Goal: Task Accomplishment & Management: Use online tool/utility

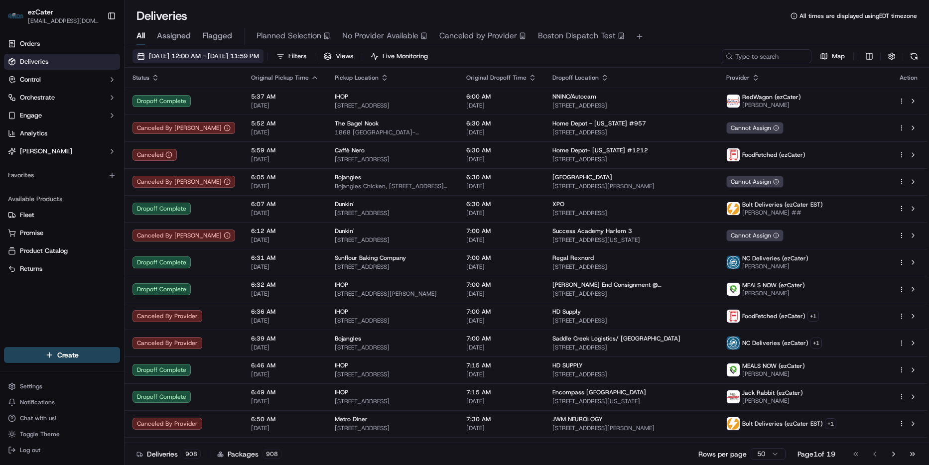
click at [191, 49] on button "[DATE] 12:00 AM - [DATE] 11:59 PM" at bounding box center [198, 56] width 131 height 14
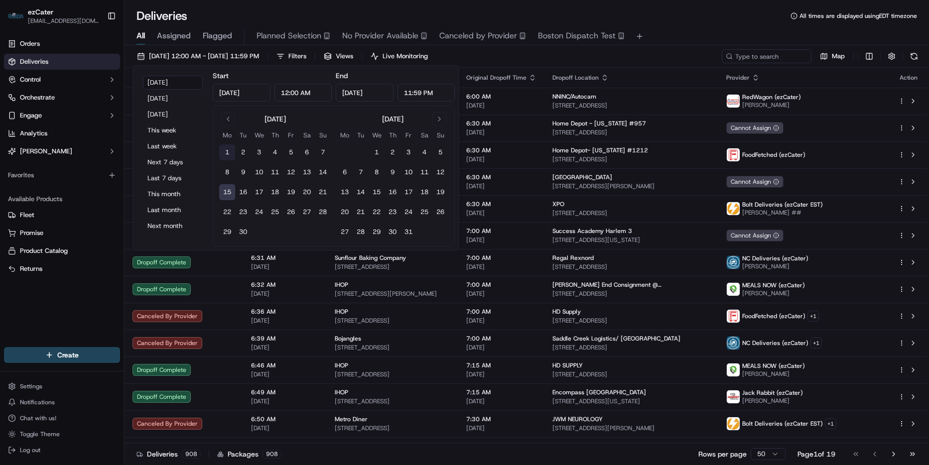
click at [229, 147] on button "1" at bounding box center [227, 152] width 16 height 16
type input "Sep 1, 2025"
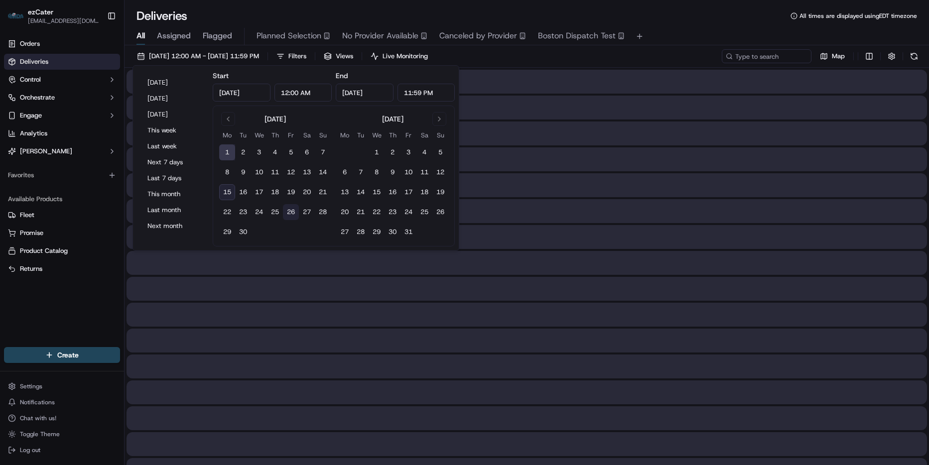
click at [286, 213] on button "26" at bounding box center [291, 212] width 16 height 16
type input "Sep 26, 2025"
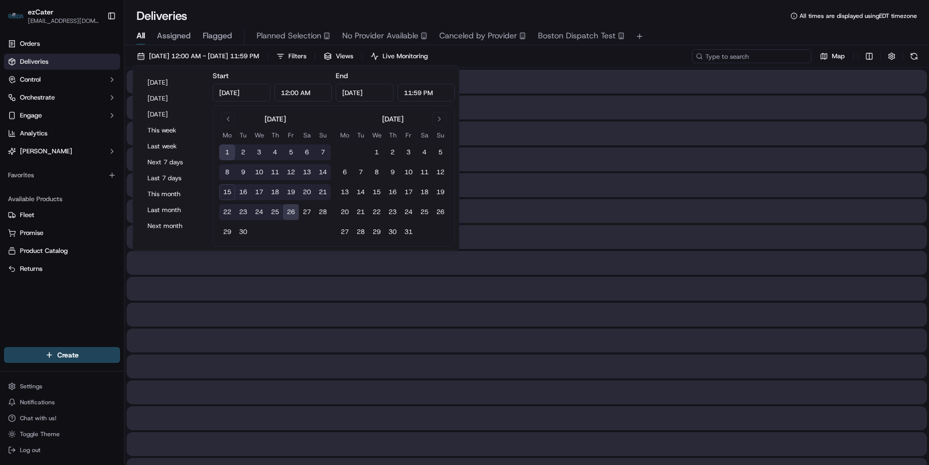
click at [800, 58] on input at bounding box center [752, 56] width 120 height 14
paste input "C88C46"
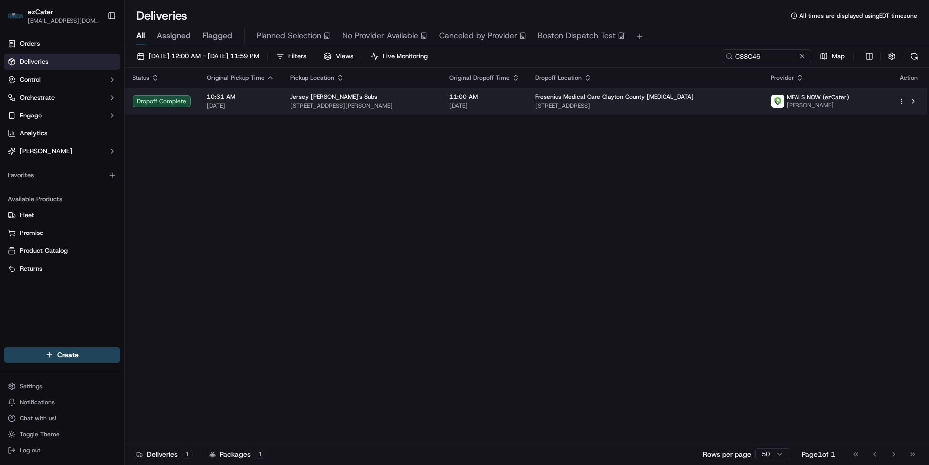
click at [573, 104] on td "Fresenius Medical Care Clayton County Dialysis 181 Upper Riverdale Rd, Riverdal…" at bounding box center [645, 101] width 235 height 27
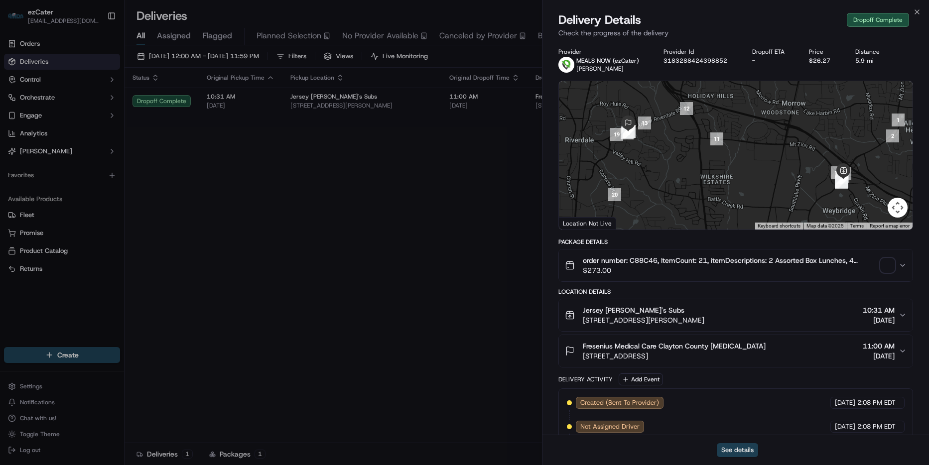
click at [745, 452] on button "See details" at bounding box center [737, 450] width 41 height 14
click at [917, 9] on icon "button" at bounding box center [917, 12] width 8 height 8
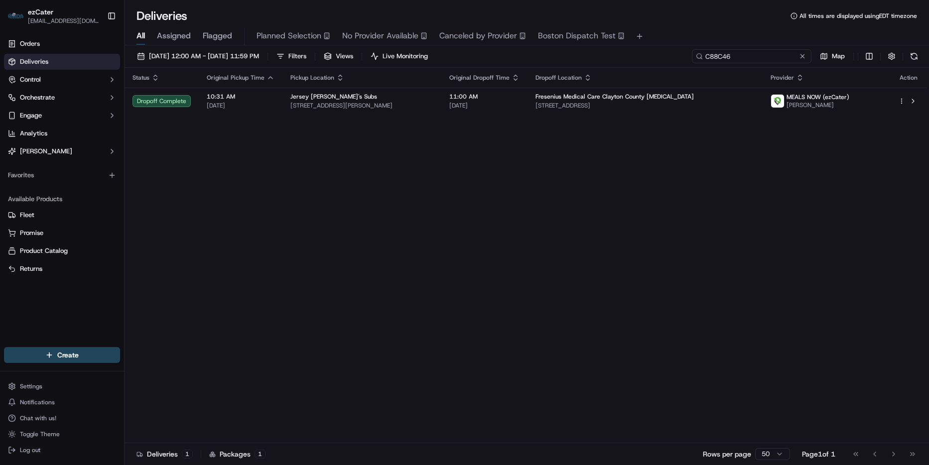
click at [791, 54] on input "C88C46" at bounding box center [752, 56] width 120 height 14
paste input "REL-Y1WTMY"
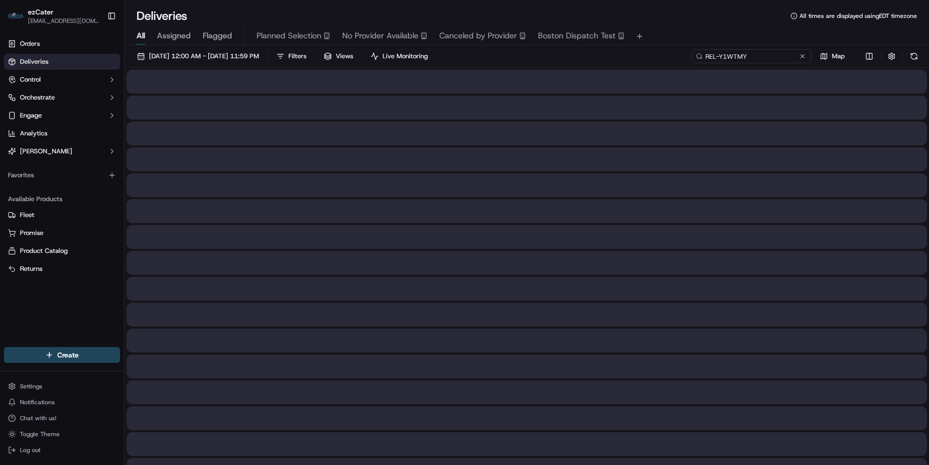
type input "REL-Y1WTMY"
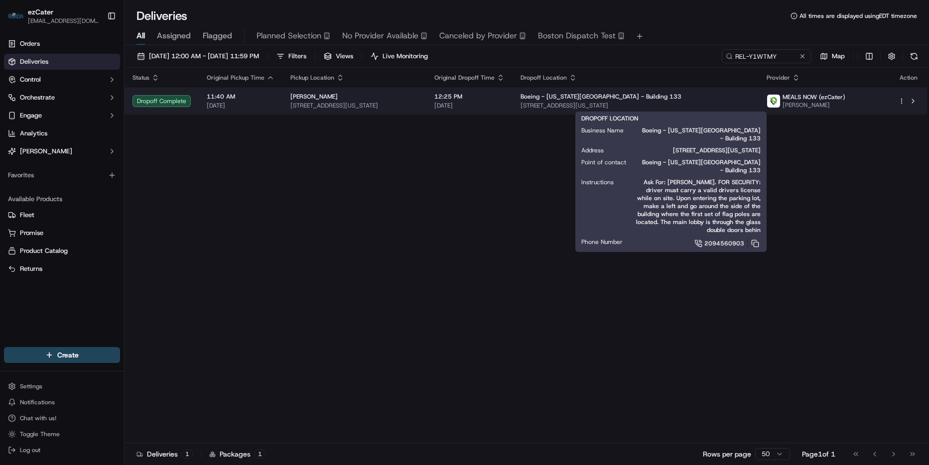
click at [657, 107] on span "6001 S Air Depot Blvd, Oklahoma City, OK 73135, USA" at bounding box center [636, 106] width 230 height 8
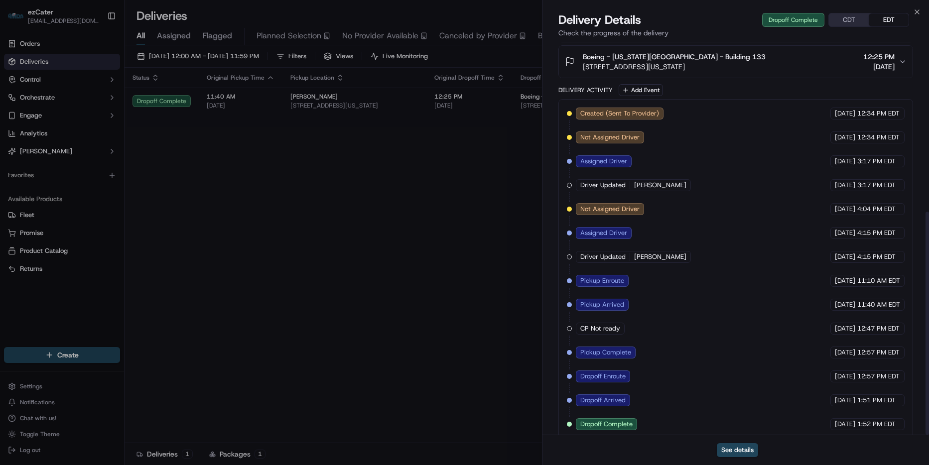
scroll to position [299, 0]
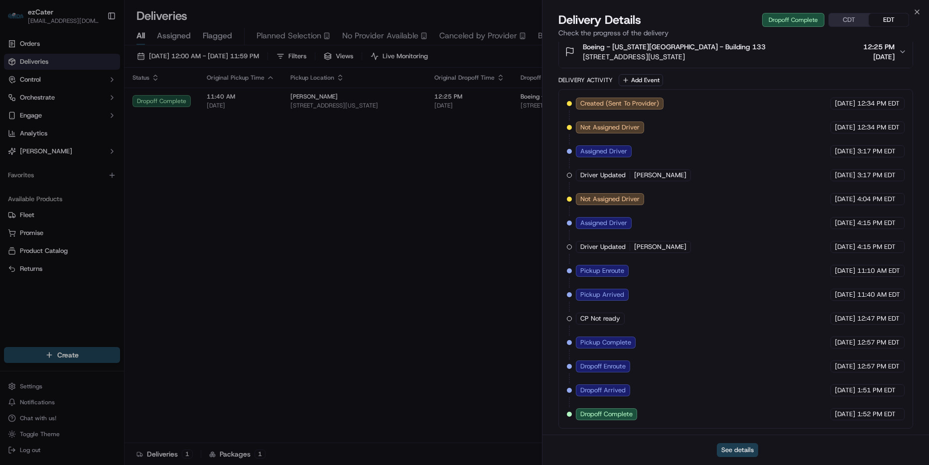
click at [745, 452] on button "See details" at bounding box center [737, 450] width 41 height 14
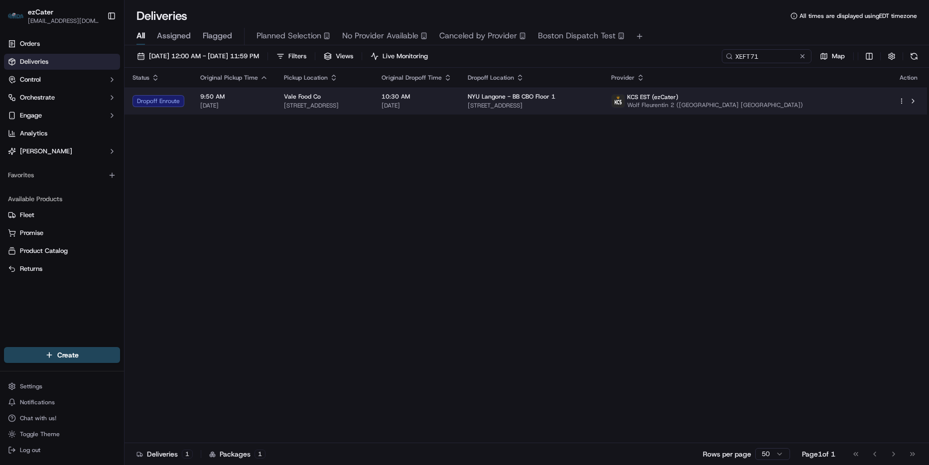
click at [551, 96] on td "NYU Langone - BB CBO Floor 1 [STREET_ADDRESS]" at bounding box center [531, 101] width 143 height 27
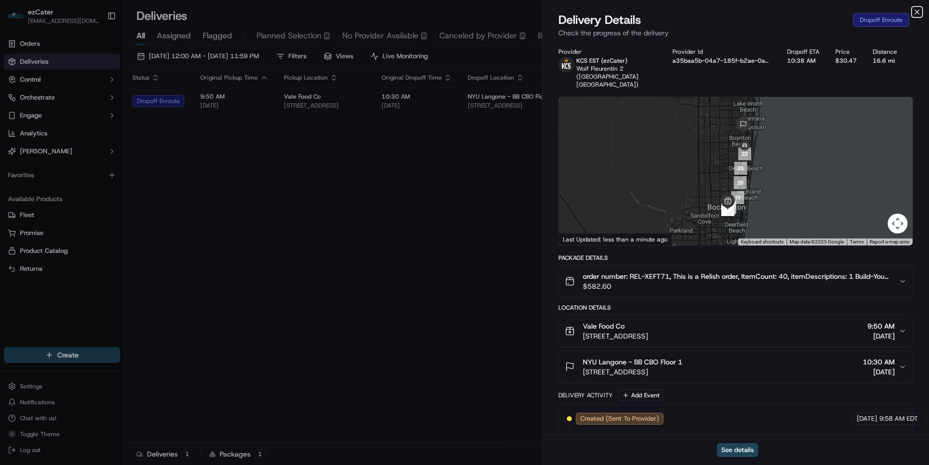
click at [919, 10] on icon "button" at bounding box center [917, 12] width 4 height 4
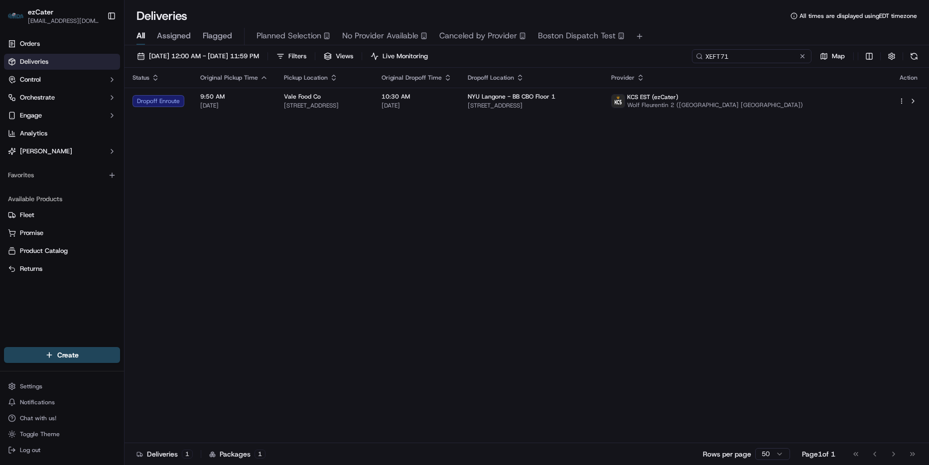
click at [765, 52] on input "XEFT71" at bounding box center [752, 56] width 120 height 14
paste input "W84V1A"
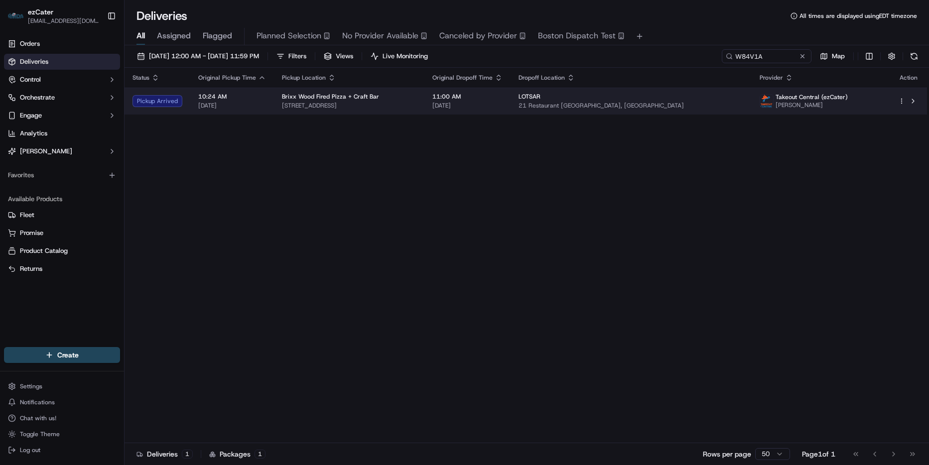
click at [503, 100] on span "11:00 AM" at bounding box center [467, 97] width 70 height 8
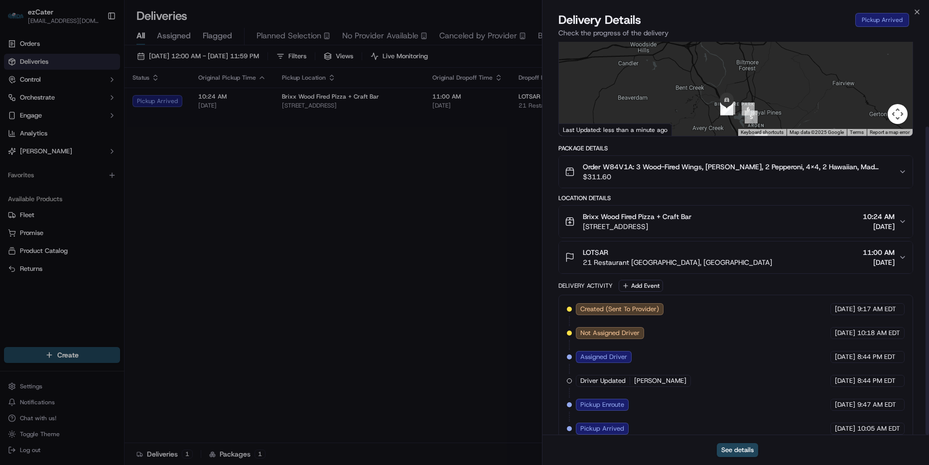
scroll to position [108, 0]
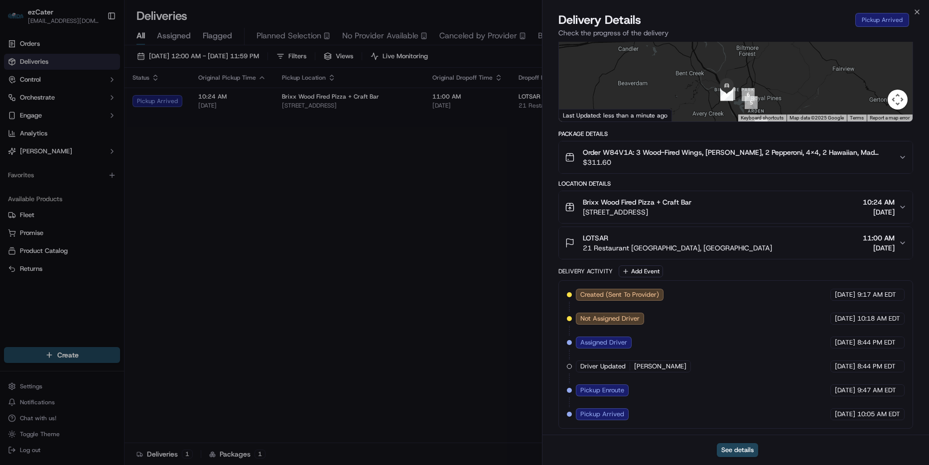
click at [898, 209] on div "Brixx Wood Fired Pizza + Craft Bar 30 Town Square Blvd #140, Asheville, NC 2880…" at bounding box center [732, 207] width 334 height 20
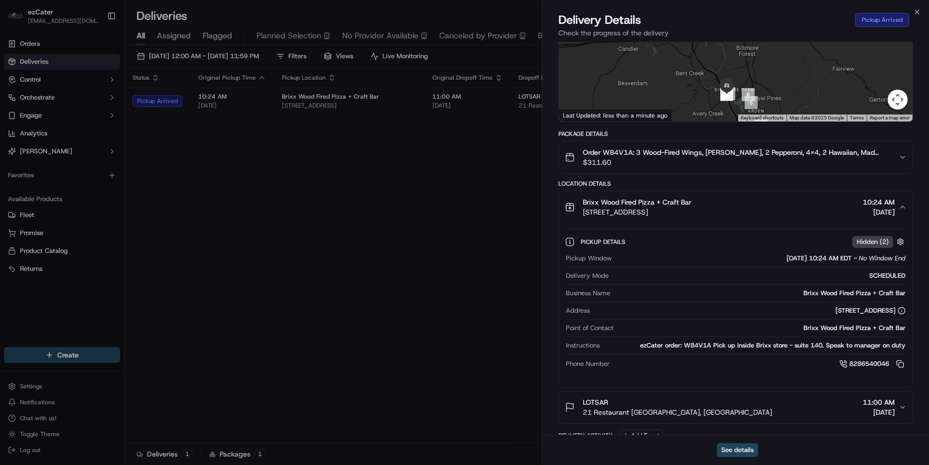
click at [897, 210] on div "Brixx Wood Fired Pizza + Craft Bar 30 Town Square Blvd #140, Asheville, NC 2880…" at bounding box center [732, 207] width 334 height 20
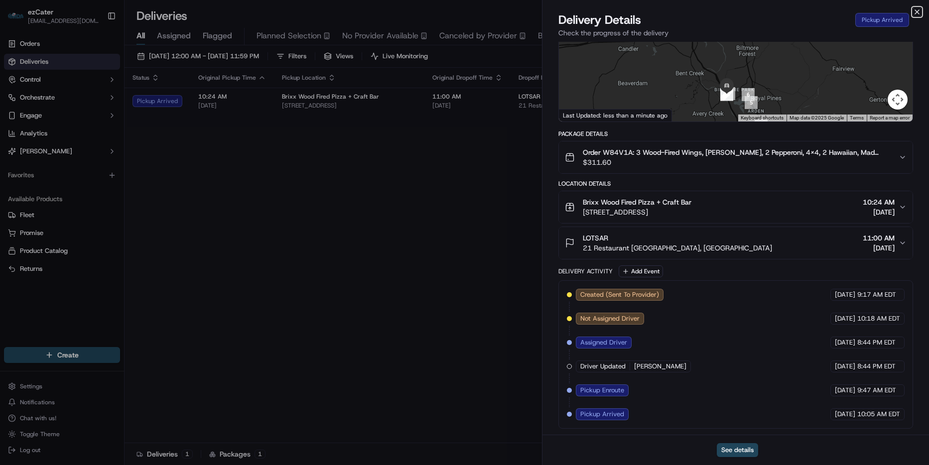
click at [917, 14] on icon "button" at bounding box center [917, 12] width 8 height 8
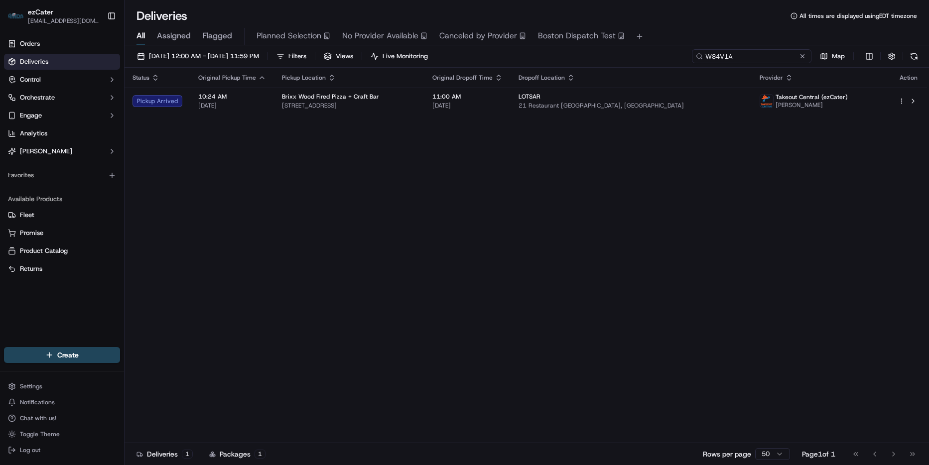
click at [766, 57] on input "W84V1A" at bounding box center [752, 56] width 120 height 14
paste input "MQMKRP"
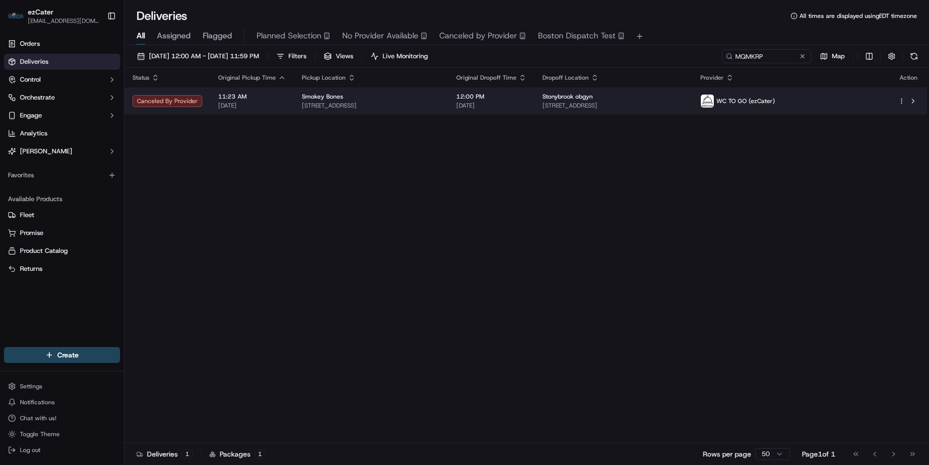
click at [527, 100] on span "12:00 PM" at bounding box center [491, 97] width 70 height 8
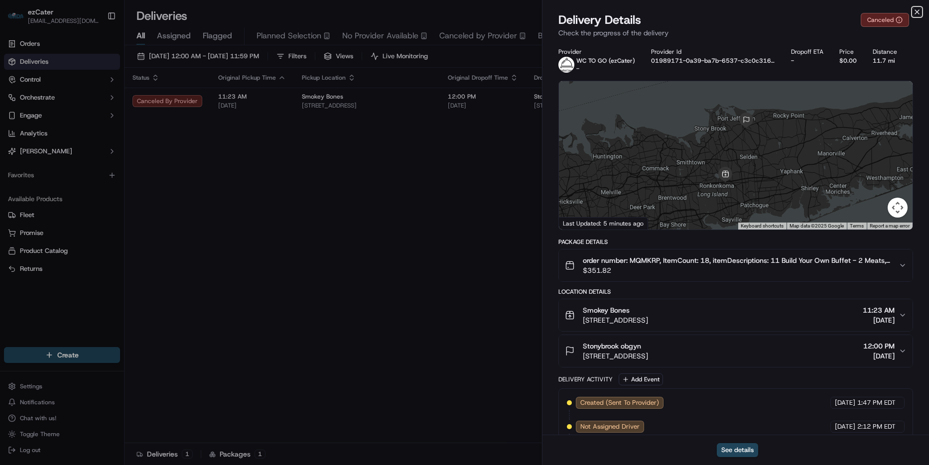
click at [920, 9] on icon "button" at bounding box center [917, 12] width 8 height 8
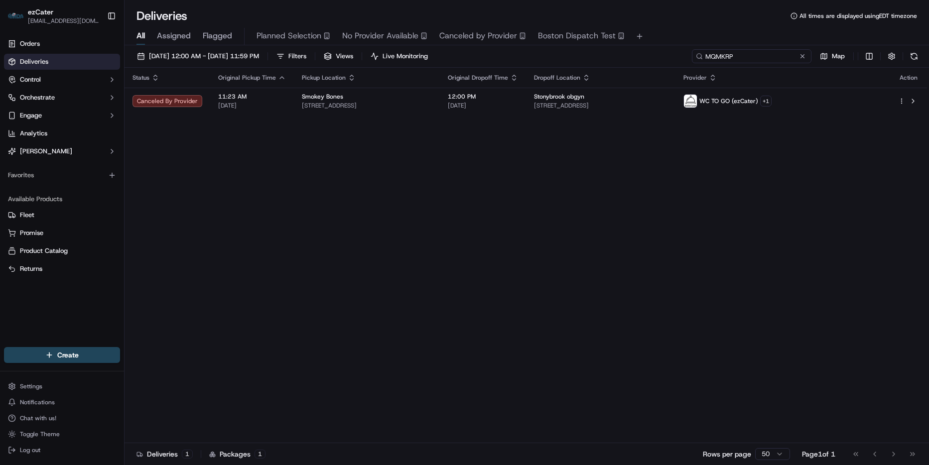
click at [775, 54] on input "MQMKRP" at bounding box center [752, 56] width 120 height 14
paste input "C88C46"
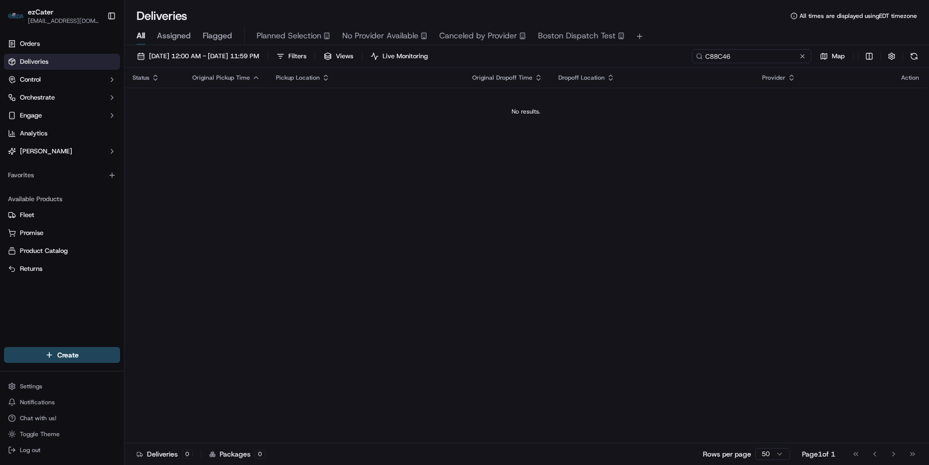
type input "C88C46"
click at [551, 159] on div "Status Original Pickup Time Pickup Location Original Dropoff Time Dropoff Locat…" at bounding box center [526, 256] width 803 height 376
click at [801, 57] on button at bounding box center [803, 56] width 10 height 10
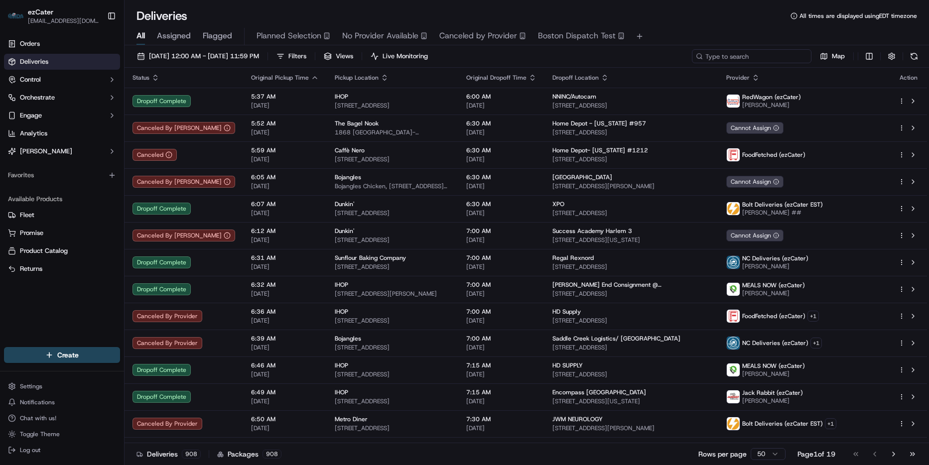
click at [767, 53] on input at bounding box center [752, 56] width 120 height 14
paste input "XF80ZU"
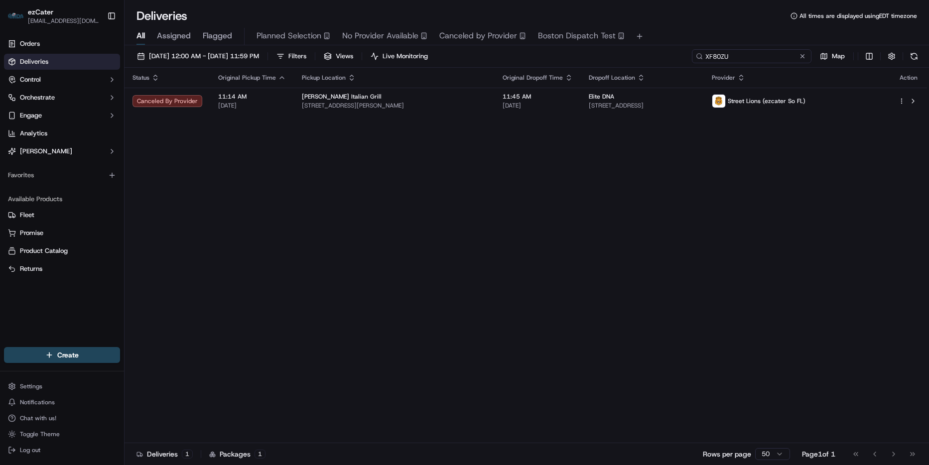
click at [721, 54] on input "XF80ZU" at bounding box center [752, 56] width 120 height 14
paste input "MQMKRP"
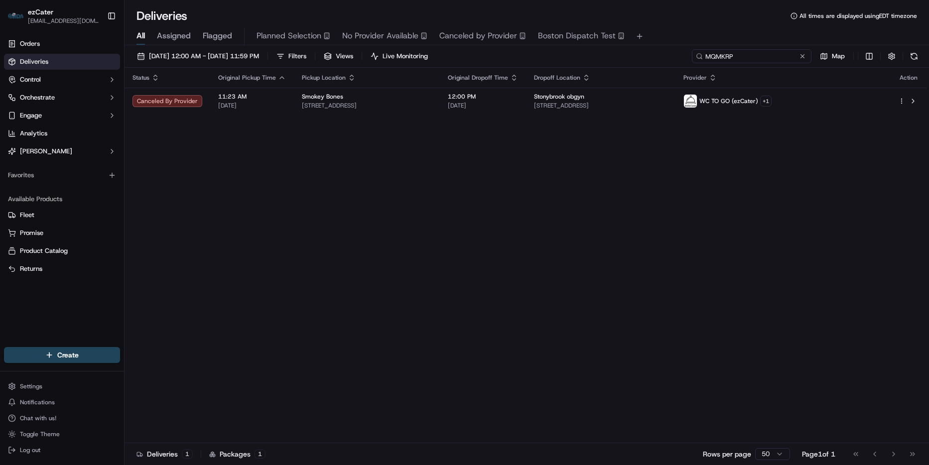
click at [730, 52] on input "MQMKRP" at bounding box center [752, 56] width 120 height 14
paste input "REL-2AA1R5"
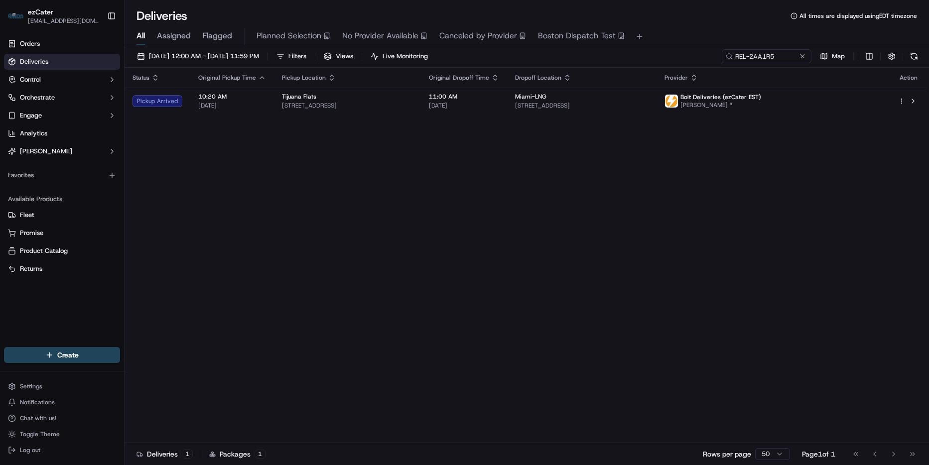
drag, startPoint x: 338, startPoint y: 230, endPoint x: 425, endPoint y: 158, distance: 112.9
click at [338, 230] on div "Status Original Pickup Time Pickup Location Original Dropoff Time Dropoff Locat…" at bounding box center [526, 256] width 803 height 376
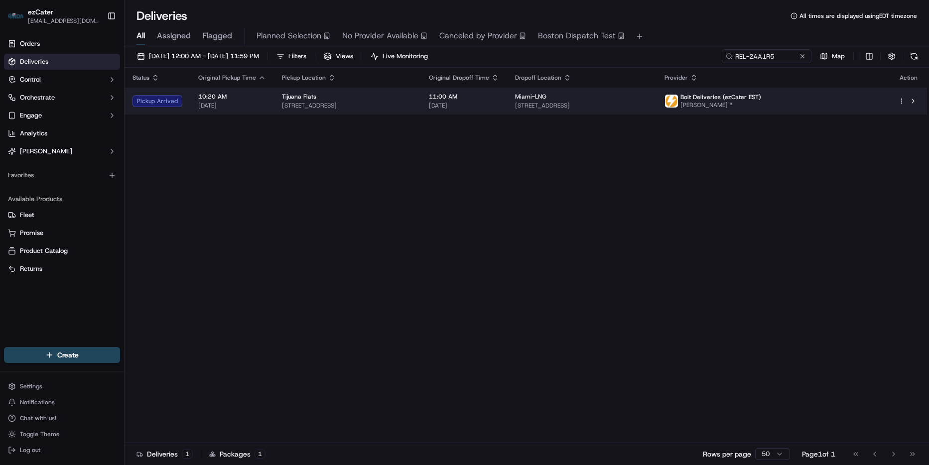
click at [593, 106] on span "6800 NW 72nd St, Miami, FL 33166, USA" at bounding box center [582, 106] width 134 height 8
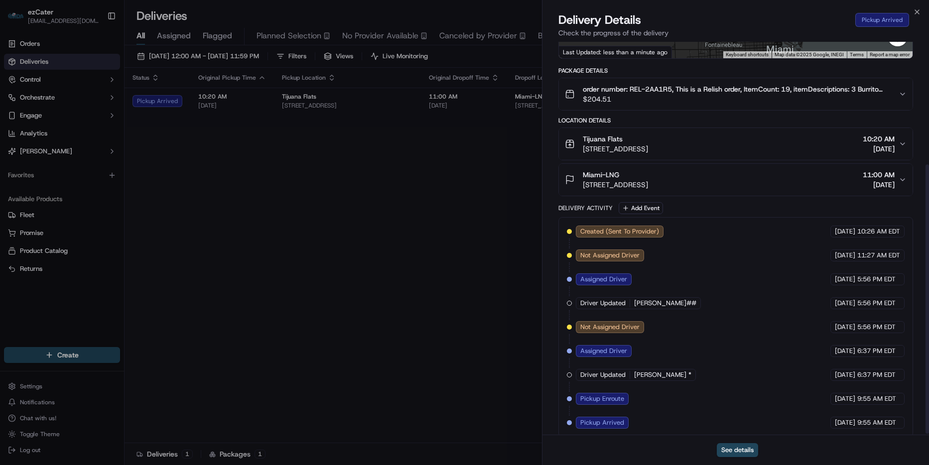
scroll to position [180, 0]
click at [916, 14] on icon "button" at bounding box center [917, 12] width 8 height 8
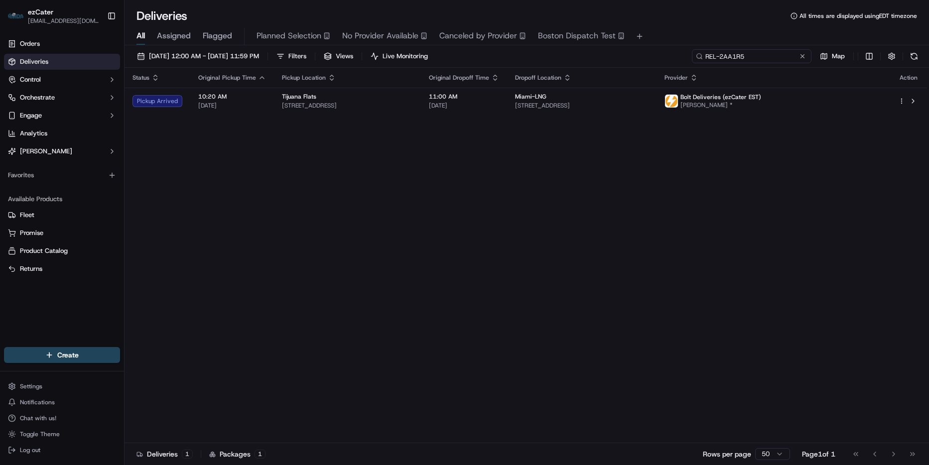
click at [784, 63] on input "REL-2AA1R5" at bounding box center [752, 56] width 120 height 14
paste input "1YKY7Q"
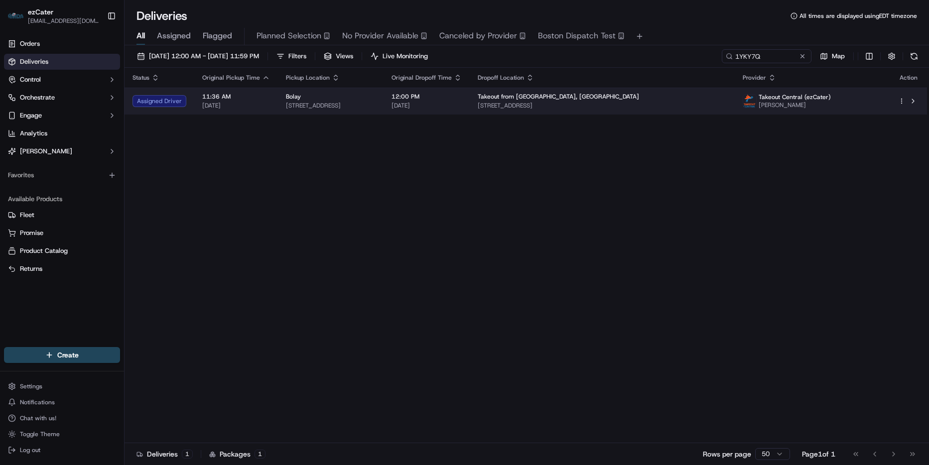
click at [756, 97] on img at bounding box center [749, 101] width 13 height 13
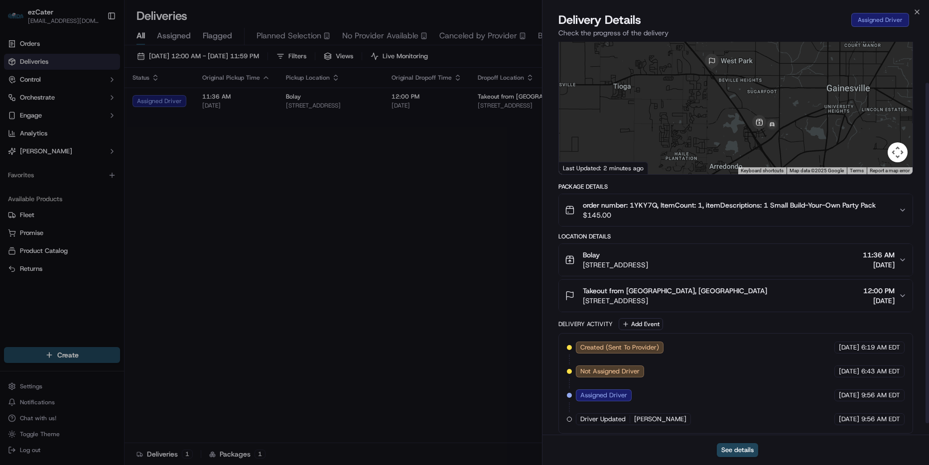
scroll to position [60, 0]
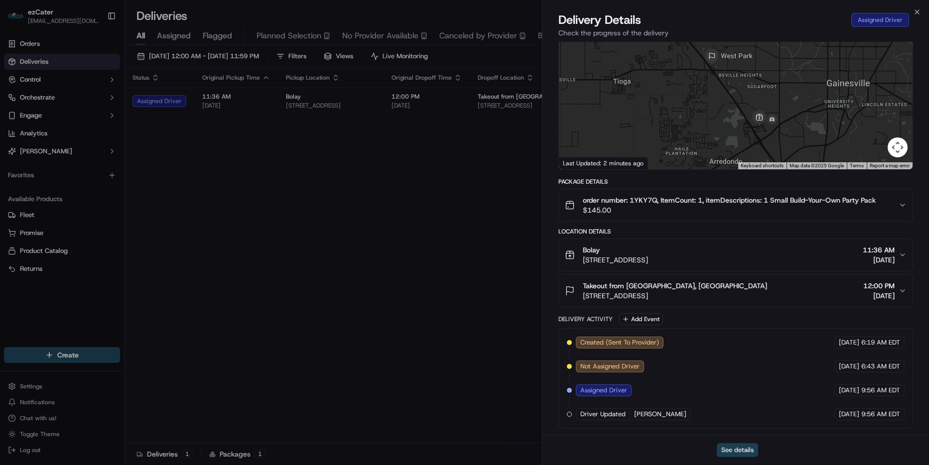
click at [731, 446] on button "See details" at bounding box center [737, 450] width 41 height 14
click at [917, 11] on icon "button" at bounding box center [917, 12] width 8 height 8
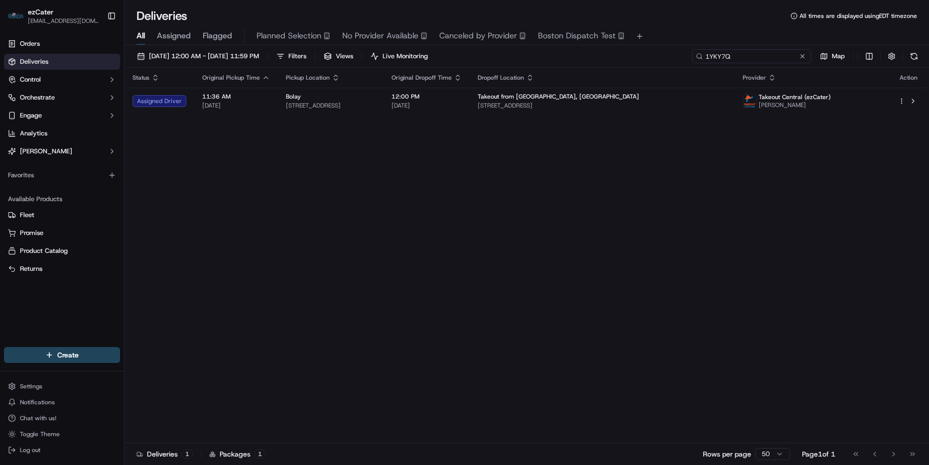
click at [785, 52] on input "1YKY7Q" at bounding box center [752, 56] width 120 height 14
paste input "XF80ZU"
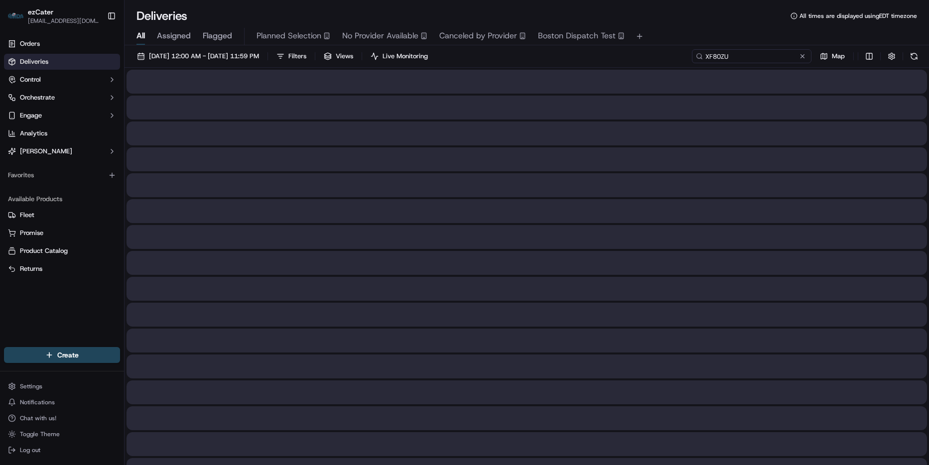
type input "XF80ZU"
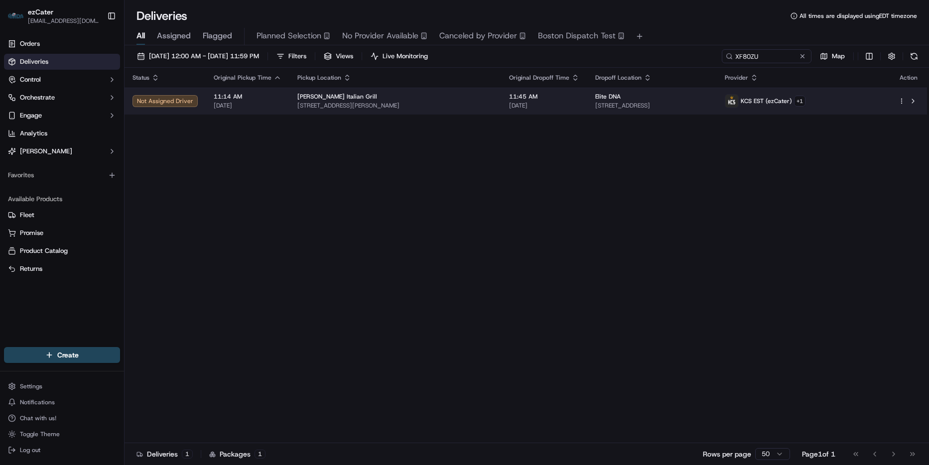
click at [509, 106] on span "[DATE]" at bounding box center [544, 106] width 70 height 8
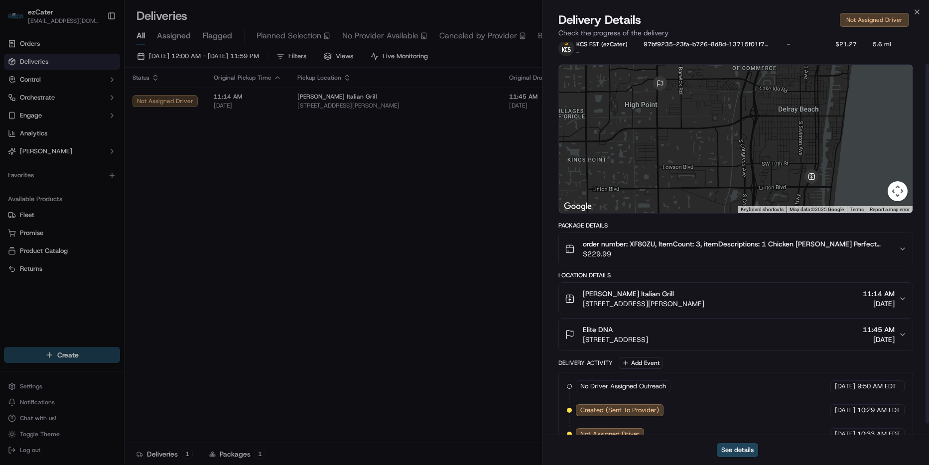
scroll to position [36, 0]
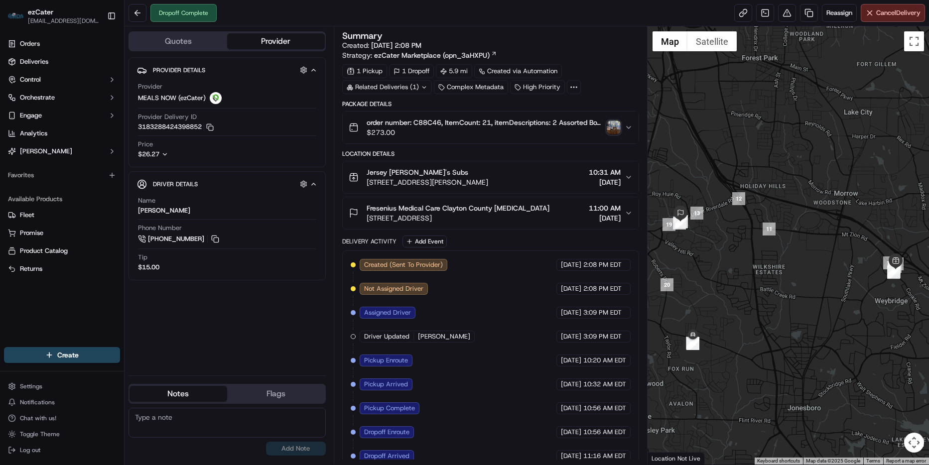
click at [276, 394] on button "Flags" at bounding box center [276, 394] width 98 height 16
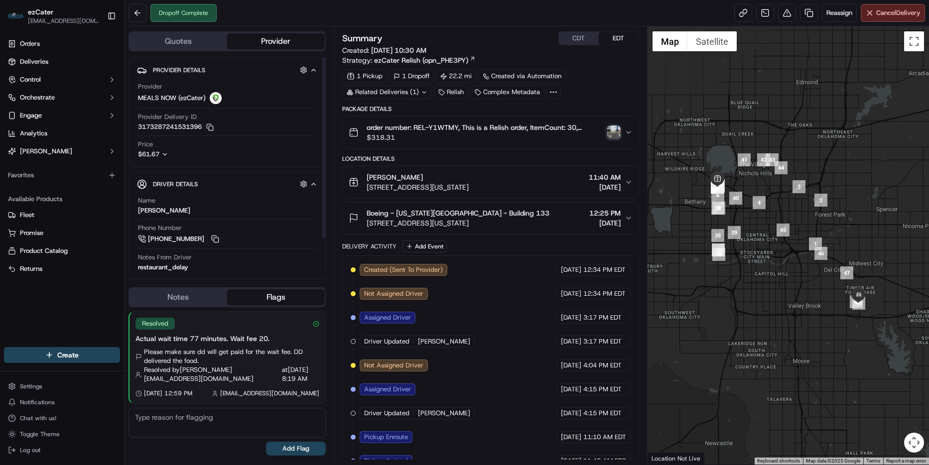
click at [173, 153] on div "$61.67" at bounding box center [159, 154] width 43 height 9
drag, startPoint x: 165, startPoint y: 390, endPoint x: 198, endPoint y: 391, distance: 33.4
click at [192, 391] on span "09/10/2025 12:59 PM" at bounding box center [168, 394] width 48 height 8
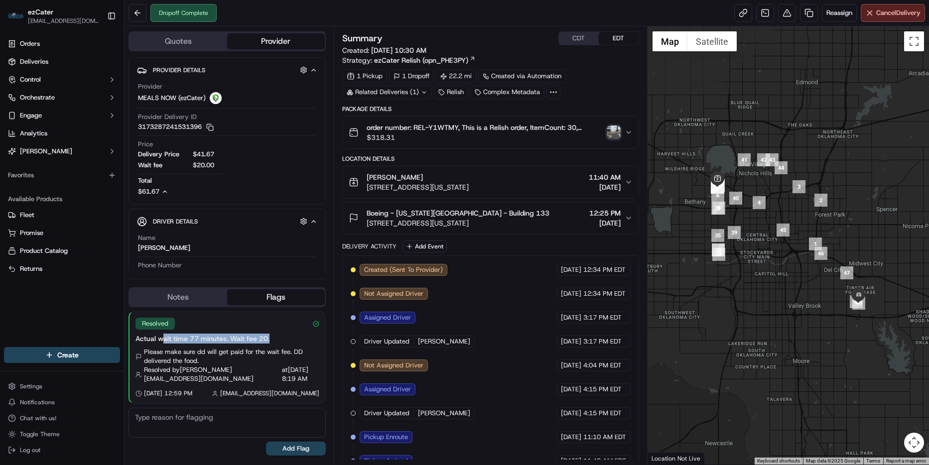
drag, startPoint x: 164, startPoint y: 339, endPoint x: 280, endPoint y: 338, distance: 115.6
click at [280, 338] on div "Actual wait time 77 minutes. Wait fee 20." at bounding box center [228, 339] width 184 height 10
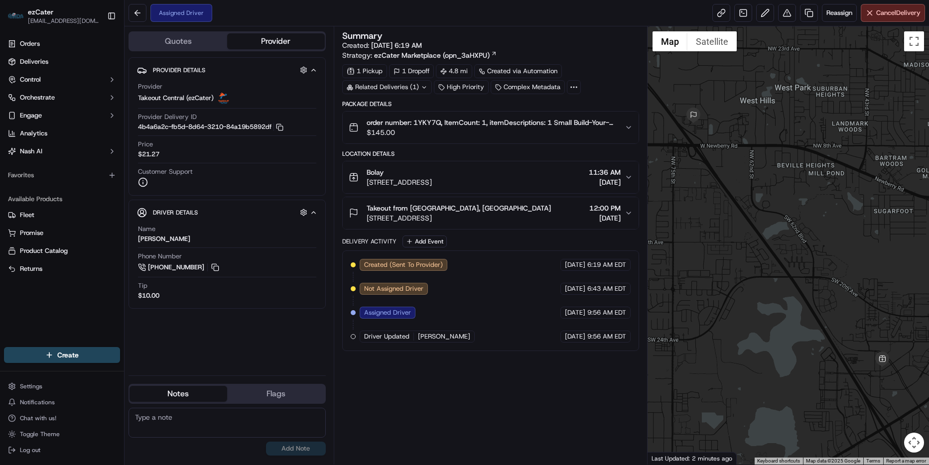
drag, startPoint x: 626, startPoint y: 214, endPoint x: 608, endPoint y: 219, distance: 18.1
click at [626, 214] on icon "button" at bounding box center [629, 213] width 8 height 8
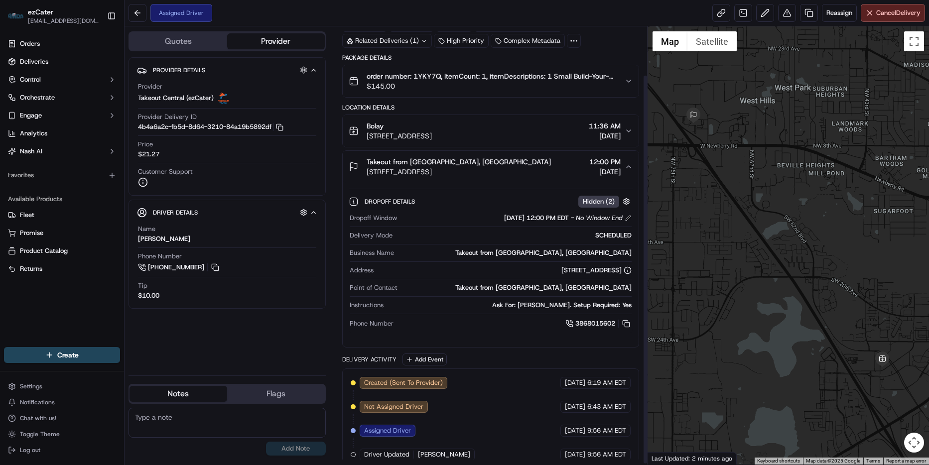
scroll to position [56, 0]
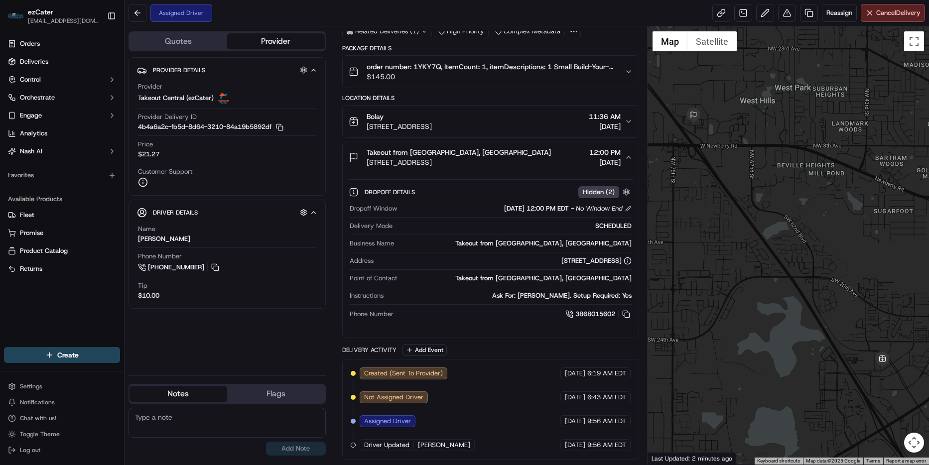
click at [452, 283] on div "Point of Contact Takeout from [GEOGRAPHIC_DATA], [GEOGRAPHIC_DATA]" at bounding box center [491, 280] width 282 height 13
drag, startPoint x: 436, startPoint y: 300, endPoint x: 591, endPoint y: 295, distance: 155.0
click at [591, 295] on div "Instructions Ask For: [PERSON_NAME]. Setup Required: Yes" at bounding box center [491, 297] width 282 height 13
drag, startPoint x: 591, startPoint y: 295, endPoint x: 484, endPoint y: 297, distance: 107.1
click at [494, 301] on div "Instructions Ask For: [PERSON_NAME]. Setup Required: Yes" at bounding box center [491, 297] width 282 height 13
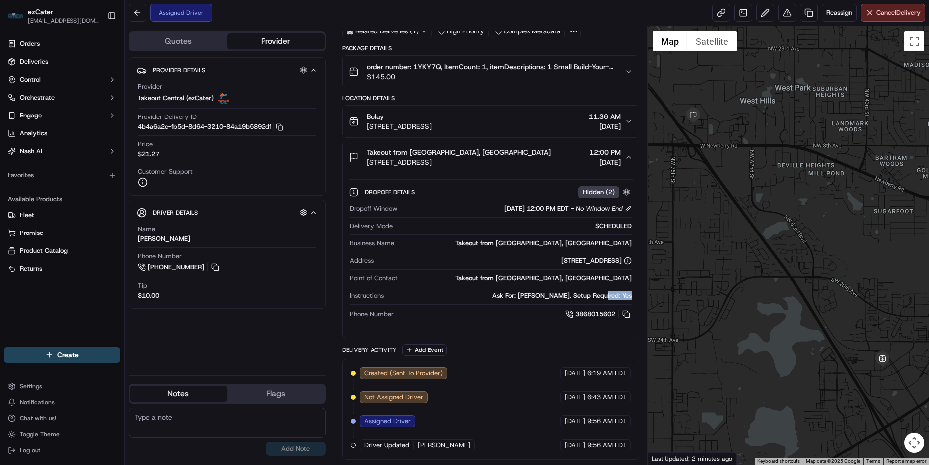
drag, startPoint x: 479, startPoint y: 295, endPoint x: 634, endPoint y: 292, distance: 155.0
click at [634, 292] on div "Dropoff Details Hidden ( 2 ) Dropoff Window [DATE] 12:00 PM EDT - No Window End…" at bounding box center [491, 251] width 296 height 156
copy div "Ask For: [PERSON_NAME]. Setup Required: Yes"
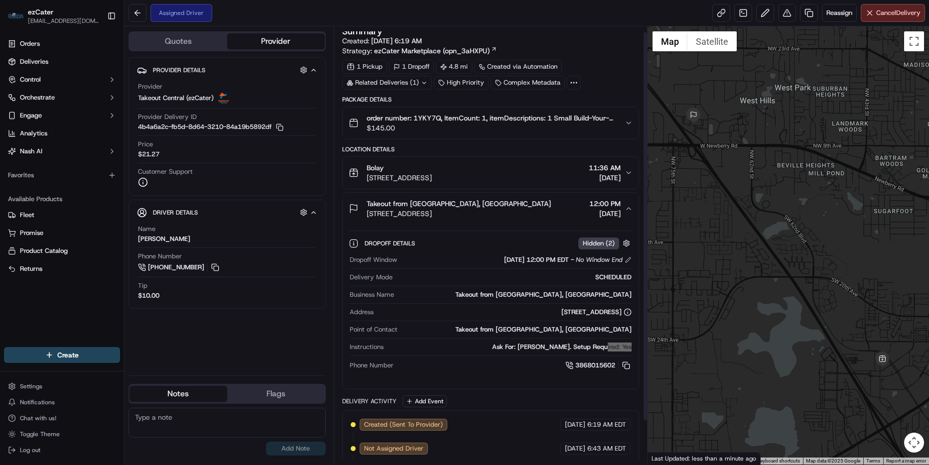
scroll to position [0, 0]
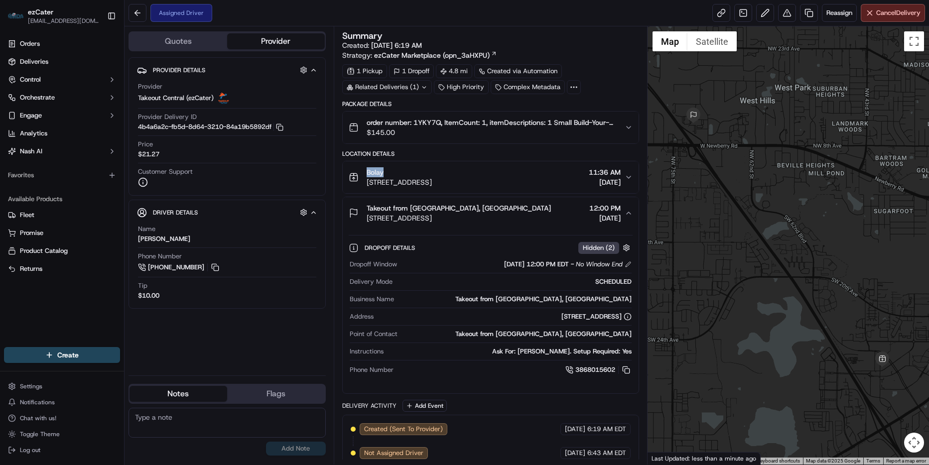
drag, startPoint x: 393, startPoint y: 173, endPoint x: 357, endPoint y: 175, distance: 35.9
click at [357, 175] on div "Bolay [STREET_ADDRESS]" at bounding box center [390, 177] width 83 height 20
copy span "Bolay"
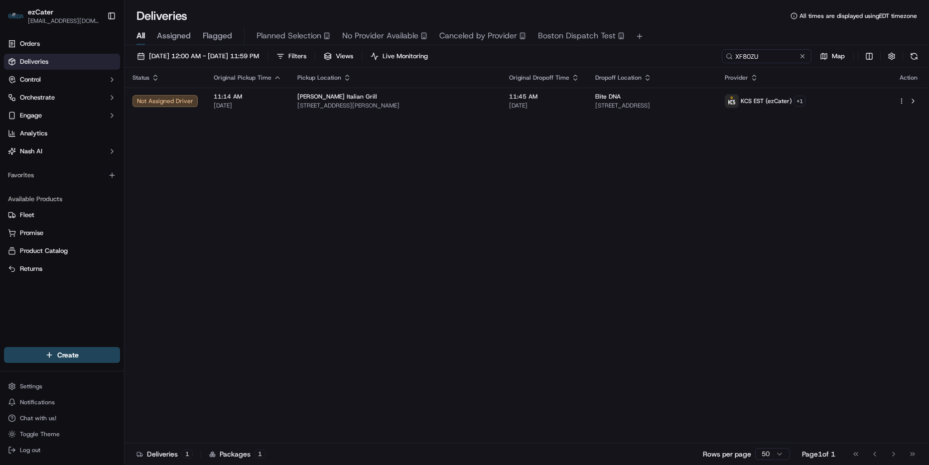
drag, startPoint x: 618, startPoint y: 240, endPoint x: 593, endPoint y: 203, distance: 44.9
click at [616, 236] on div "Status Original Pickup Time Pickup Location Original Dropoff Time Dropoff Locat…" at bounding box center [526, 256] width 803 height 376
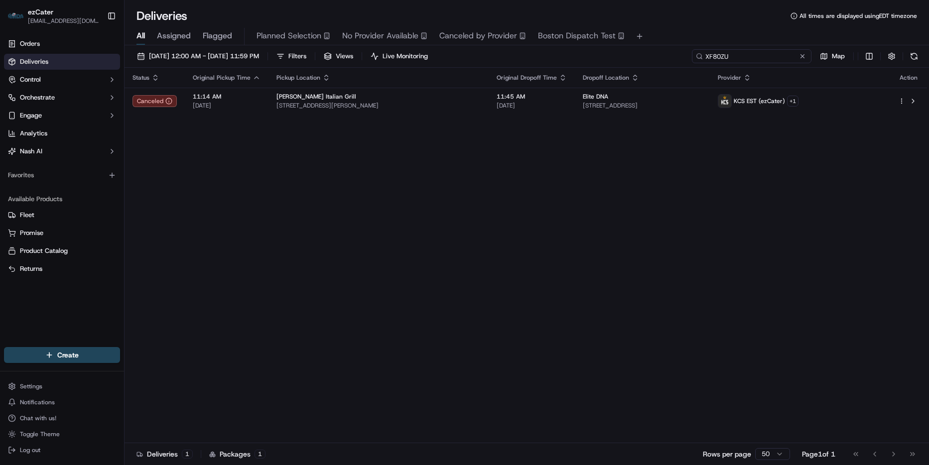
click at [775, 53] on input "XF80ZU" at bounding box center [752, 56] width 120 height 14
paste input "A580AX"
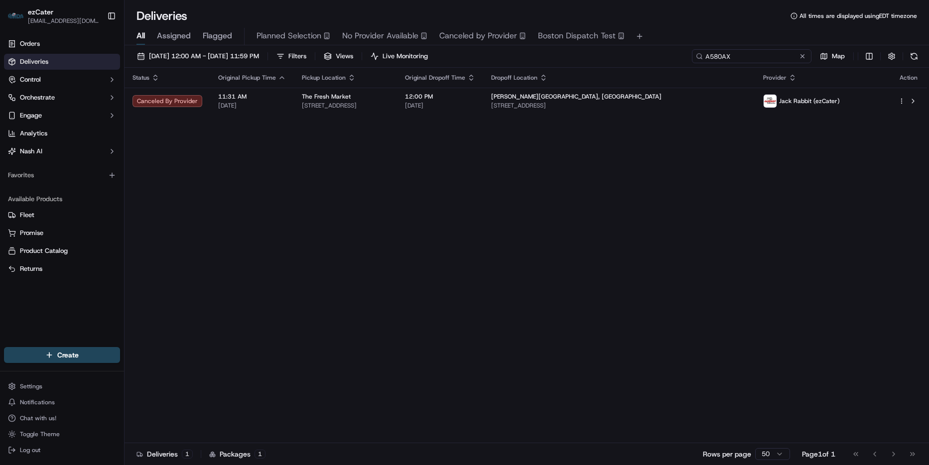
click at [738, 57] on input "A580AX" at bounding box center [752, 56] width 120 height 14
paste input "1KT3H0"
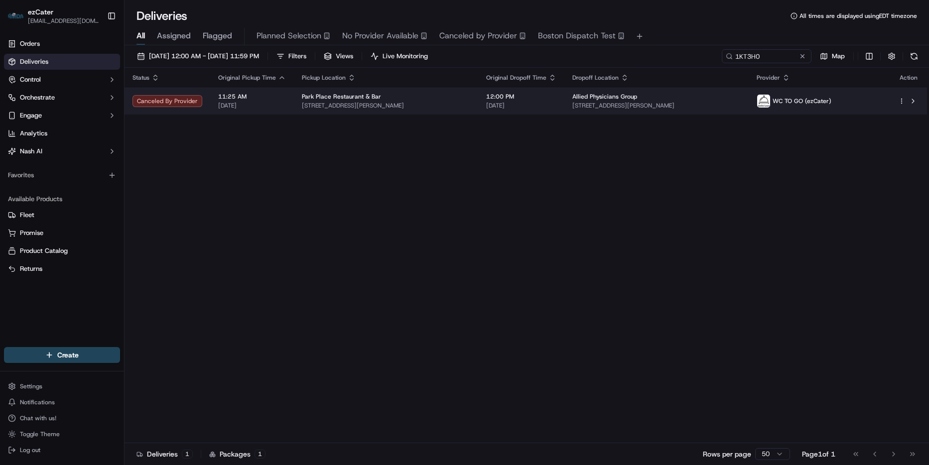
click at [462, 90] on td "Park Place Restaurant & Bar 1218 Jericho Tpke, New Hyde Park, NY 11040, USA" at bounding box center [386, 101] width 184 height 27
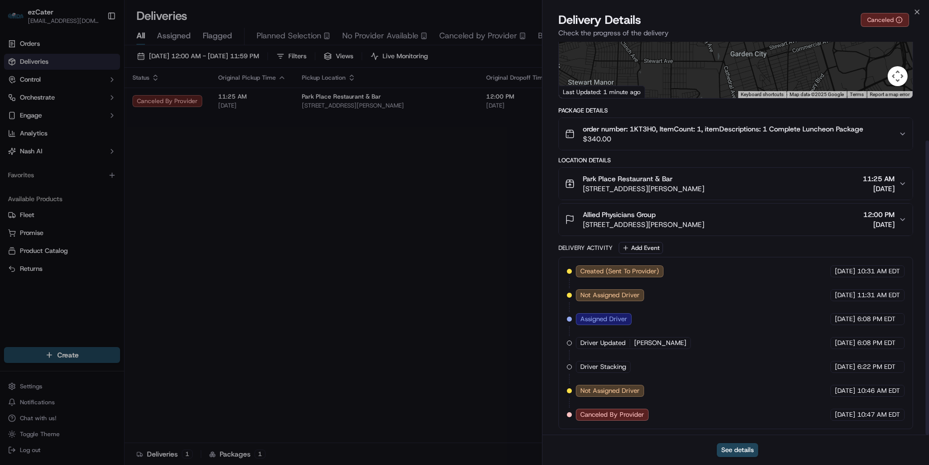
scroll to position [132, 0]
click at [913, 11] on icon "button" at bounding box center [917, 12] width 8 height 8
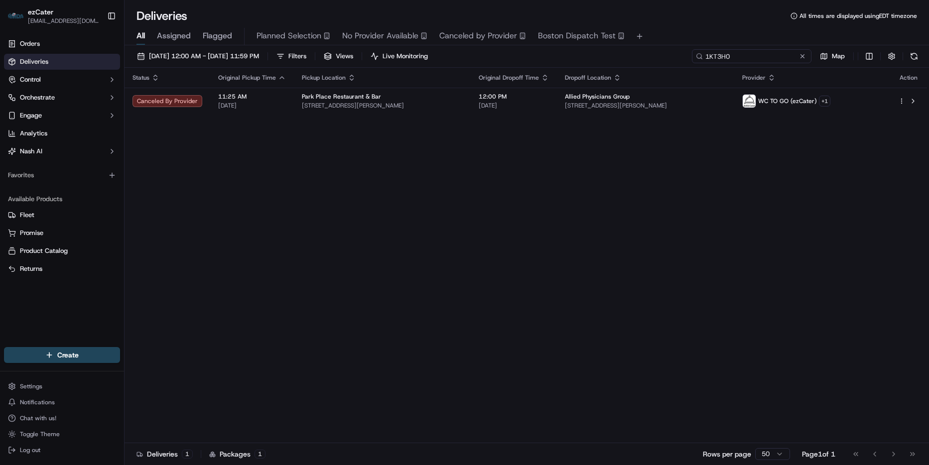
click at [771, 51] on input "1KT3H0" at bounding box center [752, 56] width 120 height 14
paste input "UHACGH"
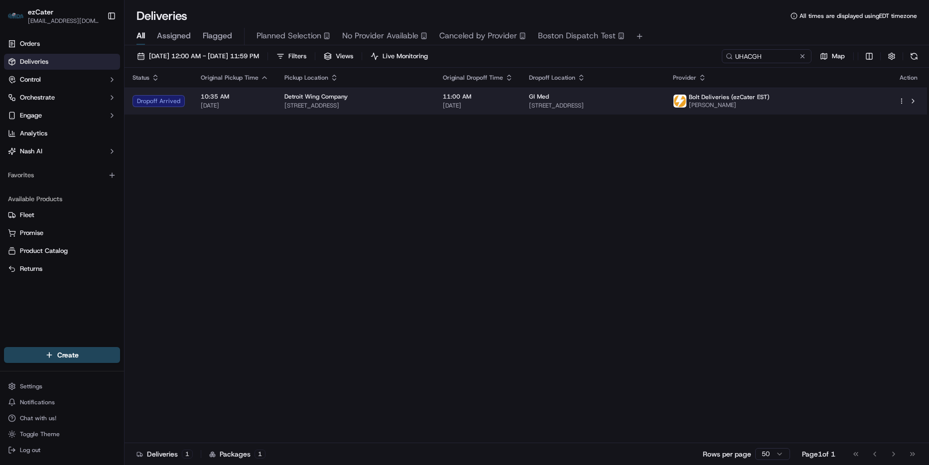
click at [426, 109] on span "31831 Gratiot Ave, Roseville, MI 48066, USA" at bounding box center [355, 106] width 142 height 8
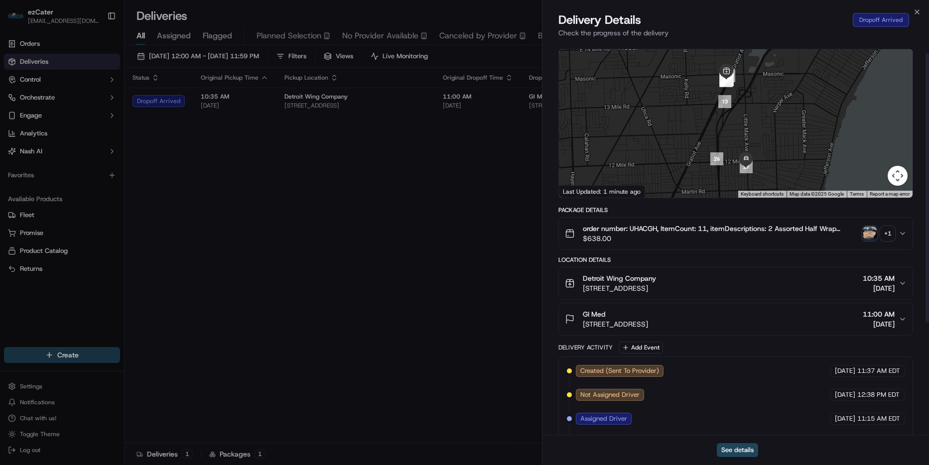
scroll to position [180, 0]
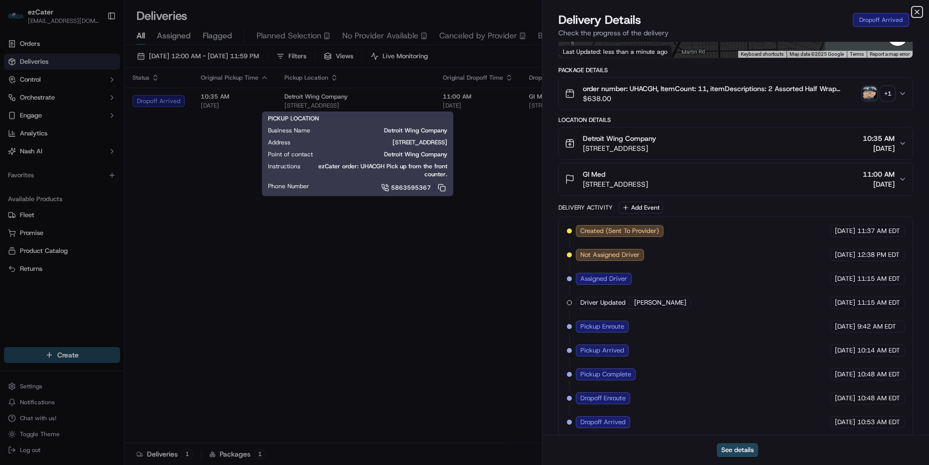
click at [915, 12] on icon "button" at bounding box center [917, 12] width 8 height 8
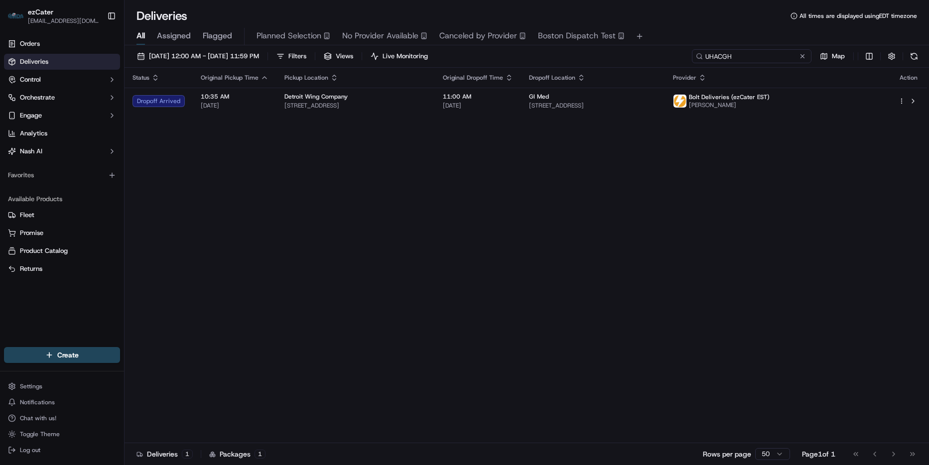
click at [778, 51] on input "UHACGH" at bounding box center [752, 56] width 120 height 14
paste input "REL-5UC6U"
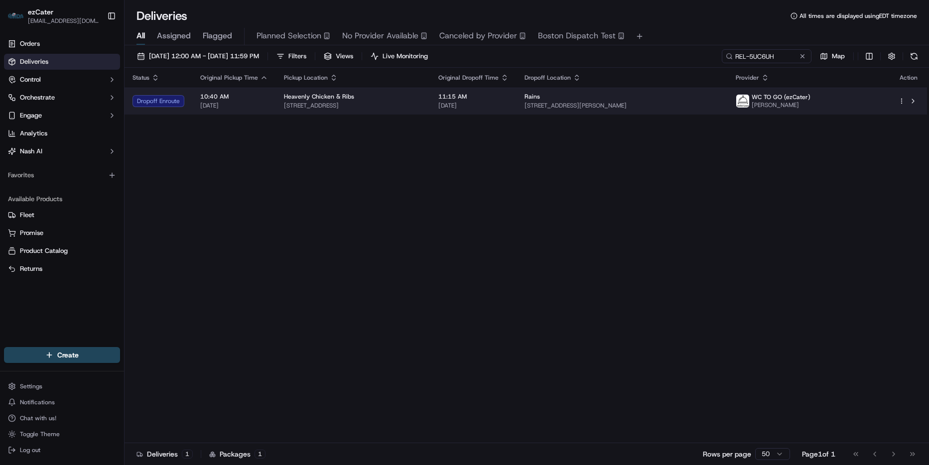
click at [625, 105] on span "179 Entin Rd, Clifton, NJ 07014, USA" at bounding box center [622, 106] width 195 height 8
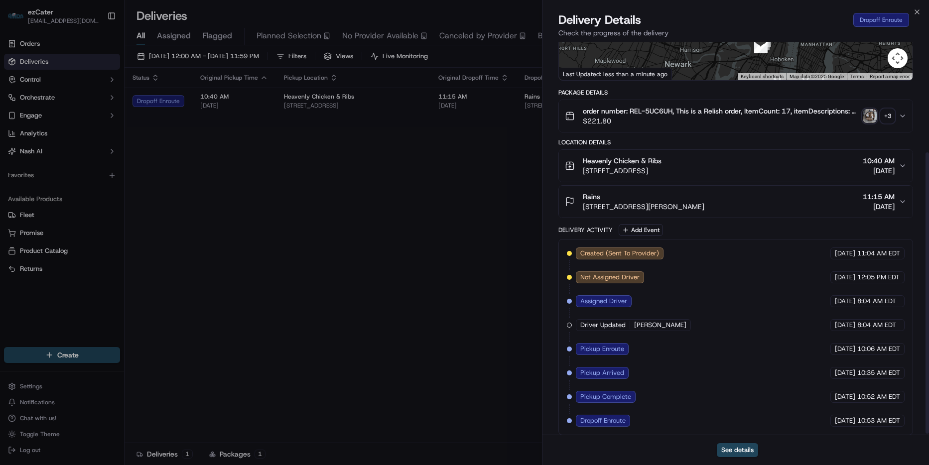
scroll to position [156, 0]
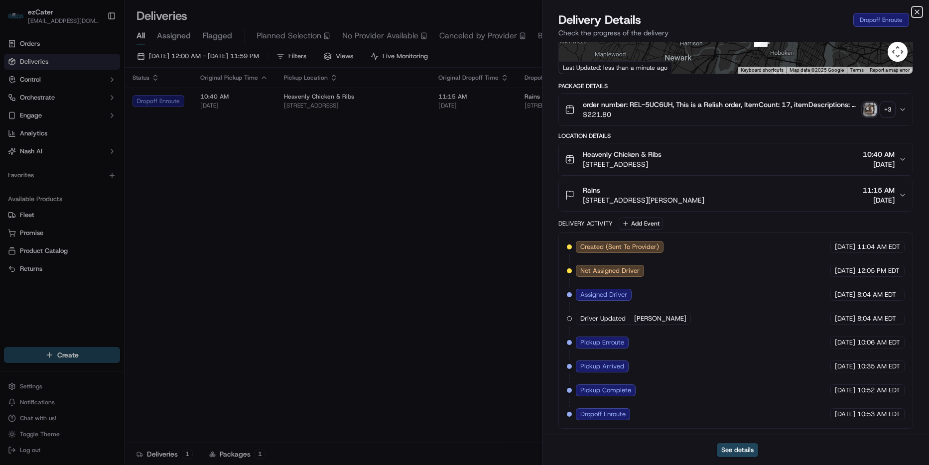
click at [918, 11] on icon "button" at bounding box center [917, 12] width 4 height 4
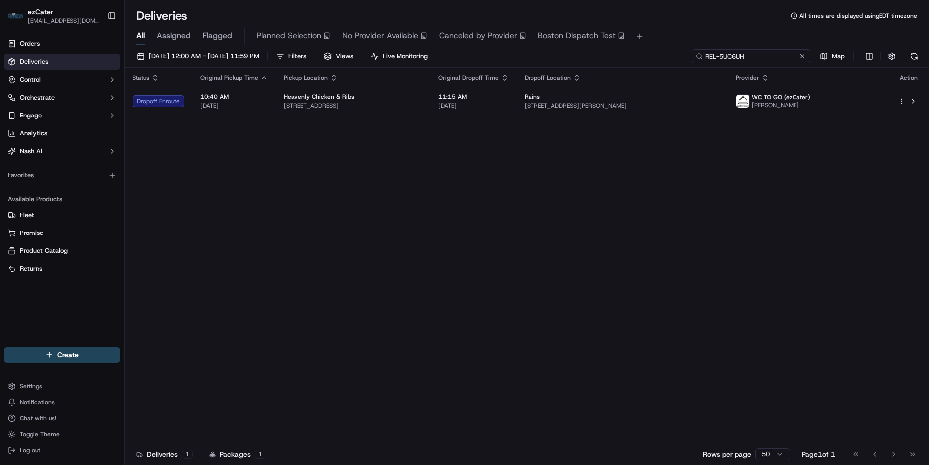
click at [755, 50] on input "REL-5UC6UH" at bounding box center [752, 56] width 120 height 14
paste input "4GH-80F"
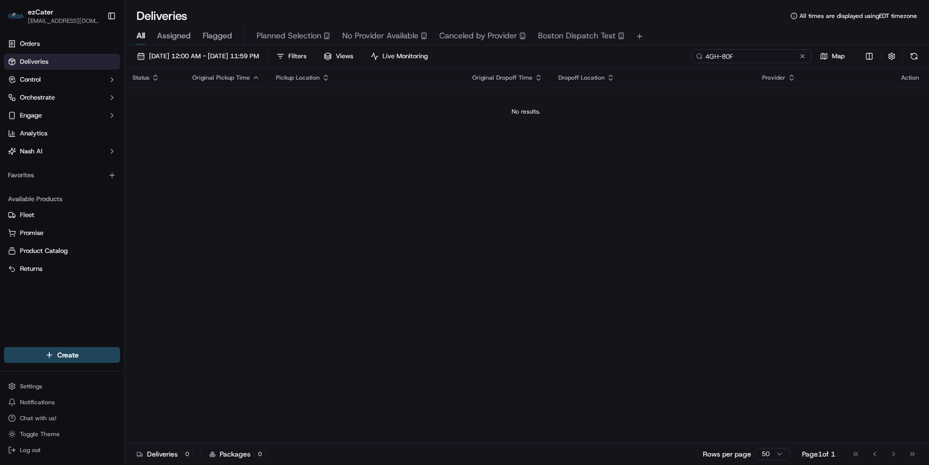
click at [767, 56] on input "4GH-80F" at bounding box center [752, 56] width 120 height 14
paste input "G4G-C9J"
type input "G4G-C9J"
drag, startPoint x: 754, startPoint y: 59, endPoint x: 754, endPoint y: 49, distance: 9.5
click at [754, 56] on input "G4G-C9J" at bounding box center [752, 56] width 120 height 14
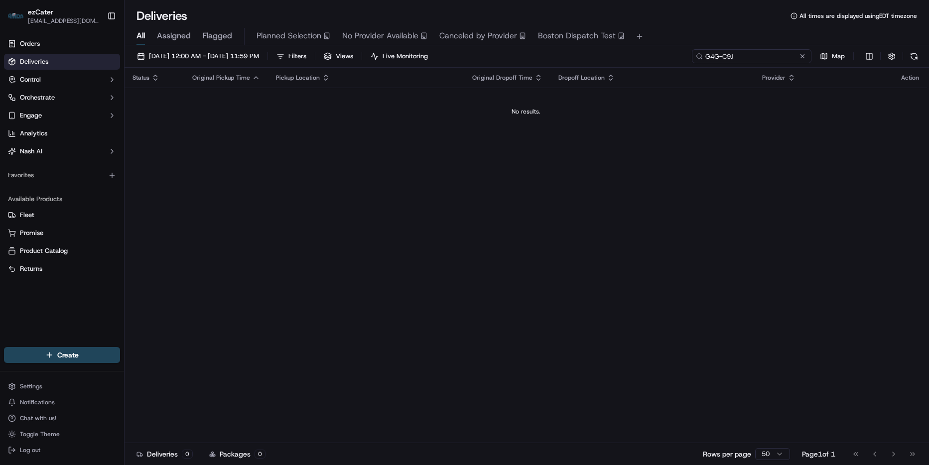
paste input
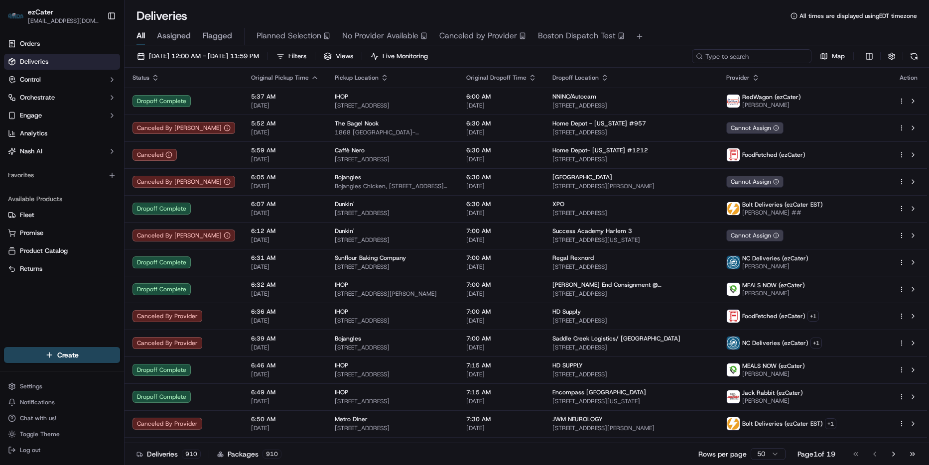
click at [760, 58] on input at bounding box center [752, 56] width 120 height 14
paste input "FEA4VV"
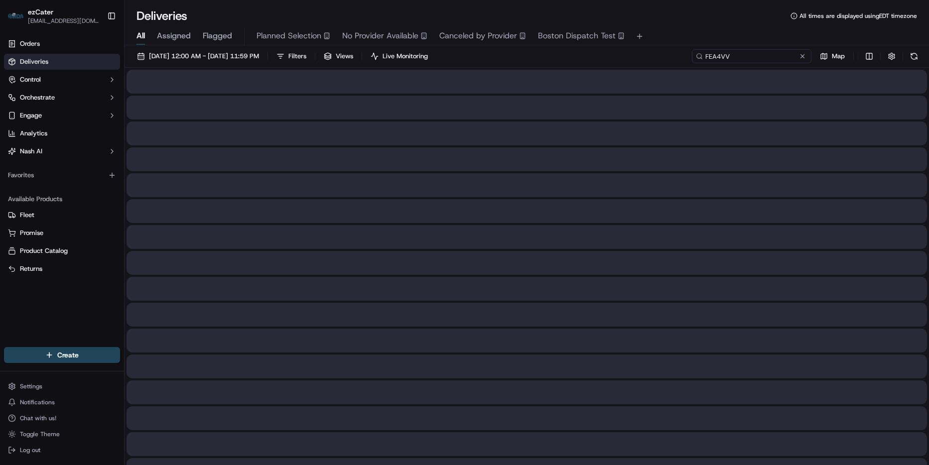
type input "FEA4VV"
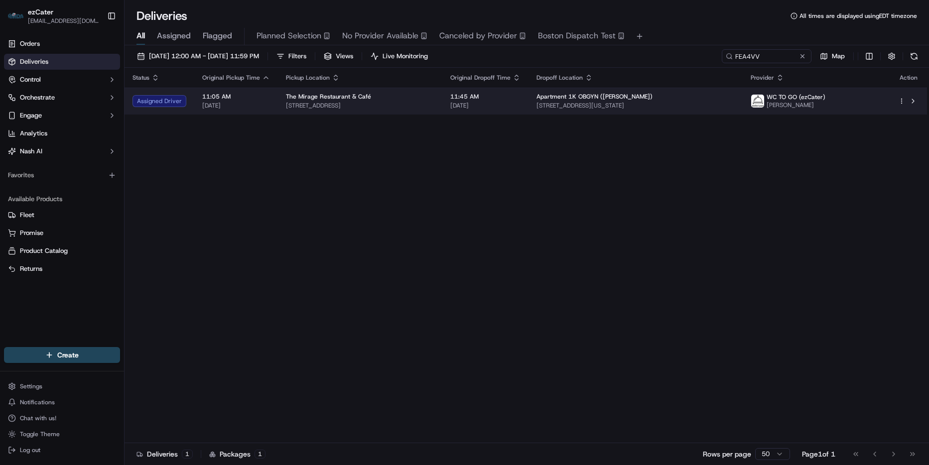
click at [606, 98] on span "Apartment 1K OBGYN (Raj Muruga)" at bounding box center [595, 97] width 116 height 8
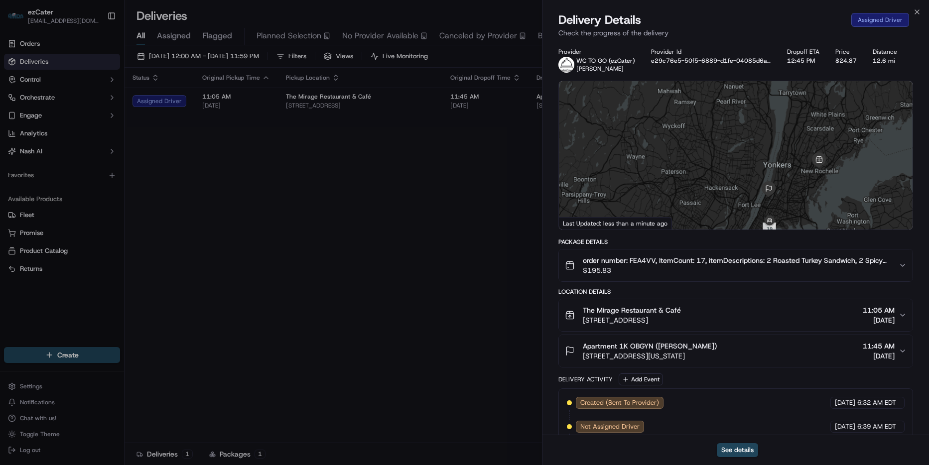
scroll to position [199, 0]
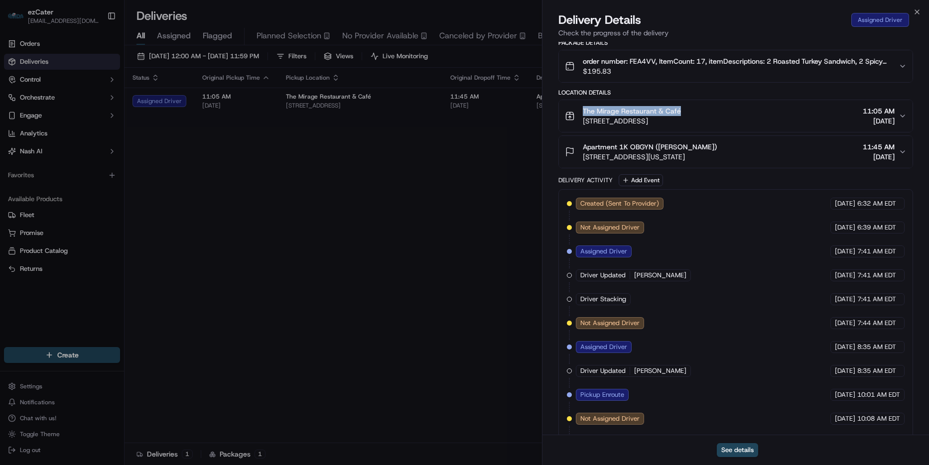
drag, startPoint x: 693, startPoint y: 107, endPoint x: 928, endPoint y: 181, distance: 246.0
click at [572, 114] on div "The Mirage Restaurant & Café 690 North Ave, New Rochelle, NY 10801, USA" at bounding box center [623, 116] width 116 height 20
copy span "The Mirage Restaurant & Café"
click at [918, 9] on icon "button" at bounding box center [917, 12] width 8 height 8
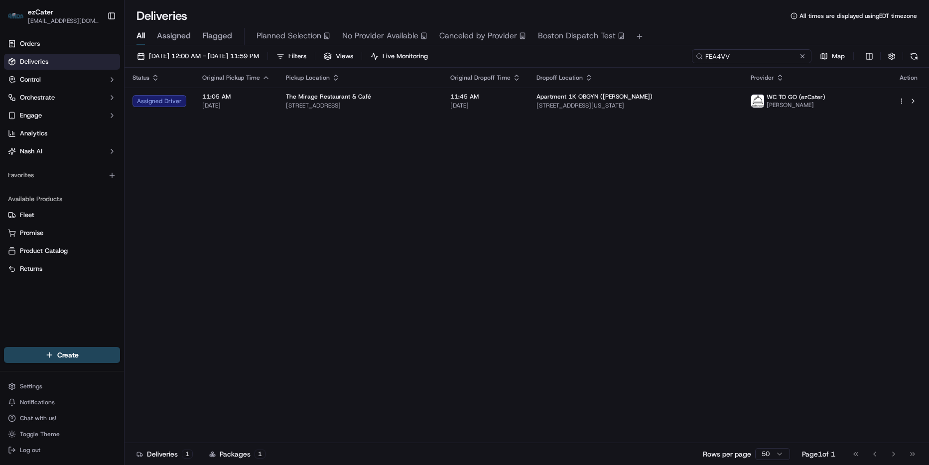
click at [784, 60] on input "FEA4VV" at bounding box center [752, 56] width 120 height 14
paste input "AGP83X"
type input "AGP83X"
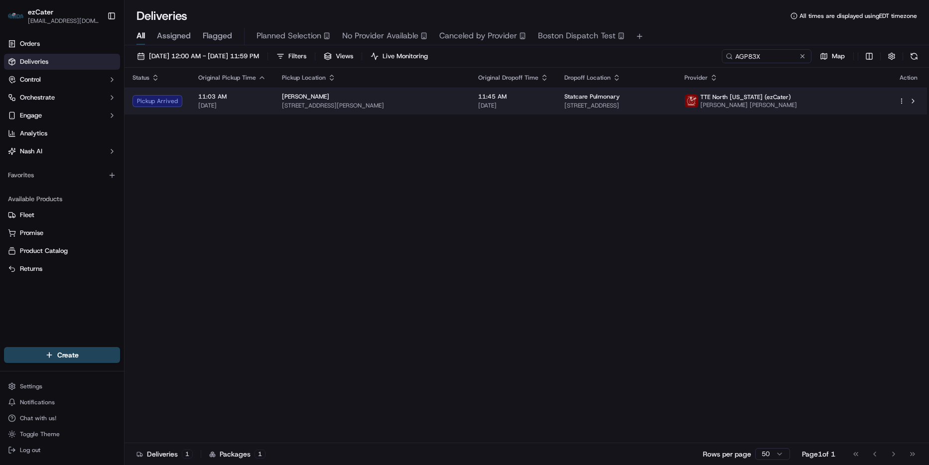
click at [557, 111] on td "Statcare Pulmonary 800 Oak Ridge Turnpike Suite C-200, Oak Ridge, TN 37830, USA" at bounding box center [617, 101] width 120 height 27
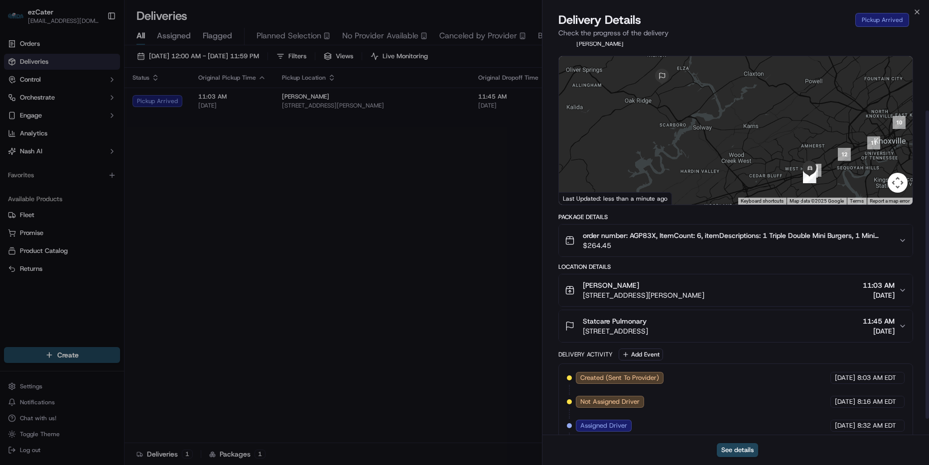
scroll to position [108, 0]
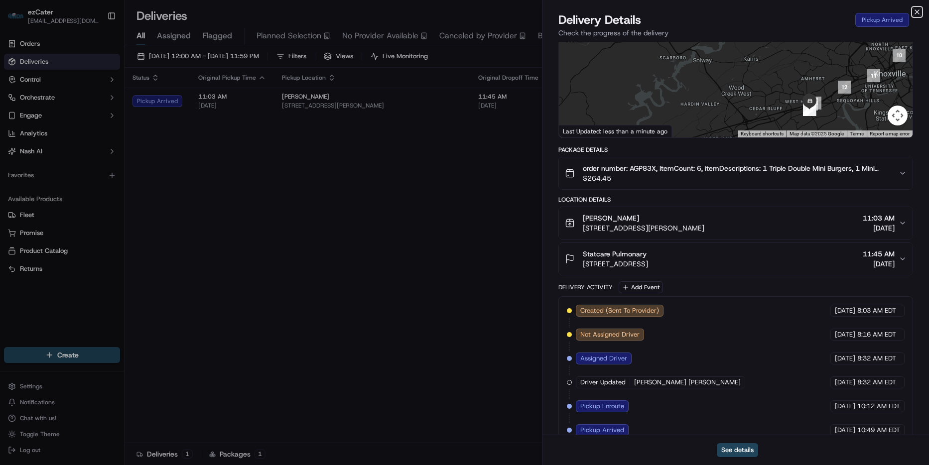
click at [917, 11] on icon "button" at bounding box center [917, 12] width 8 height 8
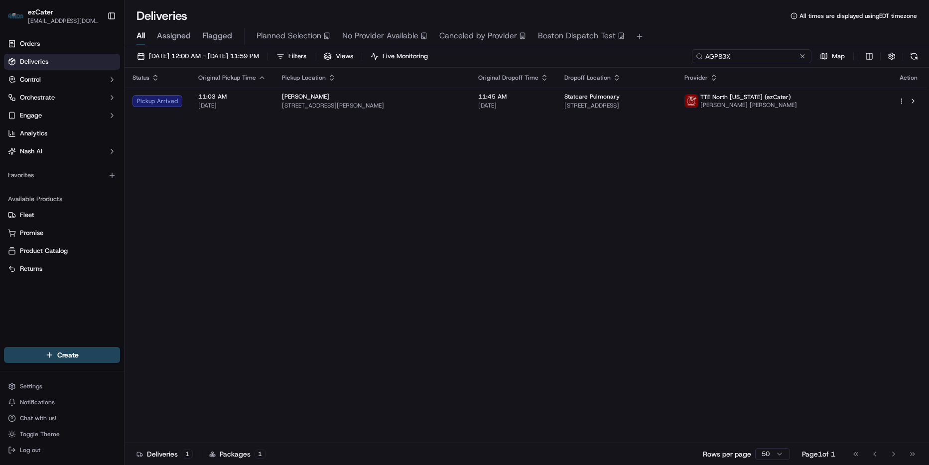
drag, startPoint x: 764, startPoint y: 55, endPoint x: 727, endPoint y: 61, distance: 37.4
click at [763, 55] on input "AGP83X" at bounding box center [752, 56] width 120 height 14
click at [736, 52] on input "AGP83X" at bounding box center [752, 56] width 120 height 14
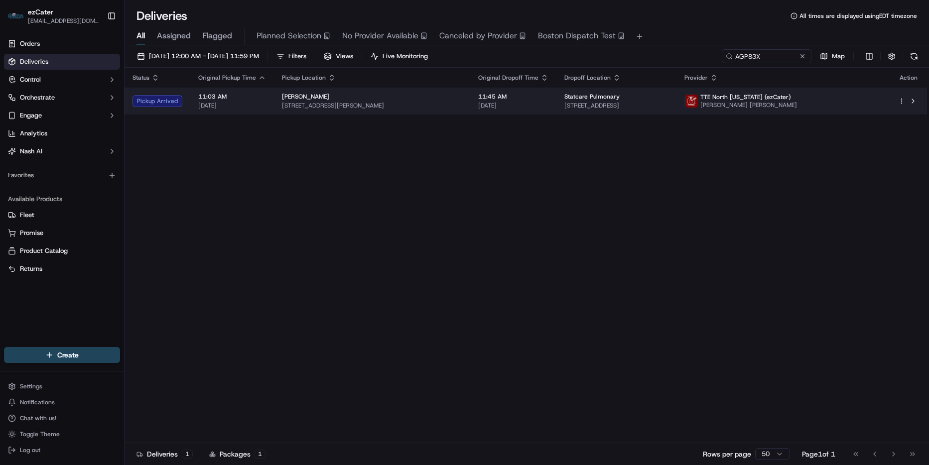
click at [669, 101] on div "Statcare Pulmonary" at bounding box center [616, 97] width 104 height 8
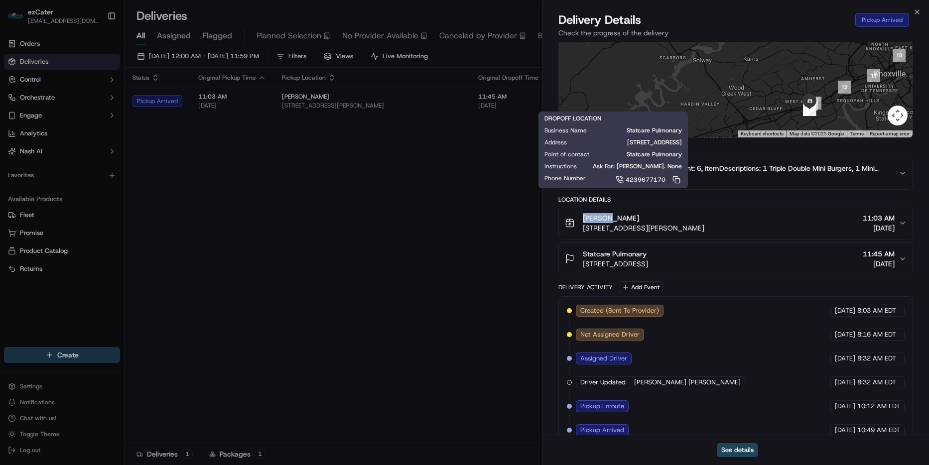
drag, startPoint x: 610, startPoint y: 201, endPoint x: 557, endPoint y: 199, distance: 53.3
click at [557, 199] on div "Provider TTE North Alabama (ezCater) Edgar Rivera Garcia Provider Id 0156c9df-9…" at bounding box center [736, 192] width 387 height 517
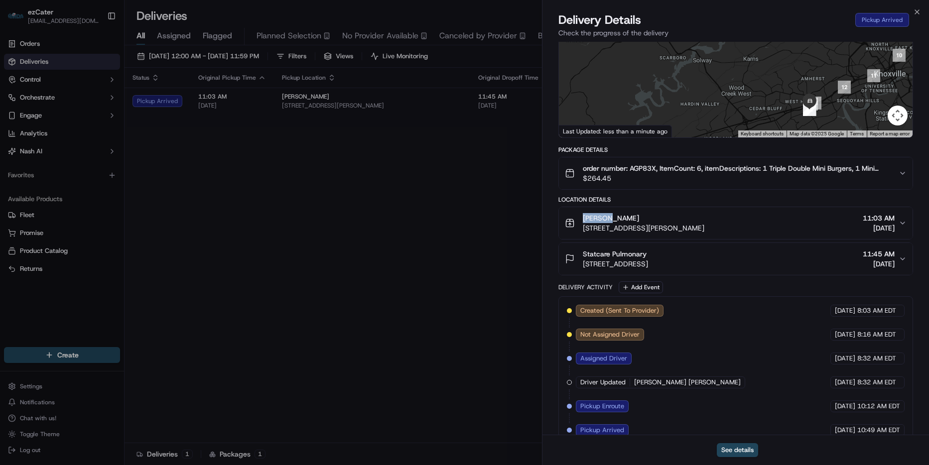
copy span "Drake's"
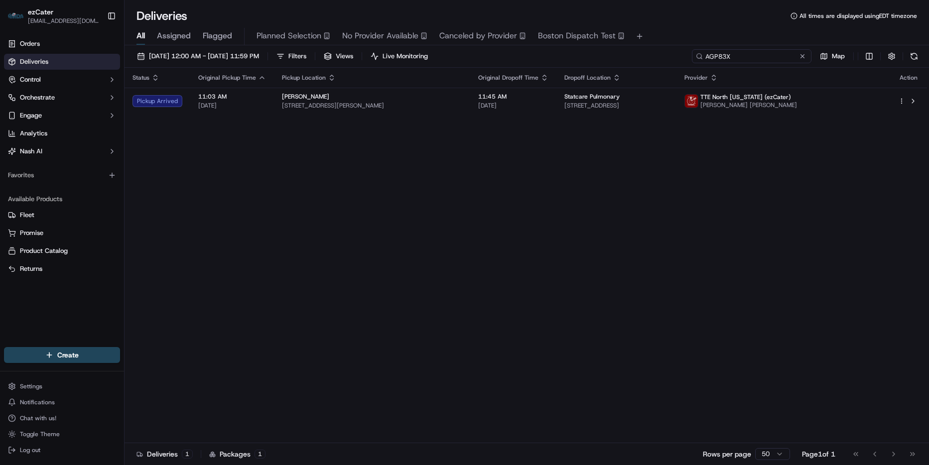
click at [780, 54] on input "AGP83X" at bounding box center [752, 56] width 120 height 14
paste input "REL-QV8CRC"
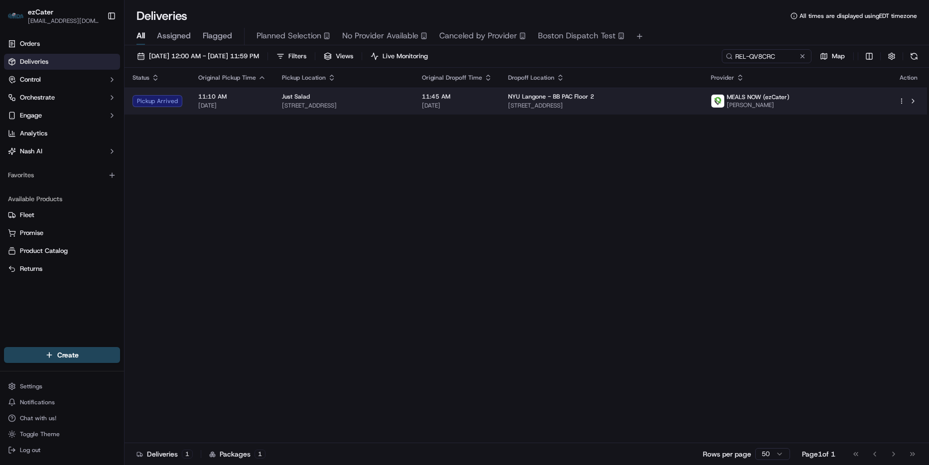
click at [386, 108] on span "5050 Town Center Cir, Boca Raton, FL 33486, USA" at bounding box center [344, 106] width 124 height 8
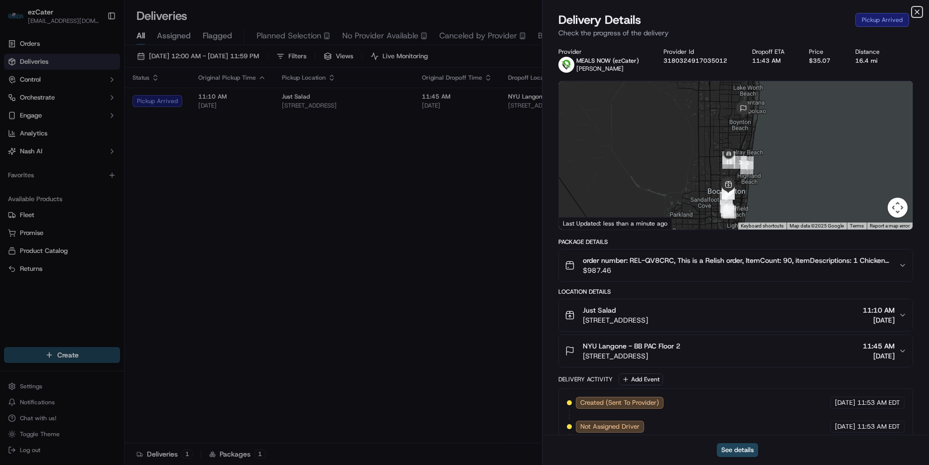
click at [921, 12] on icon "button" at bounding box center [917, 12] width 8 height 8
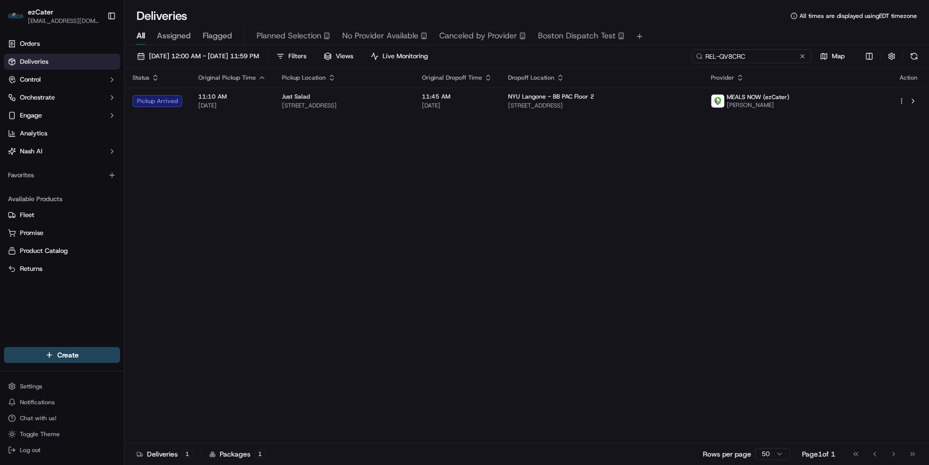
click at [776, 53] on input "REL-QV8CRC" at bounding box center [752, 56] width 120 height 14
paste input "04K2GY"
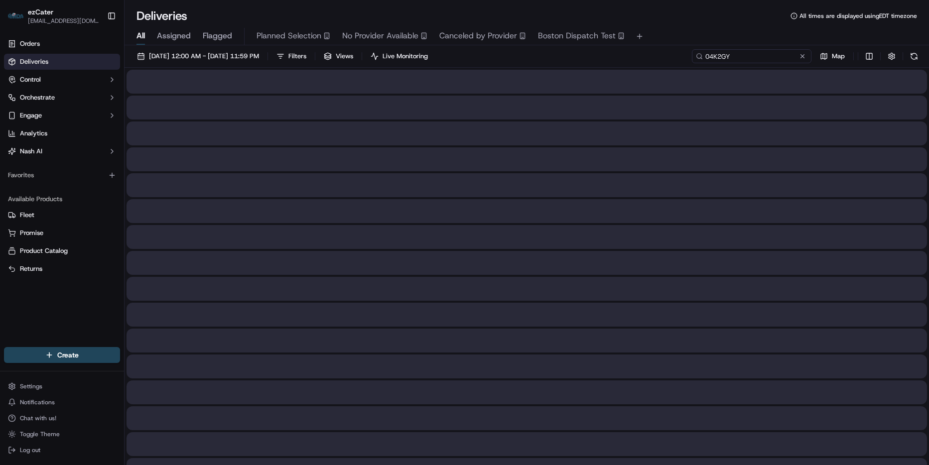
type input "04K2GY"
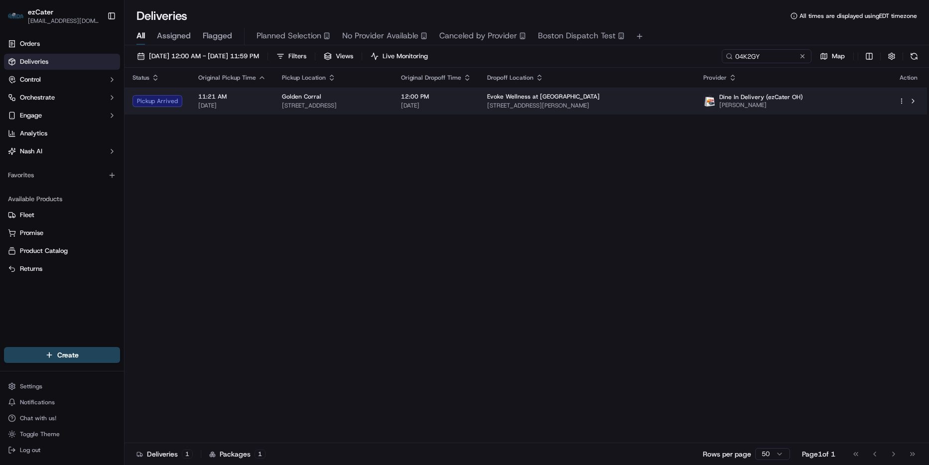
click at [655, 102] on span "5417 Scioto Darby Rd, Hilliard, OH 43026, USA" at bounding box center [587, 106] width 200 height 8
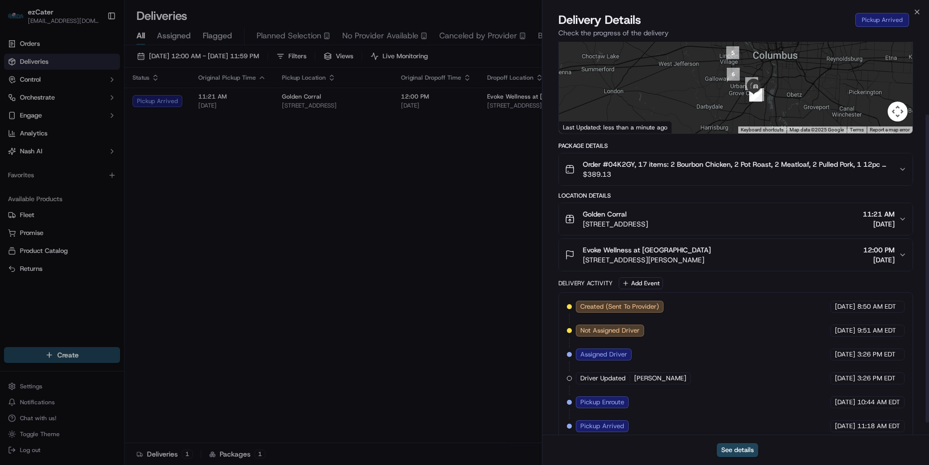
scroll to position [108, 0]
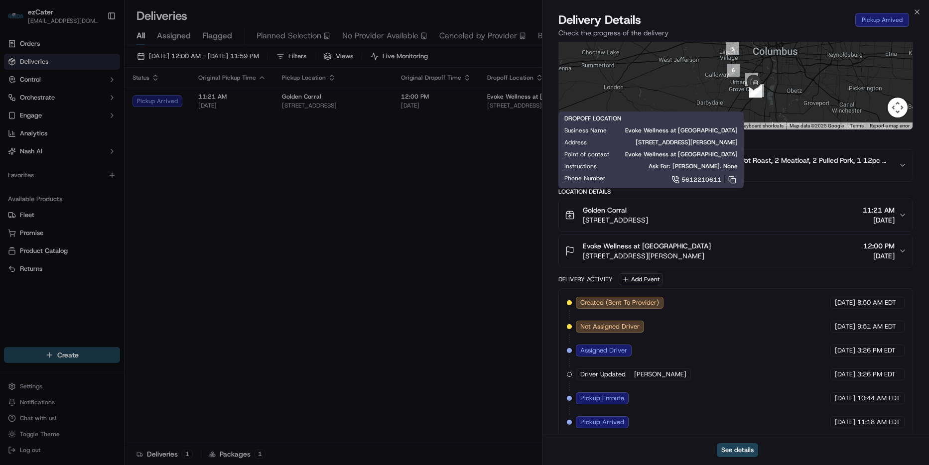
click at [745, 213] on div "Golden Corral 2205 Stringtown Rd, Grove City, OH 43123, USA 11:21 AM 09/15/2025" at bounding box center [732, 215] width 334 height 20
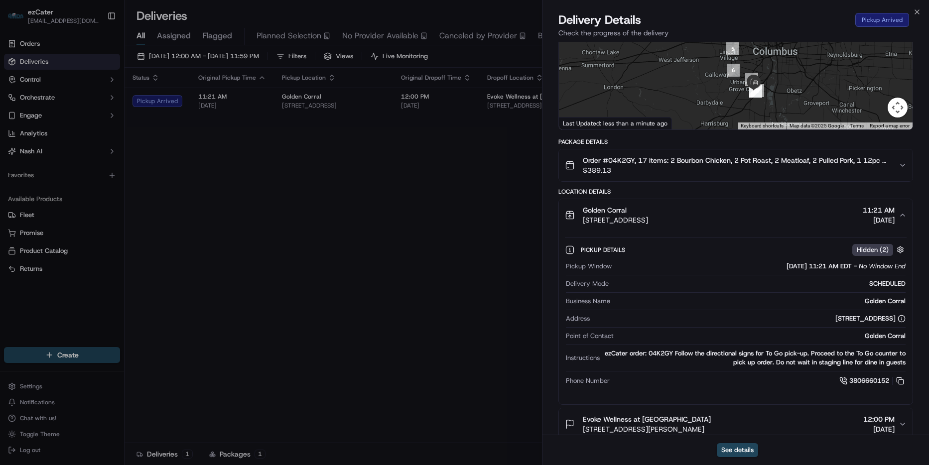
drag, startPoint x: 764, startPoint y: 211, endPoint x: 583, endPoint y: 215, distance: 180.9
click at [583, 215] on div "Golden Corral 2205 Stringtown Rd, Grove City, OH 43123, USA 11:21 AM 09/15/2025" at bounding box center [732, 215] width 334 height 20
copy span "2205 Stringtown Rd, Grove City, OH 43123, USA"
drag, startPoint x: 627, startPoint y: 199, endPoint x: 576, endPoint y: 204, distance: 51.5
click at [576, 205] on div "Golden Corral 2205 Stringtown Rd, Grove City, OH 43123, USA" at bounding box center [606, 215] width 83 height 20
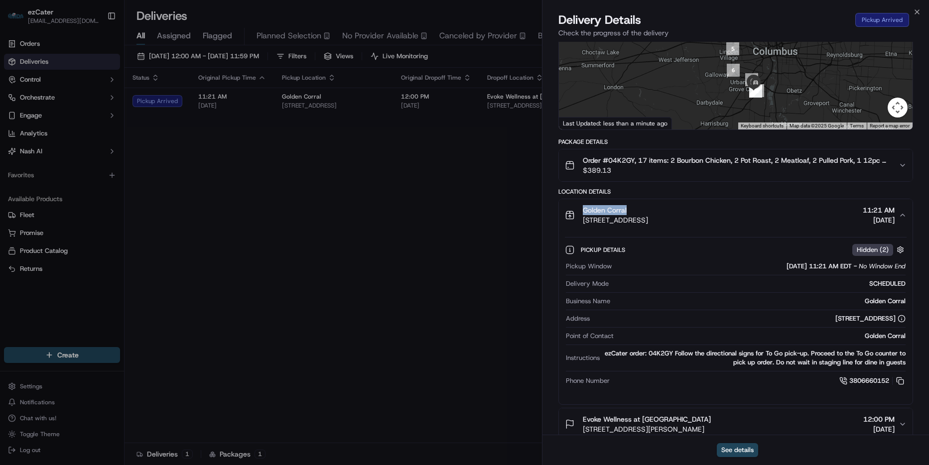
copy span "Golden Corral"
drag, startPoint x: 754, startPoint y: 211, endPoint x: 585, endPoint y: 214, distance: 169.4
click at [585, 214] on div "Golden Corral 2205 Stringtown Rd, Grove City, OH 43123, USA 11:21 AM 09/15/2025" at bounding box center [732, 215] width 334 height 20
copy span "2205 Stringtown Rd, Grove City, OH 43123, USA"
drag, startPoint x: 634, startPoint y: 203, endPoint x: 564, endPoint y: 198, distance: 70.4
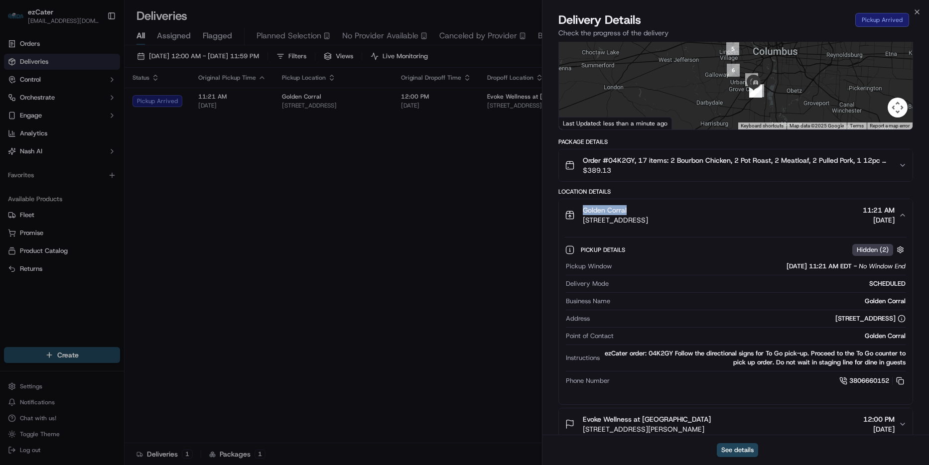
click at [564, 199] on button "Golden Corral 2205 Stringtown Rd, Grove City, OH 43123, USA 11:21 AM 09/15/2025" at bounding box center [736, 215] width 354 height 32
click at [914, 13] on icon "button" at bounding box center [917, 12] width 8 height 8
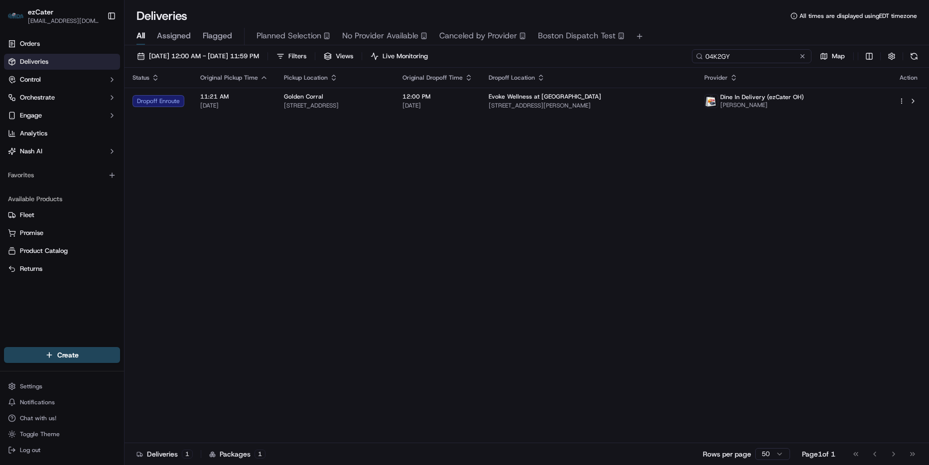
click at [757, 53] on input "04K2GY" at bounding box center [752, 56] width 120 height 14
paste input "1M3EV7"
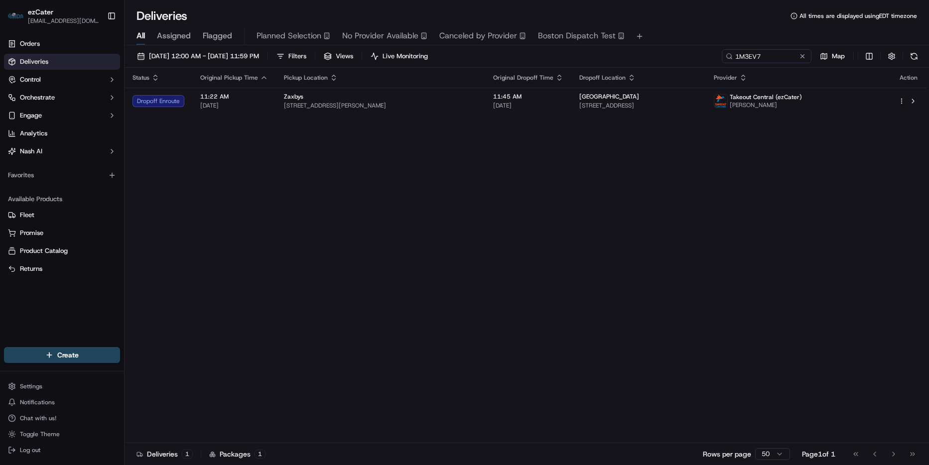
click at [529, 116] on div "Status Original Pickup Time Pickup Location Original Dropoff Time Dropoff Locat…" at bounding box center [526, 256] width 803 height 376
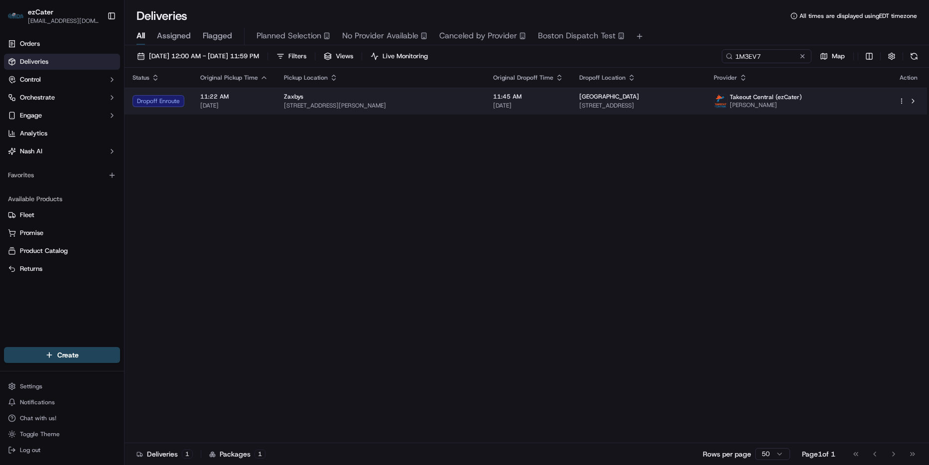
click at [559, 106] on span "[DATE]" at bounding box center [528, 106] width 70 height 8
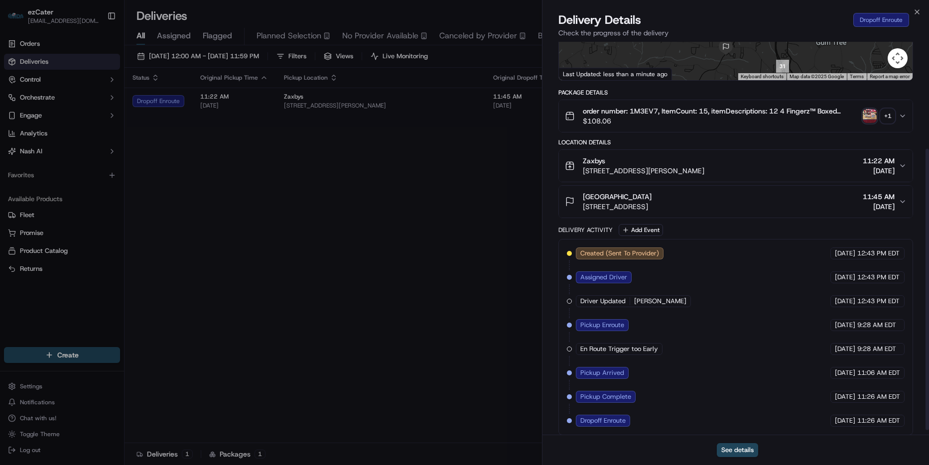
scroll to position [156, 0]
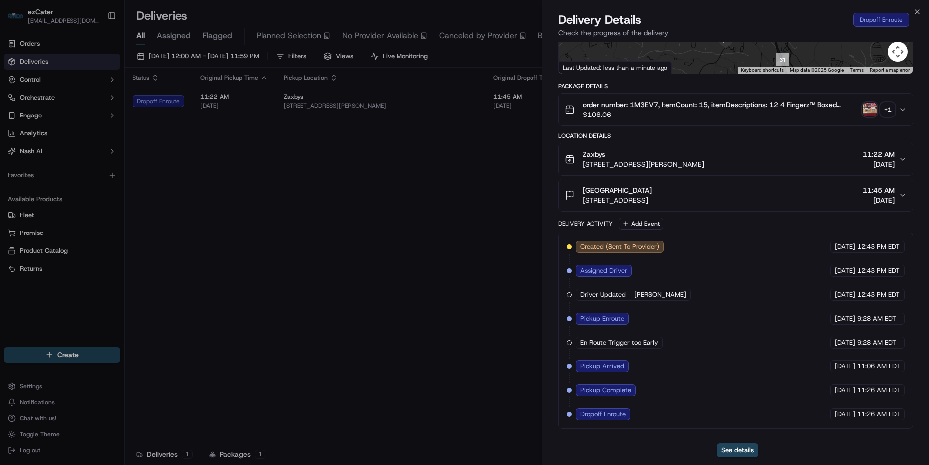
click at [912, 13] on div "Delivery Details Dropoff Enroute" at bounding box center [736, 20] width 355 height 16
drag, startPoint x: 915, startPoint y: 9, endPoint x: 880, endPoint y: 20, distance: 36.7
click at [914, 9] on icon "button" at bounding box center [917, 12] width 8 height 8
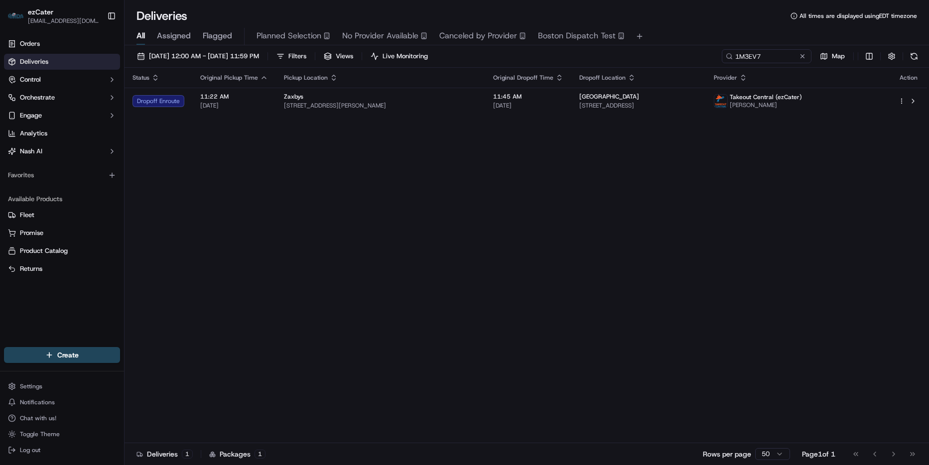
drag, startPoint x: 766, startPoint y: 46, endPoint x: 760, endPoint y: 54, distance: 9.7
click at [764, 48] on div "09/15/2025 12:00 AM - 09/15/2025 11:59 PM Filters Views Live Monitoring 1M3EV7 …" at bounding box center [527, 256] width 805 height 422
click at [760, 54] on input "1M3EV7" at bounding box center [752, 56] width 120 height 14
paste input "2UKP7Z"
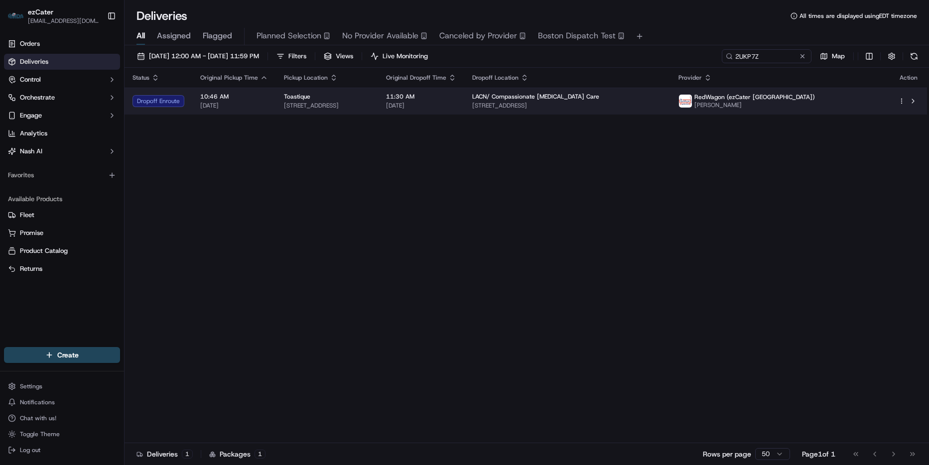
click at [623, 103] on span "11180 Warner Ave #351, Fountain Valley, CA 92708, USA" at bounding box center [567, 106] width 190 height 8
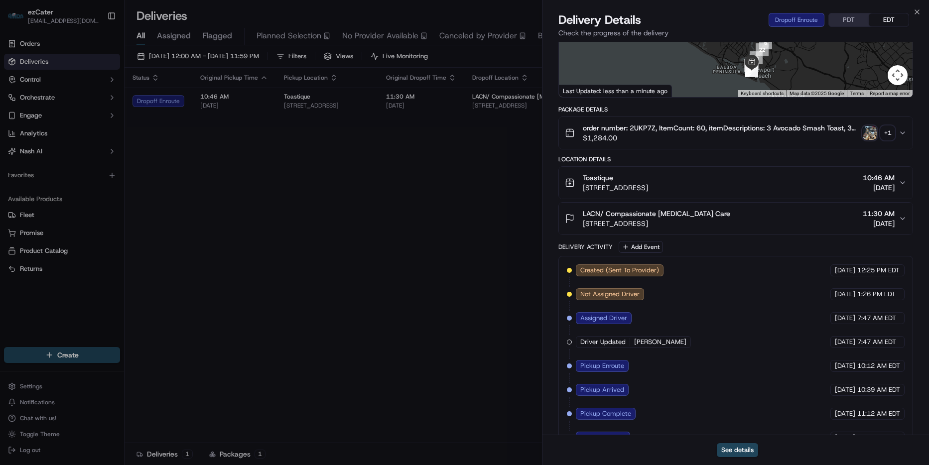
scroll to position [164, 0]
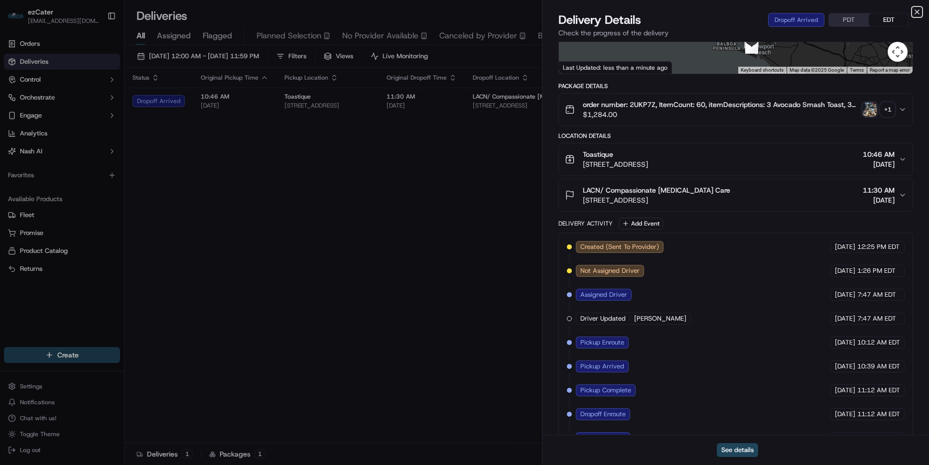
click at [914, 9] on icon "button" at bounding box center [917, 12] width 8 height 8
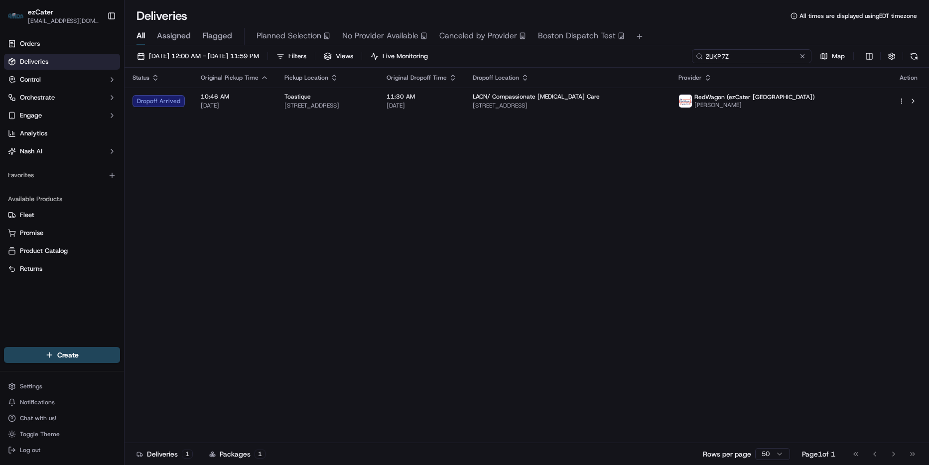
click at [773, 62] on input "2UKP7Z" at bounding box center [752, 56] width 120 height 14
paste input "UH07R6"
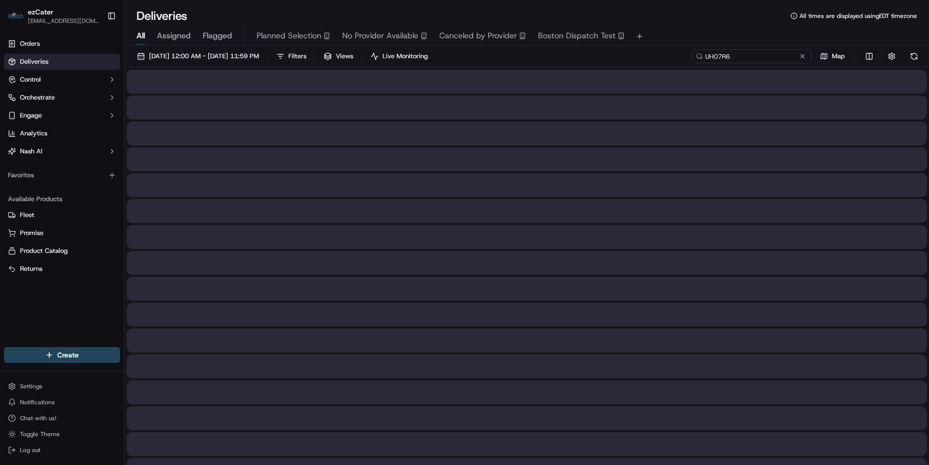
type input "UH07R6"
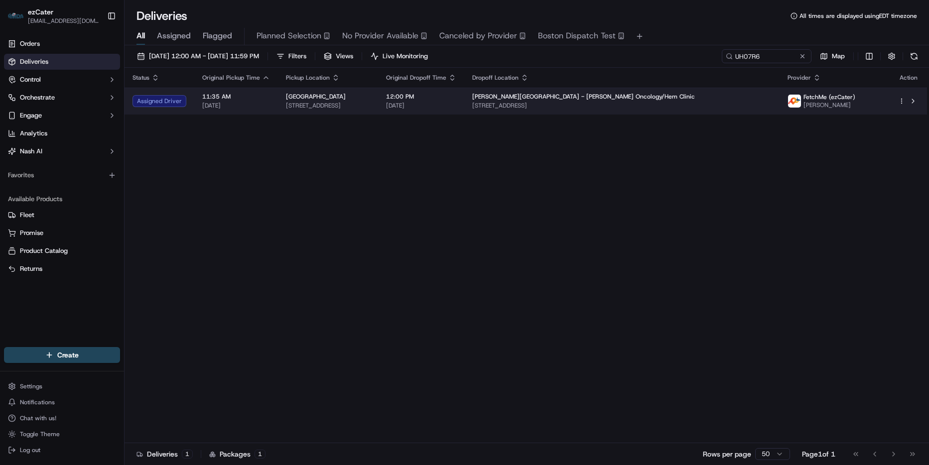
click at [574, 99] on span "Cox Medical Center - Ferrell Duncan Oncology/Hem Clinic" at bounding box center [583, 97] width 223 height 8
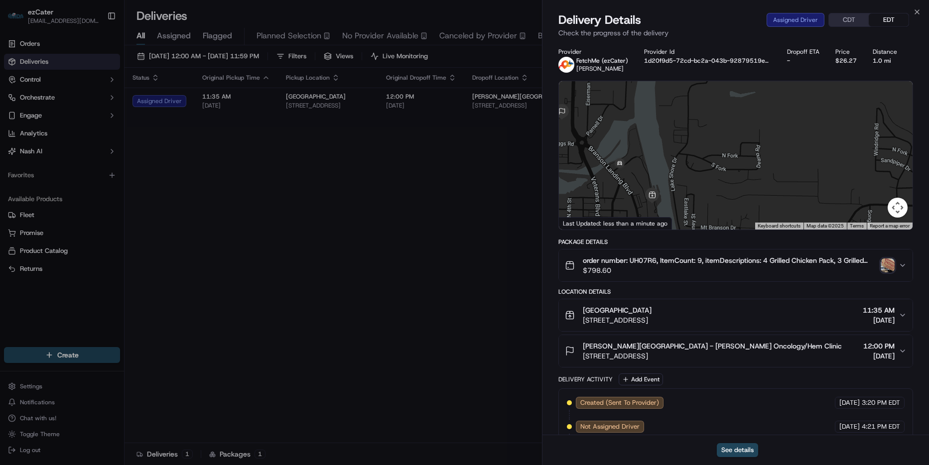
drag, startPoint x: 637, startPoint y: 178, endPoint x: 691, endPoint y: 176, distance: 54.3
click at [691, 176] on div at bounding box center [736, 155] width 354 height 148
drag, startPoint x: 665, startPoint y: 310, endPoint x: 729, endPoint y: 341, distance: 71.1
click at [568, 312] on div "Saltgrass Steak House 801 Branson Landing Blvd, Branson, MO 65616, USA" at bounding box center [608, 315] width 87 height 20
copy span "Saltgrass Steak House"
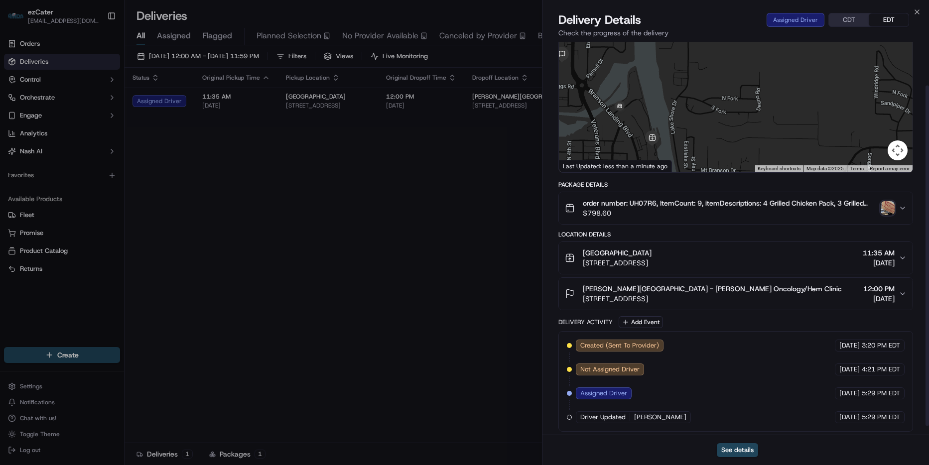
scroll to position [60, 0]
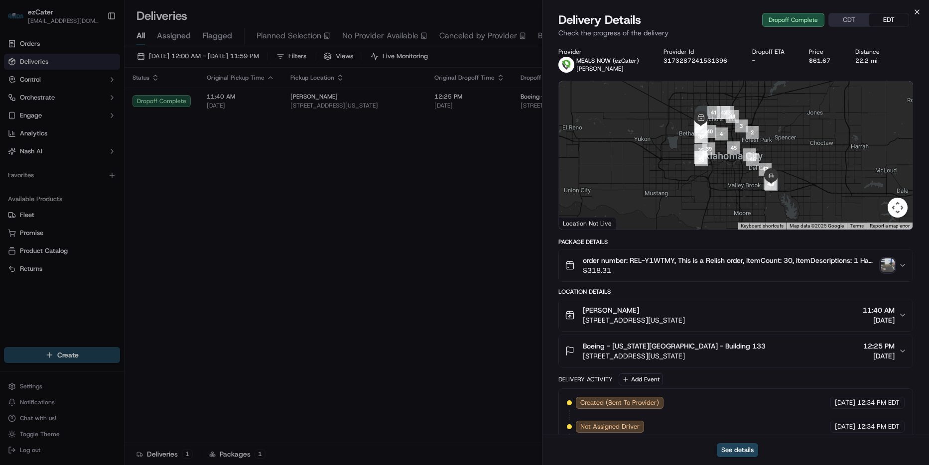
scroll to position [299, 0]
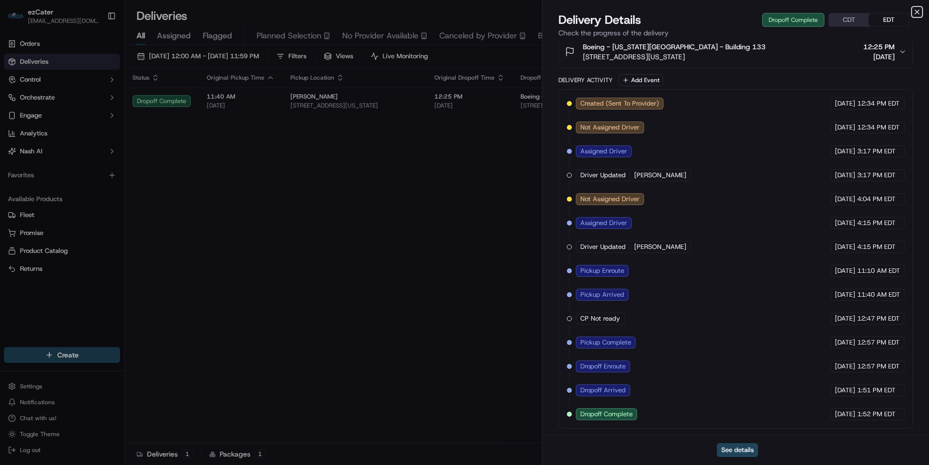
click at [919, 10] on icon "button" at bounding box center [917, 12] width 4 height 4
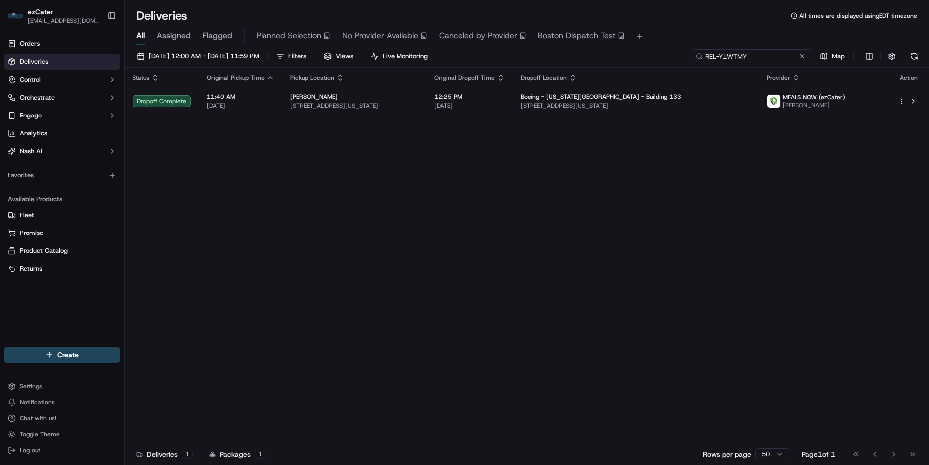
click at [758, 57] on input "REL-Y1WTMY" at bounding box center [752, 56] width 120 height 14
paste input "4GH-80F"
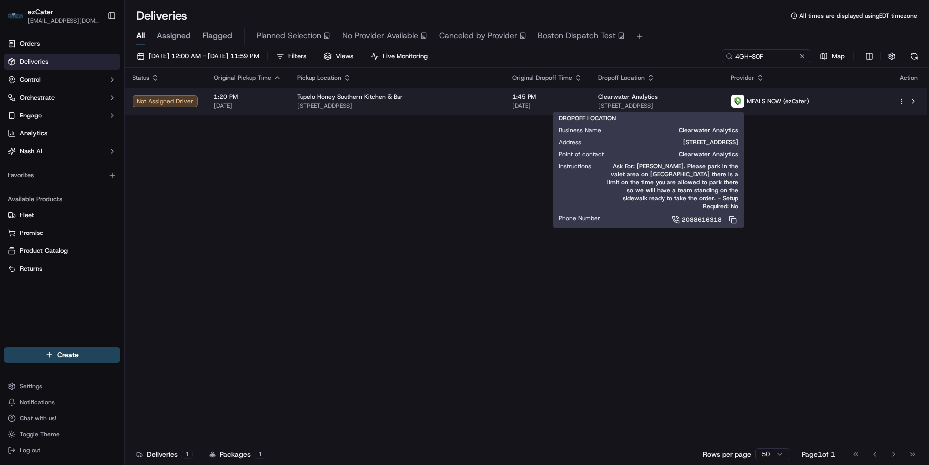
click at [660, 108] on span "[STREET_ADDRESS]" at bounding box center [656, 106] width 117 height 8
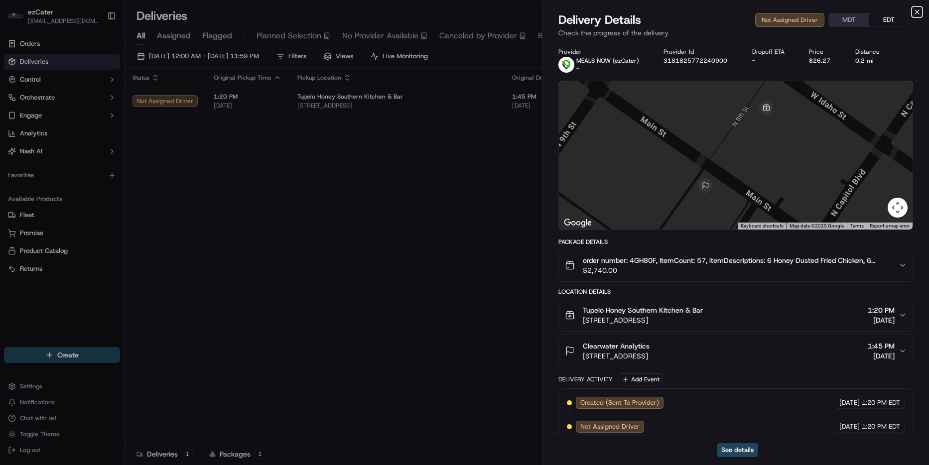
click at [917, 12] on icon "button" at bounding box center [917, 12] width 4 height 4
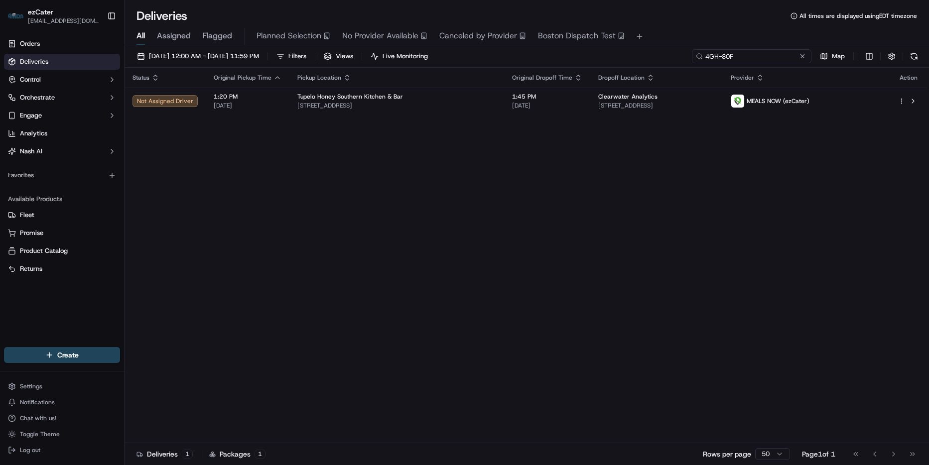
drag, startPoint x: 772, startPoint y: 61, endPoint x: 771, endPoint y: 55, distance: 6.6
click at [772, 60] on input "4GH-80F" at bounding box center [752, 56] width 120 height 14
paste input "G4G-C9J"
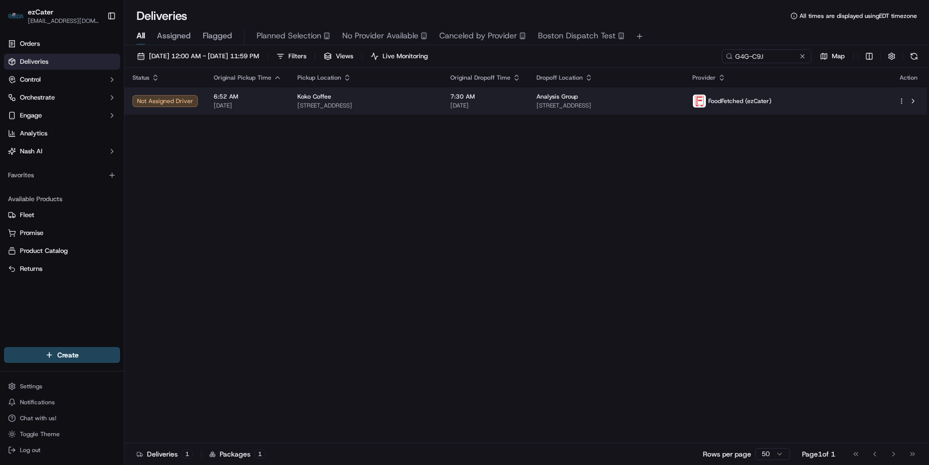
click at [677, 106] on span "[STREET_ADDRESS]" at bounding box center [607, 106] width 140 height 8
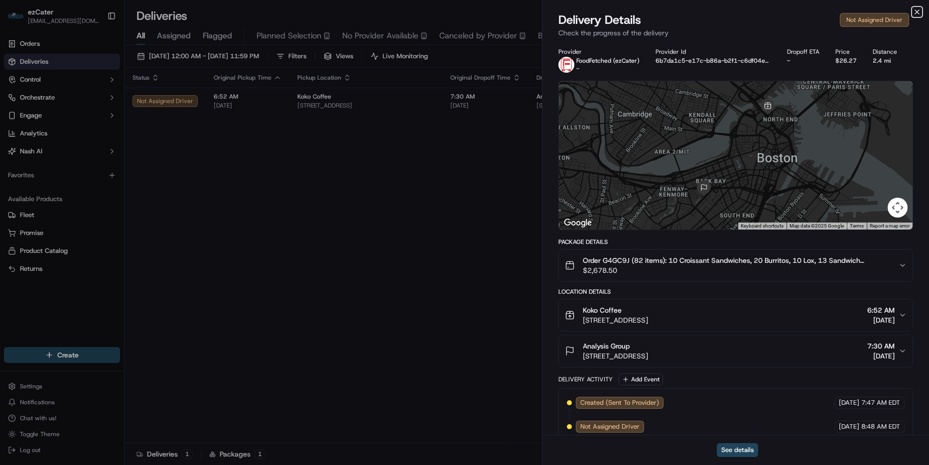
click at [919, 10] on icon "button" at bounding box center [917, 12] width 8 height 8
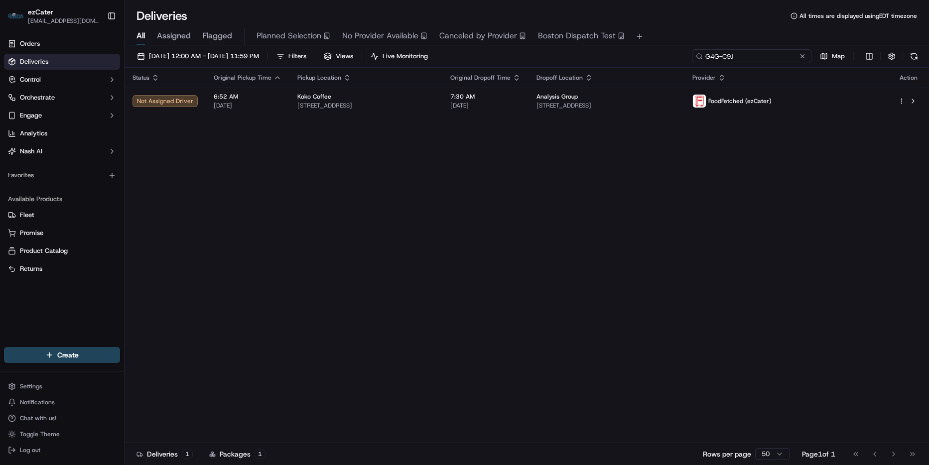
click at [772, 58] on input "G4G-C9J" at bounding box center [752, 56] width 120 height 14
paste input "V6Q-135"
type input "V6Q-135"
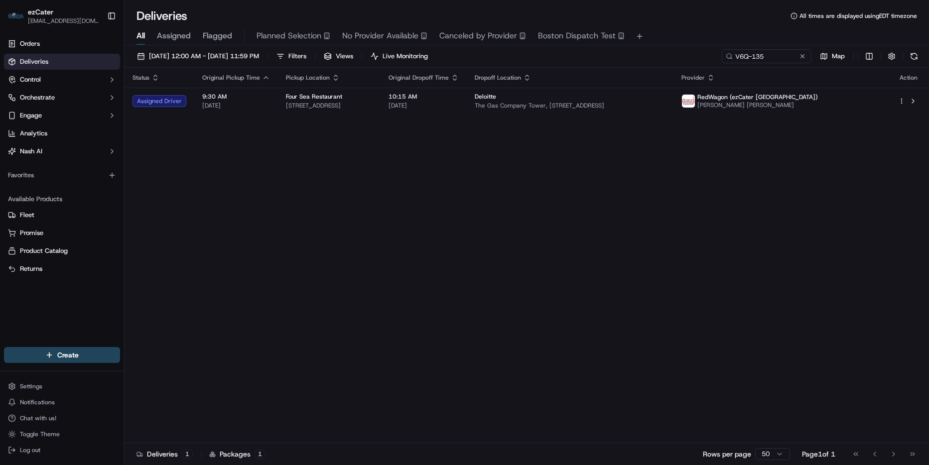
click at [647, 91] on td "Deloitte The Gas Company Tower, [STREET_ADDRESS]" at bounding box center [570, 101] width 207 height 27
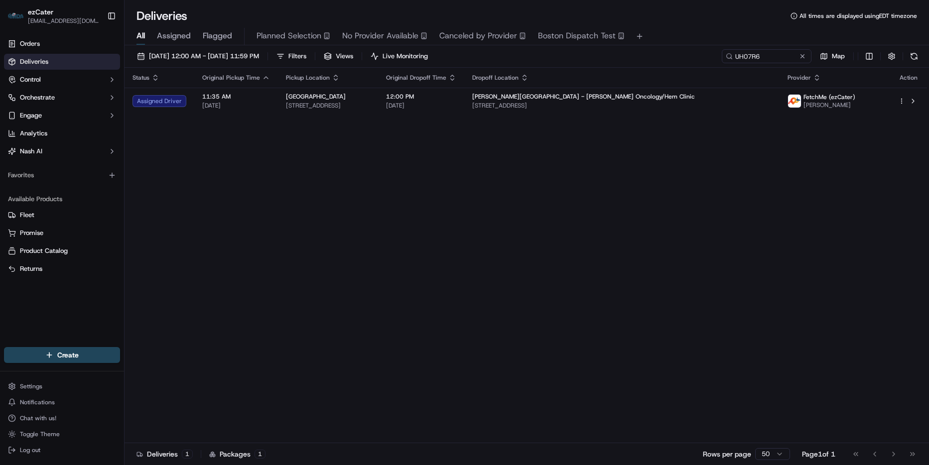
click at [427, 164] on div "Status Original Pickup Time Pickup Location Original Dropoff Time Dropoff Locat…" at bounding box center [526, 256] width 803 height 376
click at [765, 59] on input "UH07R6" at bounding box center [752, 56] width 120 height 14
paste input "FEA4VV"
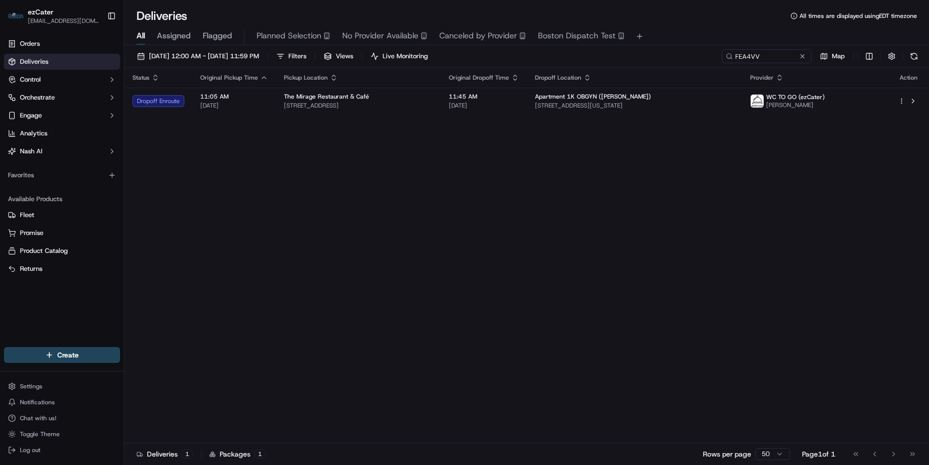
click at [672, 112] on td "Apartment 1K OBGYN ([PERSON_NAME]) [STREET_ADDRESS][US_STATE]" at bounding box center [634, 101] width 215 height 27
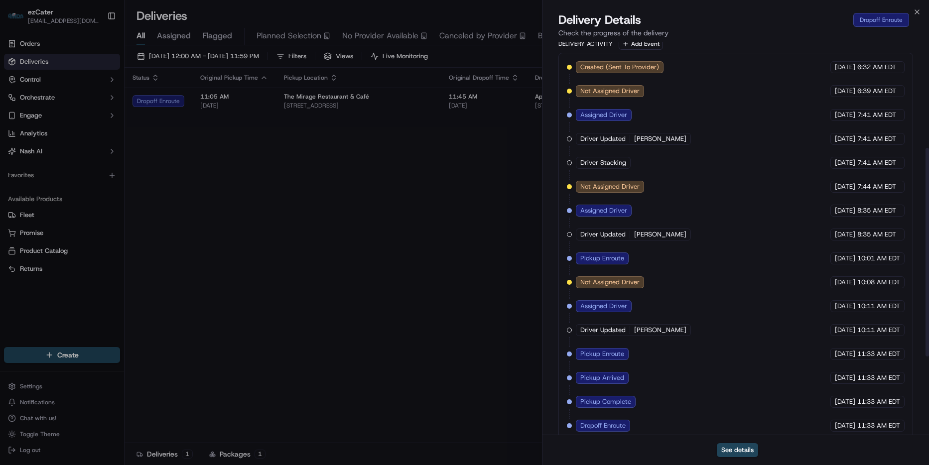
scroll to position [347, 0]
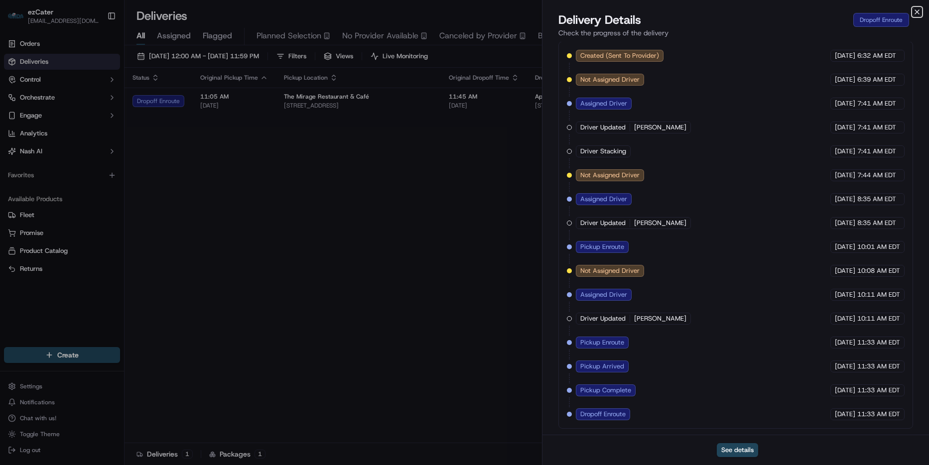
click at [919, 8] on icon "button" at bounding box center [917, 12] width 8 height 8
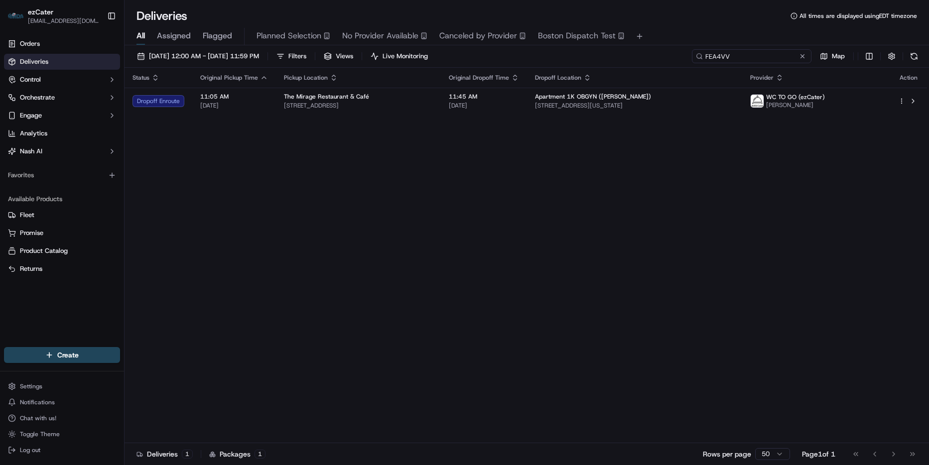
click at [759, 58] on input "FEA4VV" at bounding box center [752, 56] width 120 height 14
paste input "V9CU0Y"
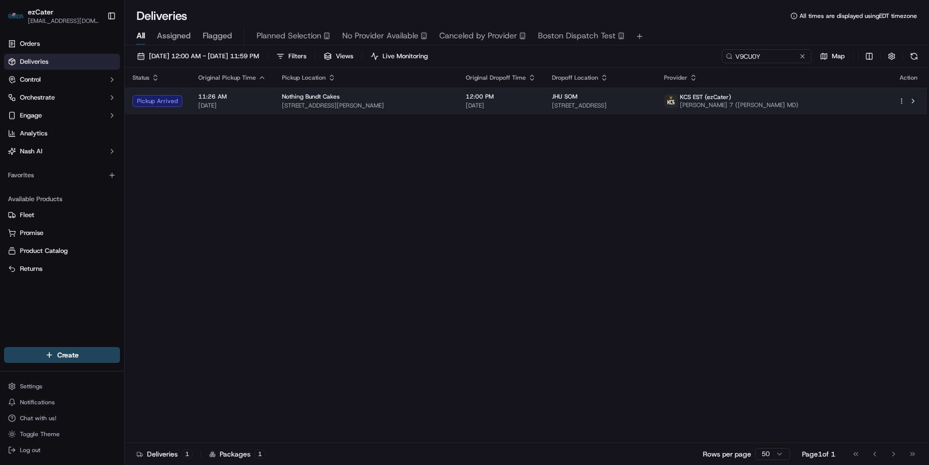
click at [499, 105] on span "[DATE]" at bounding box center [501, 106] width 70 height 8
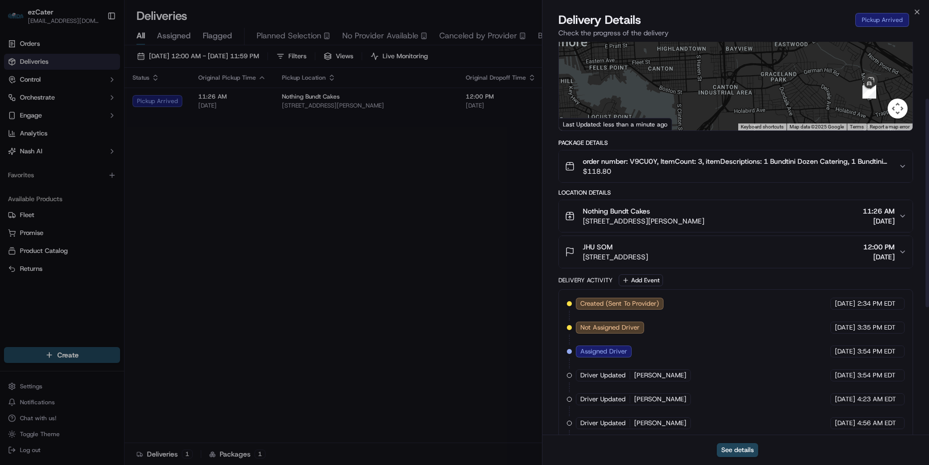
scroll to position [98, 0]
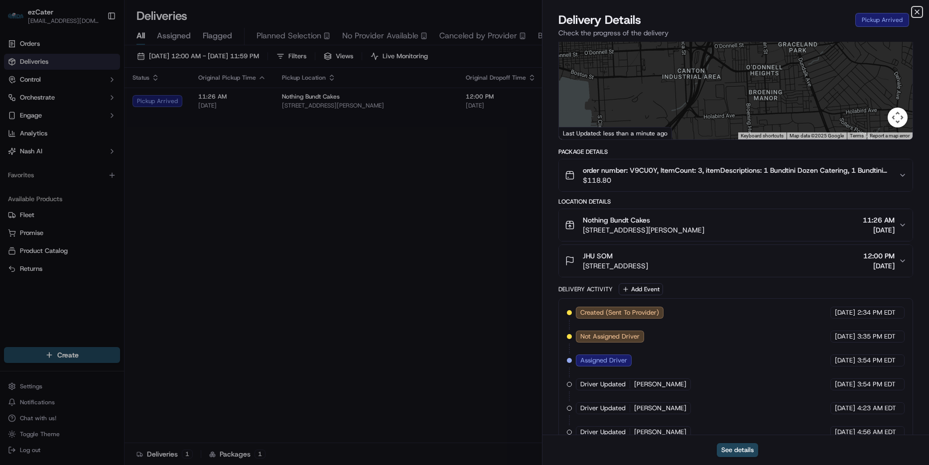
click at [916, 13] on icon "button" at bounding box center [917, 12] width 8 height 8
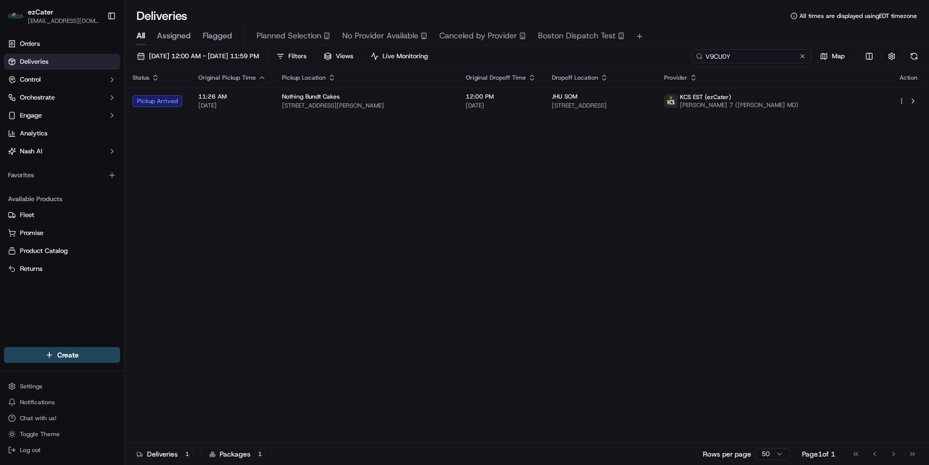
click at [773, 54] on input "V9CU0Y" at bounding box center [752, 56] width 120 height 14
paste input
type input "V9CU0Y"
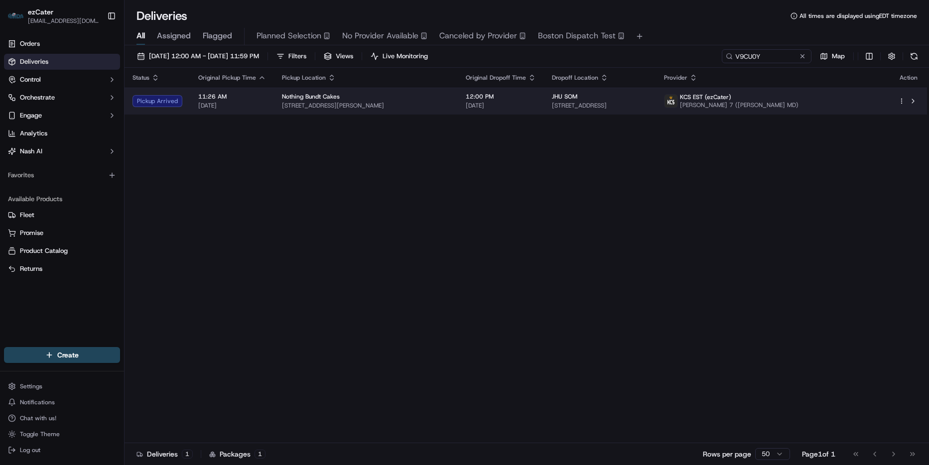
click at [580, 108] on span "[STREET_ADDRESS]" at bounding box center [600, 106] width 97 height 8
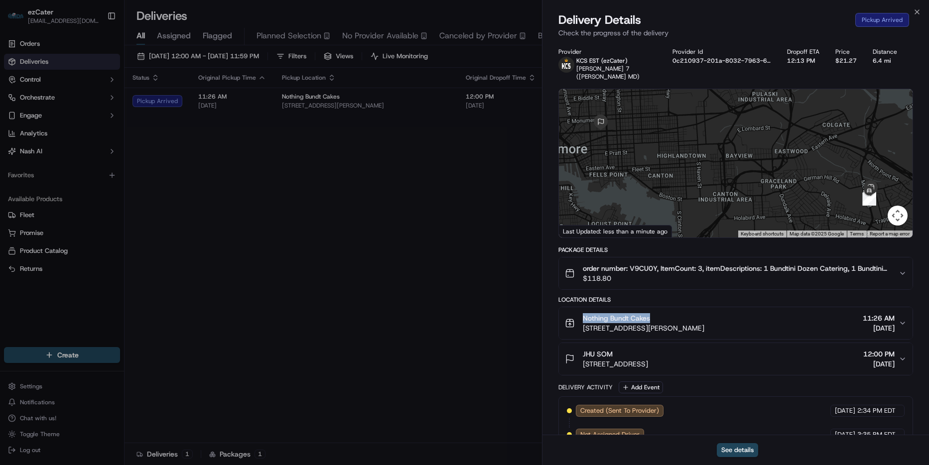
drag, startPoint x: 659, startPoint y: 310, endPoint x: 581, endPoint y: 308, distance: 77.3
click at [581, 313] on div "Nothing Bundt Cakes 1401 Merritt Blvd Unit-H, Dundalk, MD 21222, USA" at bounding box center [635, 323] width 140 height 20
copy span "Nothing Bundt Cakes"
click at [914, 13] on icon "button" at bounding box center [917, 12] width 8 height 8
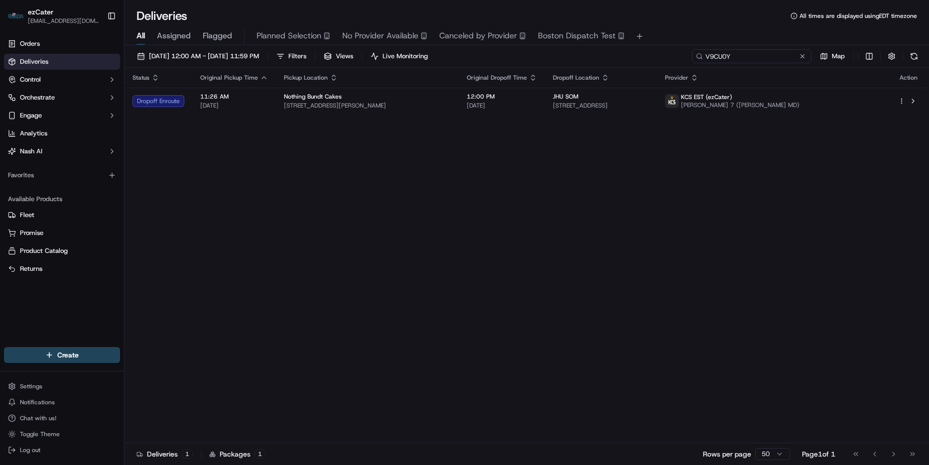
click at [776, 57] on input "V9CU0Y" at bounding box center [752, 56] width 120 height 14
paste input "REL-QV8CRC"
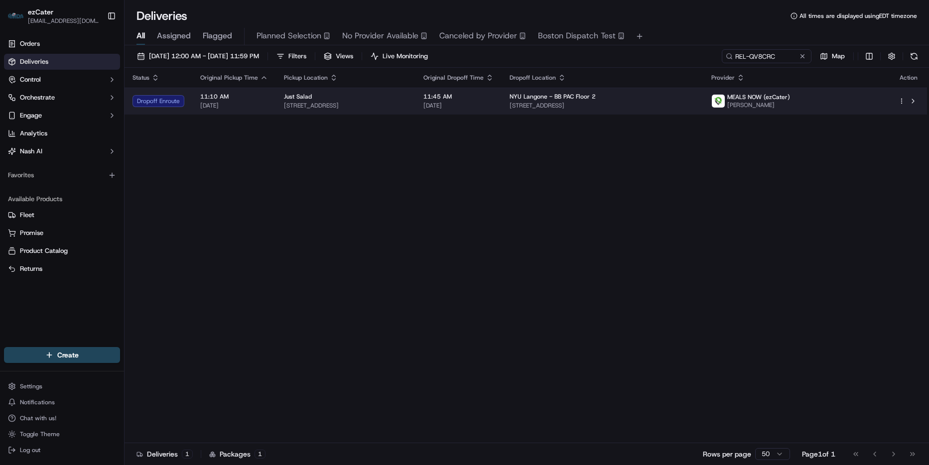
click at [490, 109] on span "[DATE]" at bounding box center [458, 106] width 70 height 8
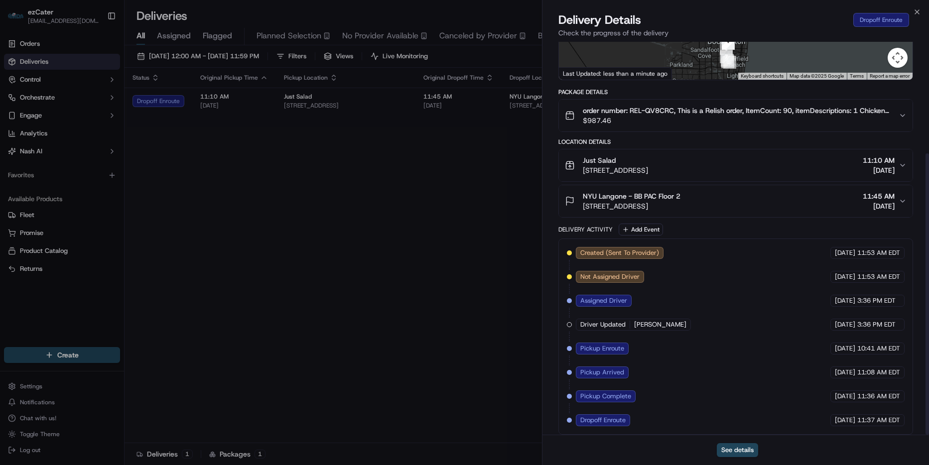
scroll to position [156, 0]
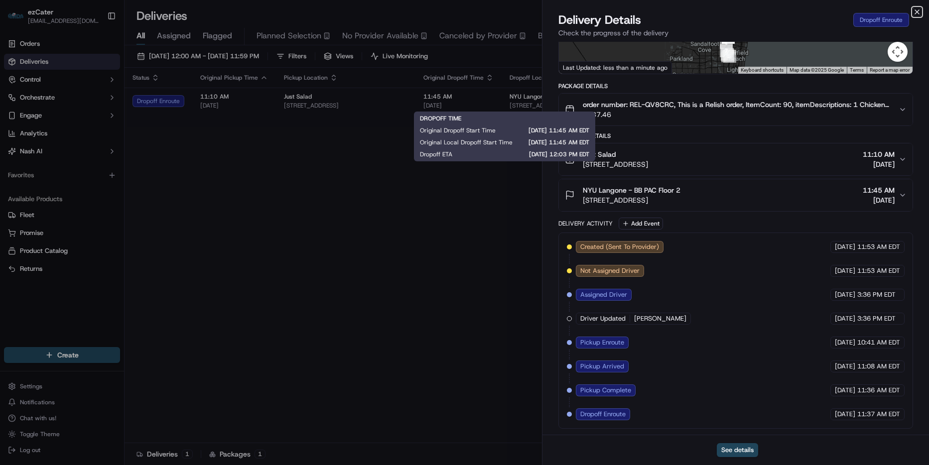
click at [916, 9] on icon "button" at bounding box center [917, 12] width 8 height 8
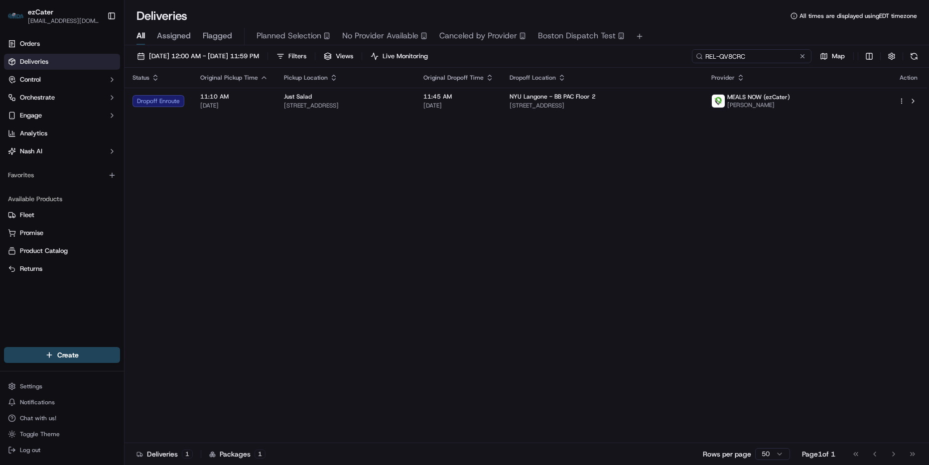
click at [780, 59] on input "REL-QV8CRC" at bounding box center [752, 56] width 120 height 14
paste input "UH07R6"
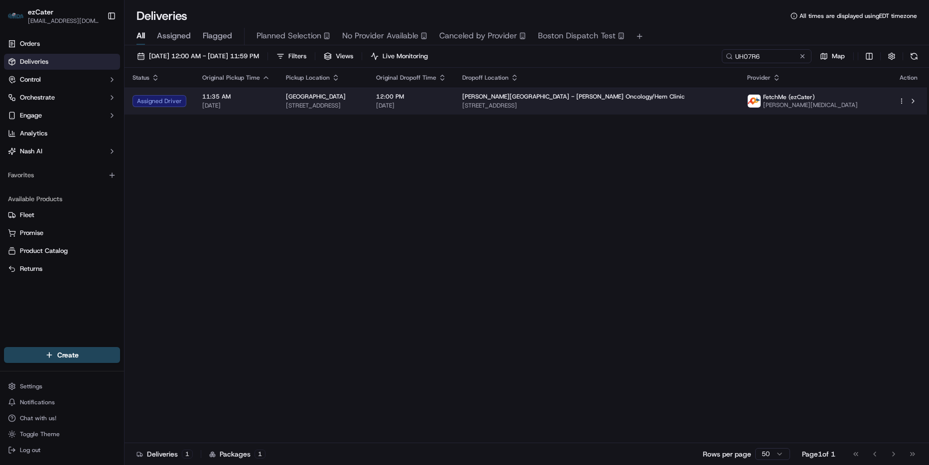
click at [693, 108] on span "525 Branson Landing Blvd, Branson, MO 65616, USA" at bounding box center [596, 106] width 269 height 8
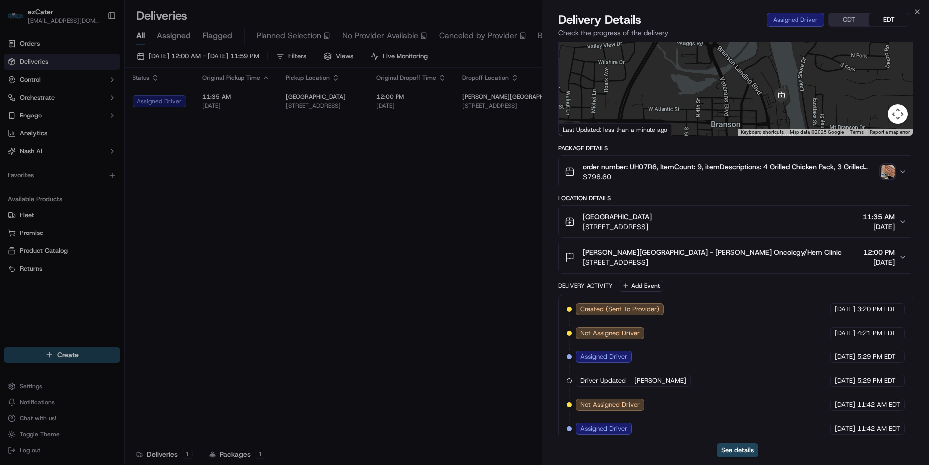
scroll to position [32, 0]
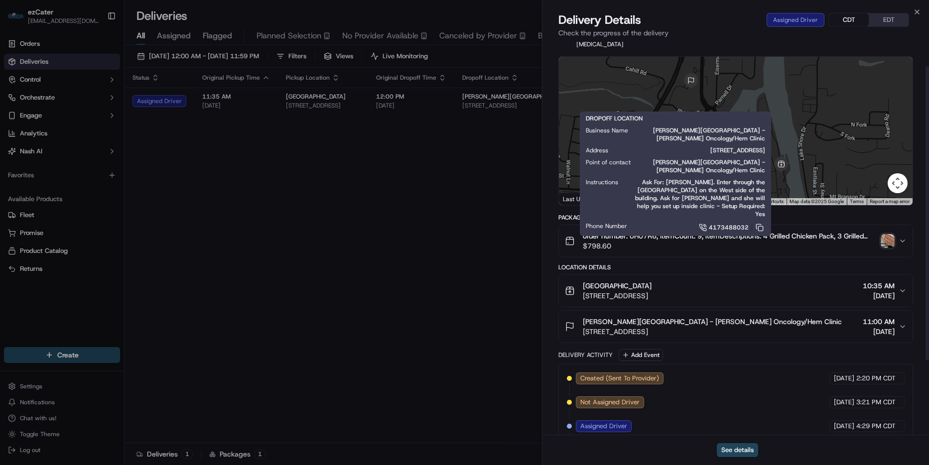
click at [848, 20] on button "CDT" at bounding box center [849, 19] width 40 height 13
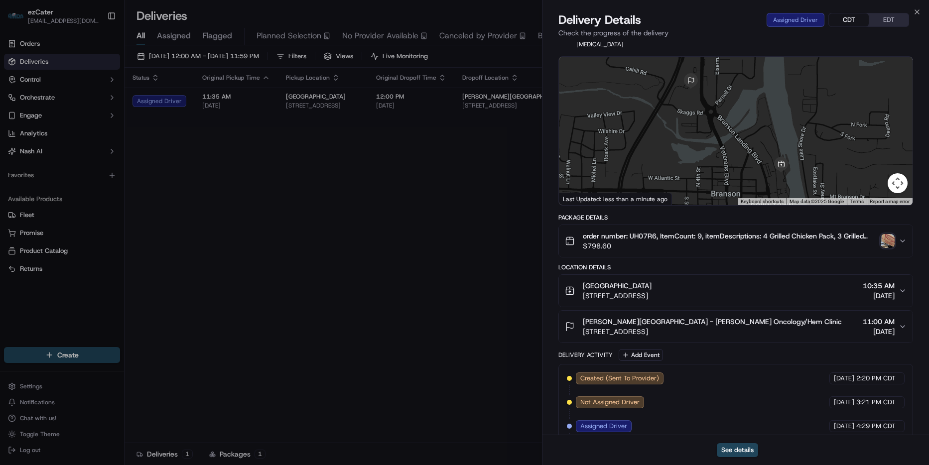
click at [853, 20] on button "CDT" at bounding box center [849, 19] width 40 height 13
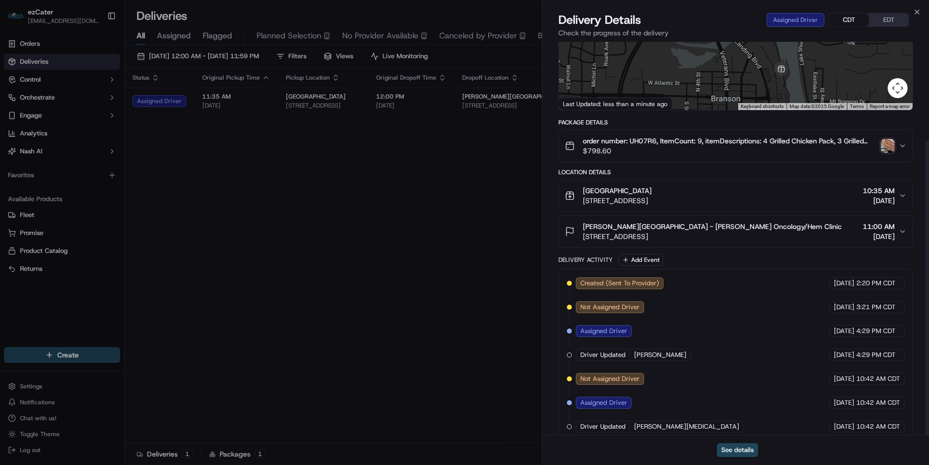
scroll to position [132, 0]
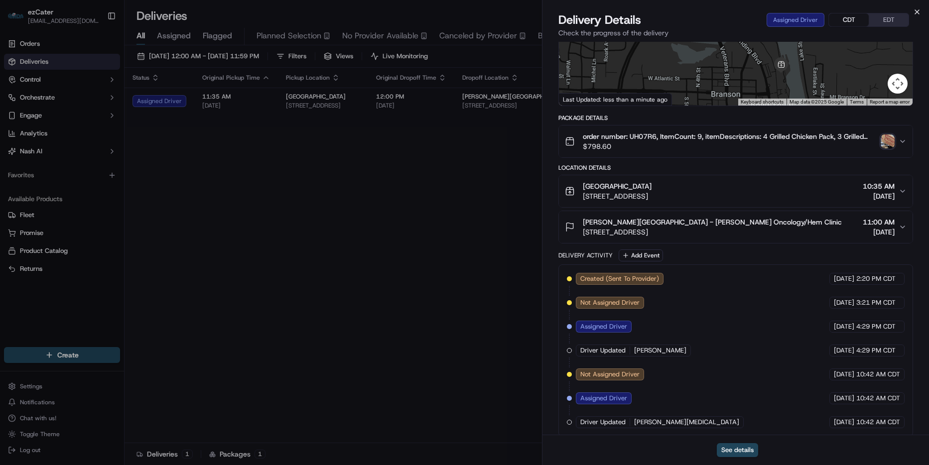
click at [921, 11] on div "Close Delivery Details Assigned Driver CDT EDT Check the progress of the delive…" at bounding box center [735, 232] width 387 height 465
click at [698, 164] on div "Location Details" at bounding box center [736, 168] width 355 height 8
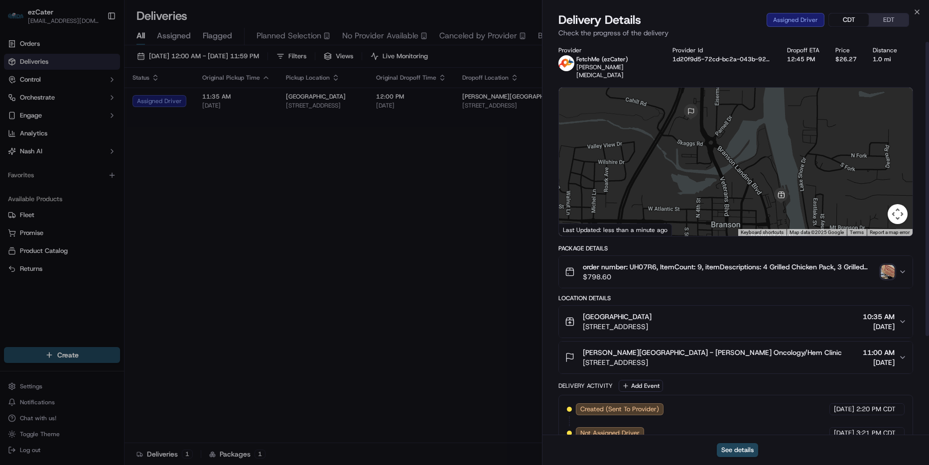
scroll to position [0, 0]
click at [915, 15] on icon "button" at bounding box center [917, 12] width 8 height 8
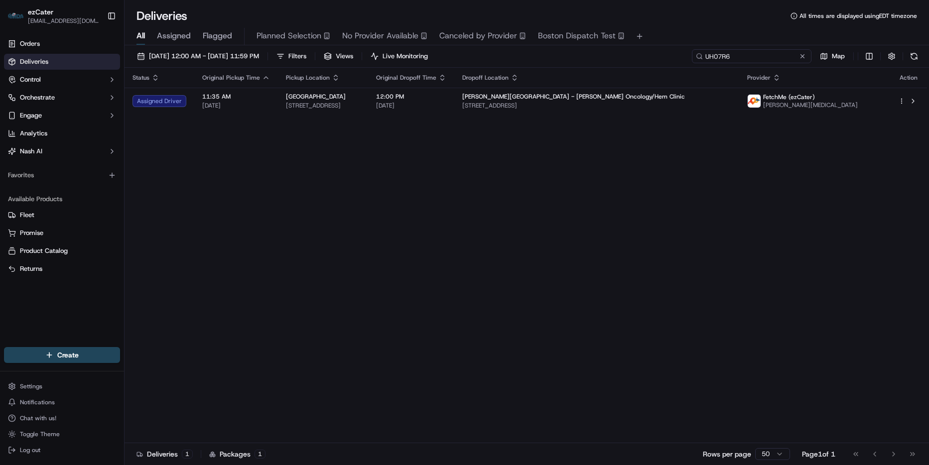
drag, startPoint x: 752, startPoint y: 55, endPoint x: 758, endPoint y: 55, distance: 5.5
click at [753, 55] on input "UH07R6" at bounding box center [752, 56] width 120 height 14
paste input "TQR466"
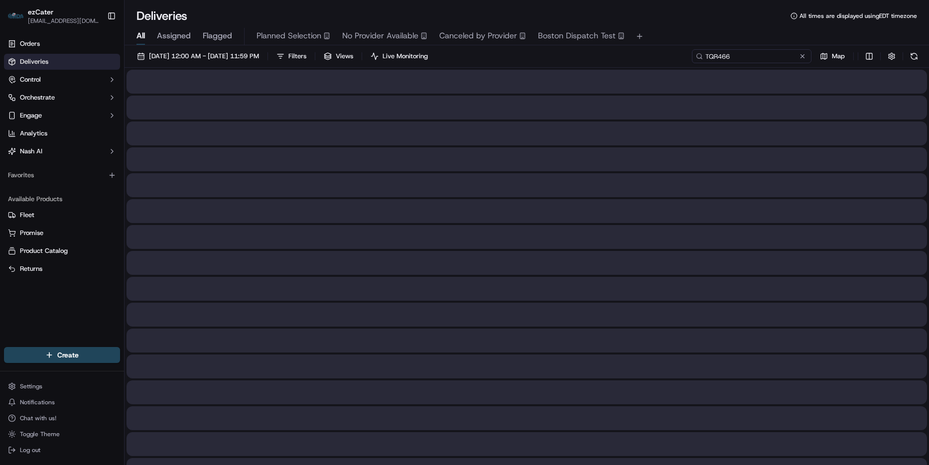
click at [777, 56] on input "TQR466" at bounding box center [752, 56] width 120 height 14
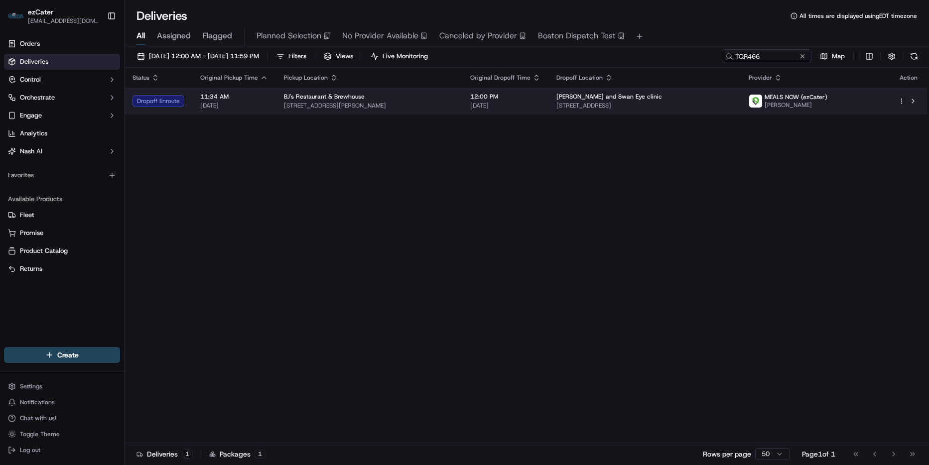
click at [732, 105] on span "214 Southcity Pkwy, Lafayette, LA 70503, USA" at bounding box center [645, 106] width 176 height 8
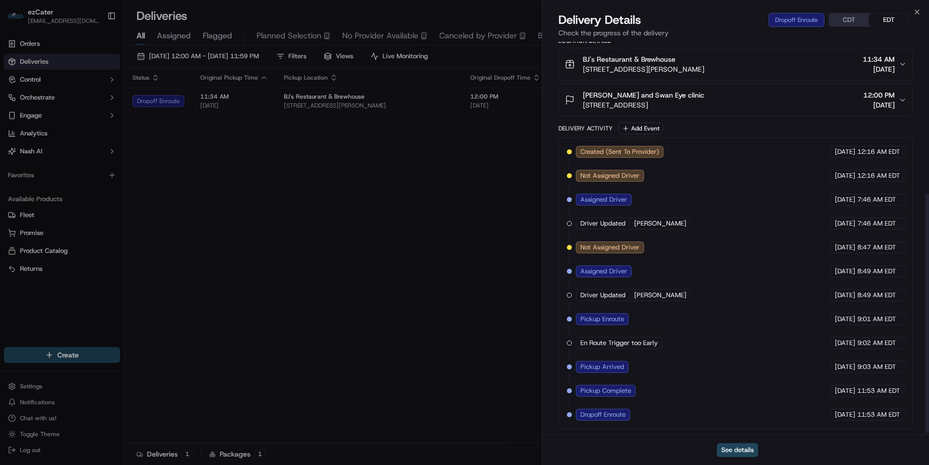
scroll to position [252, 0]
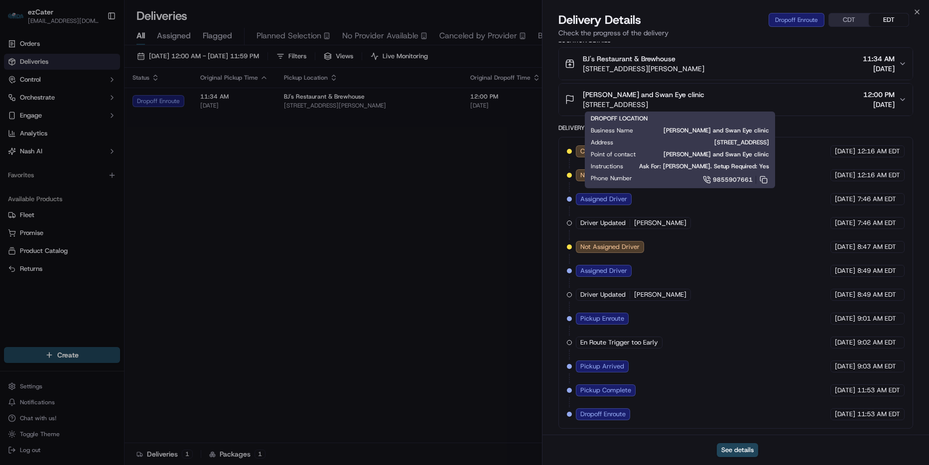
click at [544, 409] on div "Provider MEALS NOW (ezCater) Maximo Dimalibot Provider Id 3189548915245572 Drop…" at bounding box center [736, 112] width 387 height 645
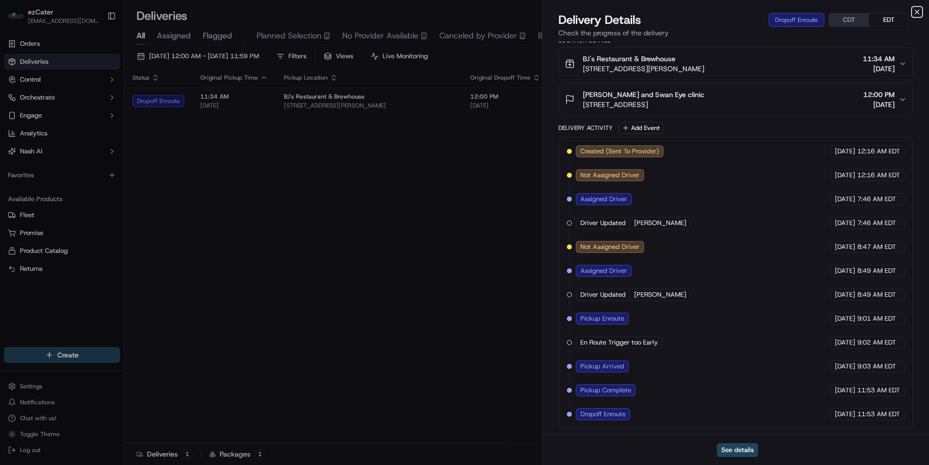
click at [918, 11] on icon "button" at bounding box center [917, 12] width 8 height 8
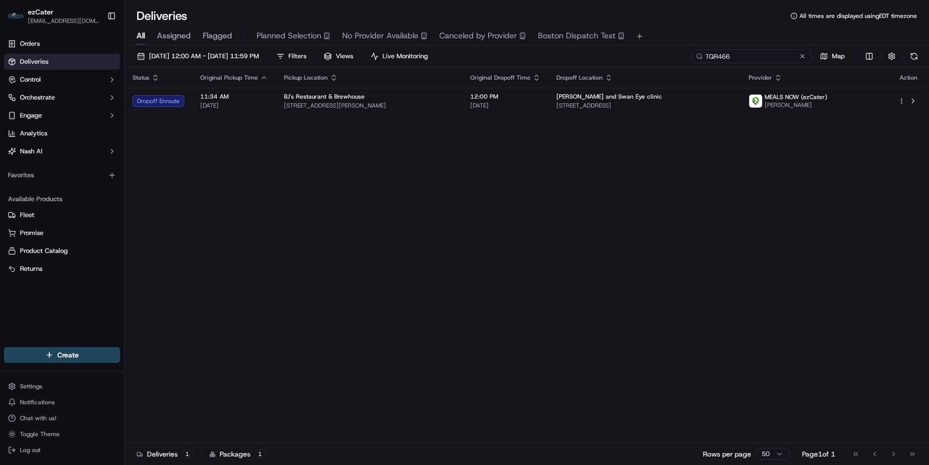
click at [773, 56] on input "TQR466" at bounding box center [752, 56] width 120 height 14
paste input "AKGFRW"
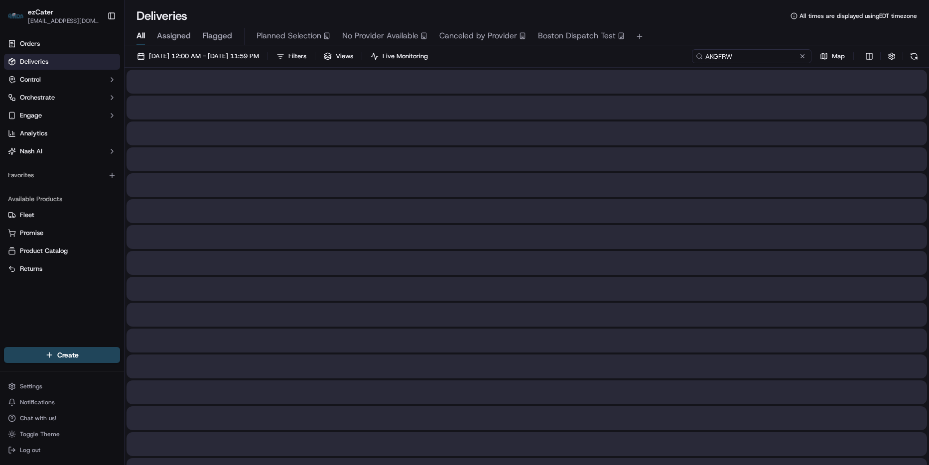
type input "AKGFRW"
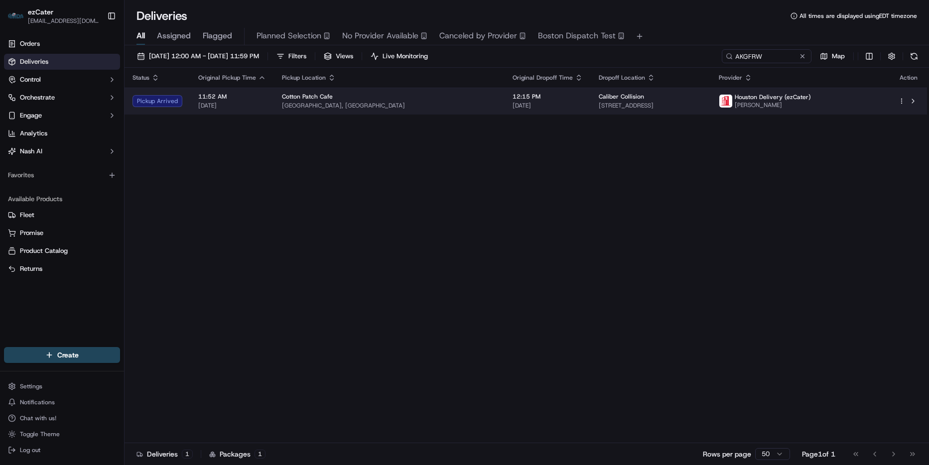
click at [385, 98] on div "Cotton Patch Cafe" at bounding box center [389, 97] width 215 height 8
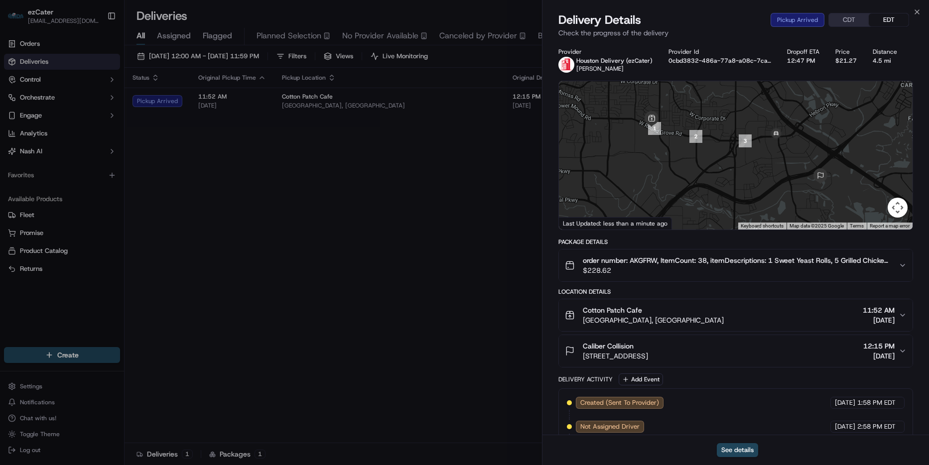
drag, startPoint x: 736, startPoint y: 360, endPoint x: 581, endPoint y: 360, distance: 155.4
click at [581, 360] on div "Caliber Collision 2941 Lake Vista Dr, Lewisville, TX 75067, USA 12:15 PM 09/15/…" at bounding box center [732, 351] width 334 height 20
copy span "2941 Lake Vista Dr, Lewisville, TX 75067, USA"
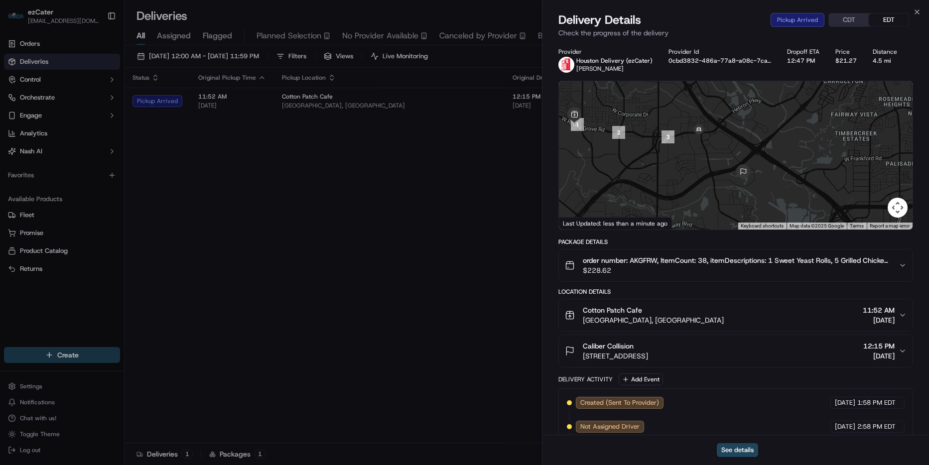
drag, startPoint x: 865, startPoint y: 167, endPoint x: 788, endPoint y: 162, distance: 77.9
click at [788, 162] on div at bounding box center [736, 155] width 354 height 148
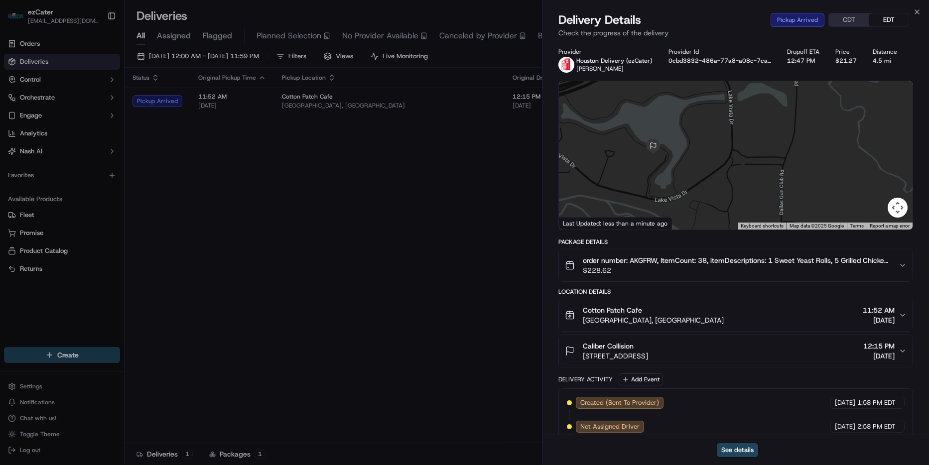
drag, startPoint x: 678, startPoint y: 173, endPoint x: 739, endPoint y: 66, distance: 123.0
click at [739, 66] on div "Provider Houston Delivery (ezCater) Albert Villegas Provider Id 0cbd3832-486a-7…" at bounding box center [736, 292] width 355 height 489
drag, startPoint x: 746, startPoint y: 319, endPoint x: 582, endPoint y: 322, distance: 163.4
click at [582, 322] on div "Cotton Patch Cafe 420 FM3040, Lewisville, TX 75067, USA 11:52 AM 09/15/2025" at bounding box center [732, 315] width 334 height 20
copy span "420 FM3040, Lewisville, TX 75067, USA"
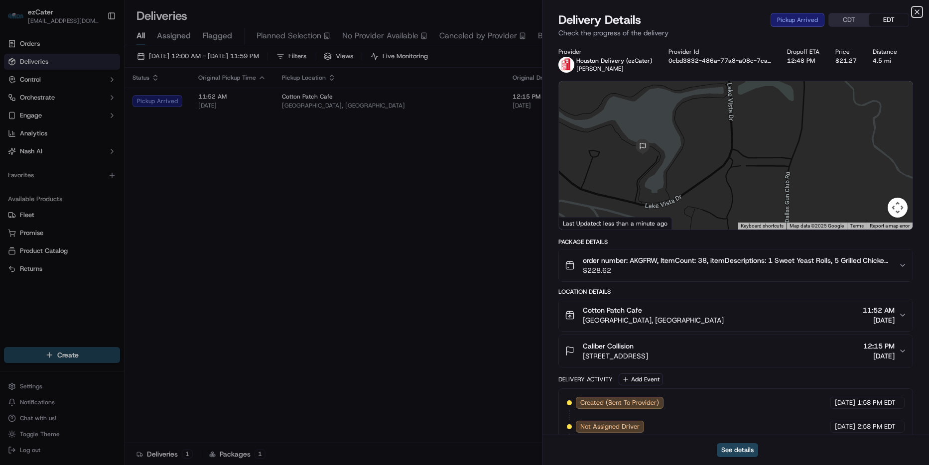
click at [917, 13] on icon "button" at bounding box center [917, 12] width 8 height 8
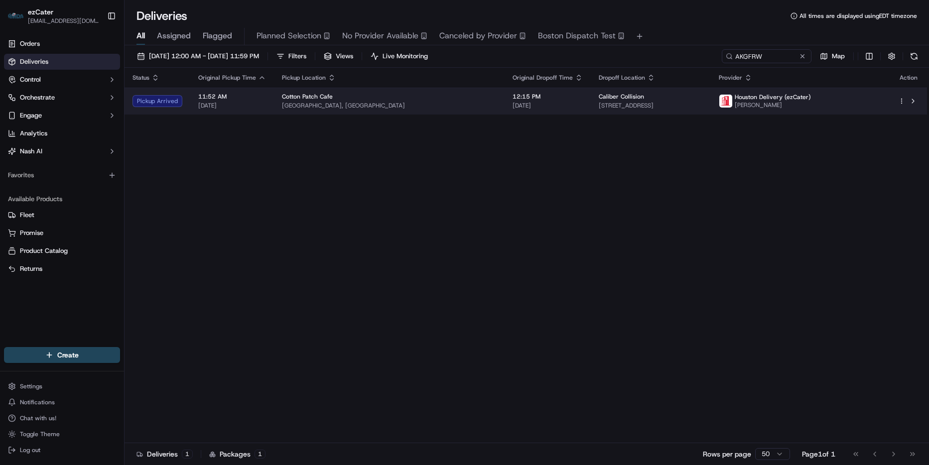
click at [703, 100] on div "Caliber Collision" at bounding box center [651, 97] width 104 height 8
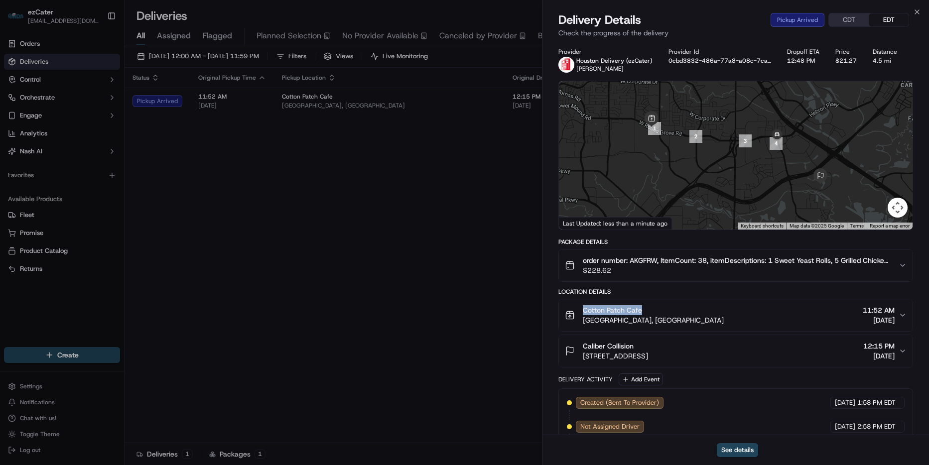
drag, startPoint x: 661, startPoint y: 312, endPoint x: 583, endPoint y: 311, distance: 77.7
click at [583, 311] on div "Cotton Patch Cafe" at bounding box center [653, 310] width 141 height 10
copy span "Cotton Patch Cafe"
click at [914, 12] on icon "button" at bounding box center [917, 12] width 8 height 8
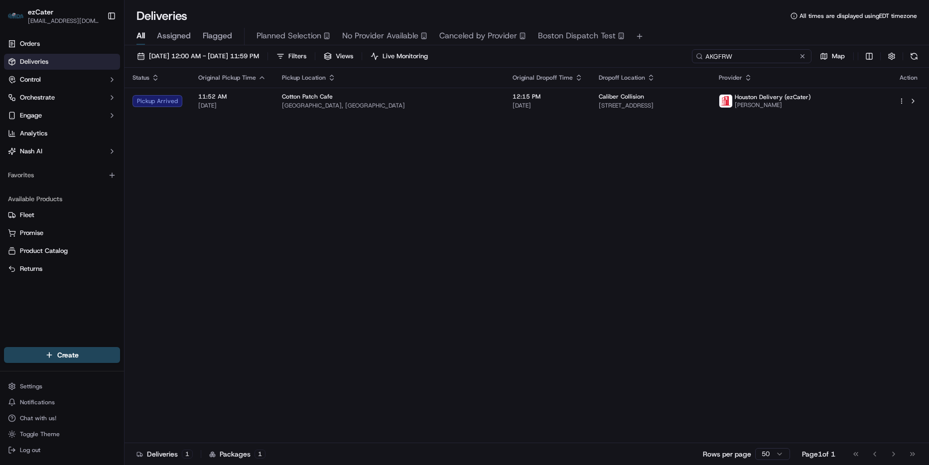
click at [779, 51] on input "AKGFRW" at bounding box center [752, 56] width 120 height 14
paste input "JTYK8V"
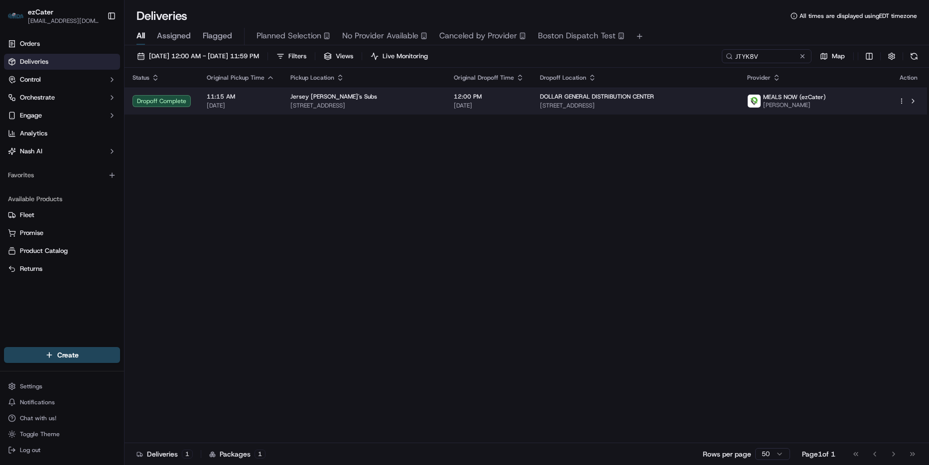
click at [577, 105] on td "DOLLAR GENERAL DISTRIBUTION CENTER 1201 Bold Ruler Rd, Justin, TX 76247, USA" at bounding box center [635, 101] width 207 height 27
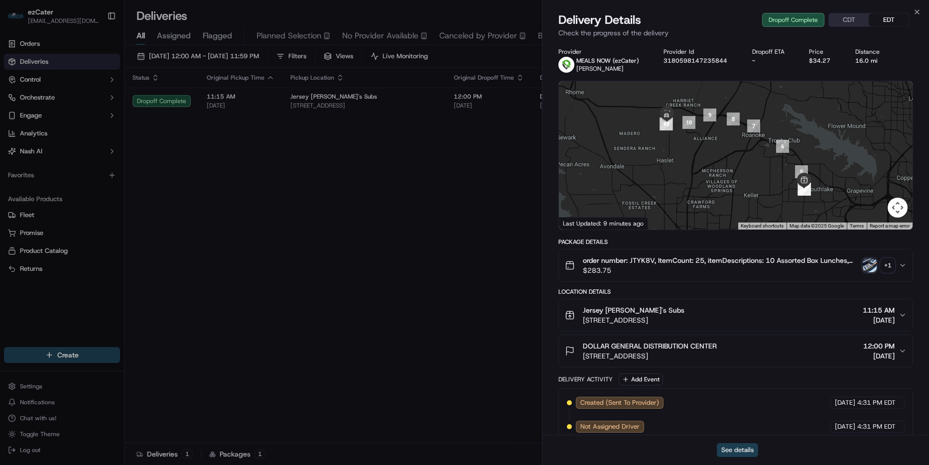
click at [737, 453] on button "See details" at bounding box center [737, 450] width 41 height 14
click at [914, 10] on icon "button" at bounding box center [917, 12] width 8 height 8
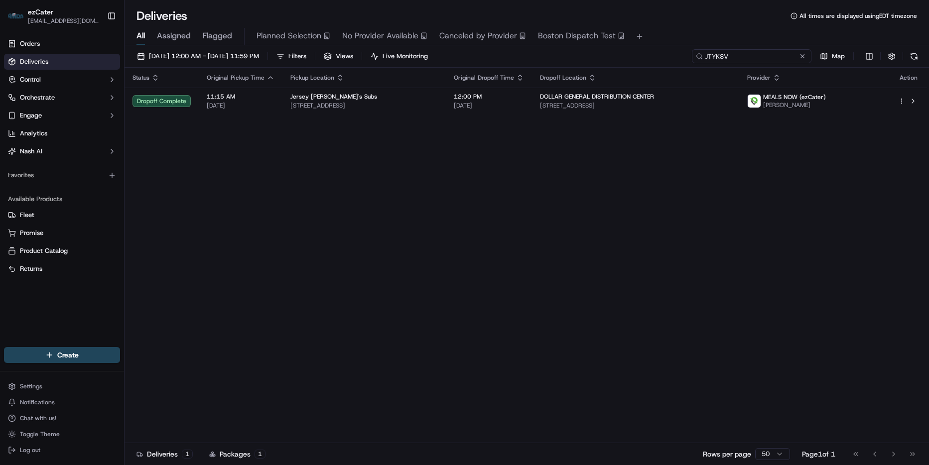
click at [757, 52] on input "JTYK8V" at bounding box center [752, 56] width 120 height 14
paste input "37RZFW"
type input "37RZFW"
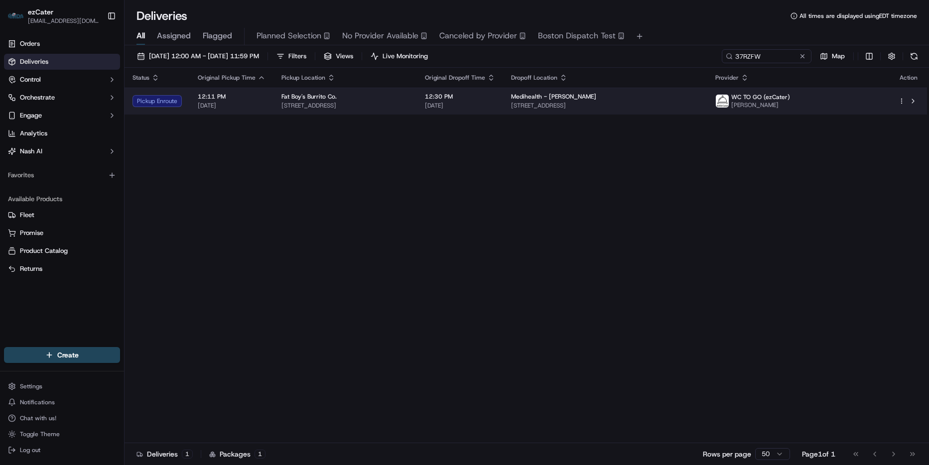
click at [596, 101] on span "Medihealth - Dr. Elfiky" at bounding box center [553, 97] width 85 height 8
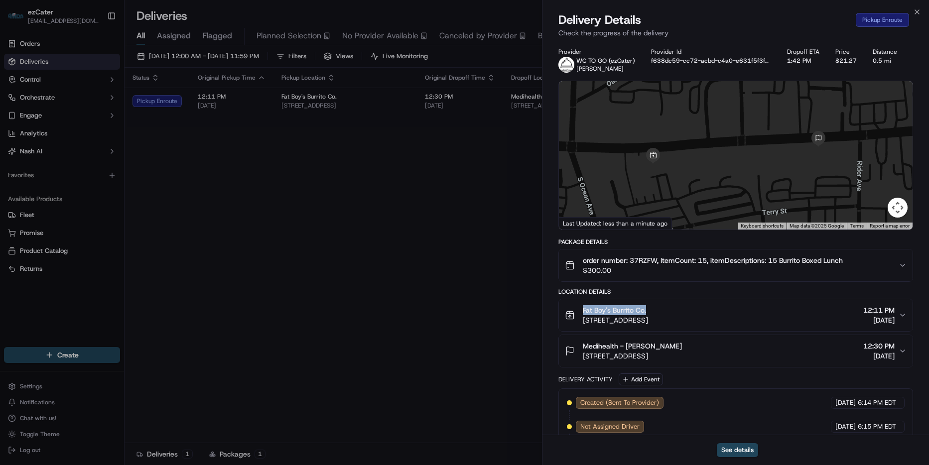
drag, startPoint x: 656, startPoint y: 307, endPoint x: 572, endPoint y: 303, distance: 83.8
click at [572, 303] on button "Fat Boy's Burrito Co. 74 E Main St, Patchogue, NY 11772, USA 12:11 PM 09/15/2025" at bounding box center [736, 315] width 354 height 32
click at [913, 12] on div "Delivery Details Pickup Enroute" at bounding box center [736, 20] width 355 height 16
click at [914, 11] on icon "button" at bounding box center [917, 12] width 8 height 8
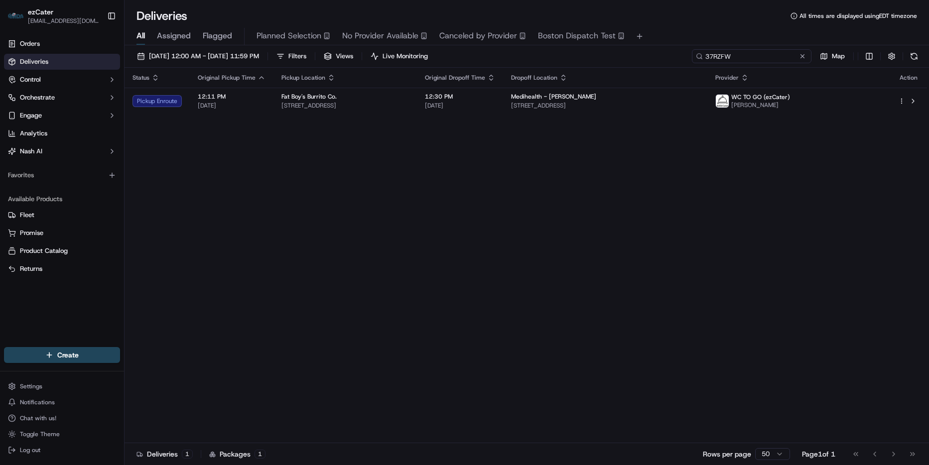
click at [758, 57] on input "37RZFW" at bounding box center [752, 56] width 120 height 14
paste input "2HPVPZ"
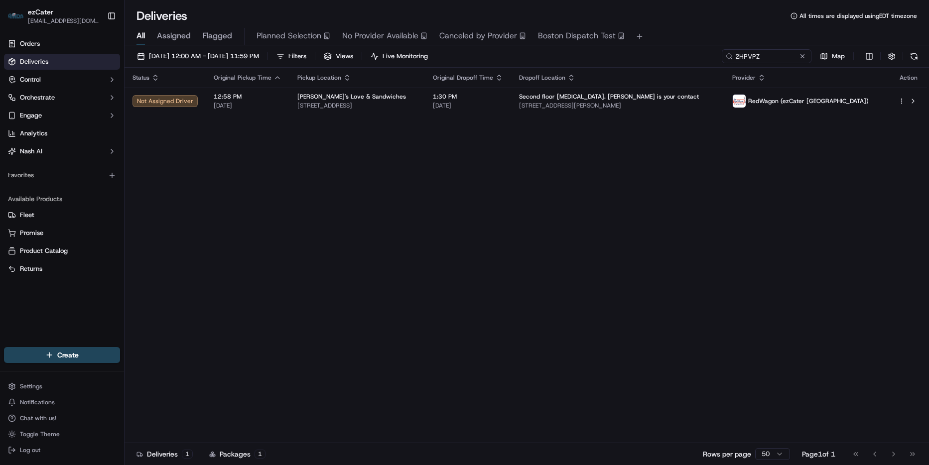
click at [461, 151] on div "Status Original Pickup Time Pickup Location Original Dropoff Time Dropoff Locat…" at bounding box center [526, 256] width 803 height 376
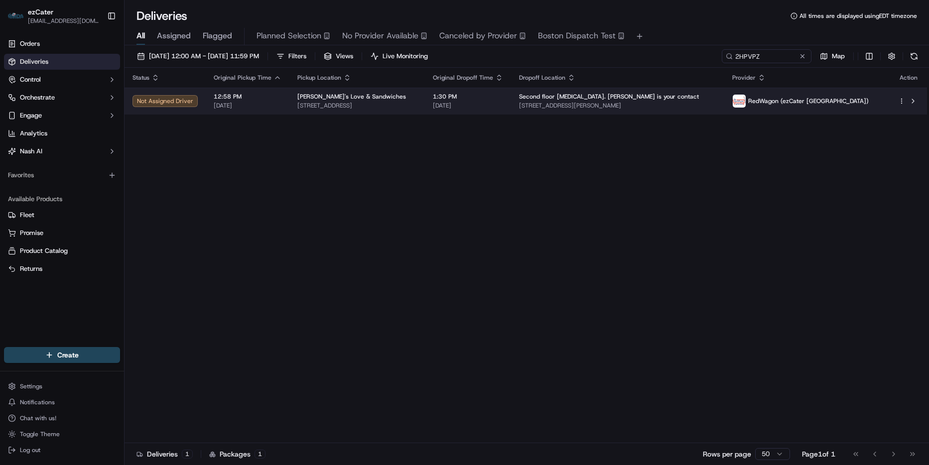
click at [417, 110] on span "4013 Grand Ave suite c, Chino, CA 91710, USA" at bounding box center [357, 106] width 120 height 8
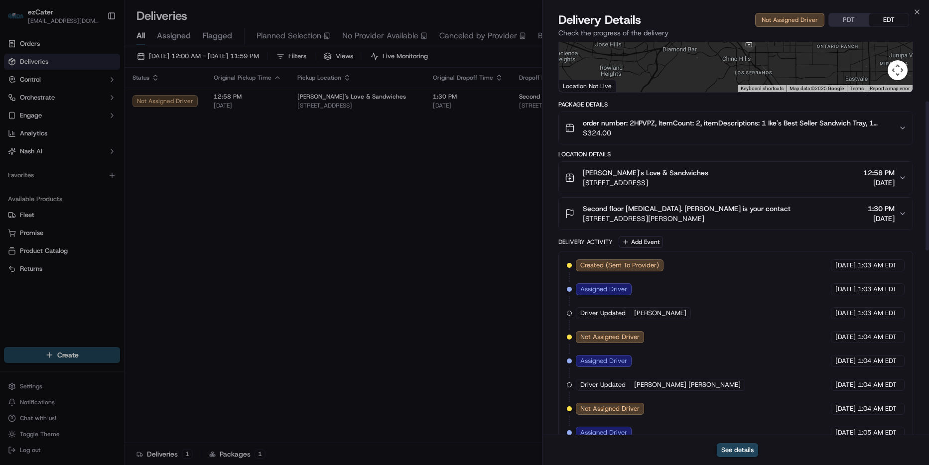
scroll to position [144, 0]
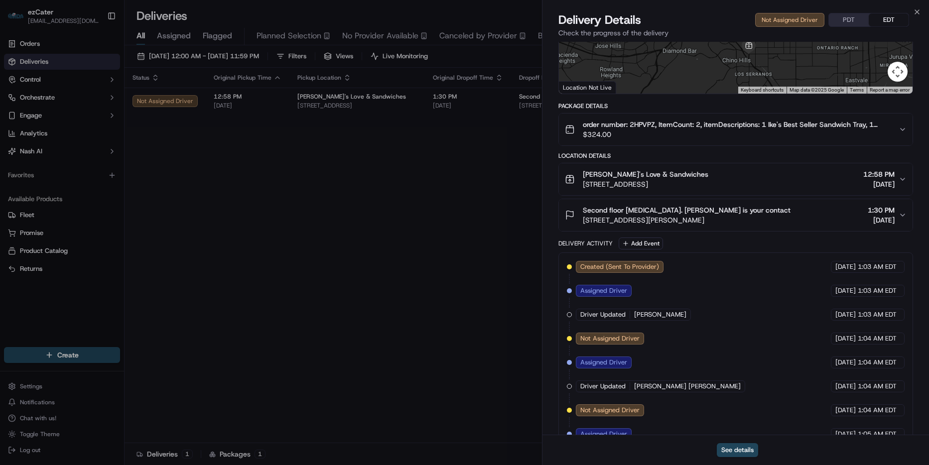
drag, startPoint x: 850, startPoint y: 23, endPoint x: 843, endPoint y: 24, distance: 7.6
click at [850, 23] on button "PDT" at bounding box center [849, 19] width 40 height 13
drag, startPoint x: 916, startPoint y: 11, endPoint x: 877, endPoint y: 25, distance: 41.1
click at [916, 11] on icon "button" at bounding box center [917, 12] width 8 height 8
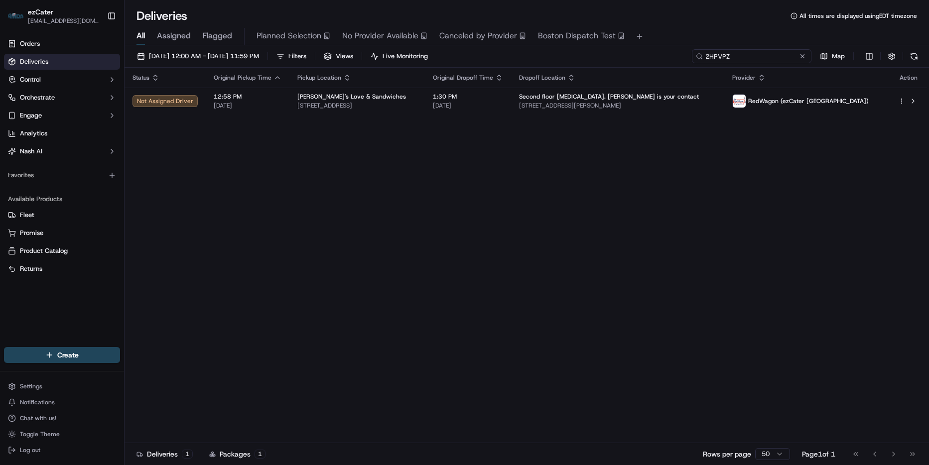
click at [777, 49] on input "2HPVPZ" at bounding box center [752, 56] width 120 height 14
paste input "AKGFRW"
type input "AKGFRW"
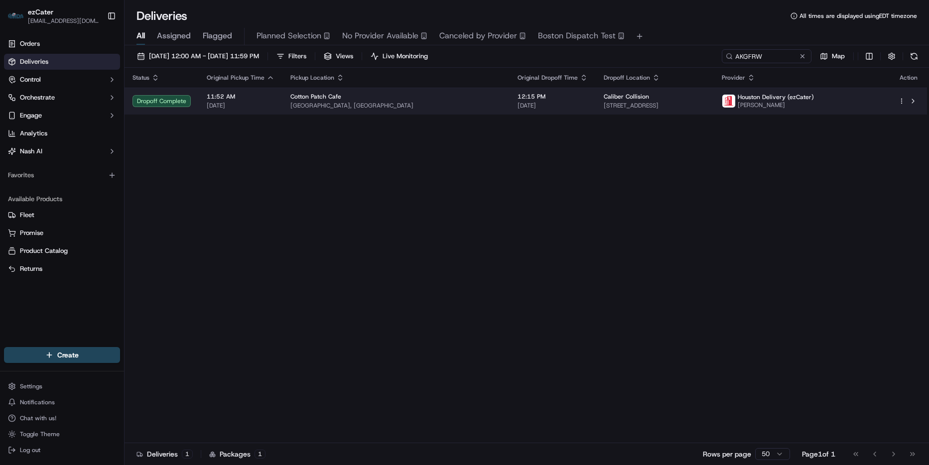
click at [604, 100] on span "Caliber Collision" at bounding box center [626, 97] width 45 height 8
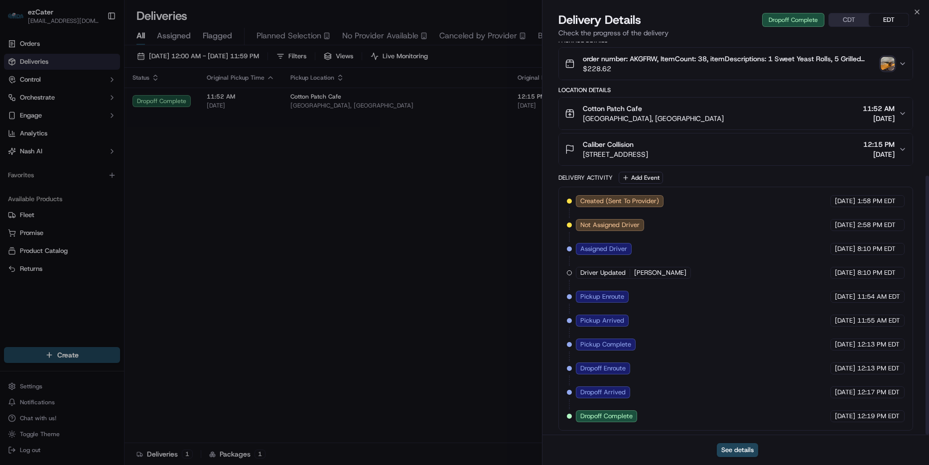
scroll to position [204, 0]
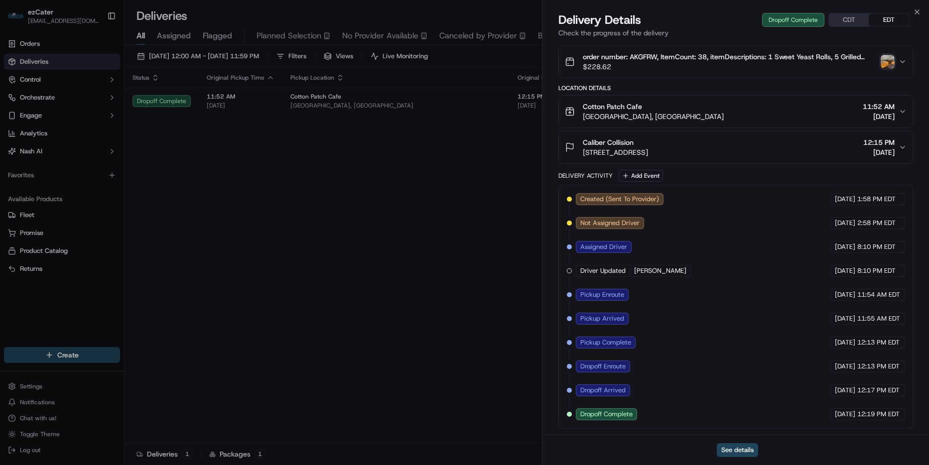
drag, startPoint x: 729, startPoint y: 121, endPoint x: 582, endPoint y: 120, distance: 146.5
click at [582, 120] on div "Cotton Patch Cafe 420 FM3040, Lewisville, TX 75067, USA 11:52 AM 09/15/2025" at bounding box center [732, 112] width 334 height 20
copy span "420 FM3040, Lewisville, TX 75067, USA"
click at [916, 9] on icon "button" at bounding box center [917, 12] width 8 height 8
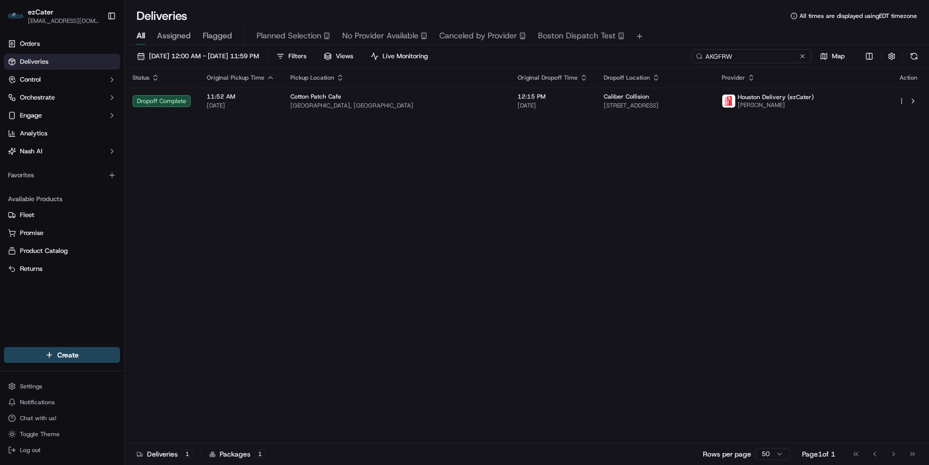
click at [762, 57] on input "AKGFRW" at bounding box center [752, 56] width 120 height 14
paste input "7W0JXZ"
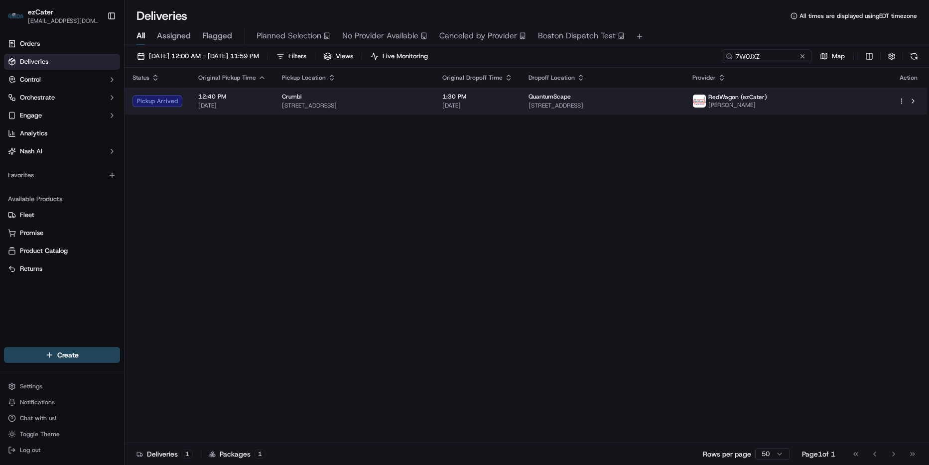
click at [543, 110] on div "Status Original Pickup Time Pickup Location Original Dropoff Time Dropoff Locat…" at bounding box center [526, 256] width 803 height 376
drag, startPoint x: 543, startPoint y: 110, endPoint x: 556, endPoint y: 103, distance: 15.0
click at [513, 103] on span "[DATE]" at bounding box center [477, 106] width 70 height 8
click at [513, 107] on span "[DATE]" at bounding box center [477, 106] width 70 height 8
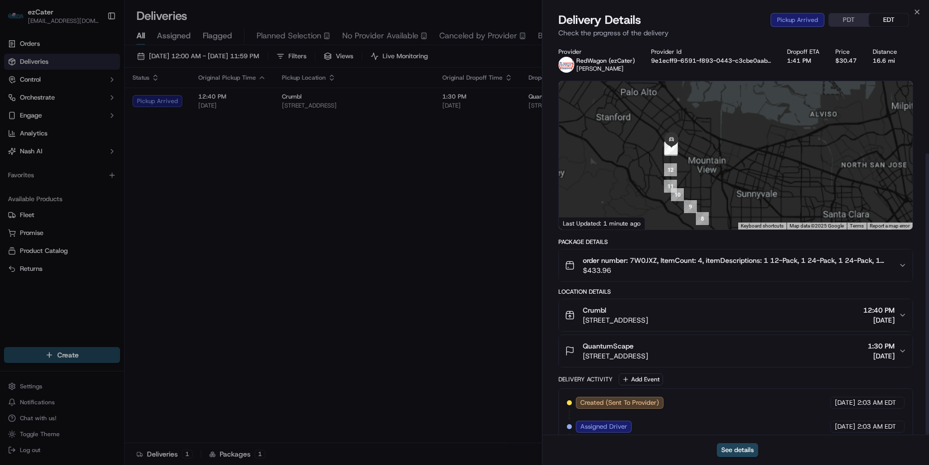
scroll to position [156, 0]
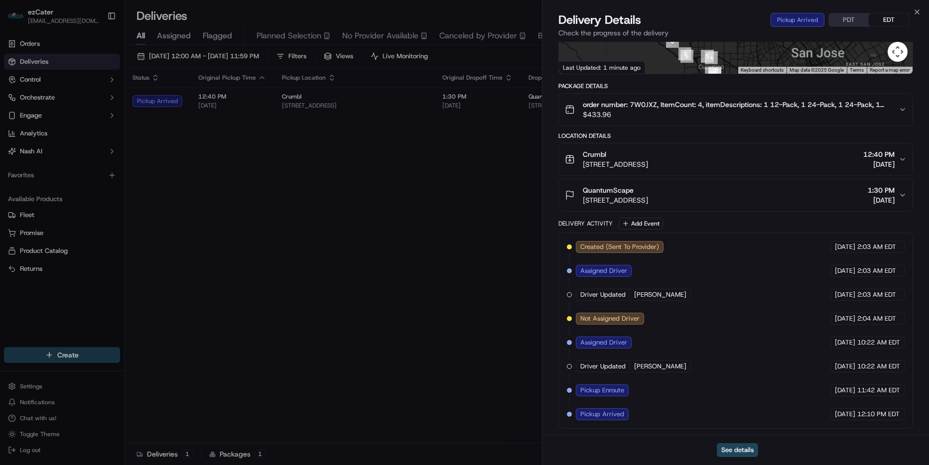
click at [835, 17] on button "PDT" at bounding box center [849, 19] width 40 height 13
click at [916, 9] on icon "button" at bounding box center [917, 12] width 8 height 8
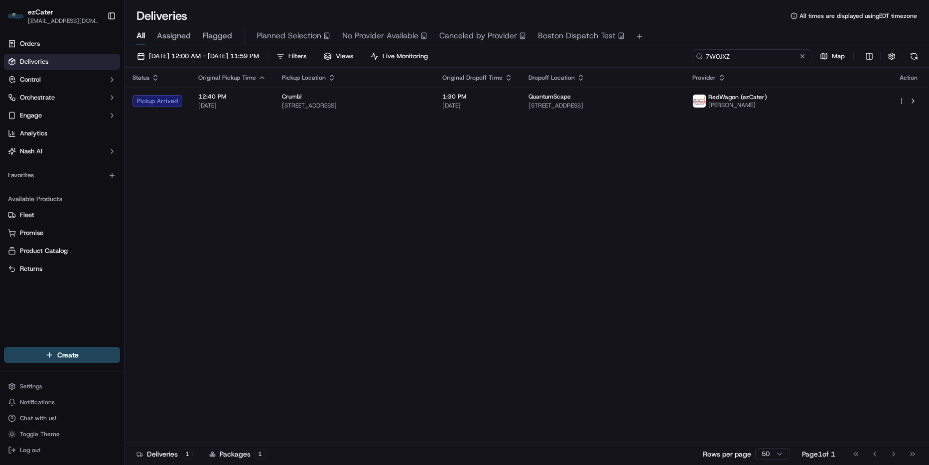
click at [744, 56] on input "7W0JXZ" at bounding box center [752, 56] width 120 height 14
paste input "539J2J"
type input "539J2J"
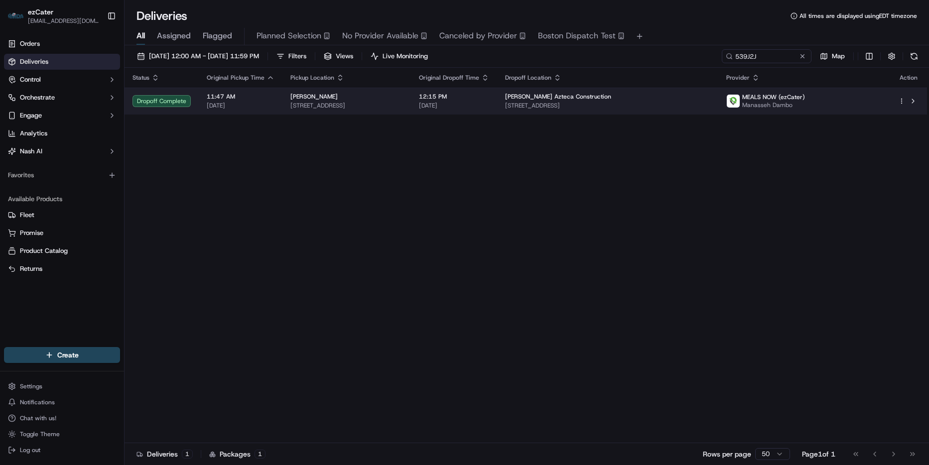
click at [497, 105] on td "12:15 PM 09/15/2025" at bounding box center [454, 101] width 86 height 27
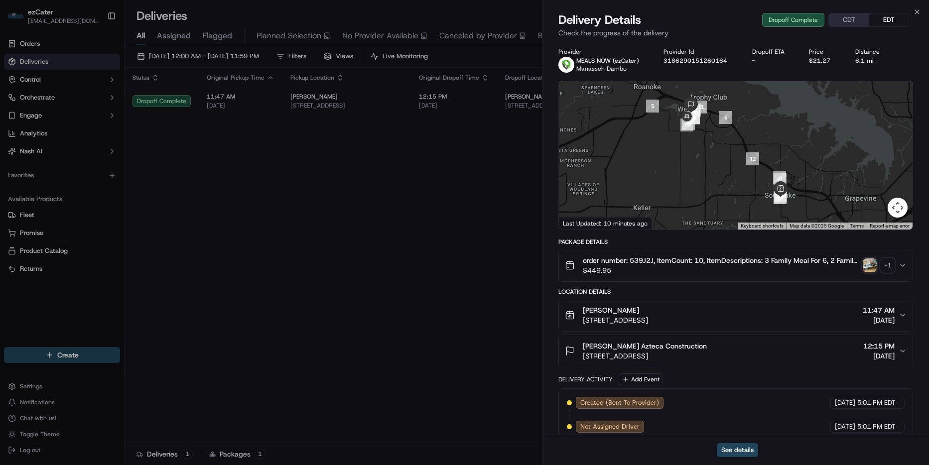
drag, startPoint x: 743, startPoint y: 355, endPoint x: 583, endPoint y: 364, distance: 160.7
click at [583, 364] on button "Turner Azteca Construction 2000 Westlake Pkwy, Westlake, TX 76262, USA 12:15 PM…" at bounding box center [736, 351] width 354 height 32
copy span "2000 Westlake Pkwy, Westlake, TX 76262, USA"
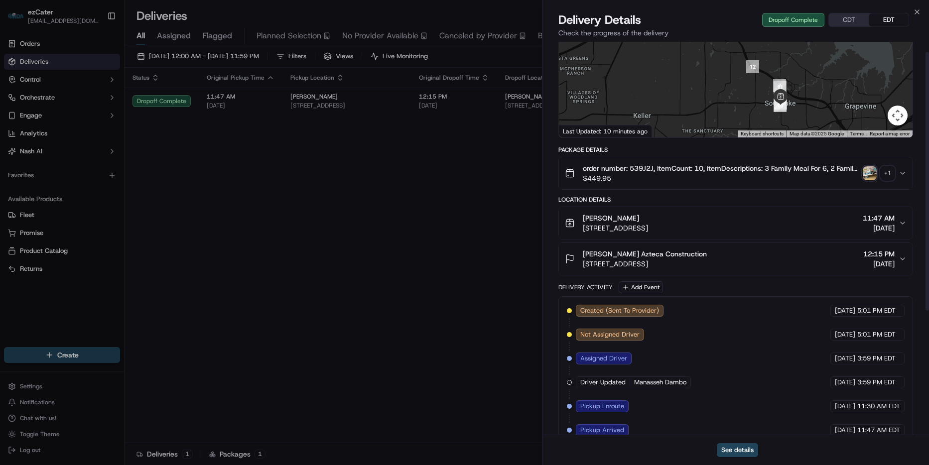
scroll to position [100, 0]
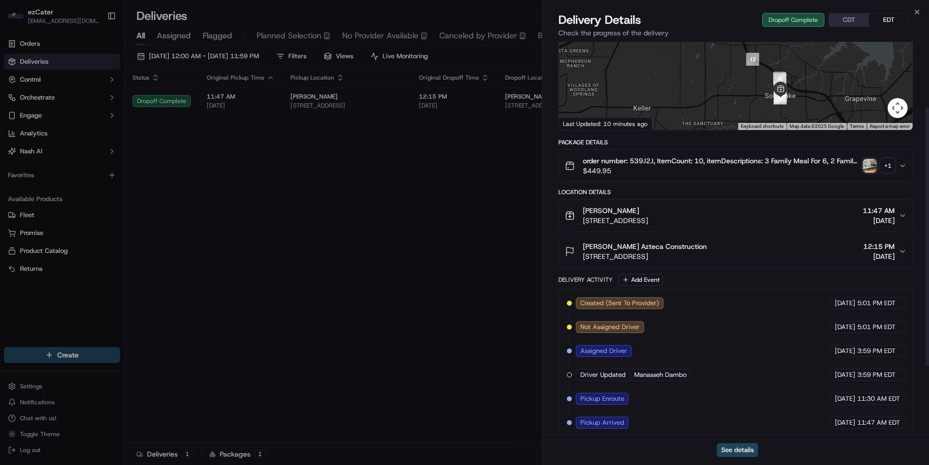
click at [887, 239] on button "Turner Azteca Construction 2000 Westlake Pkwy, Westlake, TX 76262, USA 12:15 PM…" at bounding box center [736, 252] width 354 height 32
click at [863, 244] on span "12:15 PM" at bounding box center [878, 247] width 31 height 10
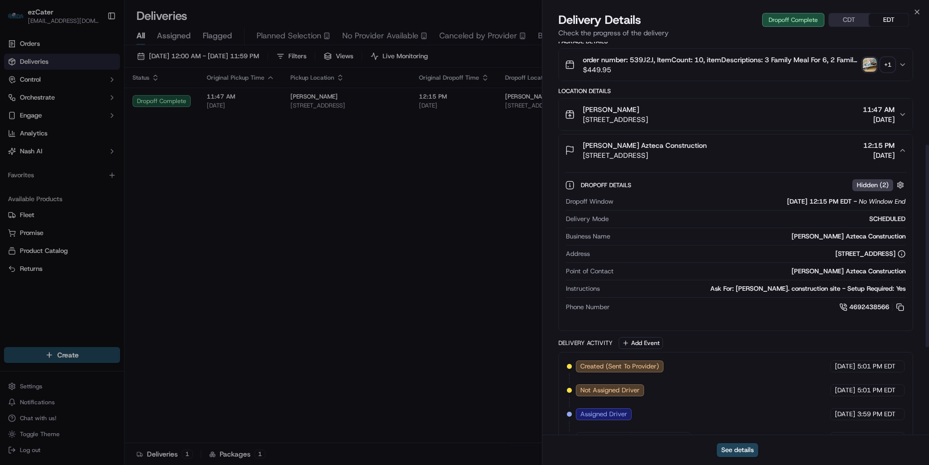
scroll to position [199, 0]
drag, startPoint x: 751, startPoint y: 161, endPoint x: 585, endPoint y: 155, distance: 166.5
click at [585, 155] on div "Turner Azteca Construction 2000 Westlake Pkwy, Westlake, TX 76262, USA 12:15 PM…" at bounding box center [732, 152] width 334 height 20
copy span "2000 Westlake Pkwy, Westlake, TX 76262, USA"
click at [916, 8] on div "Close Delivery Details Dropoff Complete CDT EDT Check the progress of the deliv…" at bounding box center [735, 232] width 387 height 465
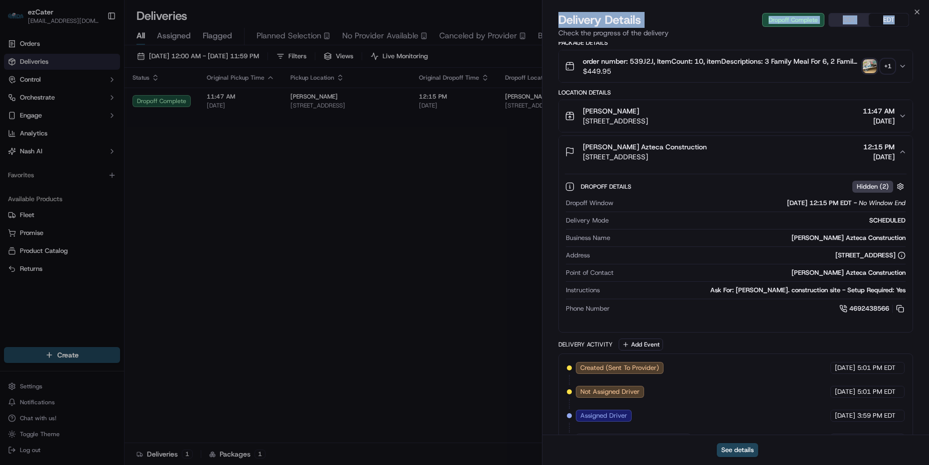
drag, startPoint x: 917, startPoint y: 8, endPoint x: 727, endPoint y: 13, distance: 189.9
click at [714, 12] on div "Delivery Details Dropoff Complete CDT EDT" at bounding box center [736, 20] width 355 height 16
click at [919, 10] on icon "button" at bounding box center [917, 12] width 4 height 4
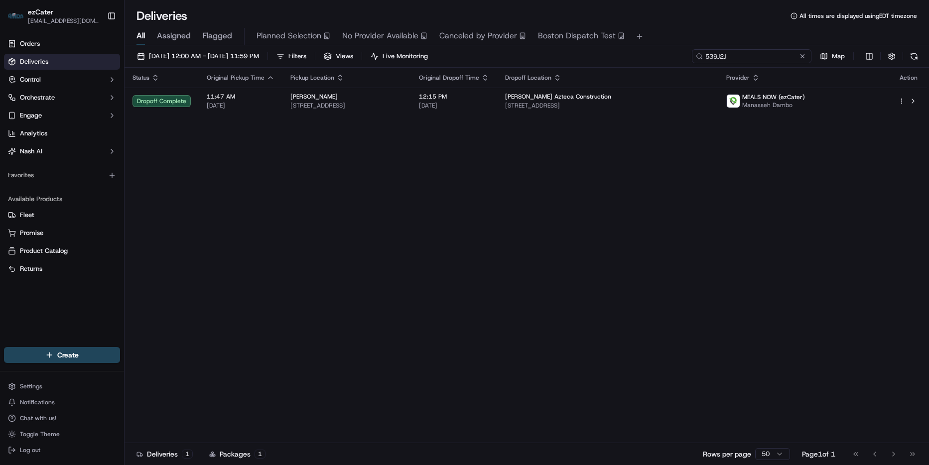
click at [764, 59] on input "539J2J" at bounding box center [752, 56] width 120 height 14
paste input "7W0JXZ"
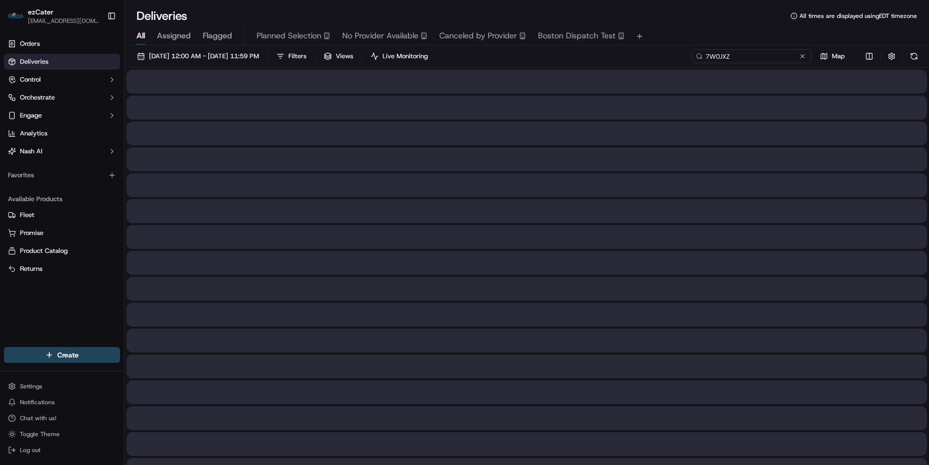
type input "7W0JXZ"
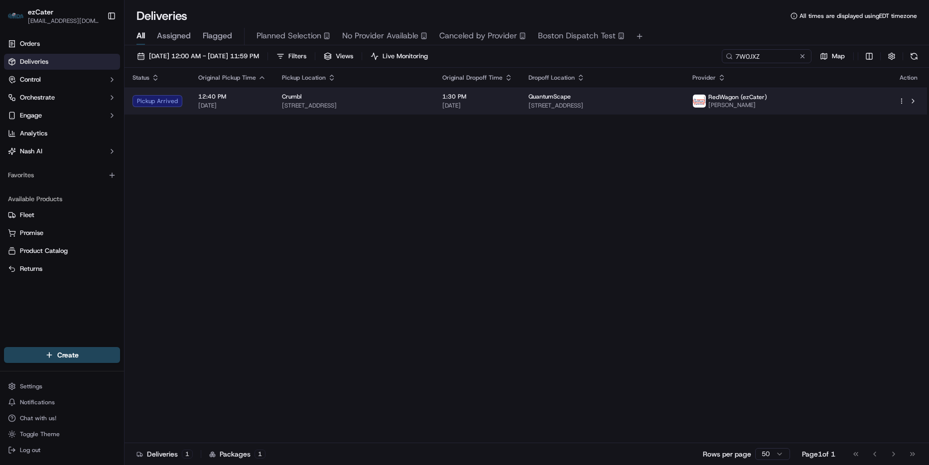
click at [513, 108] on span "[DATE]" at bounding box center [477, 106] width 70 height 8
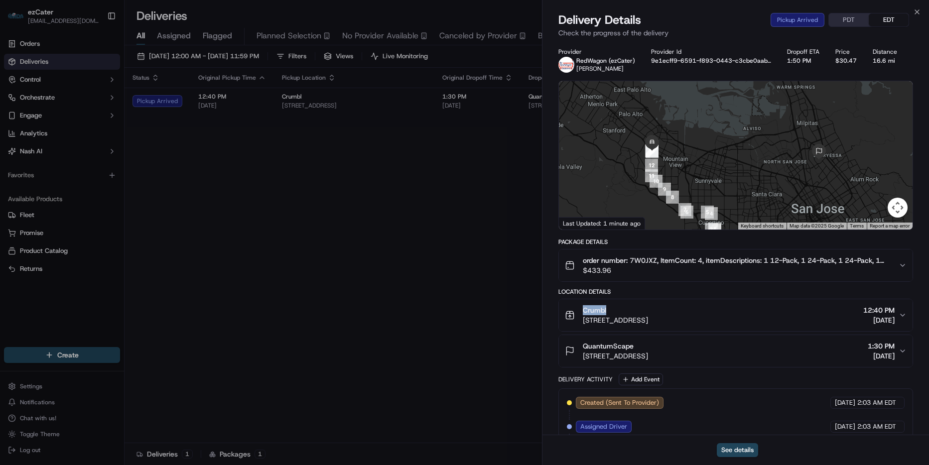
drag, startPoint x: 628, startPoint y: 309, endPoint x: 582, endPoint y: 312, distance: 46.4
click at [581, 312] on div "Crumbl 660b San Antonio Rd, Mountain View, CA 94040, USA" at bounding box center [606, 315] width 83 height 20
copy span "Crumbl"
click at [920, 8] on icon "button" at bounding box center [917, 12] width 8 height 8
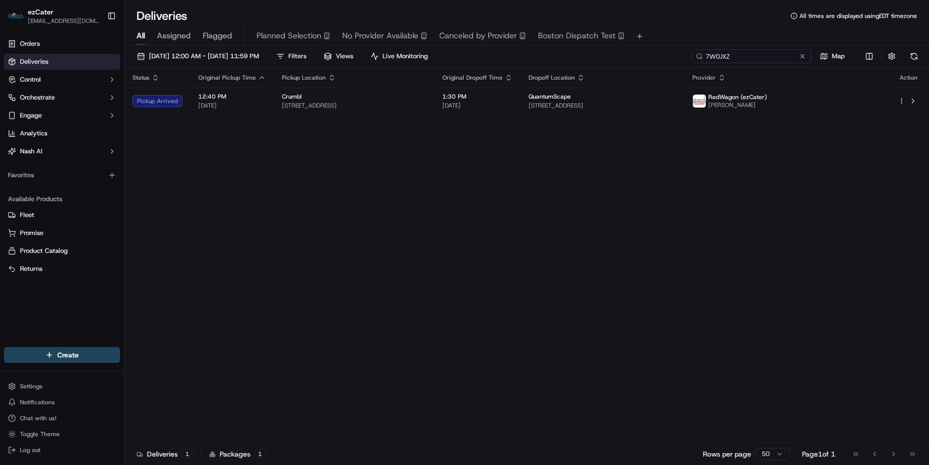
click at [764, 56] on input "7W0JXZ" at bounding box center [752, 56] width 120 height 14
paste input
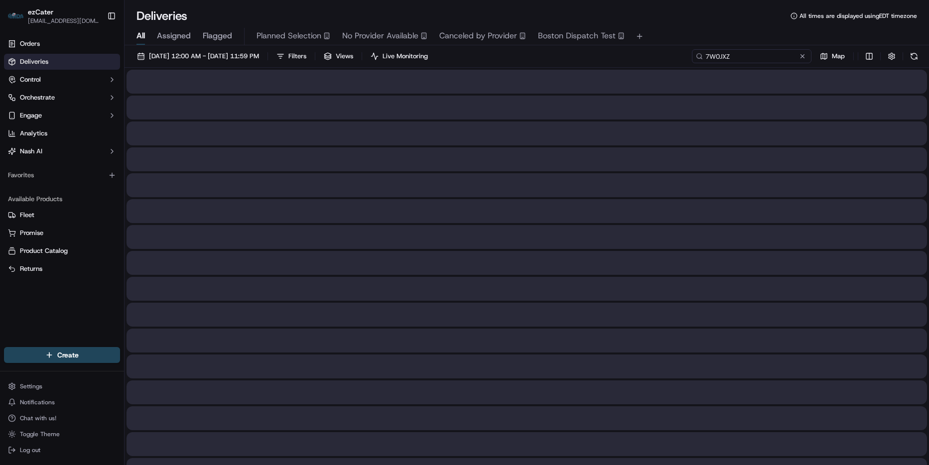
type input "7W0JXZ"
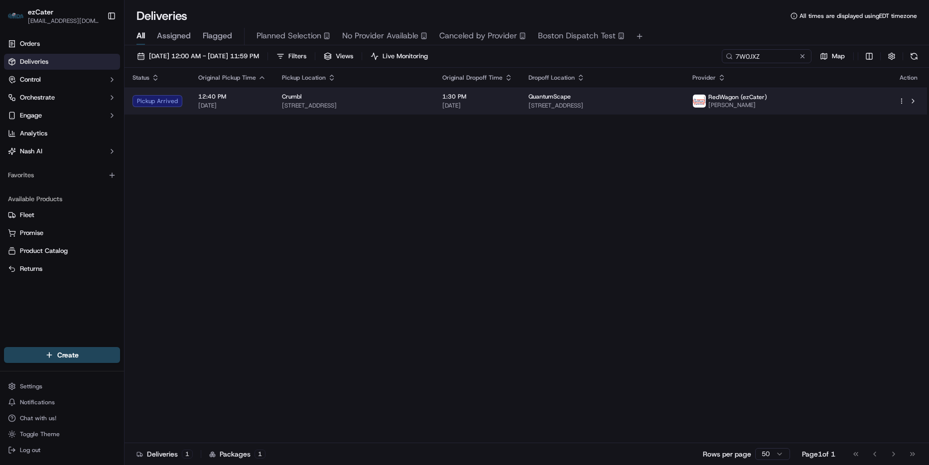
click at [685, 113] on td "QuantumScape 1710 Automation Pkwy, San Jose, CA 95131, USA" at bounding box center [603, 101] width 164 height 27
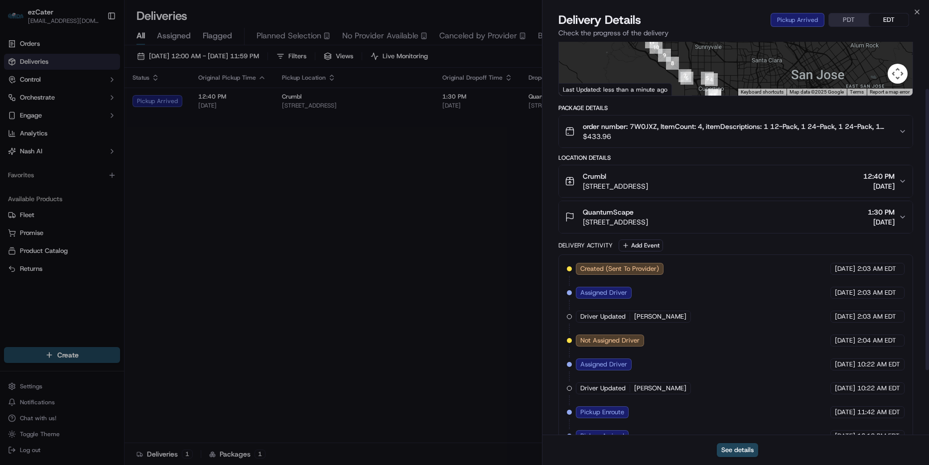
scroll to position [156, 0]
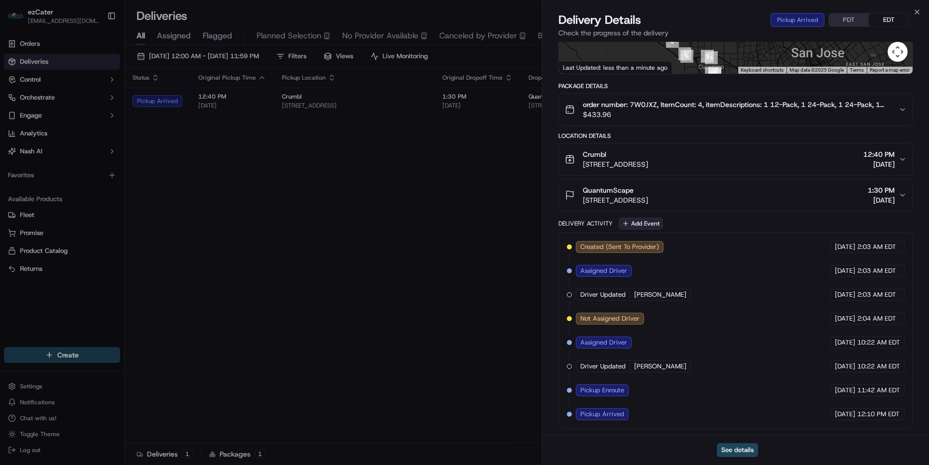
click at [640, 226] on button "Add Event" at bounding box center [641, 224] width 44 height 12
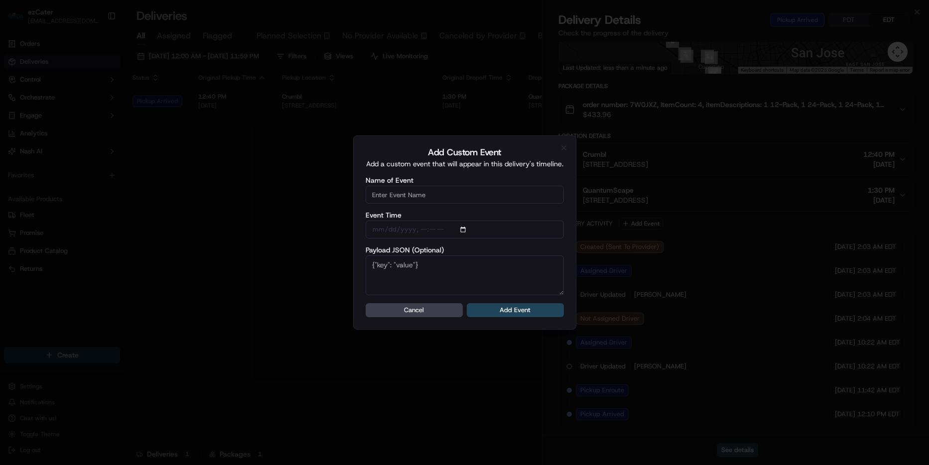
click at [465, 197] on input "Name of Event" at bounding box center [465, 195] width 198 height 18
type input "7W0JXZ"
type input "CP Not ready"
click at [539, 310] on button "Add Event" at bounding box center [515, 310] width 97 height 14
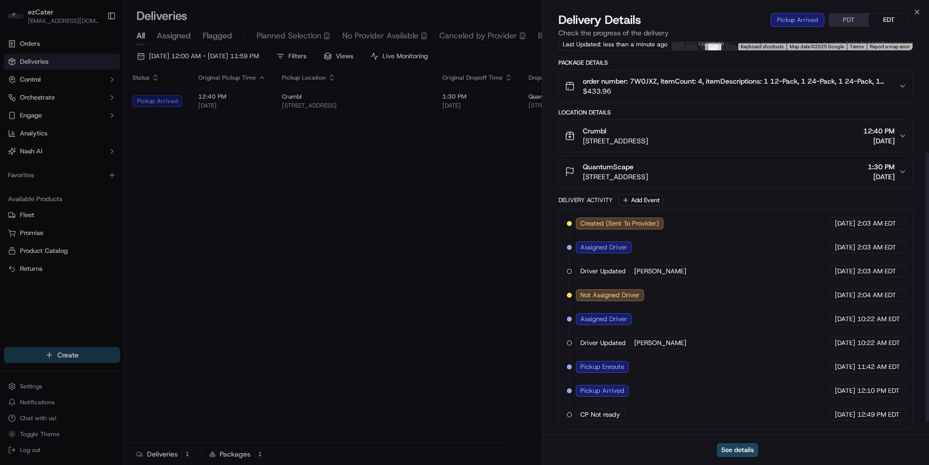
scroll to position [180, 0]
drag, startPoint x: 916, startPoint y: 13, endPoint x: 864, endPoint y: 33, distance: 55.2
click at [915, 13] on icon "button" at bounding box center [917, 12] width 8 height 8
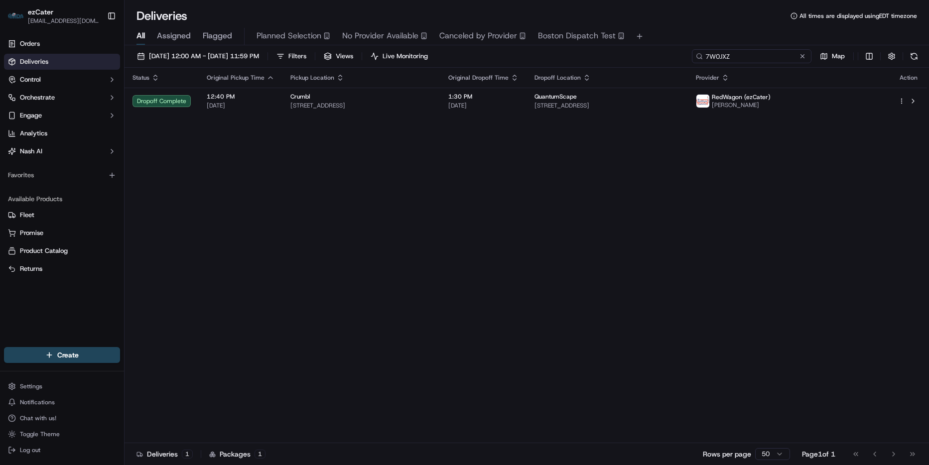
click at [770, 58] on input "7W0JXZ" at bounding box center [752, 56] width 120 height 14
paste input "539J2J"
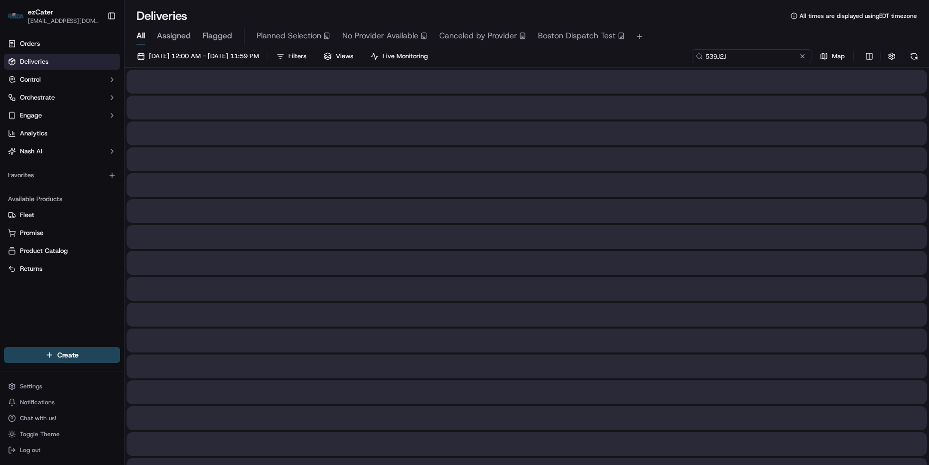
type input "539J2J"
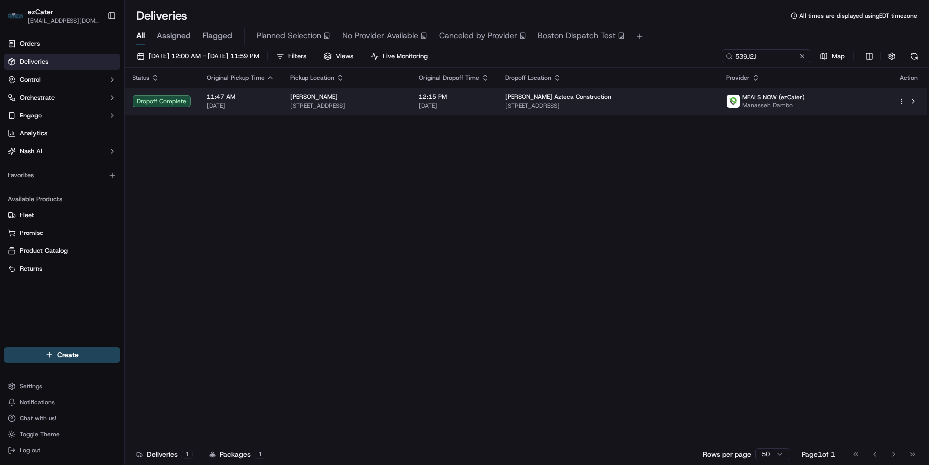
click at [403, 105] on span "1141 E Southlake Blvd Suite 540, Southlake, TX 76092, USA" at bounding box center [346, 106] width 113 height 8
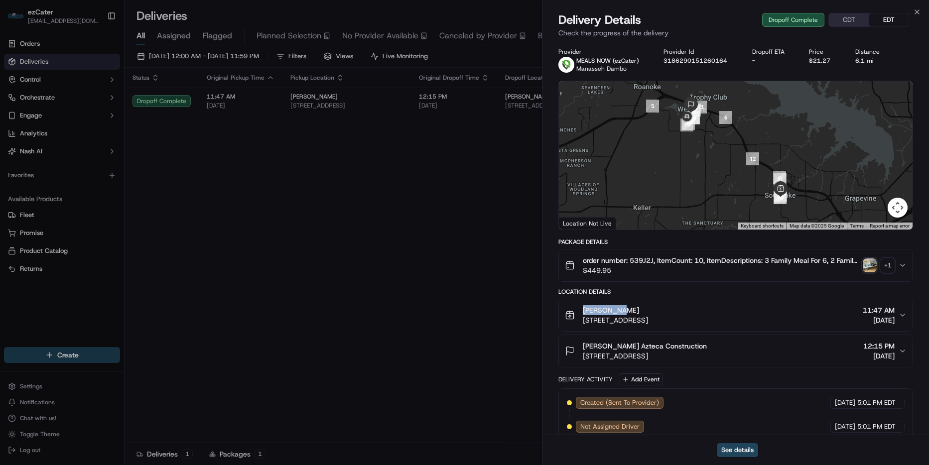
drag, startPoint x: 634, startPoint y: 310, endPoint x: 544, endPoint y: 308, distance: 90.2
click at [544, 308] on div "Provider MEALS NOW (ezCater) Manasseh Dambo Provider Id 3186290151260164 Dropof…" at bounding box center [736, 340] width 387 height 597
copy span "Luna Grill"
drag, startPoint x: 914, startPoint y: 11, endPoint x: 861, endPoint y: 22, distance: 53.9
click at [914, 10] on icon "button" at bounding box center [917, 12] width 8 height 8
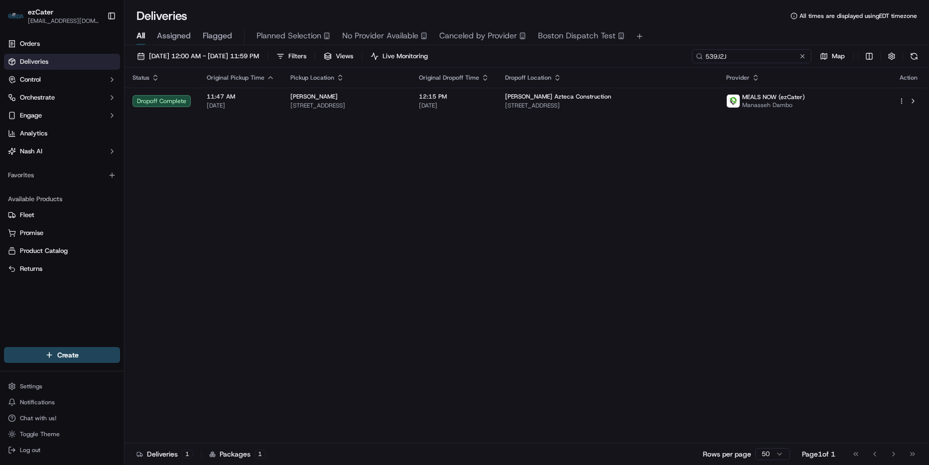
click at [765, 52] on input "539J2J" at bounding box center [752, 56] width 120 height 14
paste input "37RZFW"
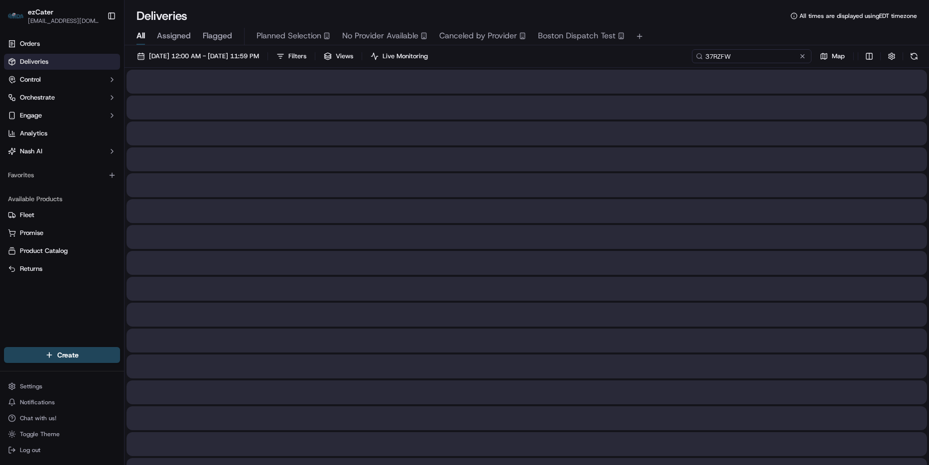
type input "37RZFW"
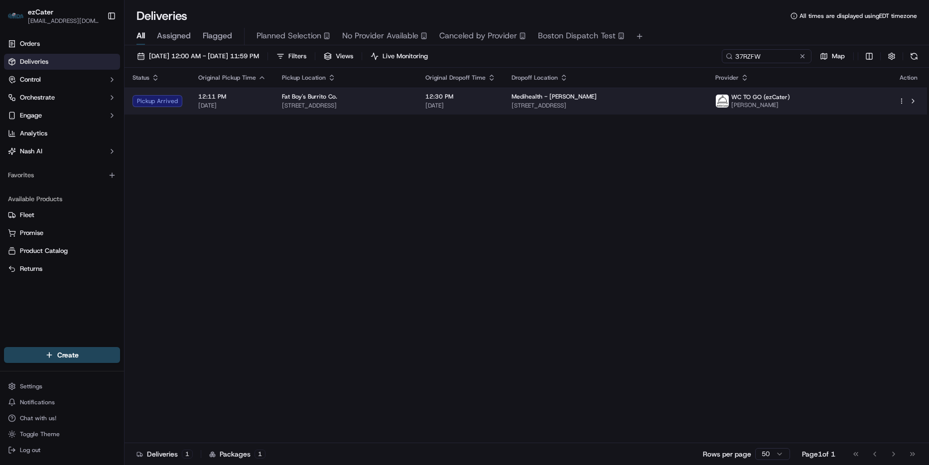
click at [707, 98] on td "Medihealth - Dr. Elfiky 200 E Main St, Patchogue, NY 11772, USA" at bounding box center [606, 101] width 204 height 27
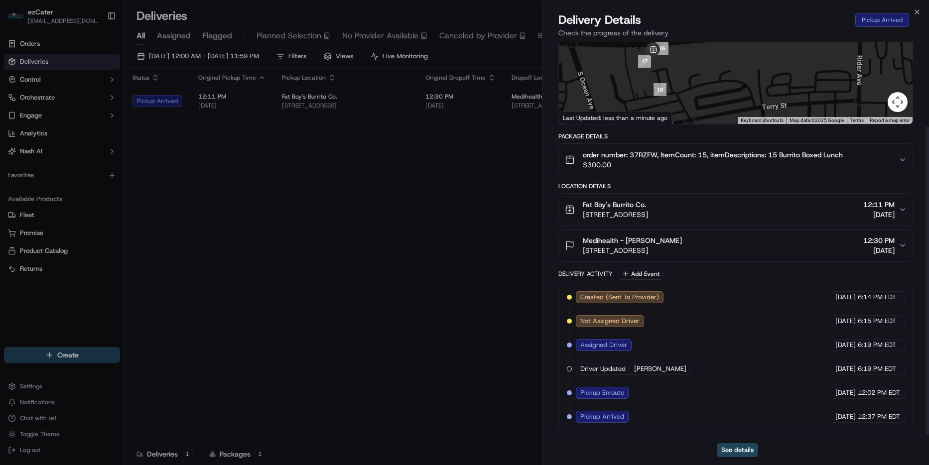
scroll to position [108, 0]
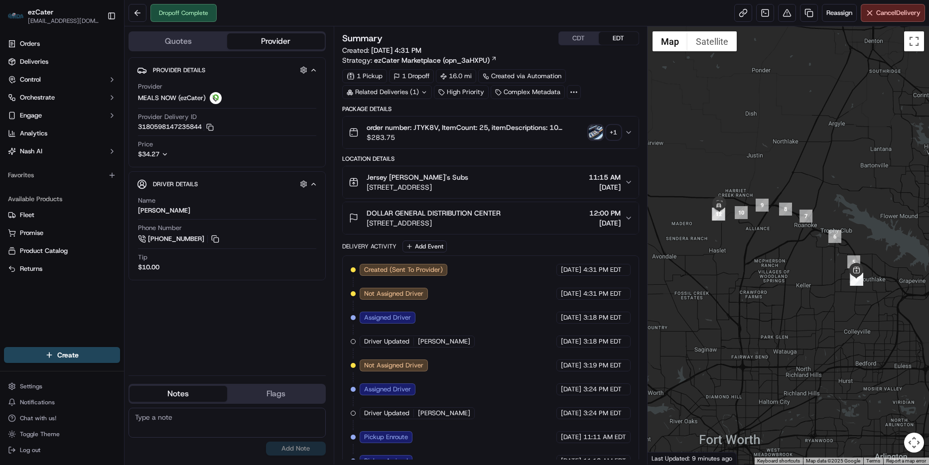
click at [166, 150] on div "$34.27" at bounding box center [159, 154] width 43 height 9
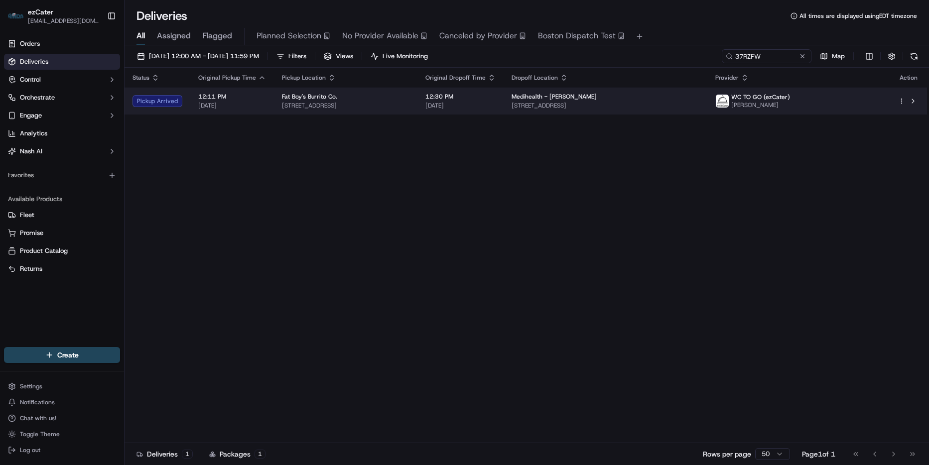
click at [488, 114] on td "12:30 PM [DATE]" at bounding box center [461, 101] width 86 height 27
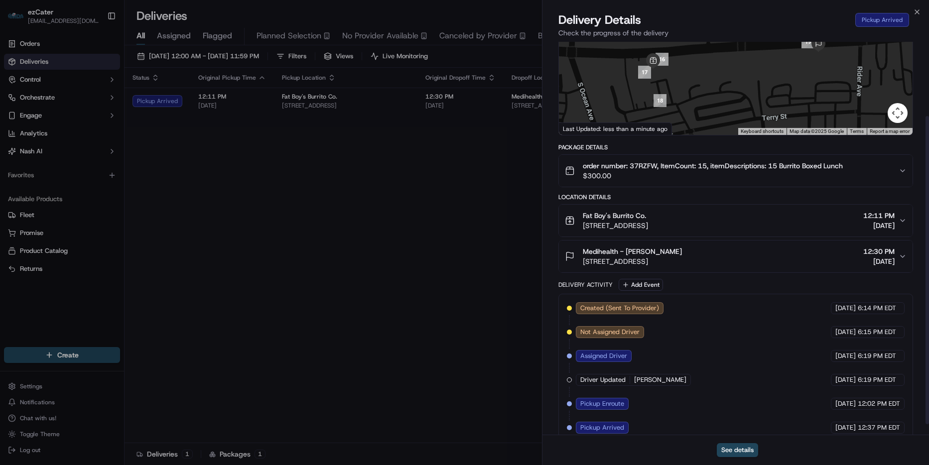
scroll to position [108, 0]
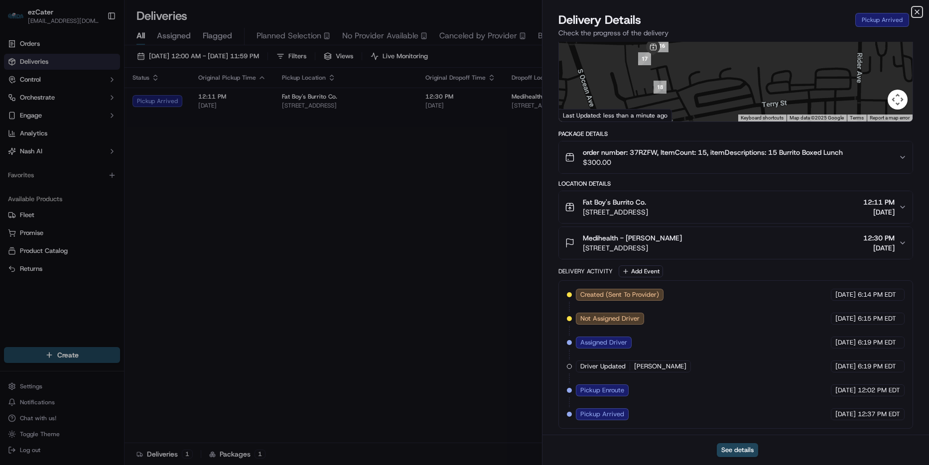
click at [917, 10] on icon "button" at bounding box center [917, 12] width 8 height 8
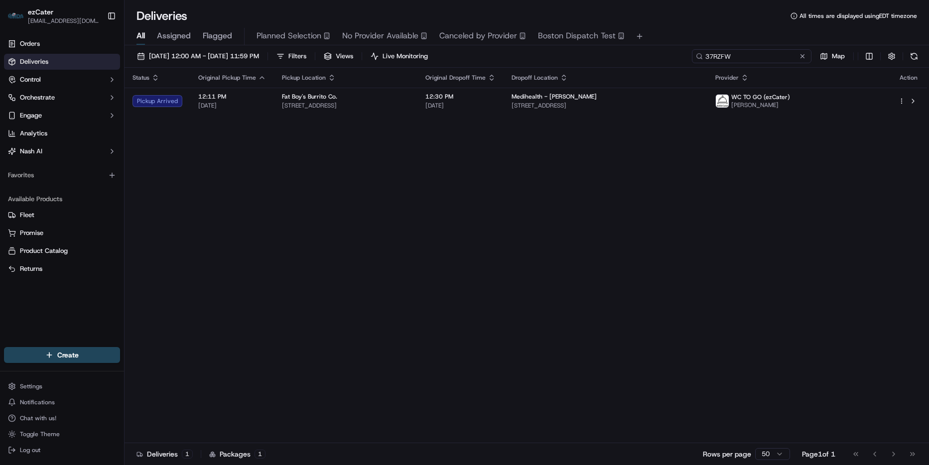
click at [754, 54] on input "37RZFW" at bounding box center [752, 56] width 120 height 14
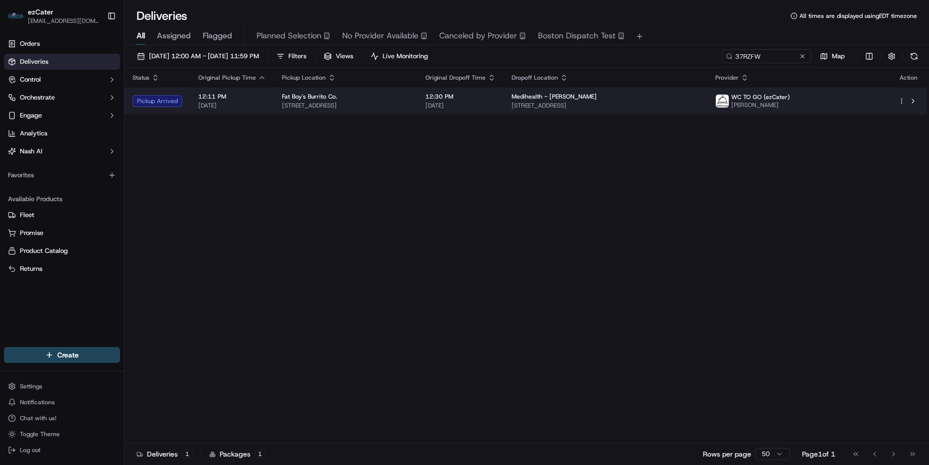
click at [700, 95] on div "Medihealth - Dr. Elfiky" at bounding box center [606, 97] width 188 height 8
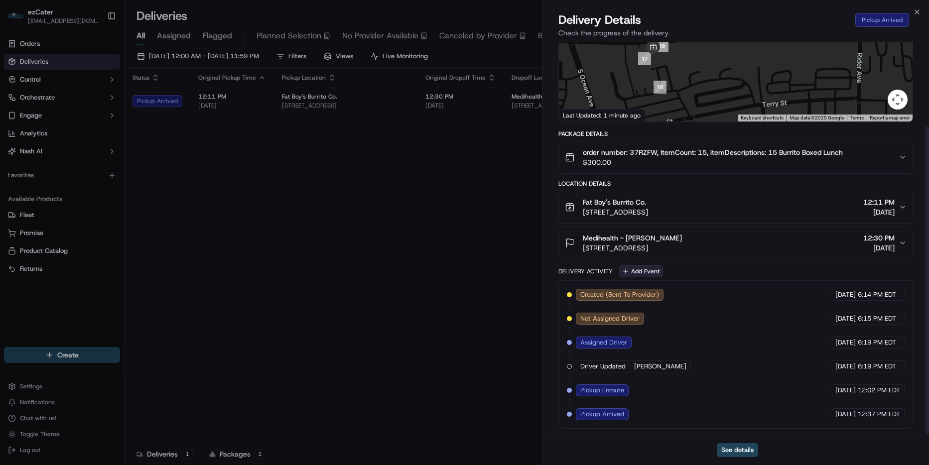
click at [645, 273] on button "Add Event" at bounding box center [641, 272] width 44 height 12
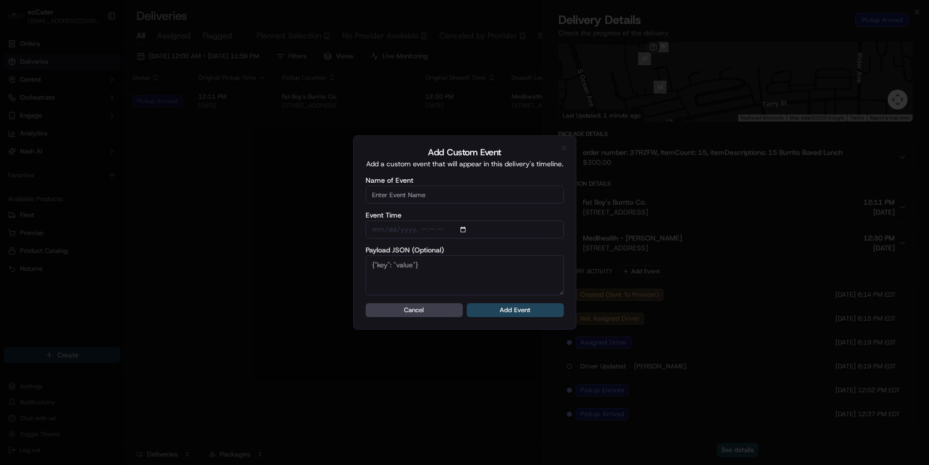
click at [426, 191] on input "Name of Event" at bounding box center [465, 195] width 198 height 18
type input "CP Not ready"
click at [522, 315] on button "Add Event" at bounding box center [515, 310] width 97 height 14
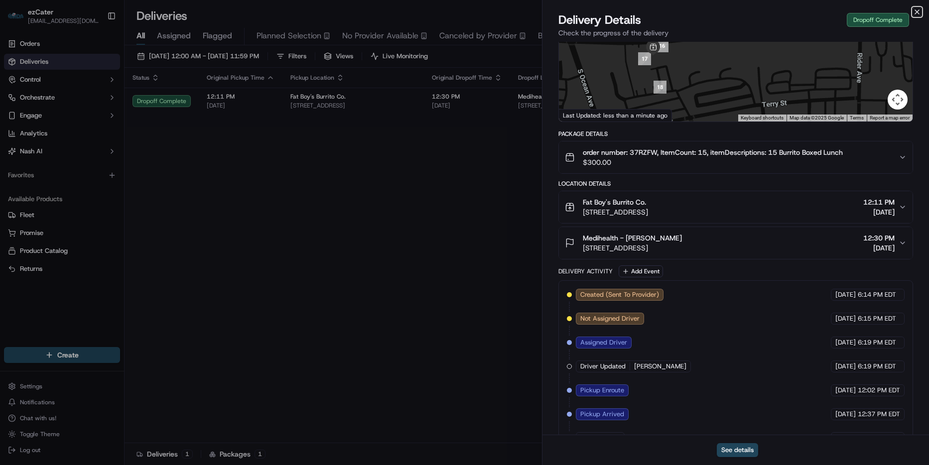
click at [915, 10] on icon "button" at bounding box center [917, 12] width 8 height 8
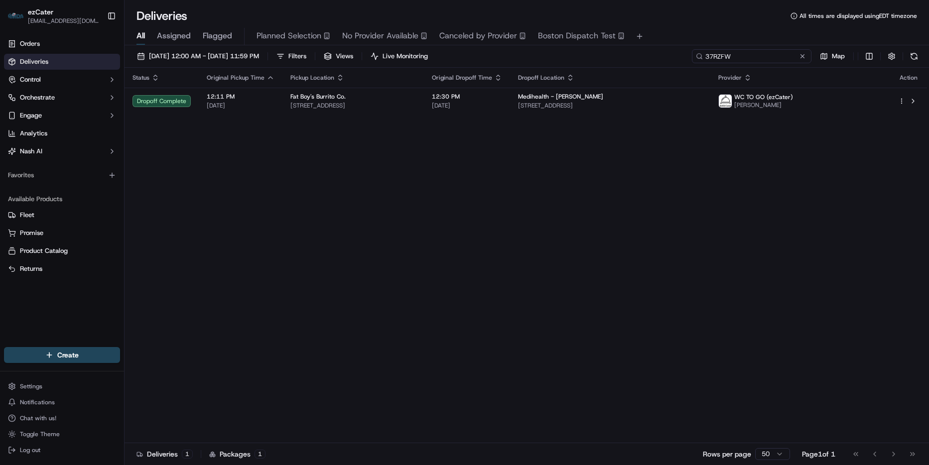
click at [790, 58] on input "37RZFW" at bounding box center [752, 56] width 120 height 14
paste input "Y8QCC4"
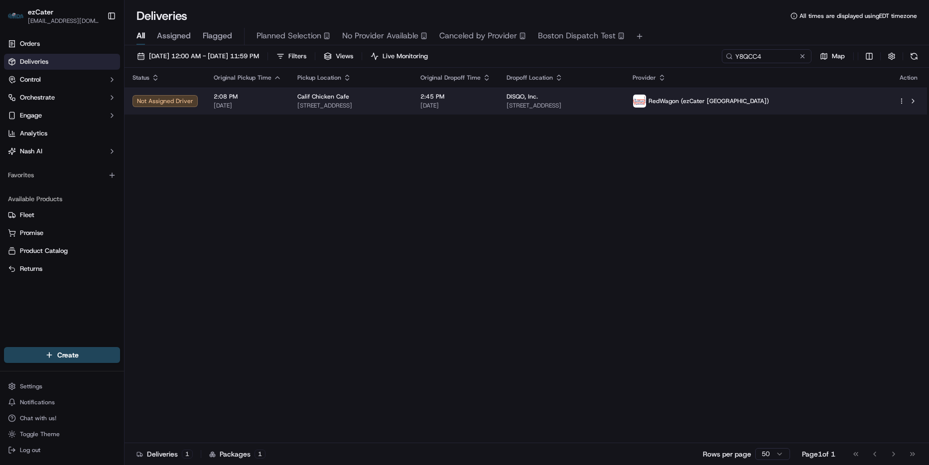
click at [318, 104] on span "4850 Hollywood Blvd Unit #1, Los Angeles, CA 90027, USA" at bounding box center [350, 106] width 107 height 8
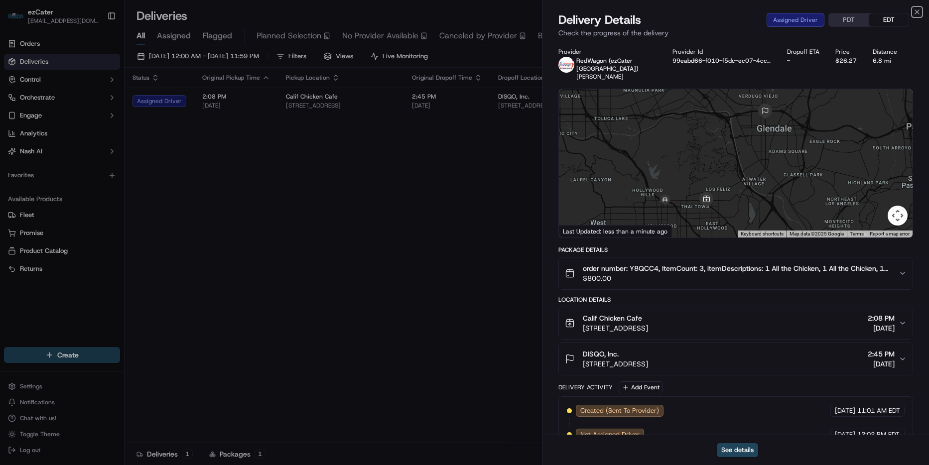
click at [919, 10] on icon "button" at bounding box center [917, 12] width 8 height 8
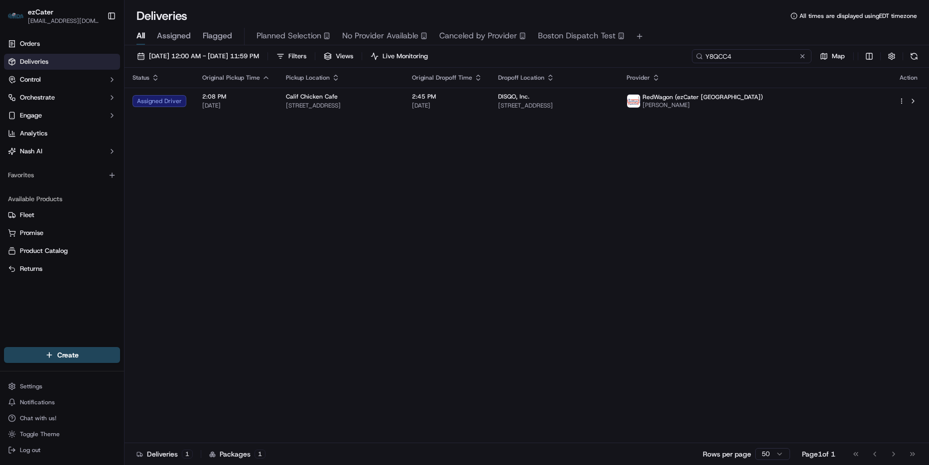
click at [785, 56] on input "Y8QCC4" at bounding box center [752, 56] width 120 height 14
paste input "X11AZR"
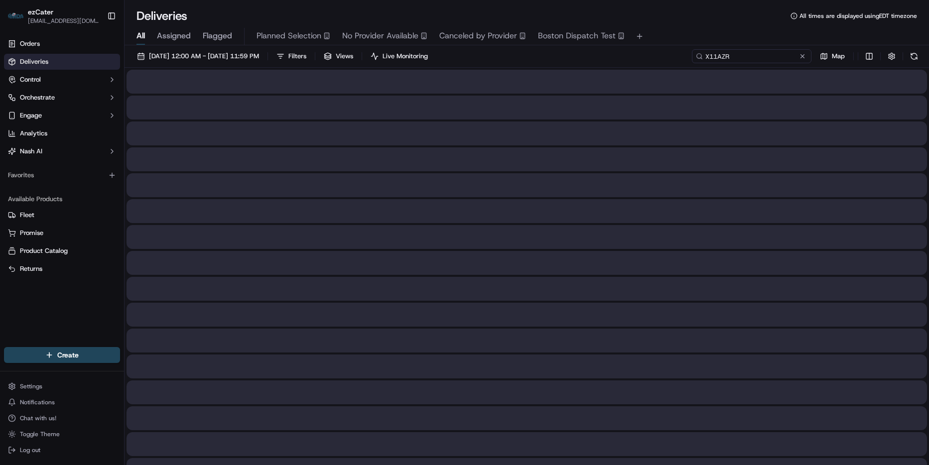
type input "X11AZR"
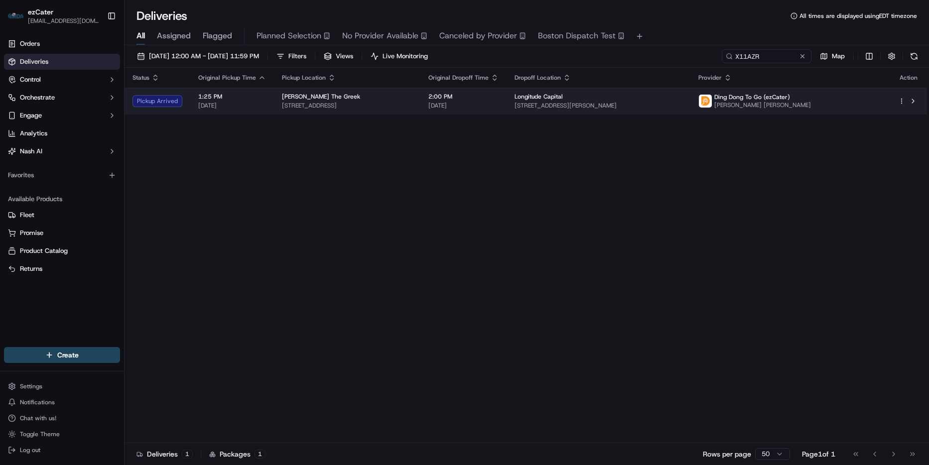
click at [657, 104] on span "2740 Sand Hill Rd suite 200 2nd floor, Menlo Park, CA 94025, USA" at bounding box center [599, 106] width 168 height 8
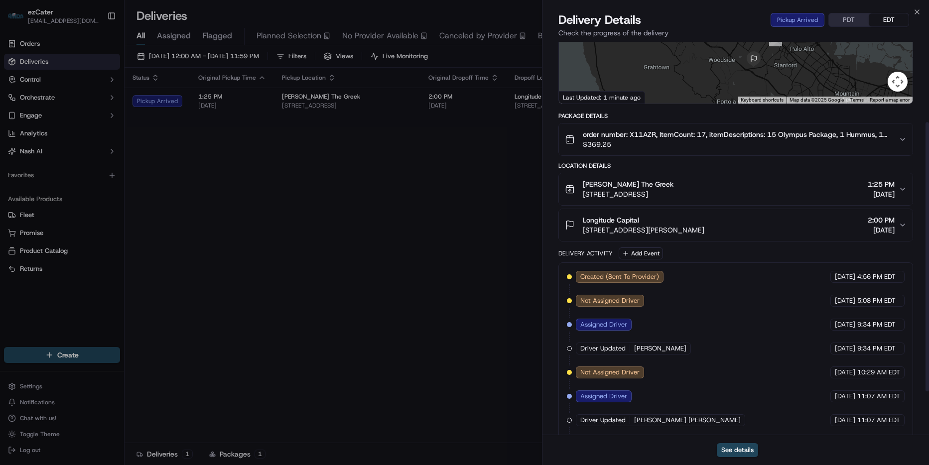
scroll to position [180, 0]
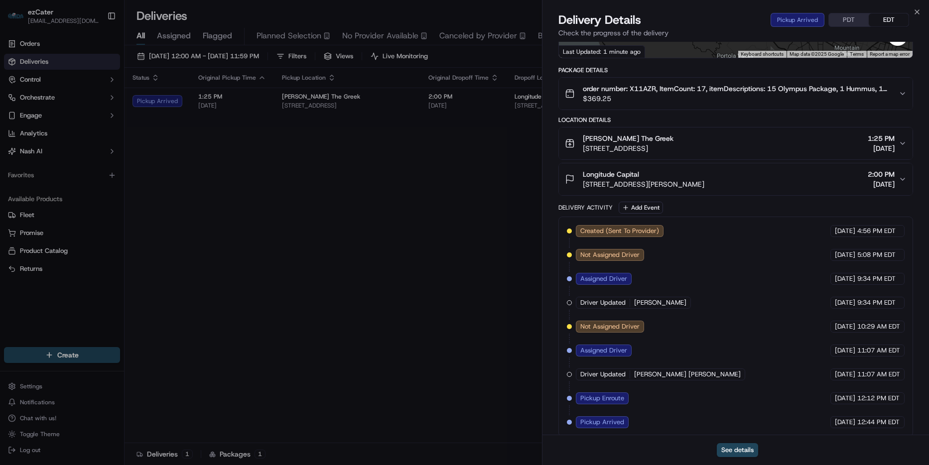
drag, startPoint x: 640, startPoint y: 134, endPoint x: 613, endPoint y: 132, distance: 27.5
click at [578, 134] on div "Nick The Greek 732 Laurel St, San Carlos, CA 94070, USA" at bounding box center [619, 144] width 109 height 20
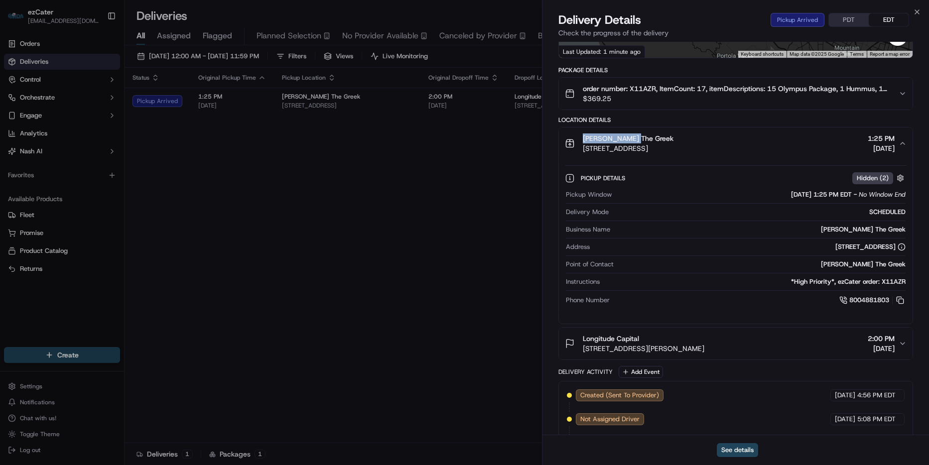
drag, startPoint x: 649, startPoint y: 134, endPoint x: 574, endPoint y: 134, distance: 74.2
click at [574, 134] on div "Nick The Greek 732 Laurel St, San Carlos, CA 94070, USA" at bounding box center [619, 144] width 109 height 20
copy span "Nick The Greek"
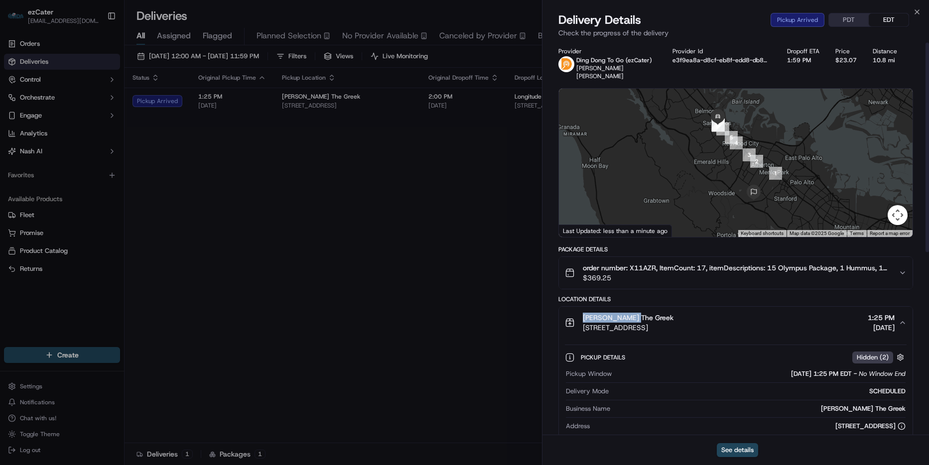
scroll to position [0, 0]
click at [919, 13] on icon "button" at bounding box center [917, 12] width 8 height 8
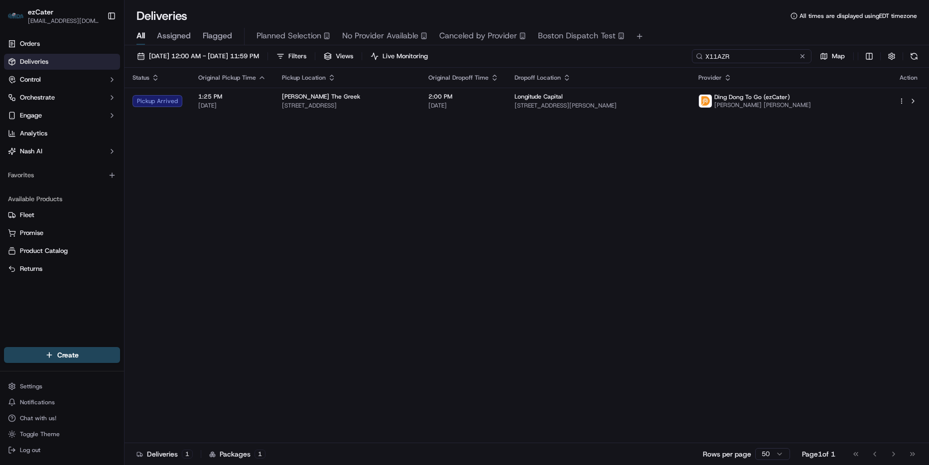
click at [768, 54] on input "X11AZR" at bounding box center [752, 56] width 120 height 14
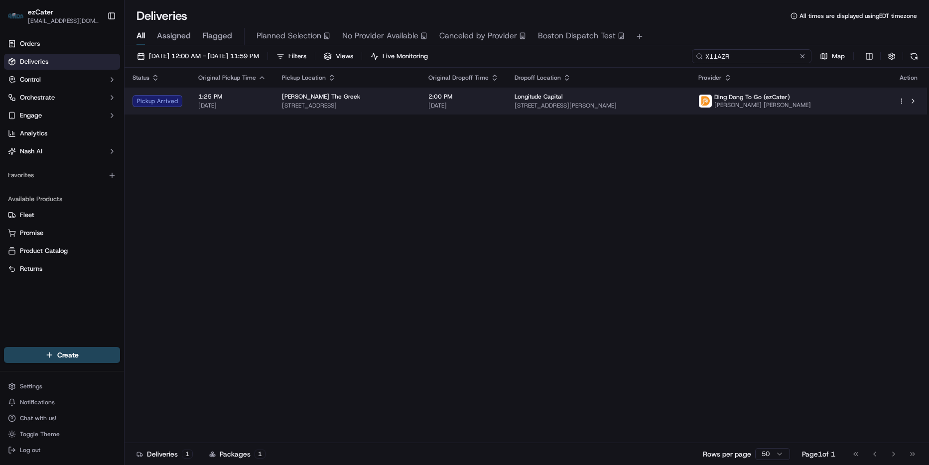
paste input "5ME7M0"
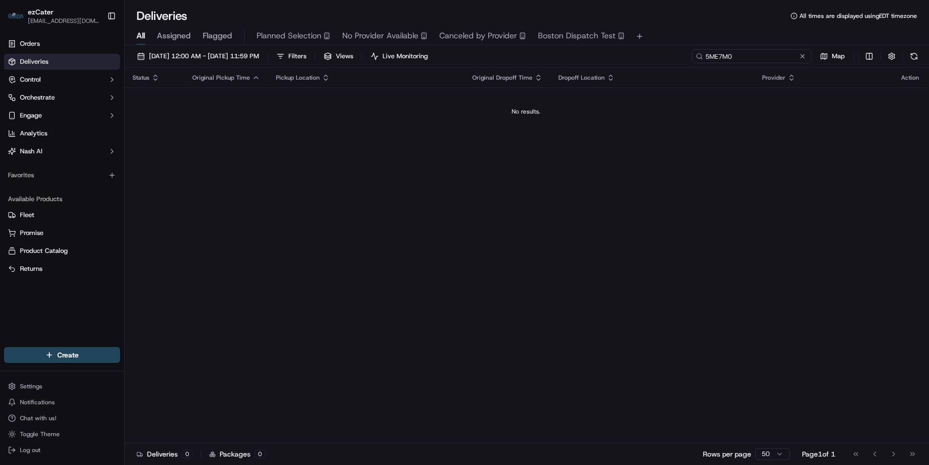
click at [782, 56] on input "5ME7M0" at bounding box center [752, 56] width 120 height 14
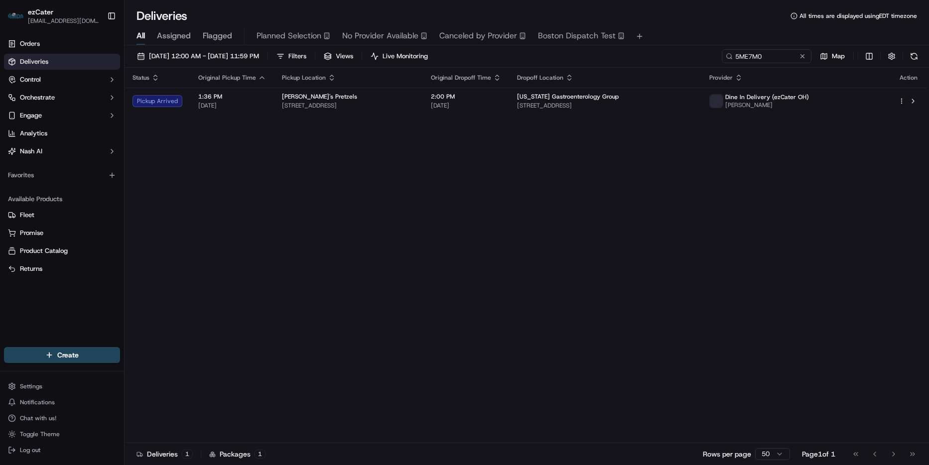
click at [423, 100] on td "Auntie Anne's Pretzels 1500 Polaris Pkwy, Columbus, OH 43240, USA" at bounding box center [348, 101] width 149 height 27
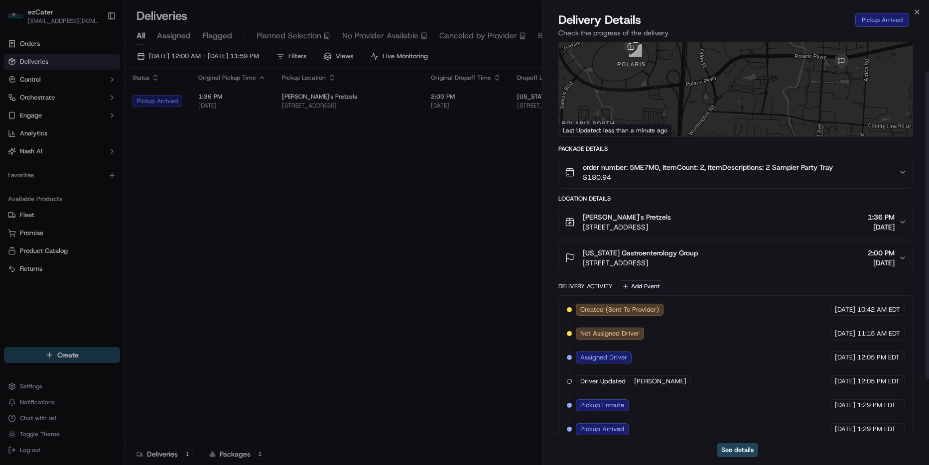
scroll to position [108, 0]
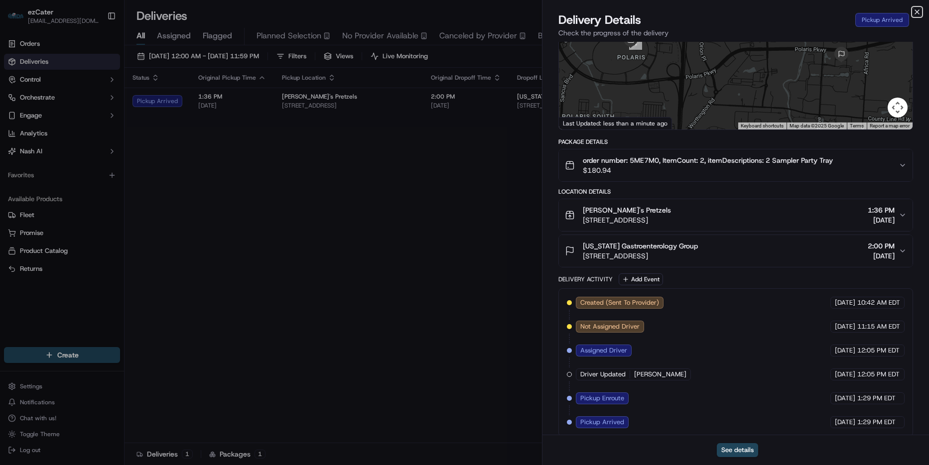
click at [920, 12] on icon "button" at bounding box center [917, 12] width 8 height 8
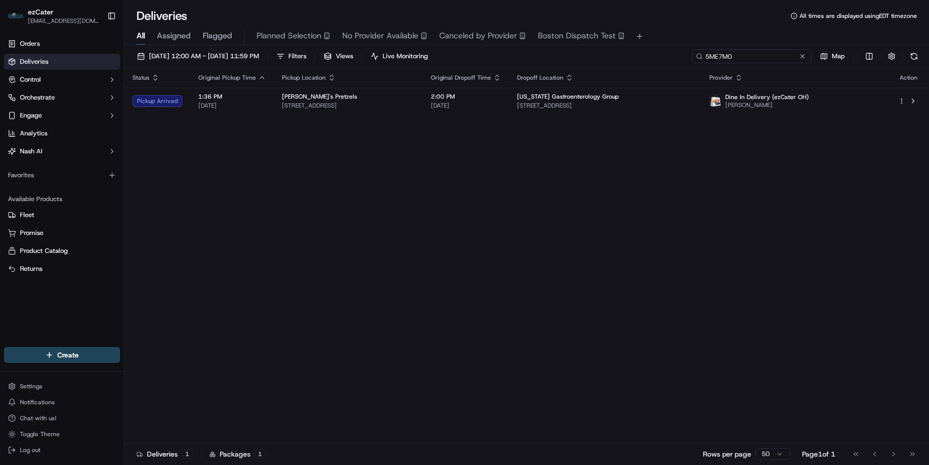
click at [785, 56] on input "5ME7M0" at bounding box center [752, 56] width 120 height 14
paste input "8WRYVR"
click at [744, 52] on input "8WRYVR" at bounding box center [752, 56] width 120 height 14
paste input "EAM07"
drag, startPoint x: 493, startPoint y: 241, endPoint x: 489, endPoint y: 154, distance: 86.8
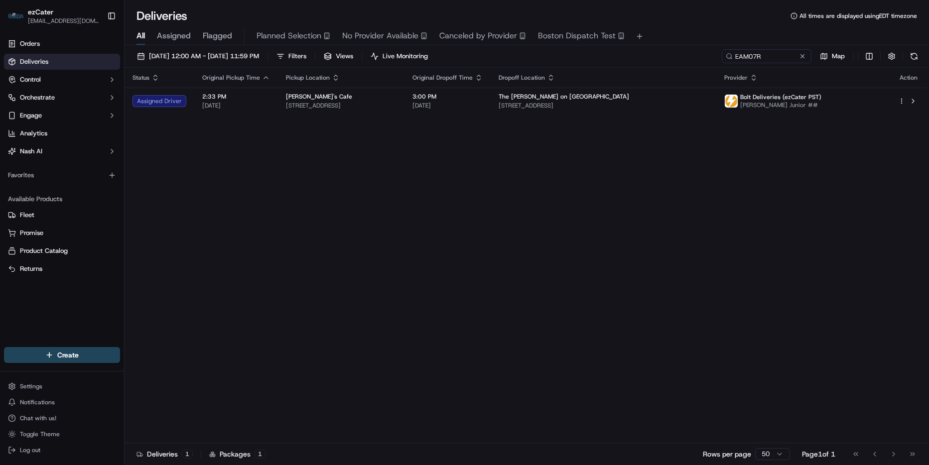
click at [492, 239] on div "Status Original Pickup Time Pickup Location Original Dropoff Time Dropoff Locat…" at bounding box center [526, 256] width 803 height 376
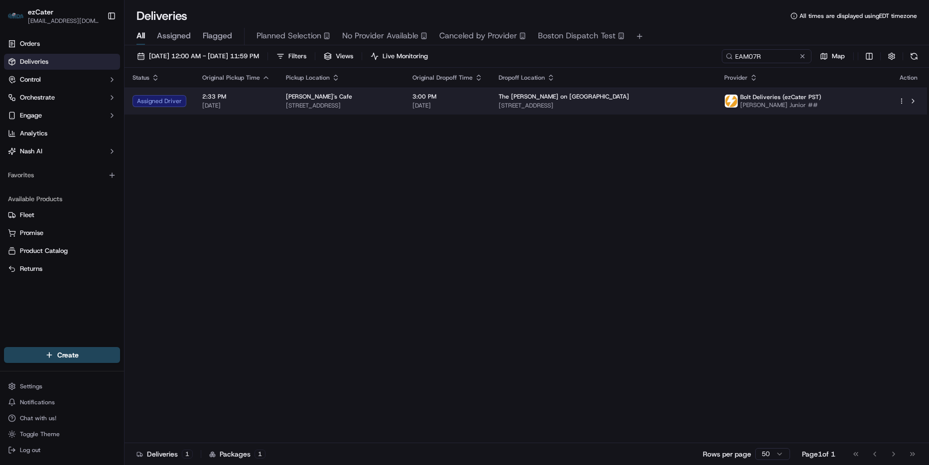
click at [593, 106] on span "1710 W Mission Bay Dr, San Diego, CA 92109, USA" at bounding box center [604, 106] width 210 height 8
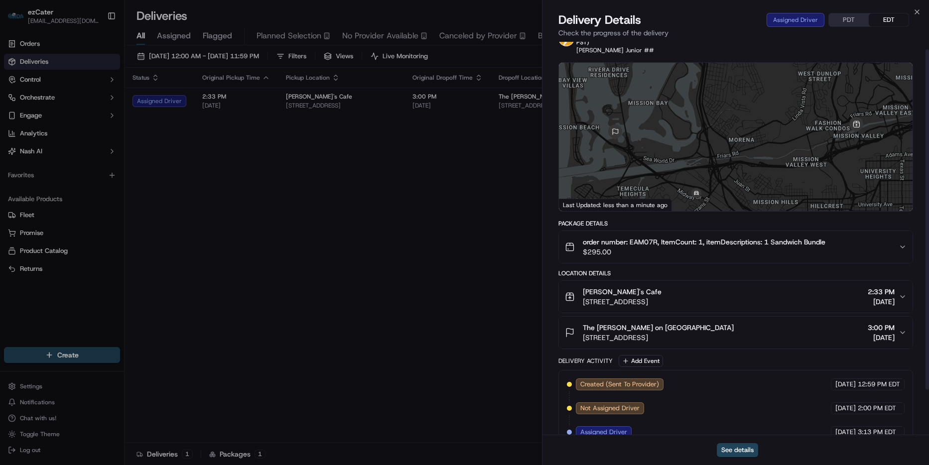
scroll to position [60, 0]
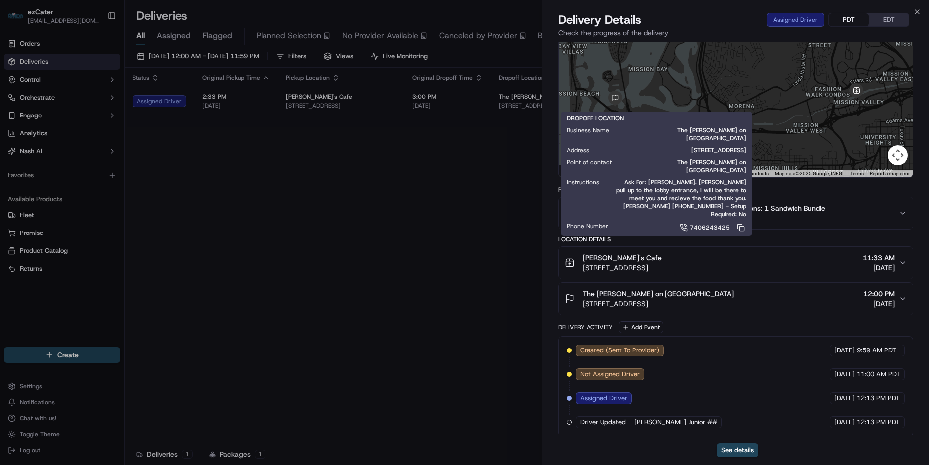
click at [843, 16] on button "PDT" at bounding box center [849, 19] width 40 height 13
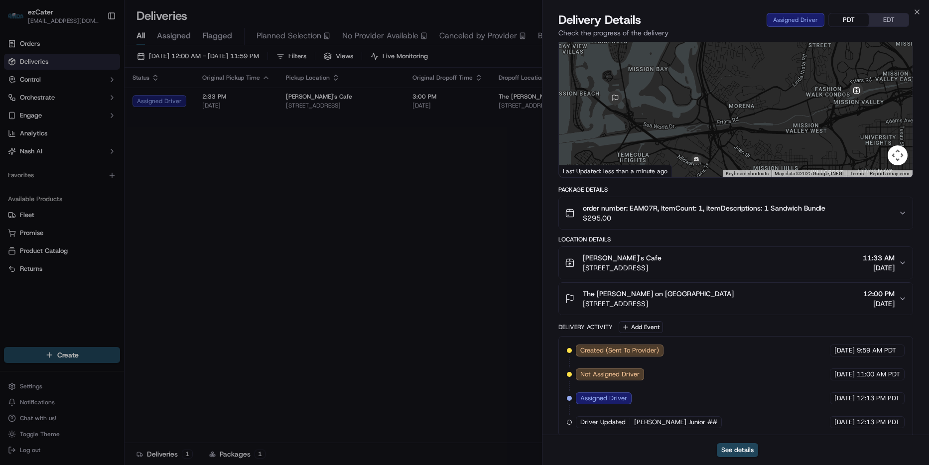
click at [841, 17] on button "PDT" at bounding box center [849, 19] width 40 height 13
click at [847, 18] on button "PDT" at bounding box center [849, 19] width 40 height 13
click at [919, 12] on icon "button" at bounding box center [917, 12] width 8 height 8
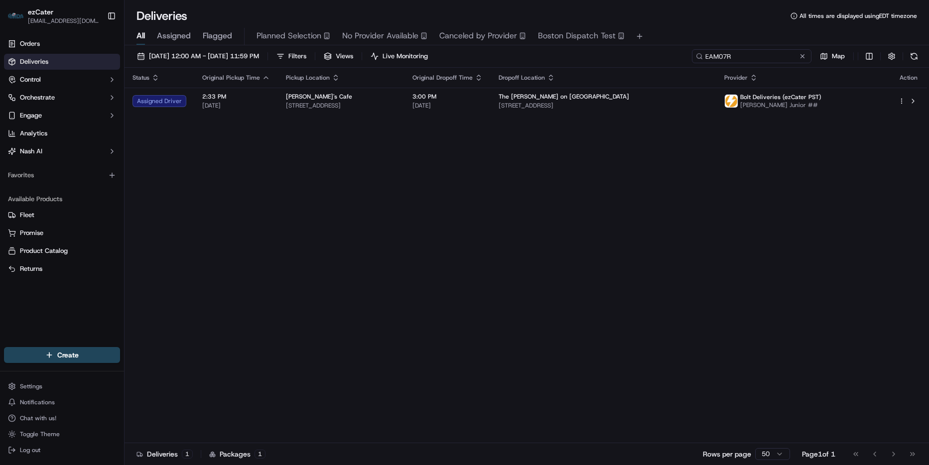
click at [790, 58] on input "EAM07R" at bounding box center [752, 56] width 120 height 14
paste input "X11AZR"
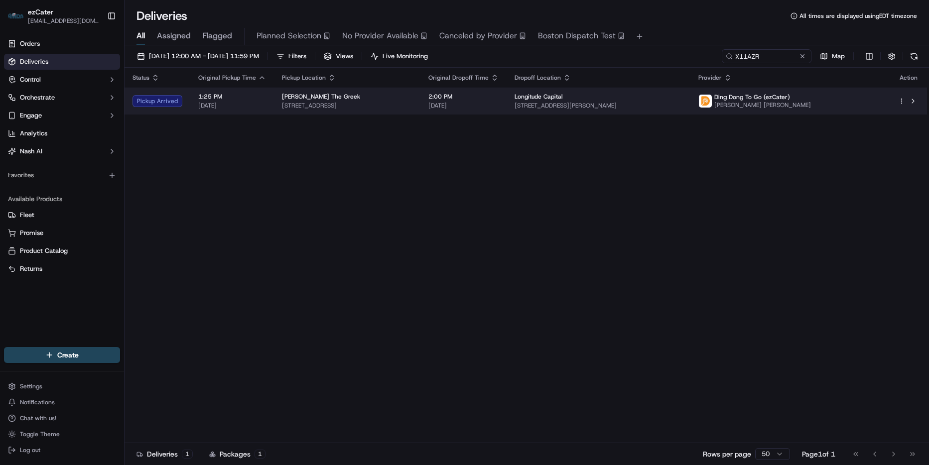
click at [691, 112] on td "Longitude Capital 2740 Sand Hill Rd suite 200 2nd floor, Menlo Park, CA 94025, …" at bounding box center [599, 101] width 184 height 27
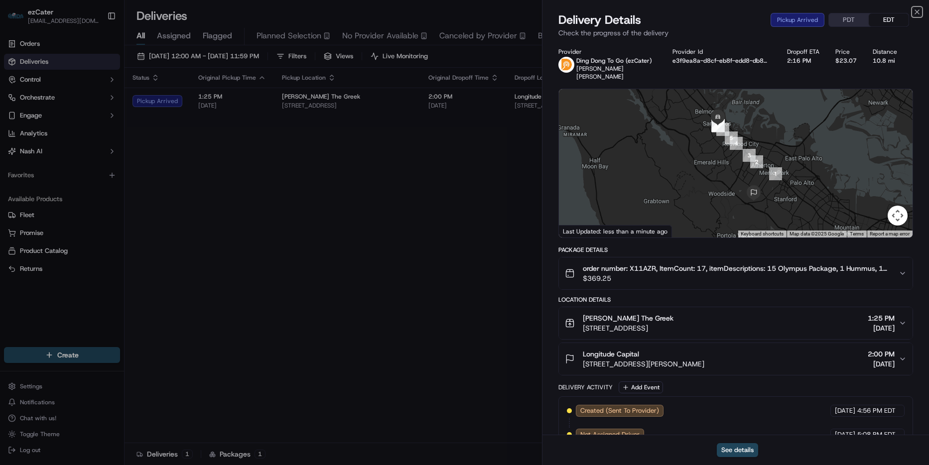
drag, startPoint x: 917, startPoint y: 11, endPoint x: 900, endPoint y: 16, distance: 17.5
click at [917, 11] on icon "button" at bounding box center [917, 12] width 8 height 8
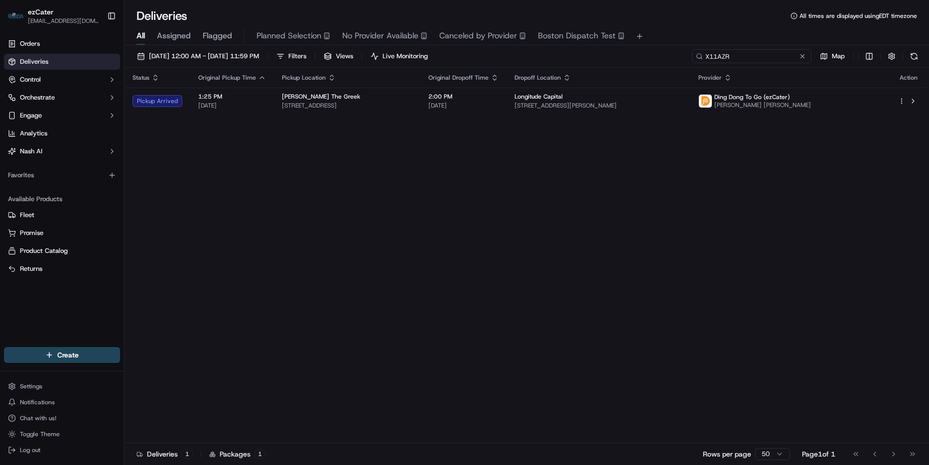
drag, startPoint x: 746, startPoint y: 55, endPoint x: 752, endPoint y: 55, distance: 5.5
click at [746, 54] on input "X11AZR" at bounding box center [752, 56] width 120 height 14
paste input
type input "X11AZR"
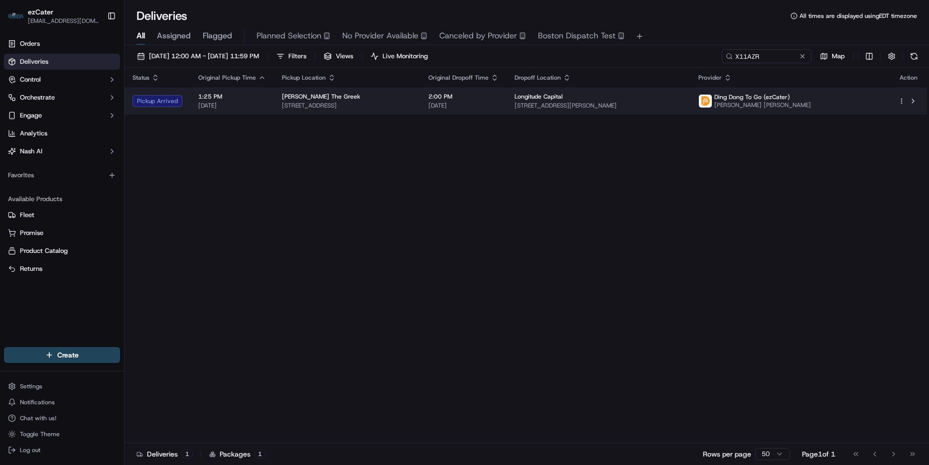
click at [683, 106] on span "2740 Sand Hill Rd suite 200 2nd floor, Menlo Park, CA 94025, USA" at bounding box center [599, 106] width 168 height 8
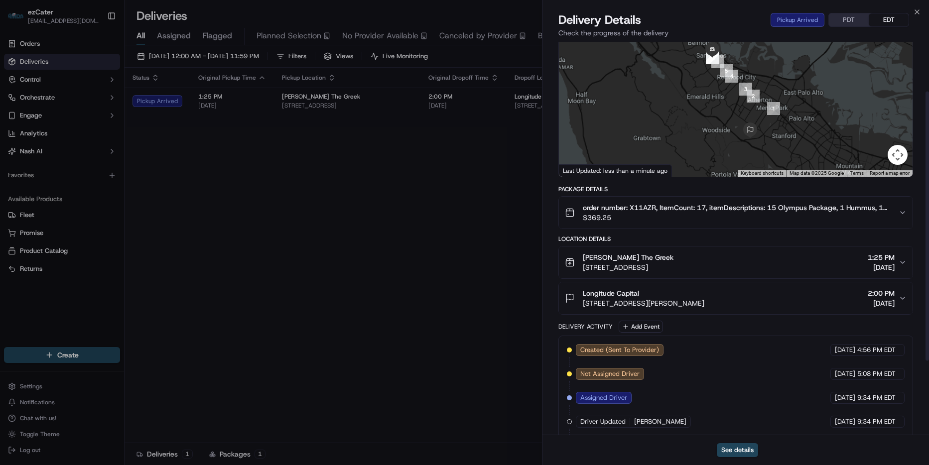
scroll to position [180, 0]
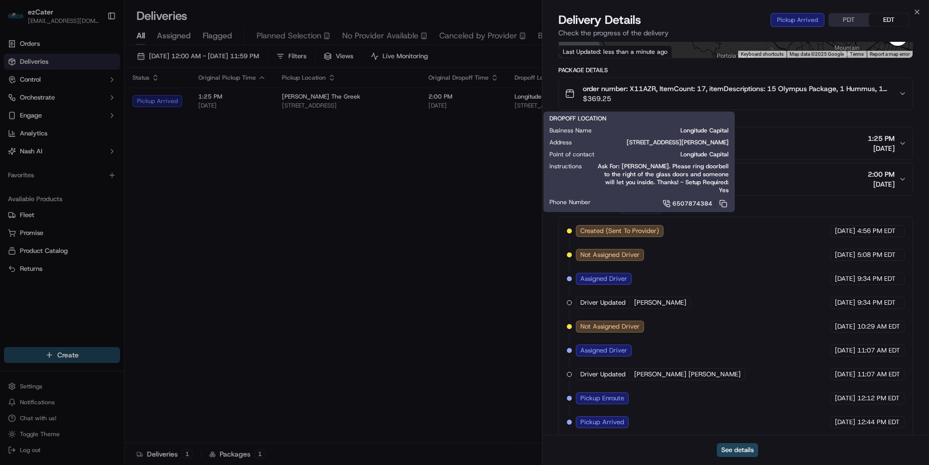
click at [550, 315] on div "Provider Ding Dong To Go (ezCater) Jorge Onate Mendoza Provider Id e3f9ea8a-d8c…" at bounding box center [736, 152] width 387 height 581
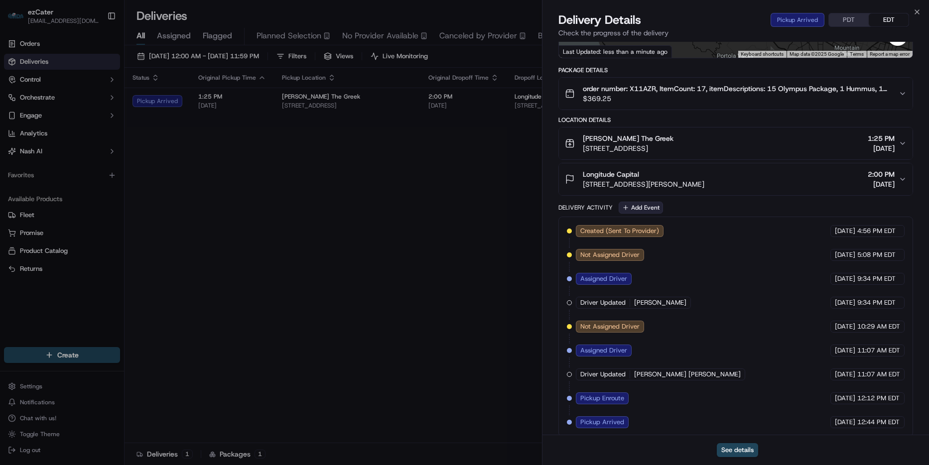
click at [632, 205] on button "Add Event" at bounding box center [641, 208] width 44 height 12
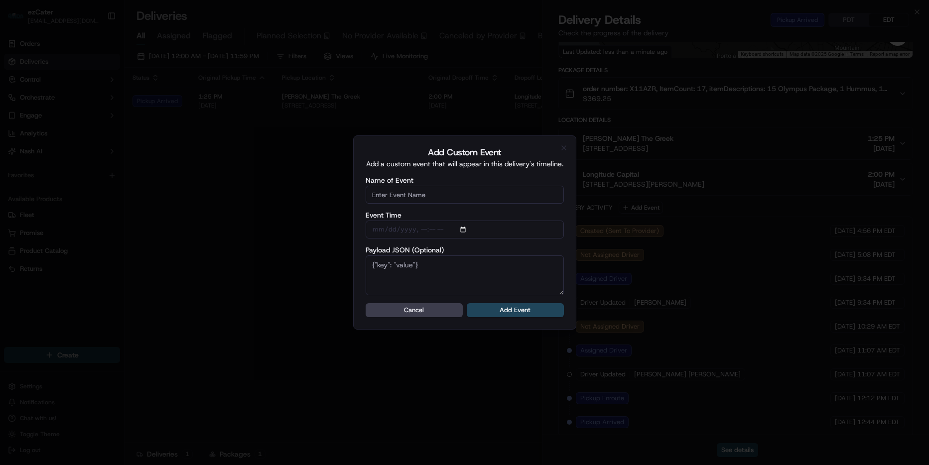
click at [419, 196] on input "Name of Event" at bounding box center [465, 195] width 198 height 18
type input "CP Not ready"
click at [524, 311] on button "Add Event" at bounding box center [515, 310] width 97 height 14
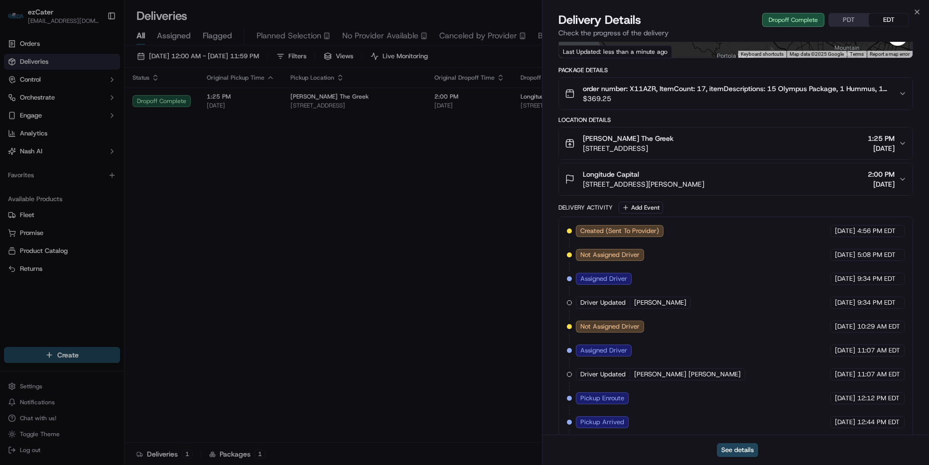
click at [922, 9] on div "Close Delivery Details Dropoff Complete PDT EDT Check the progress of the deliv…" at bounding box center [735, 232] width 387 height 465
click at [920, 10] on icon "button" at bounding box center [917, 12] width 8 height 8
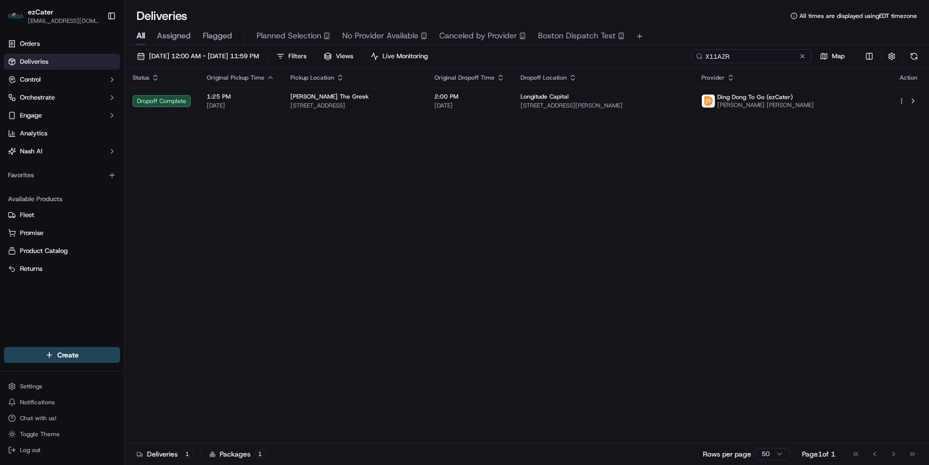
click at [773, 61] on input "X11AZR" at bounding box center [752, 56] width 120 height 14
paste input "ZZ93ER"
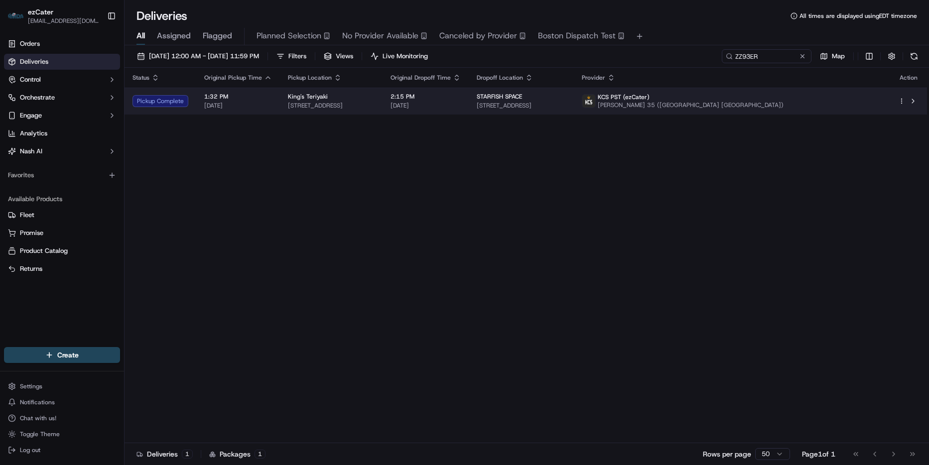
click at [574, 111] on td "STARFISH SPACE 665 Andover Park W, Tukwila, WA 98188, USA" at bounding box center [521, 101] width 105 height 27
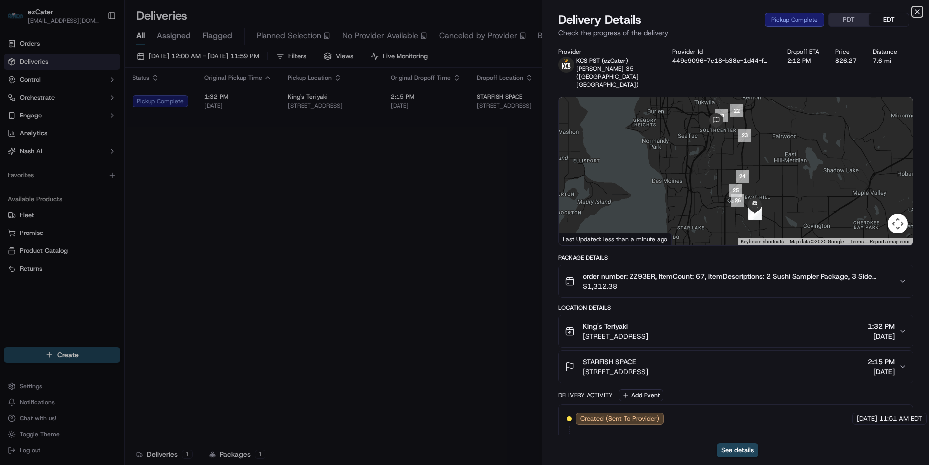
click at [917, 8] on icon "button" at bounding box center [917, 12] width 8 height 8
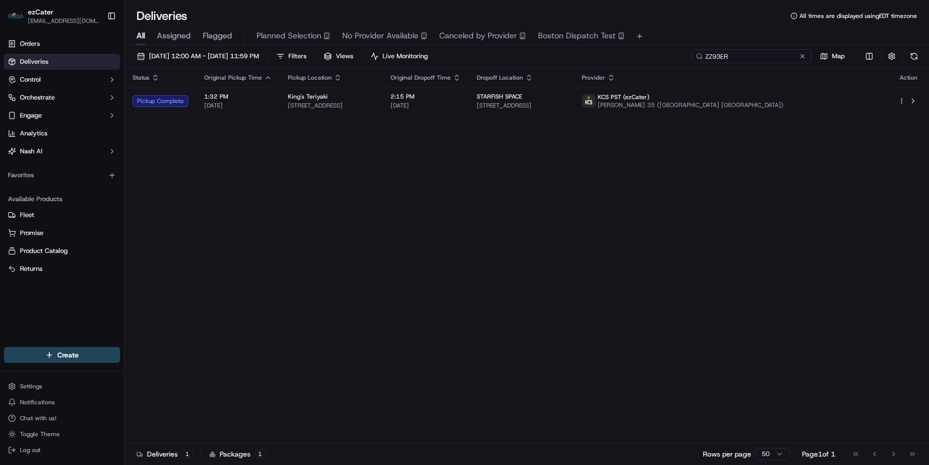
click at [772, 53] on input "ZZ93ER" at bounding box center [752, 56] width 120 height 14
paste input "53ZZFK"
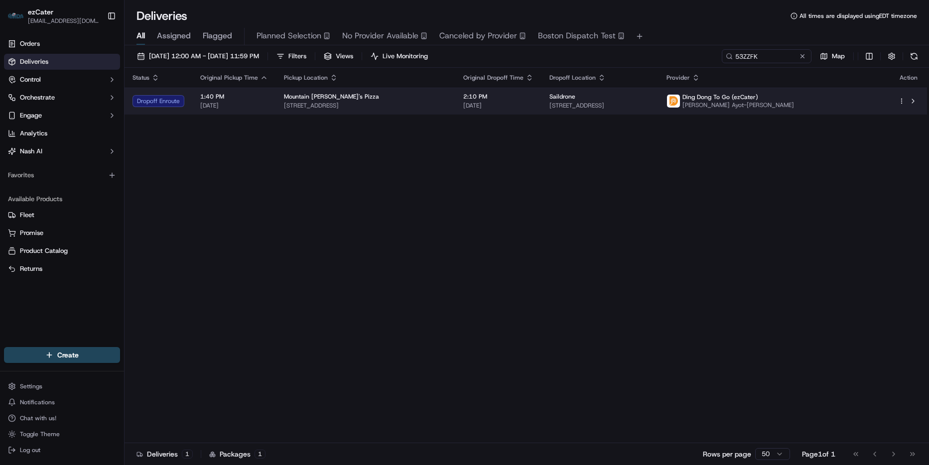
click at [447, 107] on span "[STREET_ADDRESS]" at bounding box center [365, 106] width 163 height 8
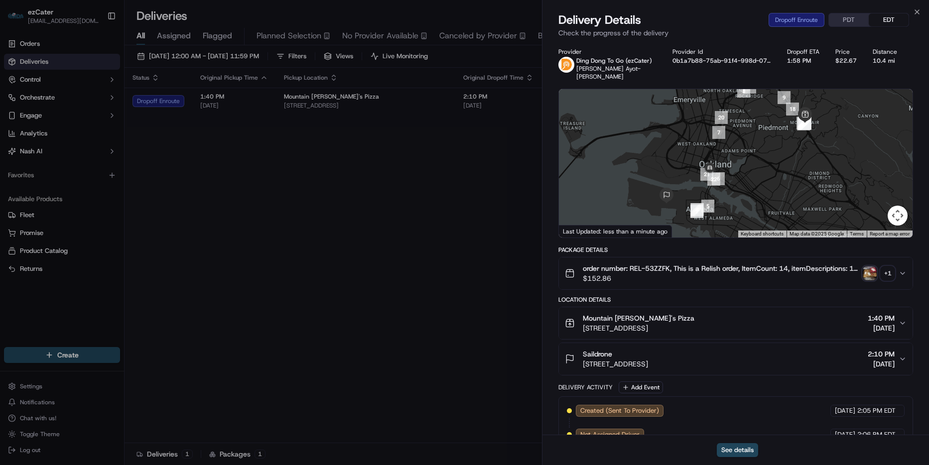
click at [917, 7] on div "Close Delivery Details Dropoff Enroute PDT EDT Check the progress of the delive…" at bounding box center [735, 232] width 387 height 465
click at [917, 12] on icon "button" at bounding box center [917, 12] width 4 height 4
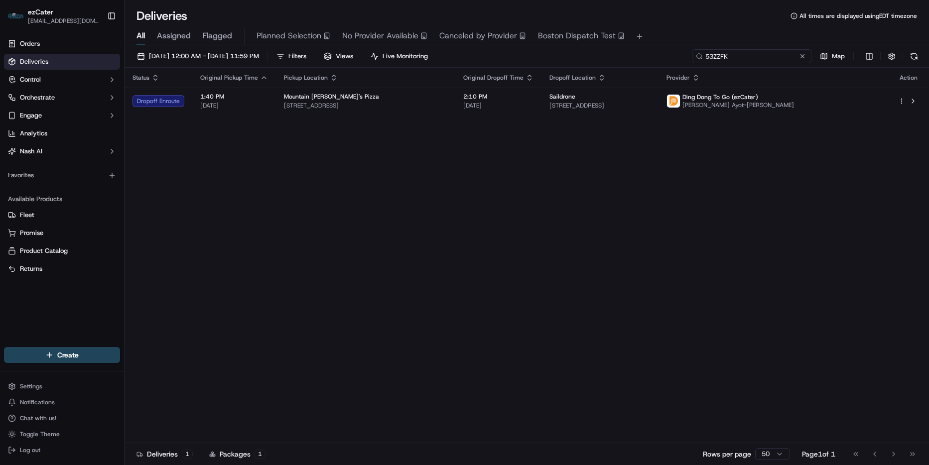
click at [762, 58] on input "53ZZFK" at bounding box center [752, 56] width 120 height 14
paste input "Q0975C"
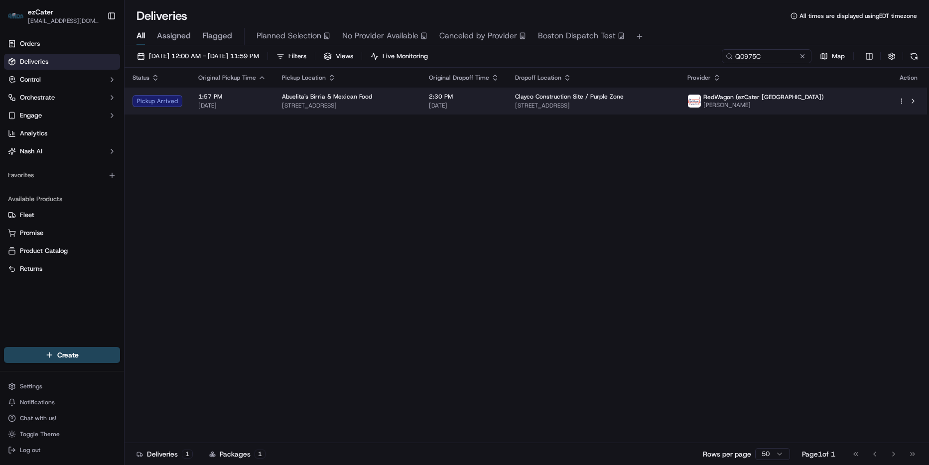
click at [672, 104] on span "1248 District Dr, Inglewood, CA 90303, USA" at bounding box center [593, 106] width 156 height 8
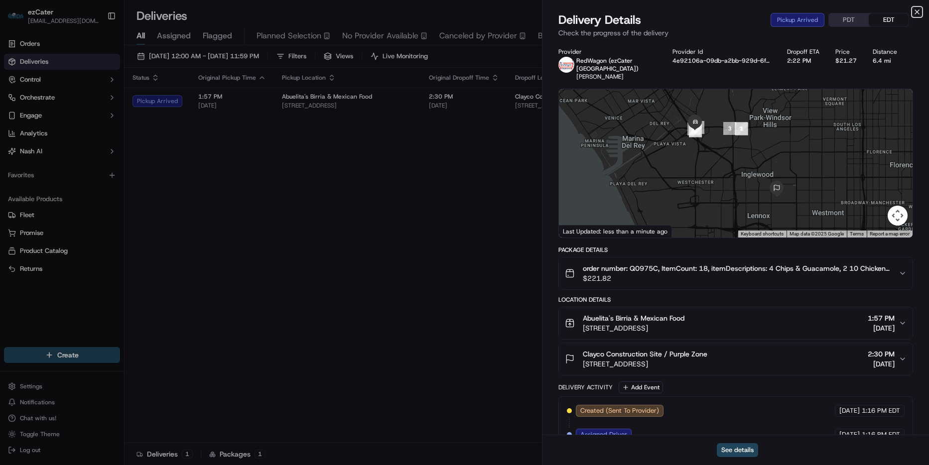
click at [919, 12] on icon "button" at bounding box center [917, 12] width 8 height 8
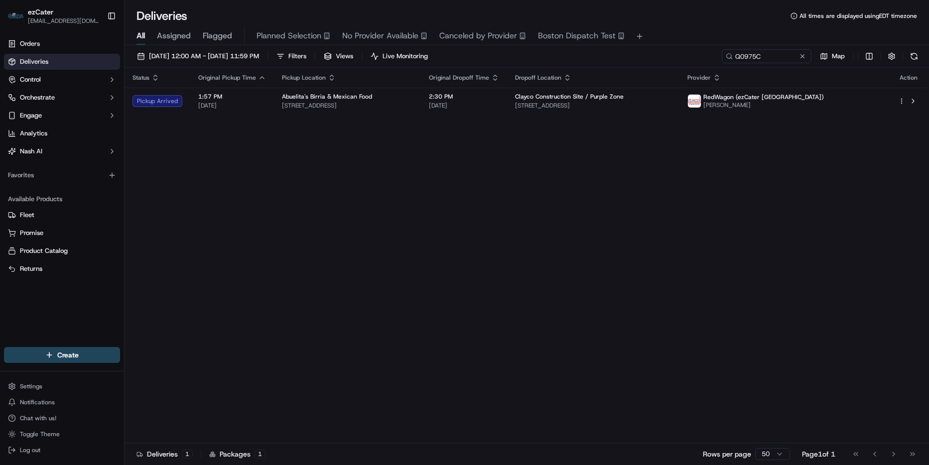
click at [756, 63] on div "09/15/2025 12:00 AM - 09/15/2025 11:59 PM Filters Views Live Monitoring Q0975C …" at bounding box center [527, 58] width 805 height 18
click at [762, 60] on input "Q0975C" at bounding box center [752, 56] width 120 height 14
paste input "W1W0J3"
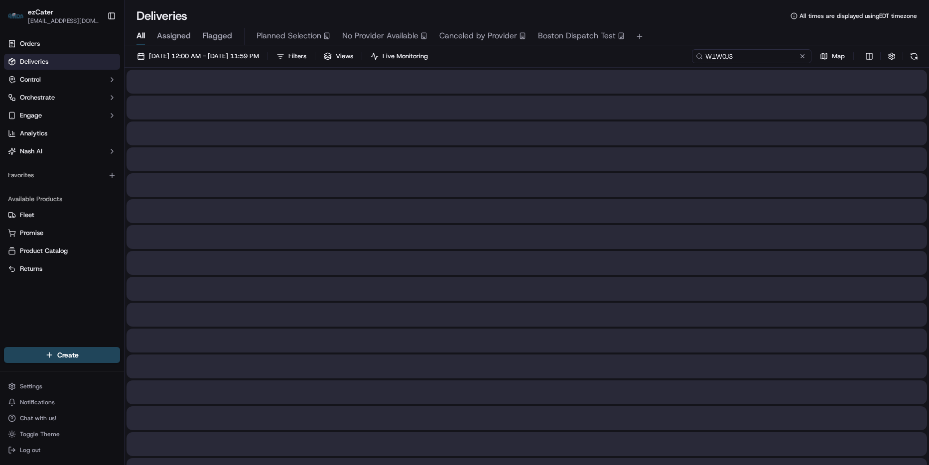
type input "W1W0J3"
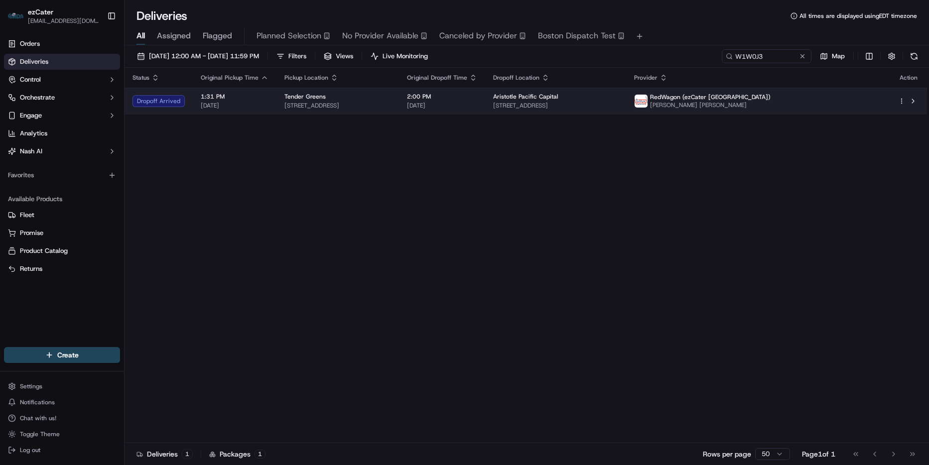
click at [534, 109] on td "Aristotle Pacific Capital 840 Newport Center Dr #700, Newport Beach, CA 92660, …" at bounding box center [555, 101] width 141 height 27
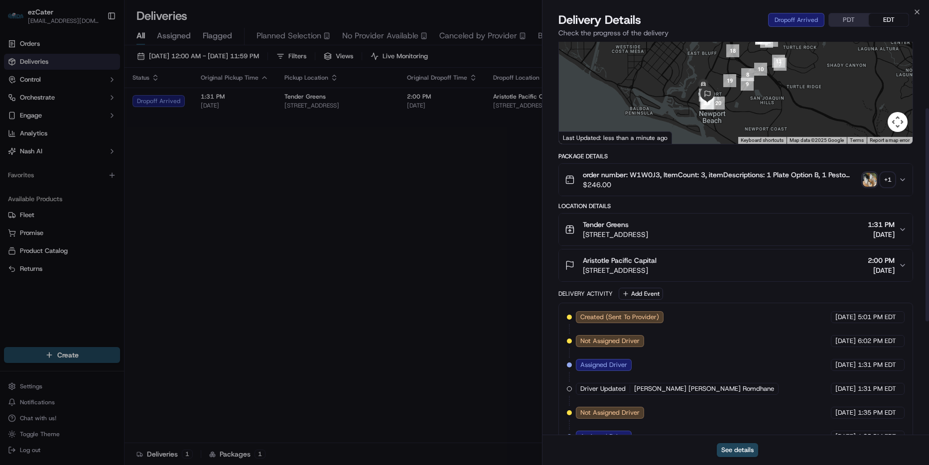
scroll to position [82, 0]
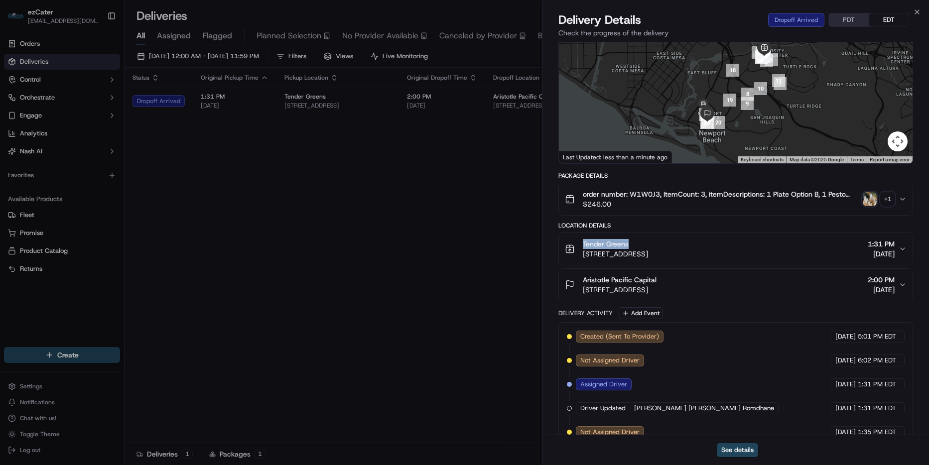
drag, startPoint x: 640, startPoint y: 233, endPoint x: 564, endPoint y: 239, distance: 76.0
click at [565, 239] on div "Tender Greens 4237 Campus Dr B 165, Irvine, CA 92612, USA" at bounding box center [606, 249] width 83 height 20
copy span "Tender Greens"
click at [917, 10] on icon "button" at bounding box center [917, 12] width 8 height 8
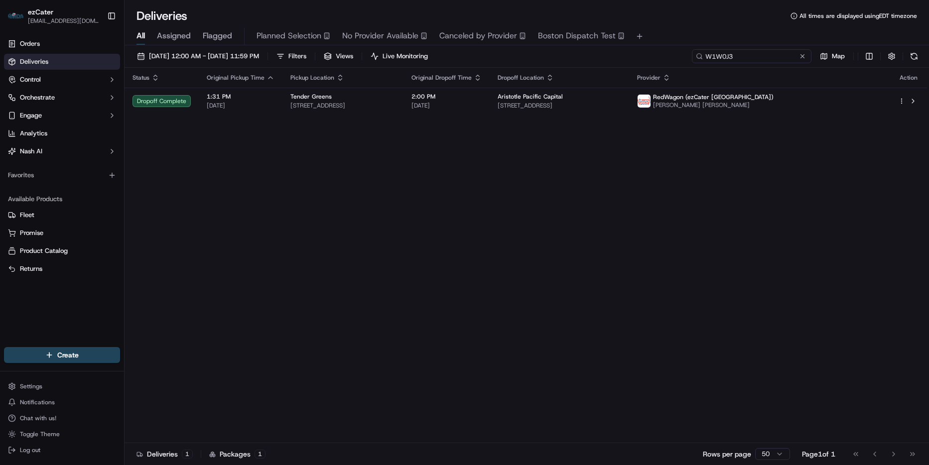
click at [761, 50] on input "W1W0J3" at bounding box center [752, 56] width 120 height 14
paste input "84V1A"
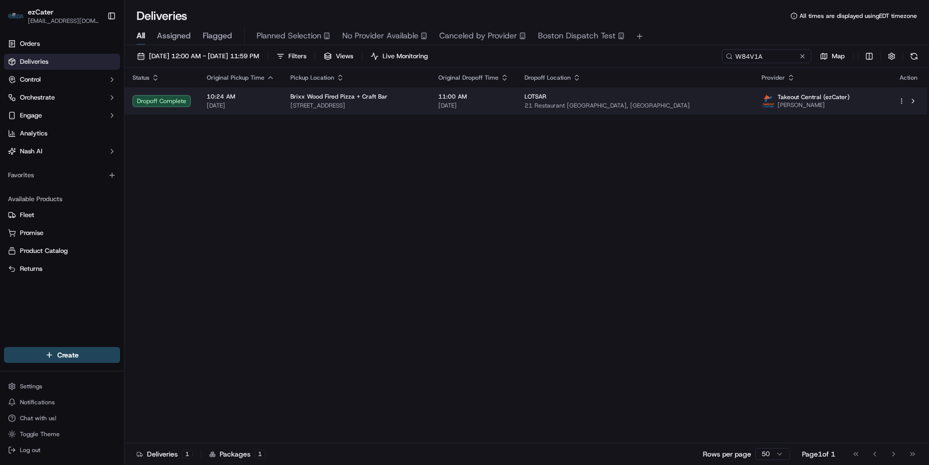
click at [423, 96] on div "Brixx Wood Fired Pizza + Craft Bar" at bounding box center [356, 97] width 132 height 8
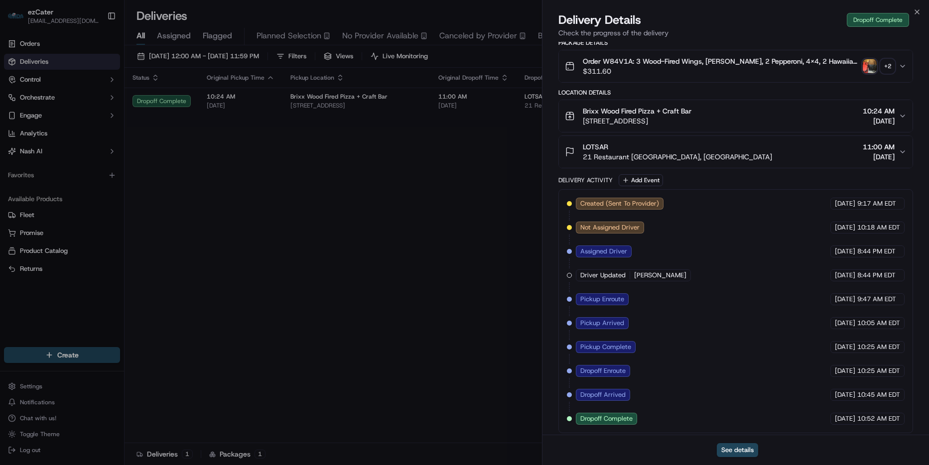
scroll to position [204, 0]
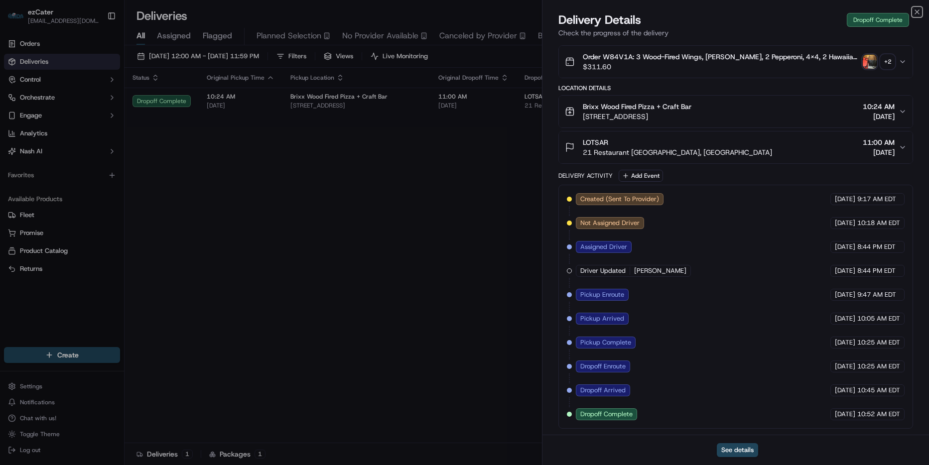
click at [918, 9] on icon "button" at bounding box center [917, 12] width 8 height 8
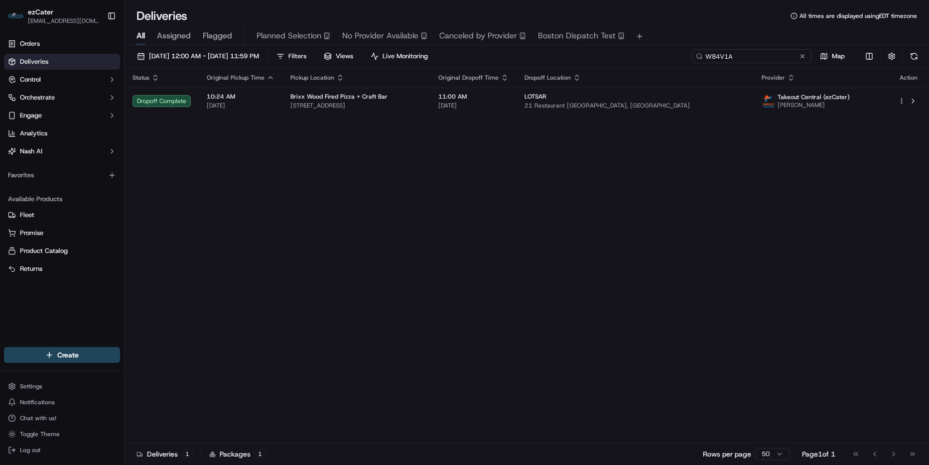
click at [767, 55] on input "W84V1A" at bounding box center [752, 56] width 120 height 14
paste input "REL-2AA1R5"
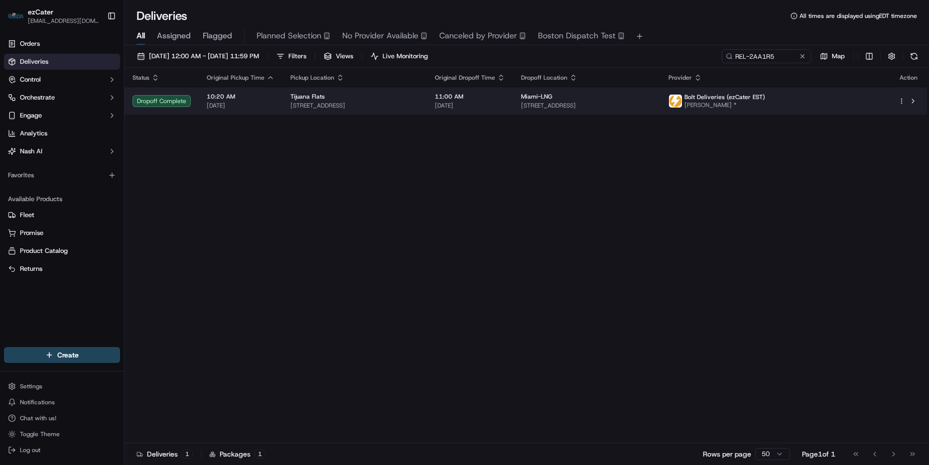
click at [653, 101] on div "Miami-LNG" at bounding box center [587, 97] width 132 height 8
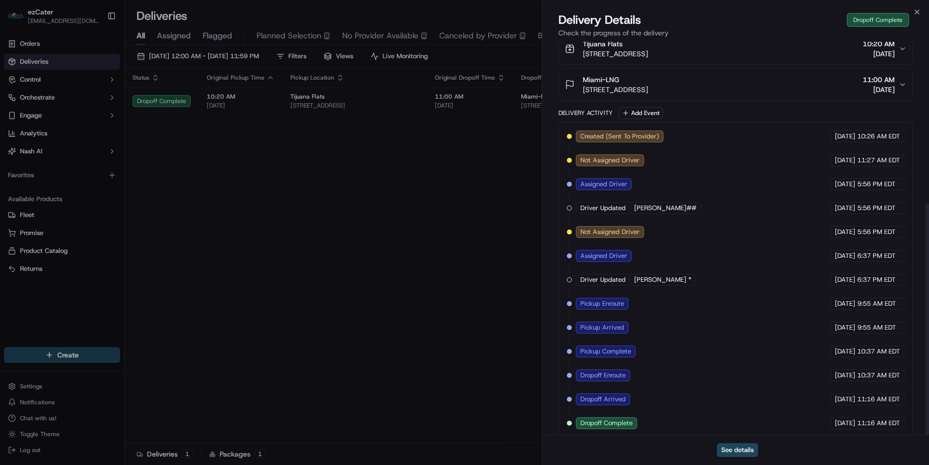
scroll to position [276, 0]
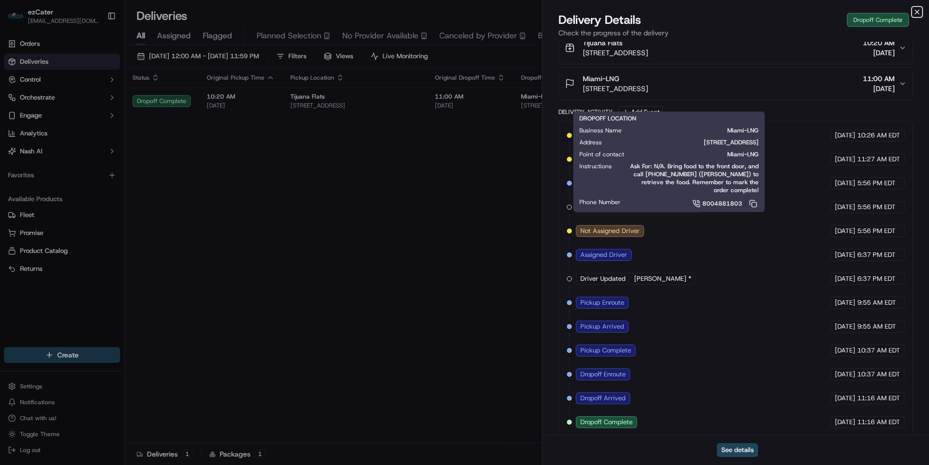
click at [920, 9] on icon "button" at bounding box center [917, 12] width 8 height 8
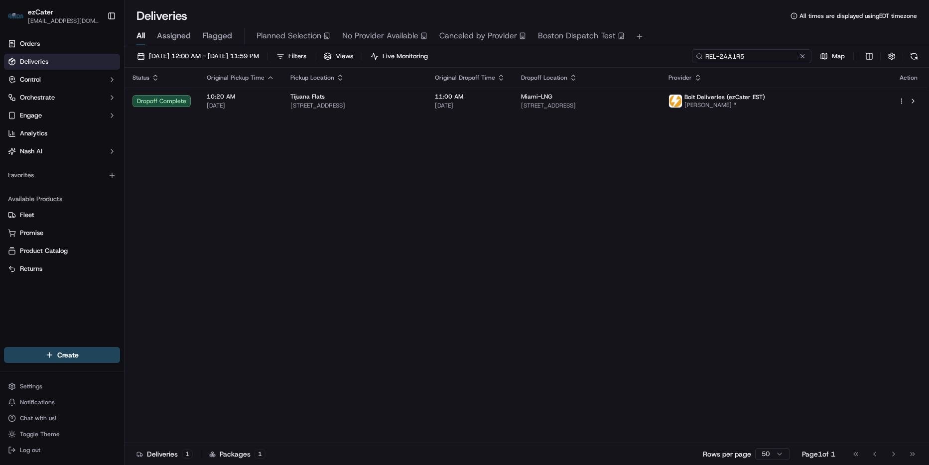
click at [752, 53] on input "REL-2AA1R5" at bounding box center [752, 56] width 120 height 14
paste input "1YKY7Q"
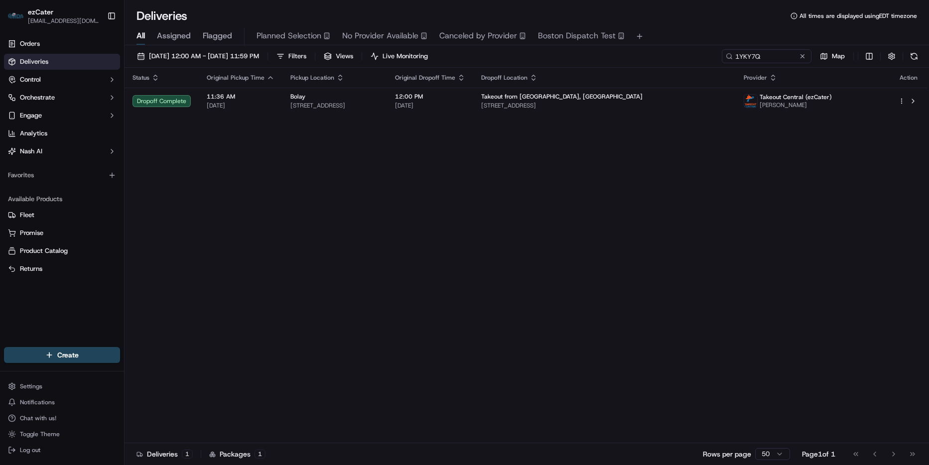
click at [523, 115] on div "Status Original Pickup Time Pickup Location Original Dropoff Time Dropoff Locat…" at bounding box center [526, 256] width 803 height 376
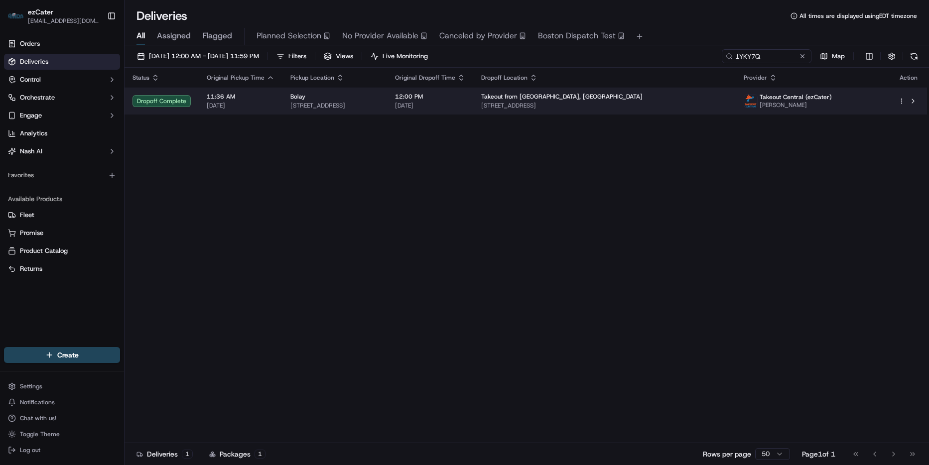
click at [465, 109] on span "[DATE]" at bounding box center [430, 106] width 70 height 8
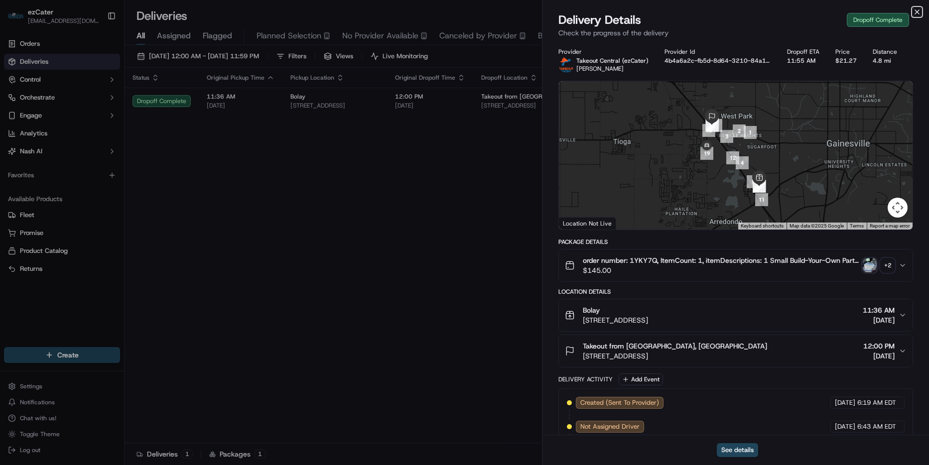
click at [917, 9] on icon "button" at bounding box center [917, 12] width 8 height 8
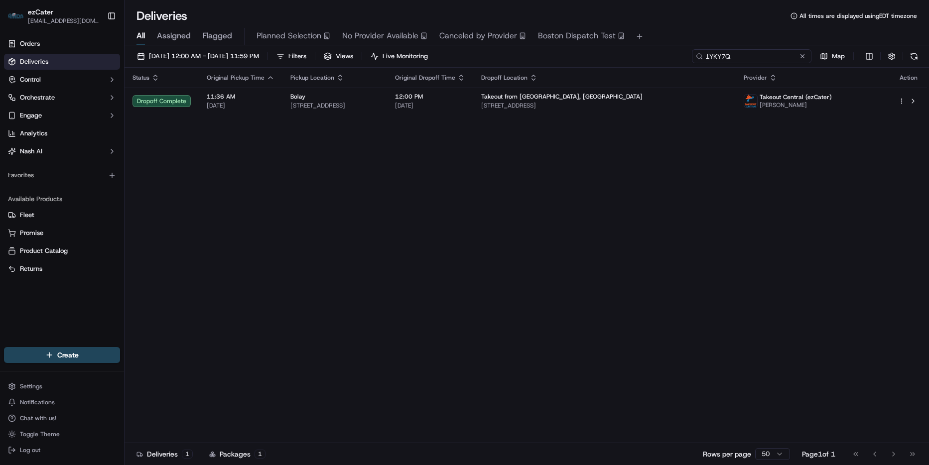
click at [767, 53] on input "1YKY7Q" at bounding box center [752, 56] width 120 height 14
paste input "YEXK22"
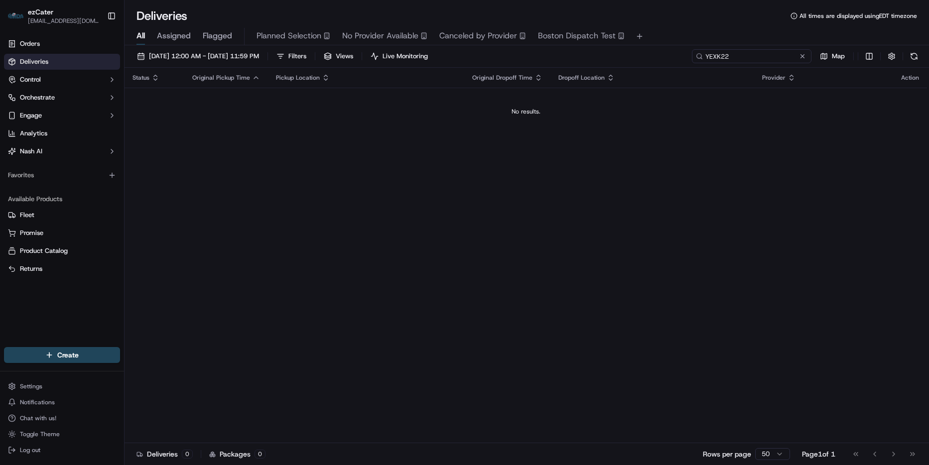
click at [717, 56] on input "YEXK22" at bounding box center [752, 56] width 120 height 14
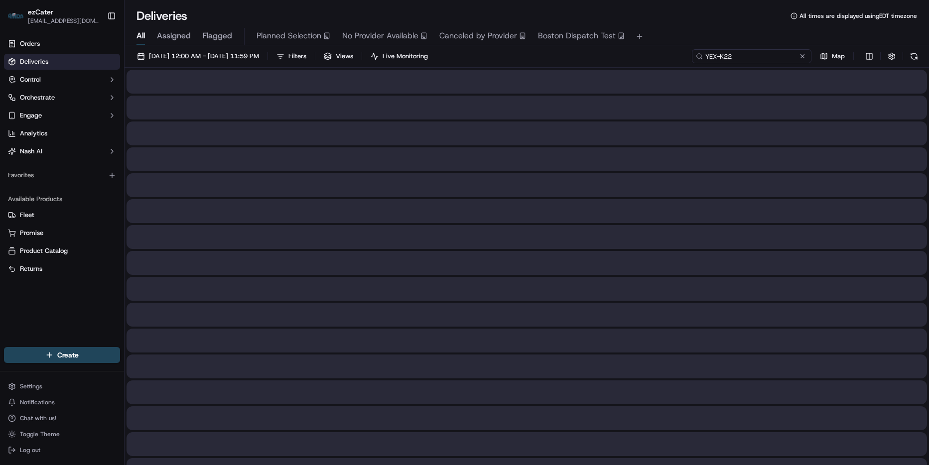
drag, startPoint x: 749, startPoint y: 54, endPoint x: 558, endPoint y: 41, distance: 191.8
click at [558, 41] on div "Deliveries All times are displayed using EDT timezone All Assigned Flagged Plan…" at bounding box center [527, 232] width 805 height 465
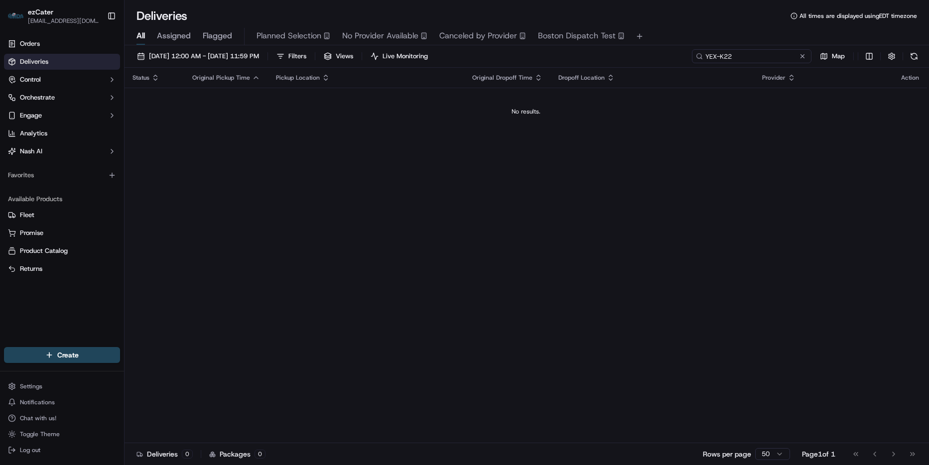
click at [748, 53] on input "YEX-K22" at bounding box center [752, 56] width 120 height 14
paste input "P58PTA"
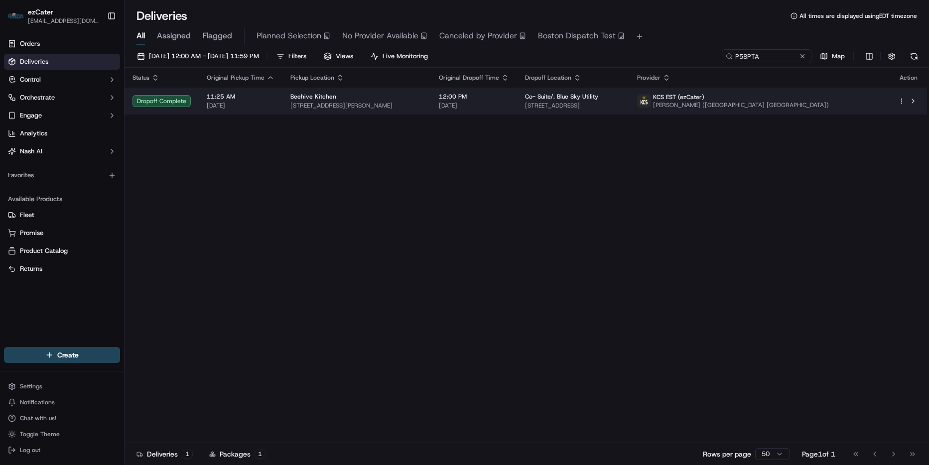
click at [471, 101] on td "12:00 PM 09/15/2025" at bounding box center [474, 101] width 86 height 27
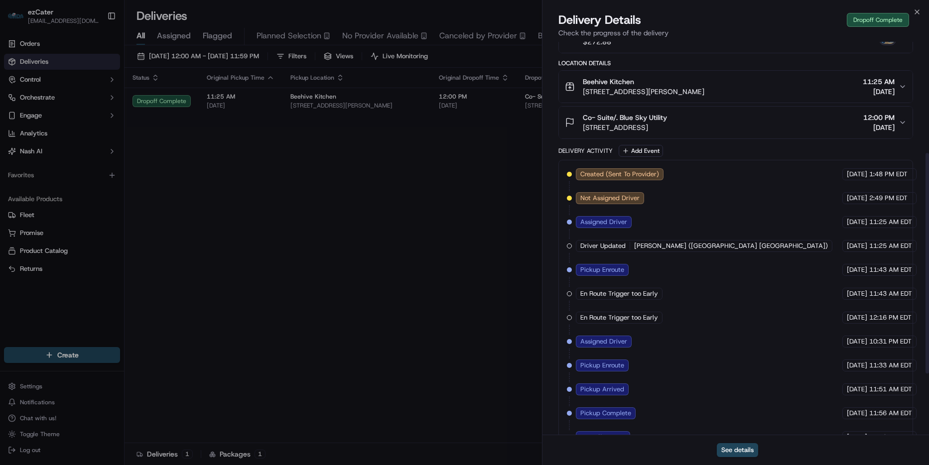
scroll to position [108, 0]
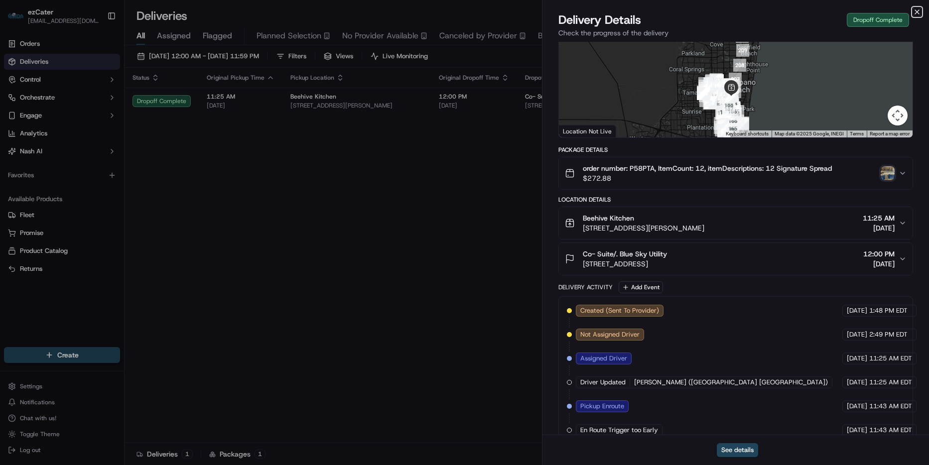
click at [915, 12] on icon "button" at bounding box center [917, 12] width 8 height 8
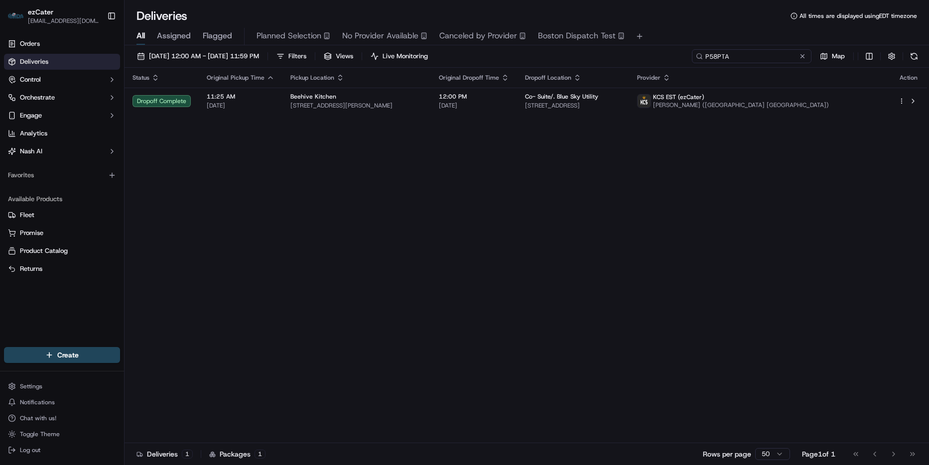
click at [762, 57] on input "P58PTA" at bounding box center [752, 56] width 120 height 14
paste input "V9CU0Y"
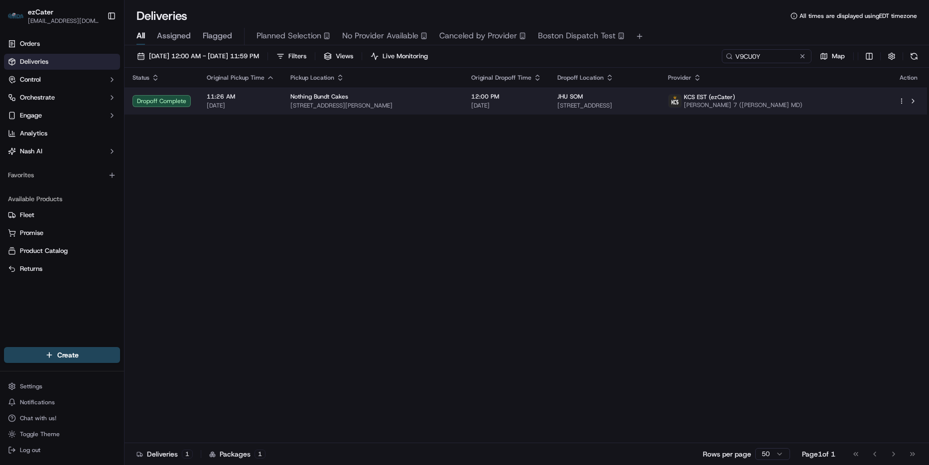
click at [538, 100] on span "12:00 PM" at bounding box center [506, 97] width 70 height 8
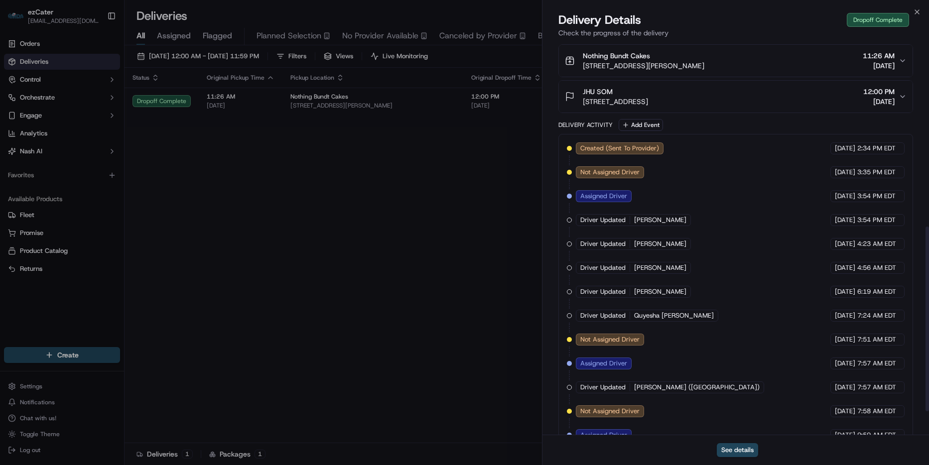
scroll to position [244, 0]
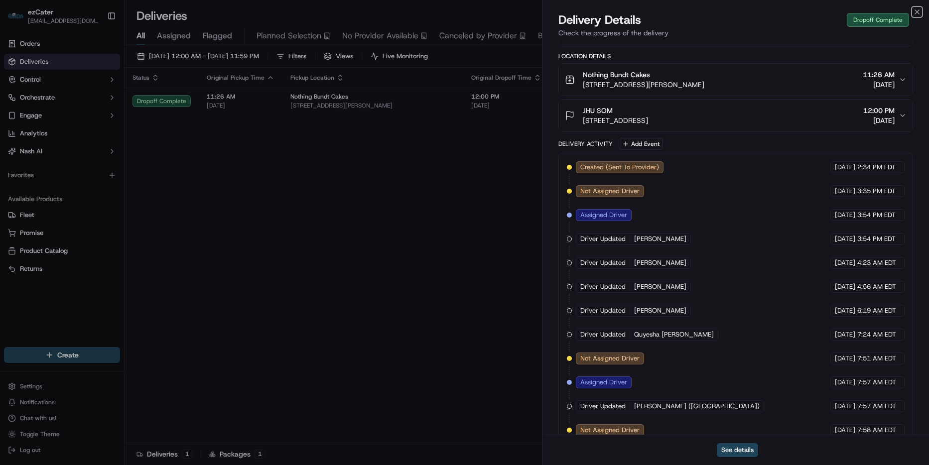
drag, startPoint x: 918, startPoint y: 11, endPoint x: 902, endPoint y: 16, distance: 16.7
click at [918, 11] on icon "button" at bounding box center [917, 12] width 4 height 4
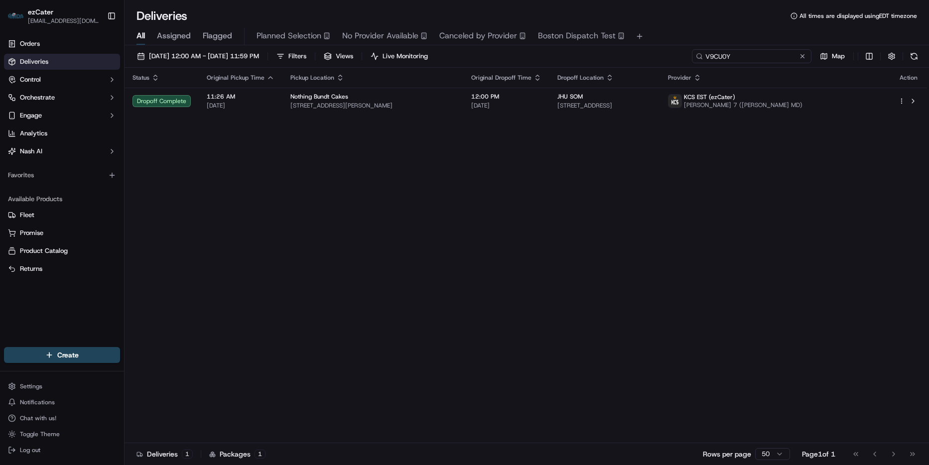
click at [765, 56] on input "V9CU0Y" at bounding box center [752, 56] width 120 height 14
paste input "ZZ93ER"
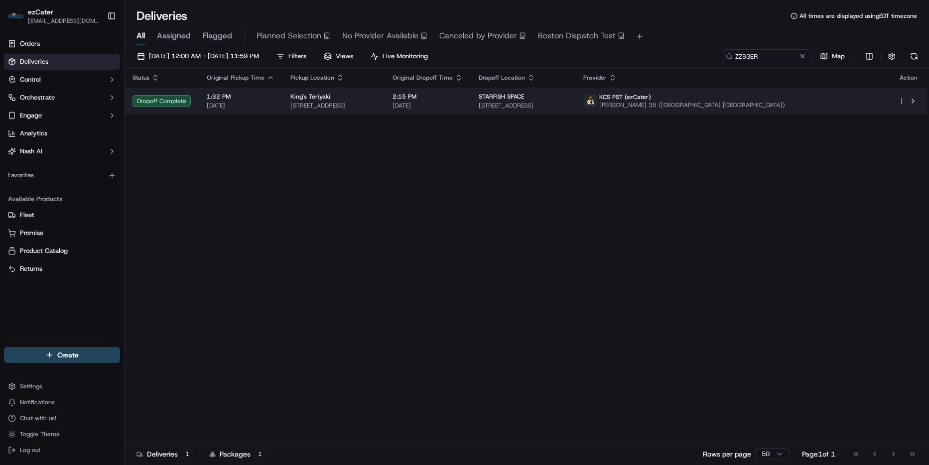
click at [567, 104] on span "665 Andover Park W, Tukwila, WA 98188, USA" at bounding box center [523, 106] width 89 height 8
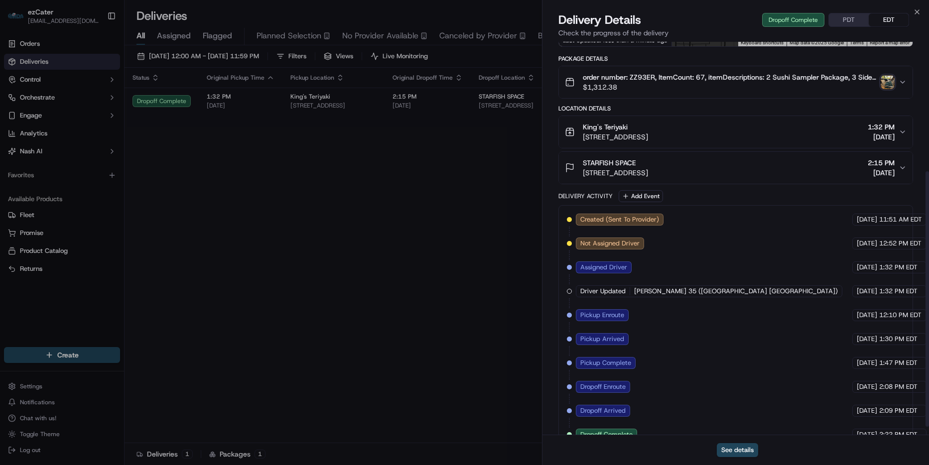
scroll to position [212, 0]
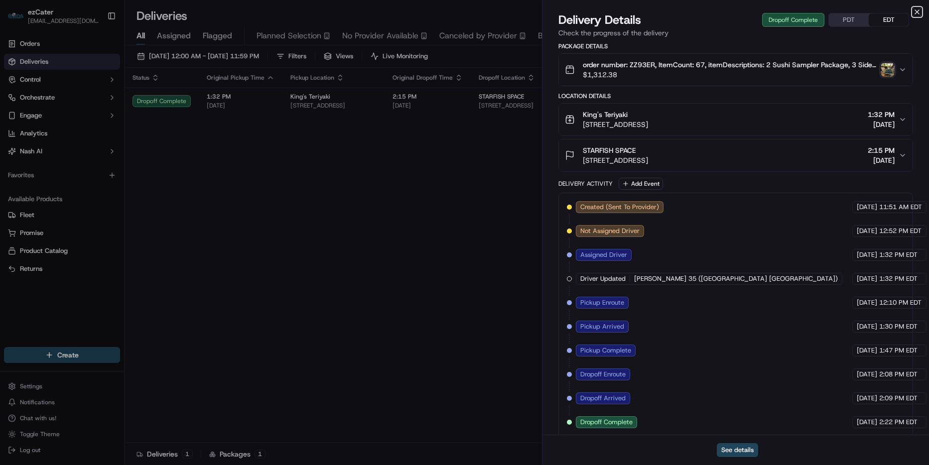
click at [919, 10] on icon "button" at bounding box center [917, 12] width 4 height 4
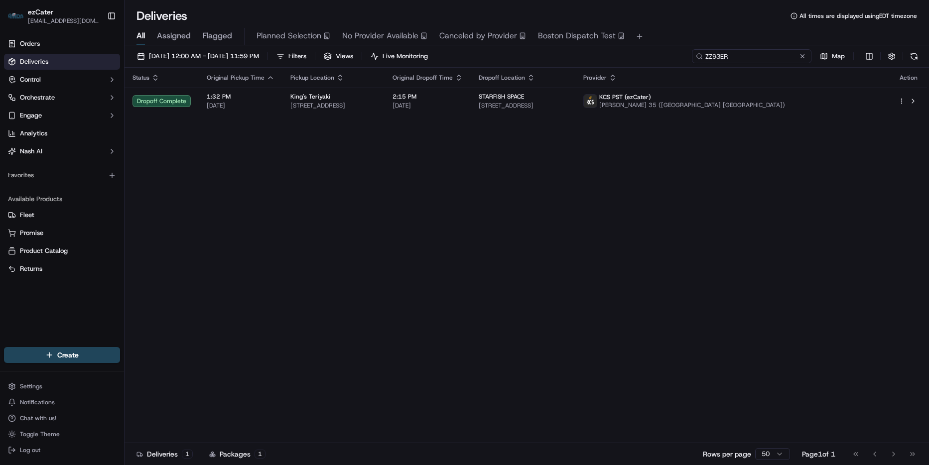
click at [794, 51] on input "ZZ93ER" at bounding box center [752, 56] width 120 height 14
paste input "487KH2"
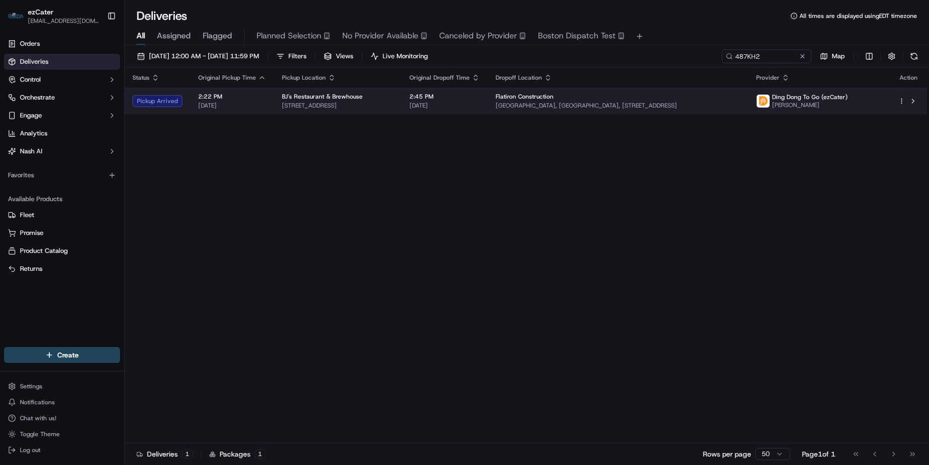
click at [564, 104] on span "Concord Airport Plaza Building B, Concord Airport Plaza, 1220 Concord Ave, Conc…" at bounding box center [618, 106] width 245 height 8
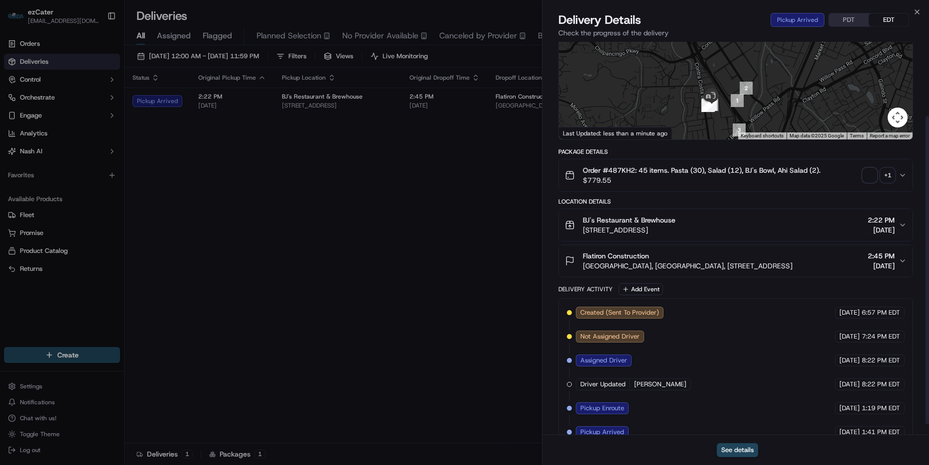
scroll to position [108, 0]
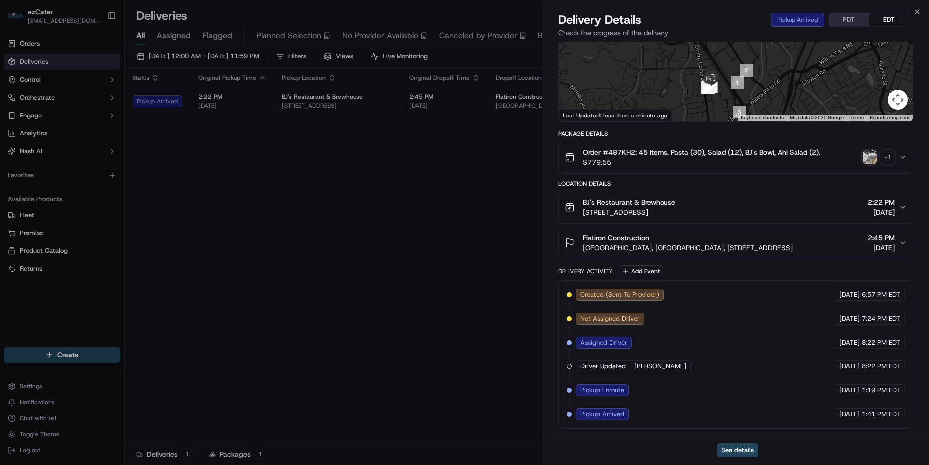
click at [847, 22] on button "PDT" at bounding box center [849, 19] width 40 height 13
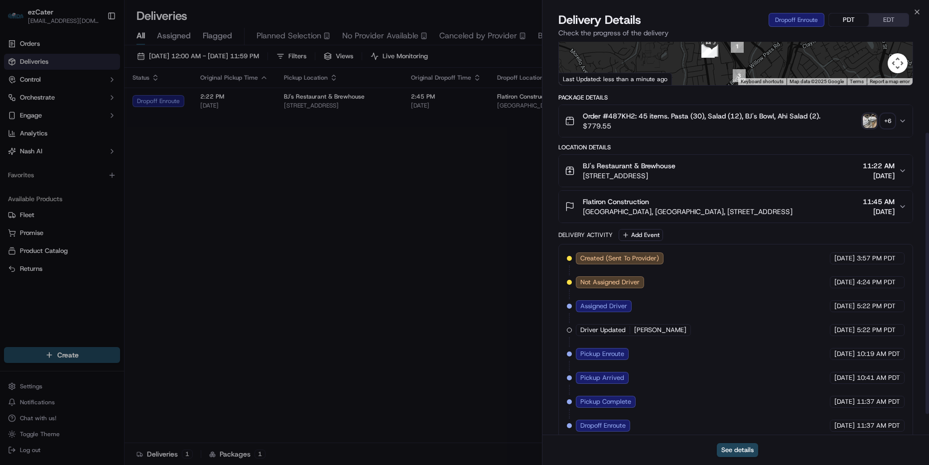
scroll to position [156, 0]
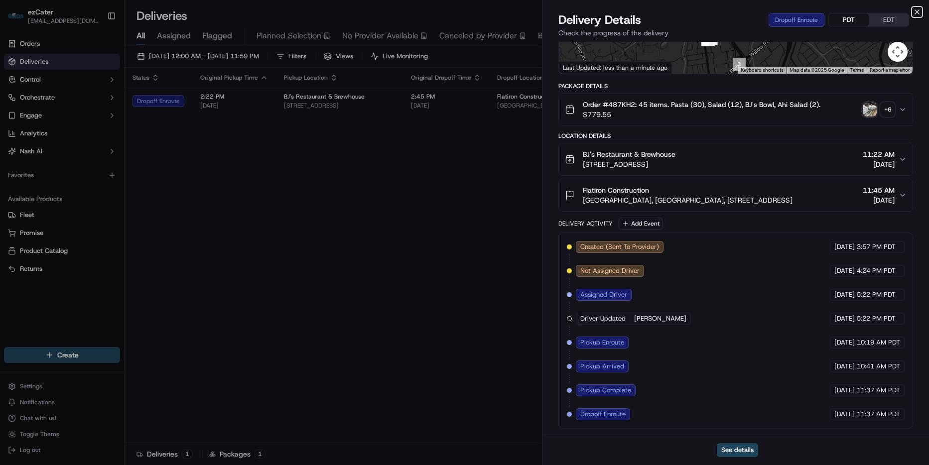
click at [918, 9] on icon "button" at bounding box center [917, 12] width 8 height 8
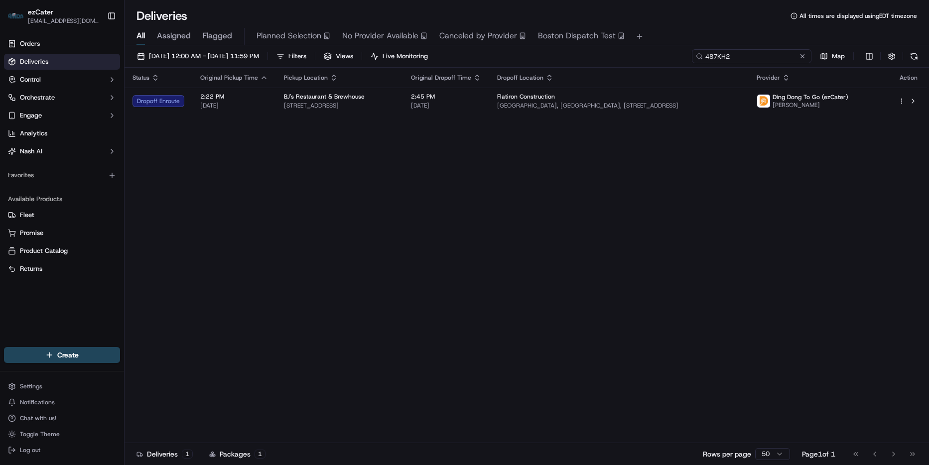
click at [775, 52] on input "487KH2" at bounding box center [752, 56] width 120 height 14
paste input "Z69T2A"
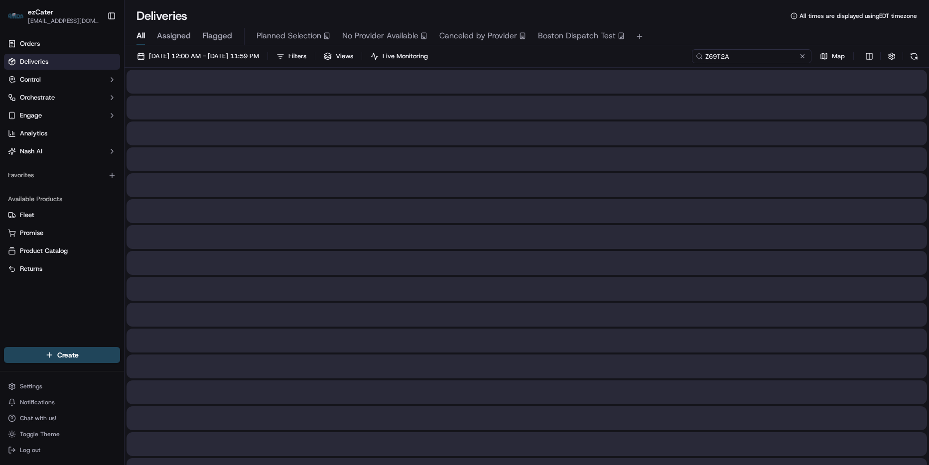
type input "Z69T2A"
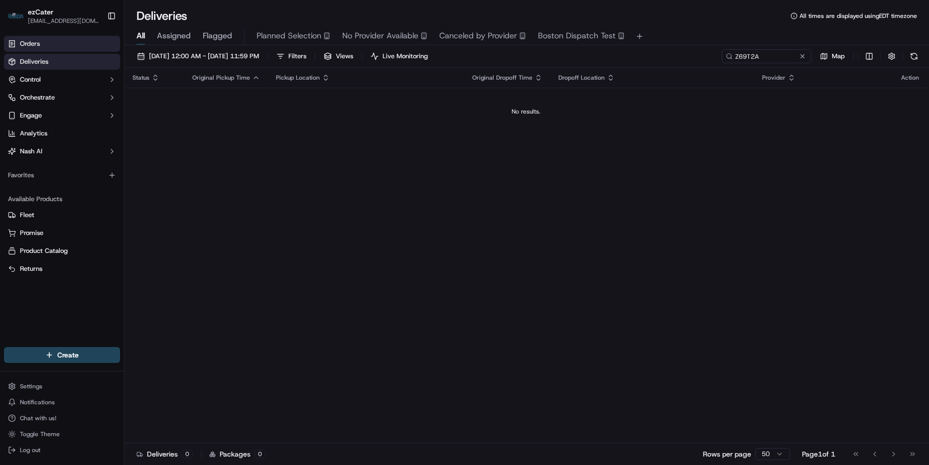
click at [50, 44] on link "Orders" at bounding box center [62, 44] width 116 height 16
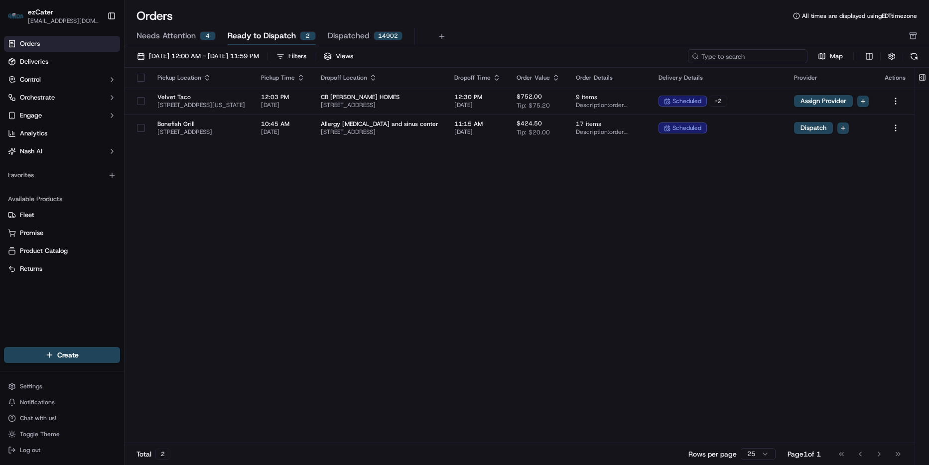
click at [776, 58] on input at bounding box center [748, 56] width 120 height 14
paste input "Z69T2A"
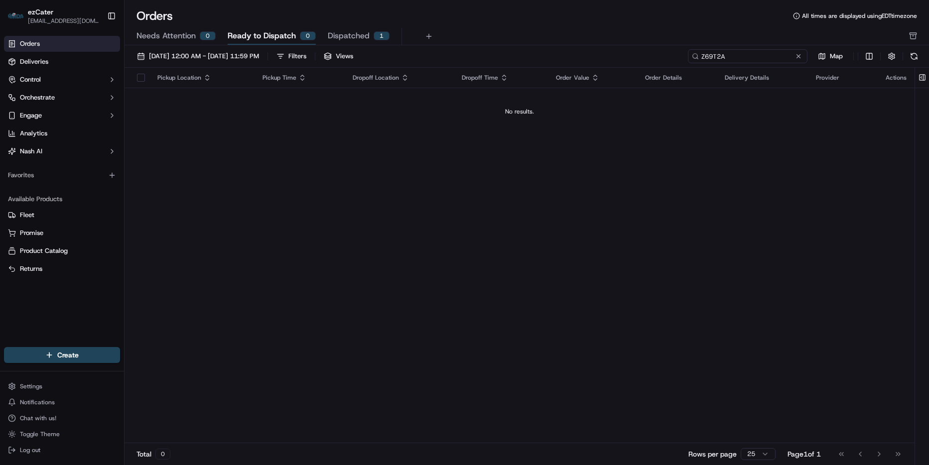
type input "Z69T2A"
click at [345, 36] on span "Dispatched" at bounding box center [349, 36] width 42 height 12
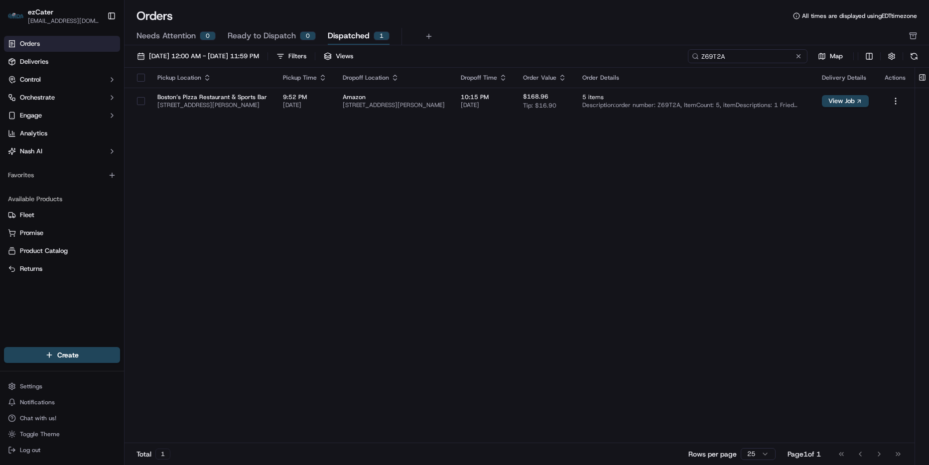
click at [760, 59] on input "Z69T2A" at bounding box center [748, 56] width 120 height 14
click at [205, 56] on span "09/01/2025 12:00 AM - 09/30/2025 11:59 PM" at bounding box center [204, 56] width 110 height 9
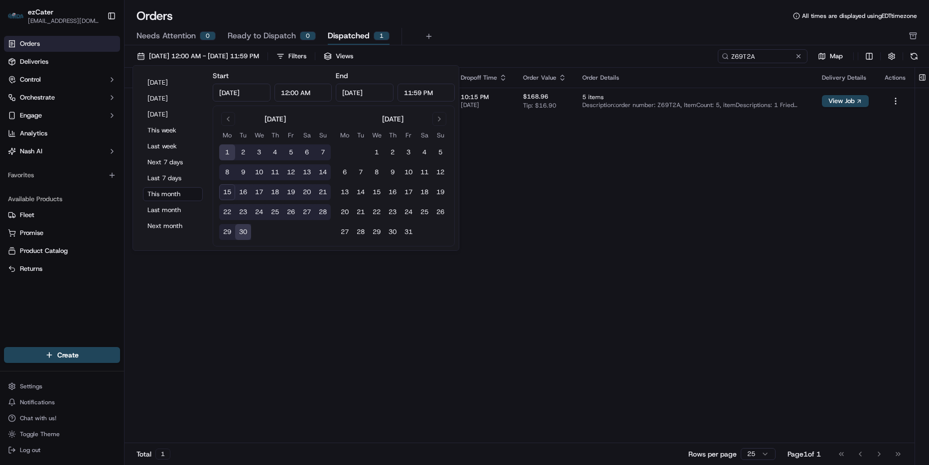
click at [604, 180] on div "Pickup Location Pickup Time Dropoff Location Dropoff Time Order Value Order Det…" at bounding box center [520, 256] width 790 height 376
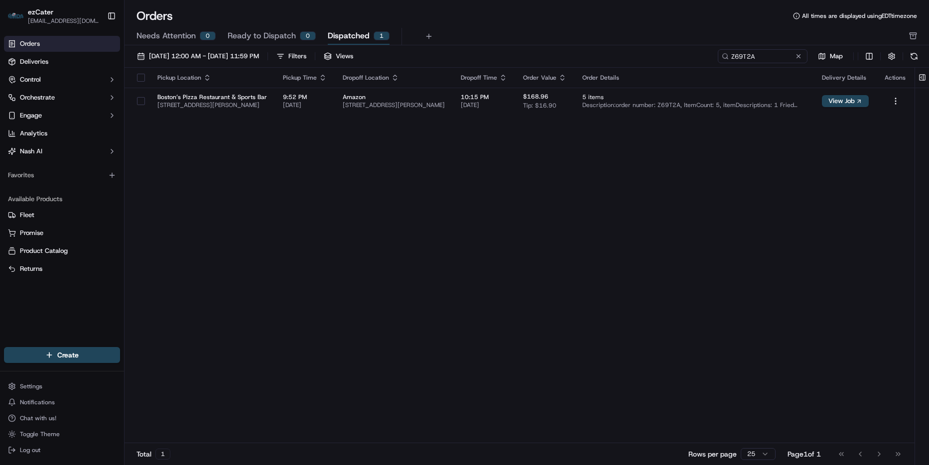
click at [173, 34] on span "Needs Attention" at bounding box center [166, 36] width 59 height 12
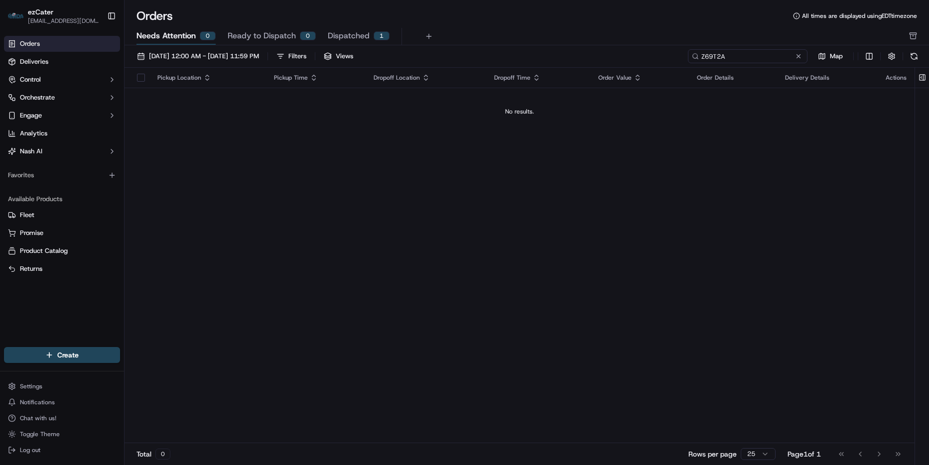
click at [761, 55] on input "Z69T2A" at bounding box center [748, 56] width 120 height 14
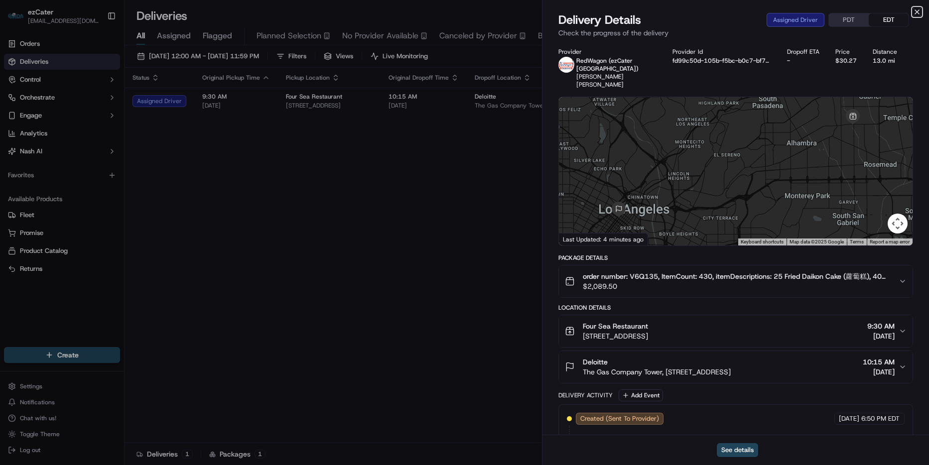
click at [920, 8] on icon "button" at bounding box center [917, 12] width 8 height 8
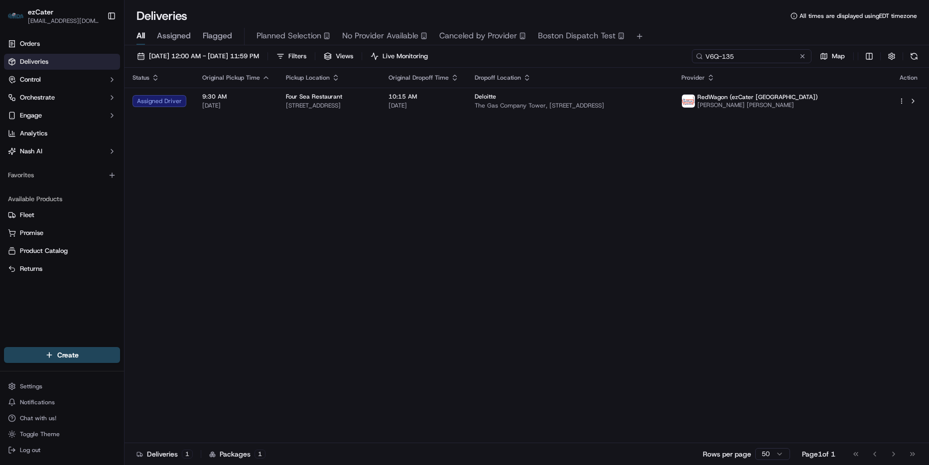
click at [772, 58] on input "V6Q-135" at bounding box center [752, 56] width 120 height 14
paste input "YEX-K22"
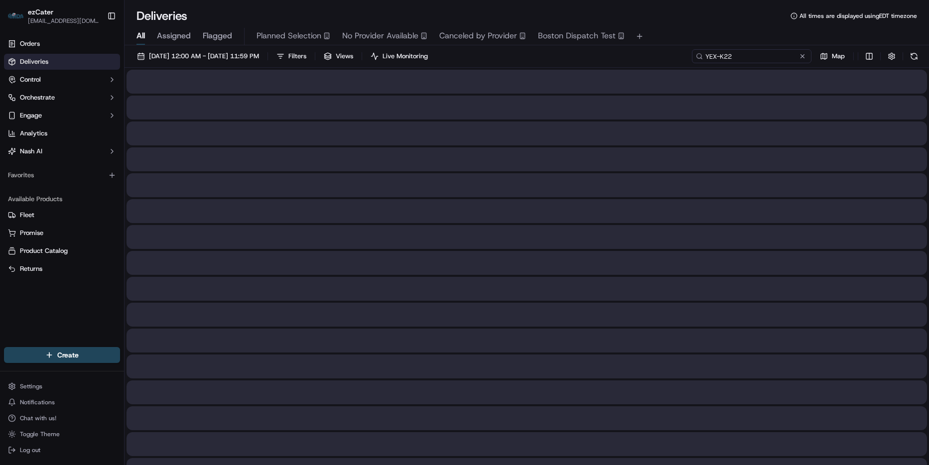
type input "YEX-K22"
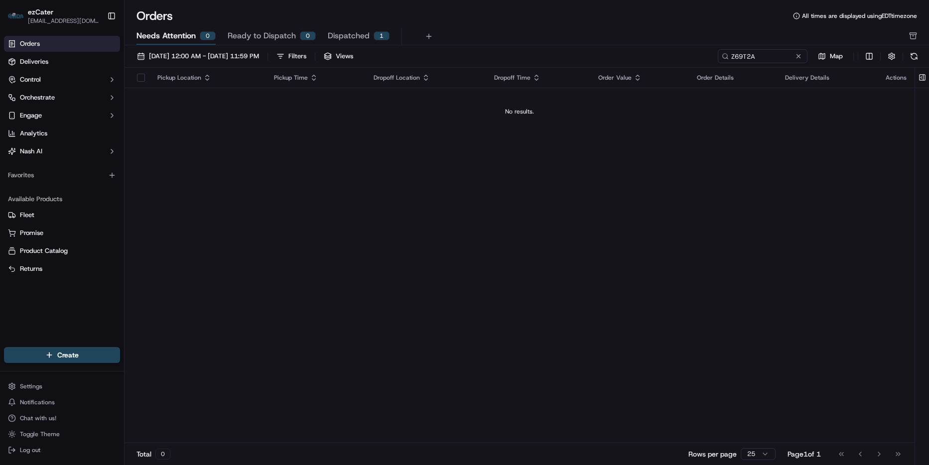
drag, startPoint x: 750, startPoint y: 53, endPoint x: 743, endPoint y: 52, distance: 7.0
click at [748, 53] on input "Z69T2A" at bounding box center [763, 56] width 90 height 14
type input "05Y6MQ"
click at [33, 61] on span "Deliveries" at bounding box center [34, 61] width 28 height 9
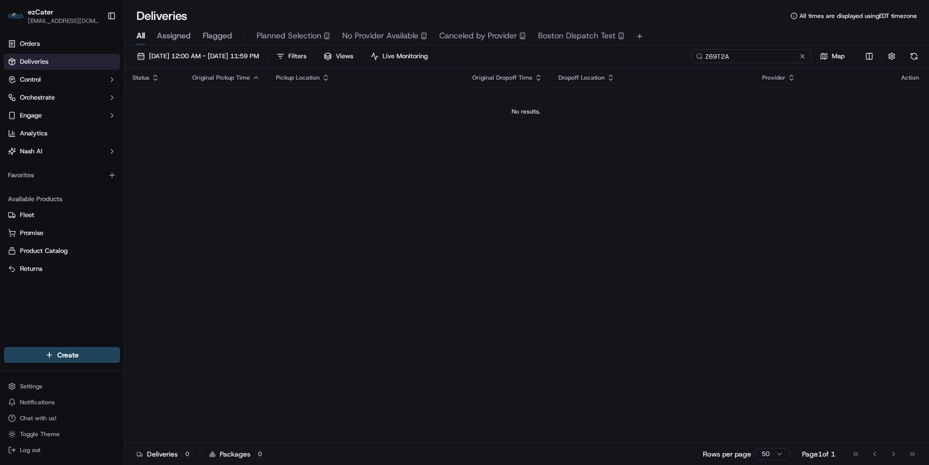
click at [760, 57] on input "Z69T2A" at bounding box center [752, 56] width 120 height 14
paste input "05Y6MQ"
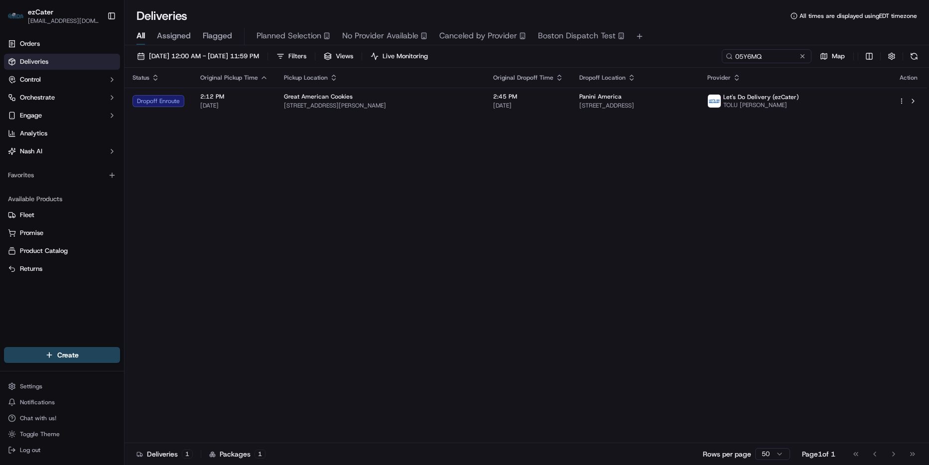
click at [423, 115] on div "Status Original Pickup Time Pickup Location Original Dropoff Time Dropoff Locat…" at bounding box center [526, 256] width 803 height 376
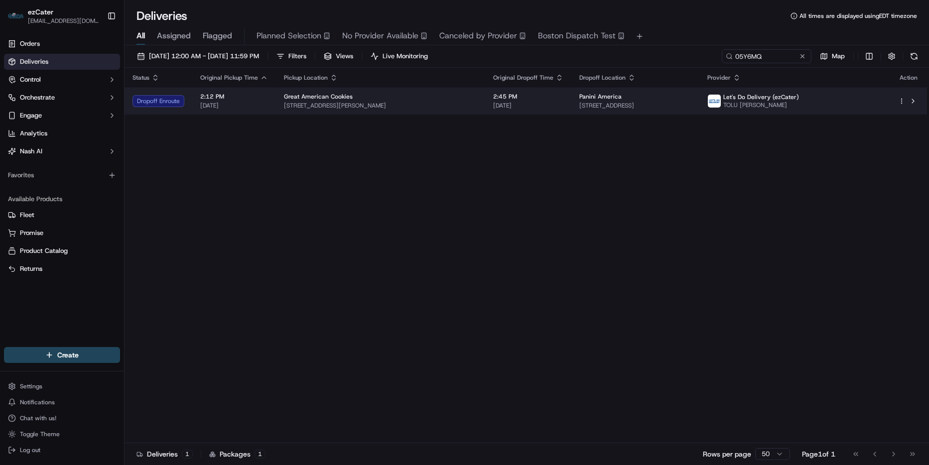
drag, startPoint x: 423, startPoint y: 115, endPoint x: 655, endPoint y: 101, distance: 233.1
click at [655, 101] on div "Panini America" at bounding box center [635, 97] width 112 height 8
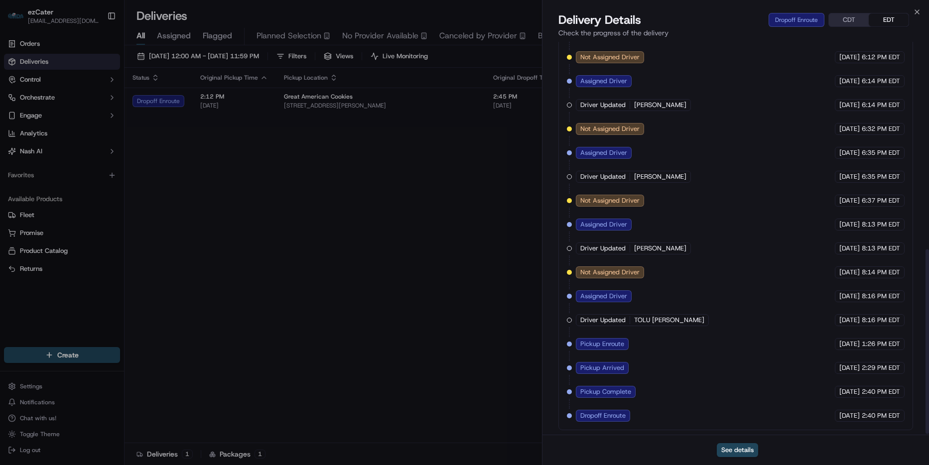
scroll to position [443, 0]
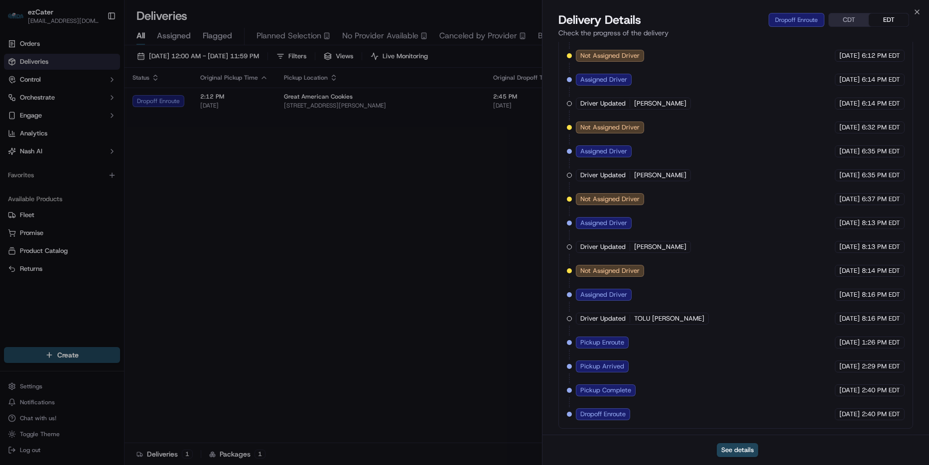
click at [845, 19] on button "CDT" at bounding box center [849, 19] width 40 height 13
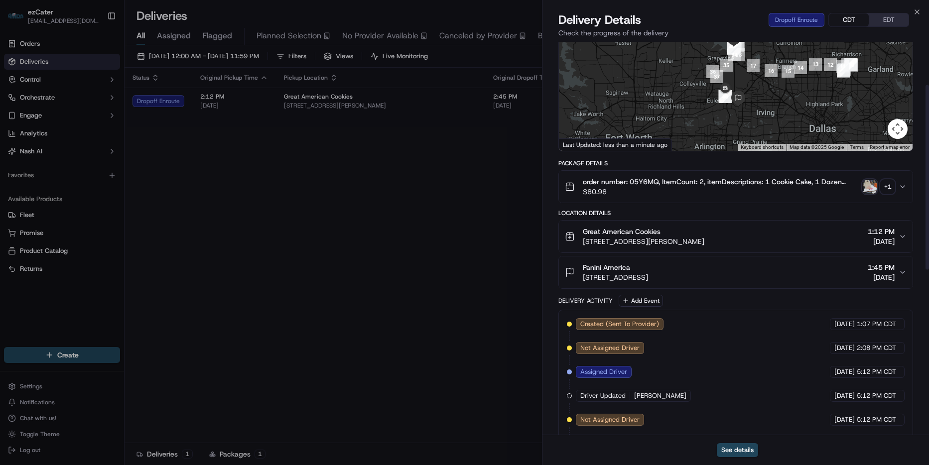
scroll to position [0, 0]
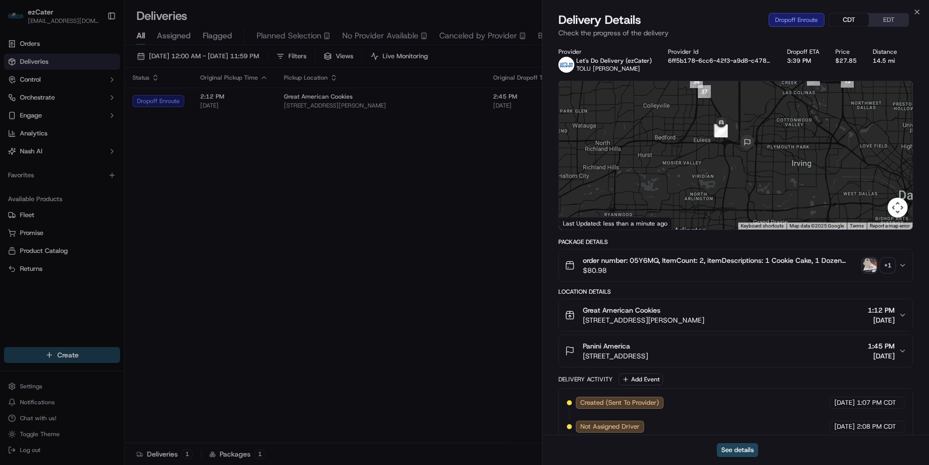
click at [912, 8] on div "Close Delivery Details Dropoff Enroute CDT EDT Check the progress of the delive…" at bounding box center [735, 232] width 387 height 465
click at [916, 13] on icon "button" at bounding box center [917, 12] width 4 height 4
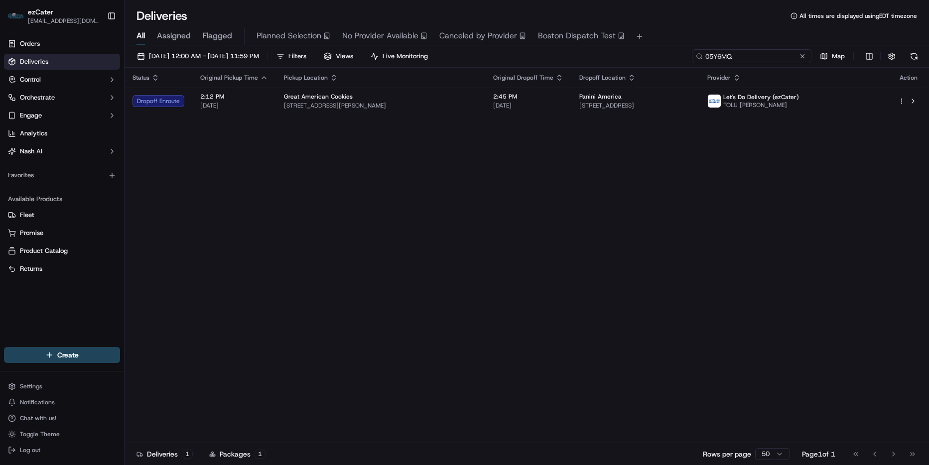
click at [772, 52] on input "05Y6MQ" at bounding box center [752, 56] width 120 height 14
paste input "QRJ177"
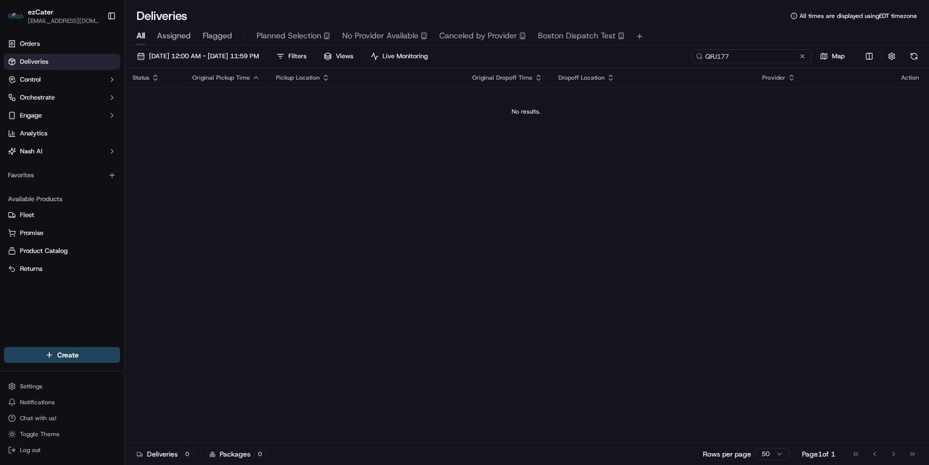
click at [760, 52] on input "QRJ177" at bounding box center [752, 56] width 120 height 14
paste input "53ZZFK"
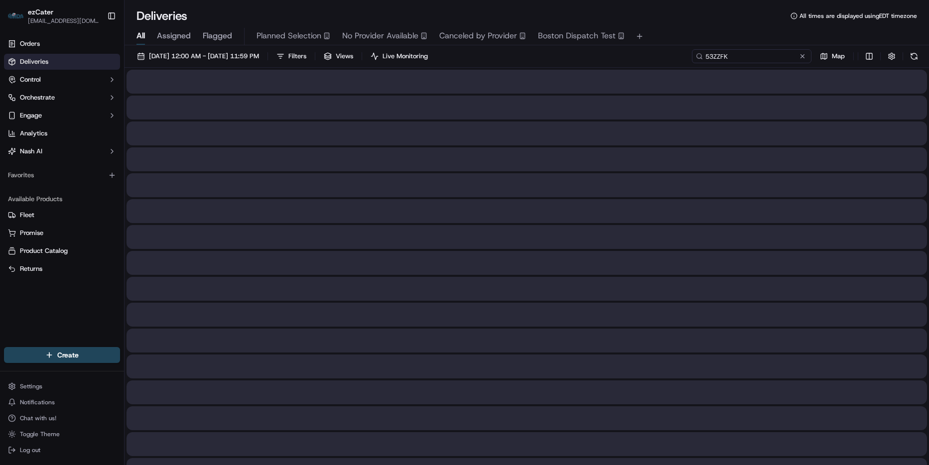
type input "53ZZFK"
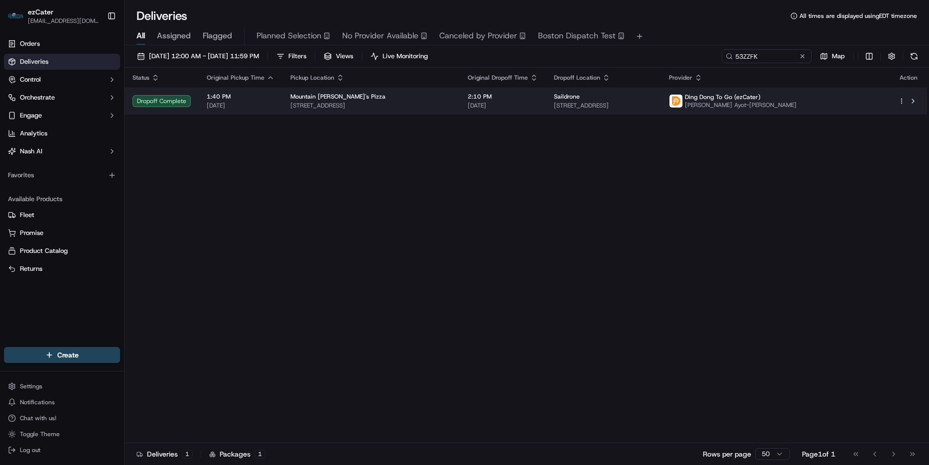
click at [574, 103] on td "Saildrone [STREET_ADDRESS]" at bounding box center [603, 101] width 115 height 27
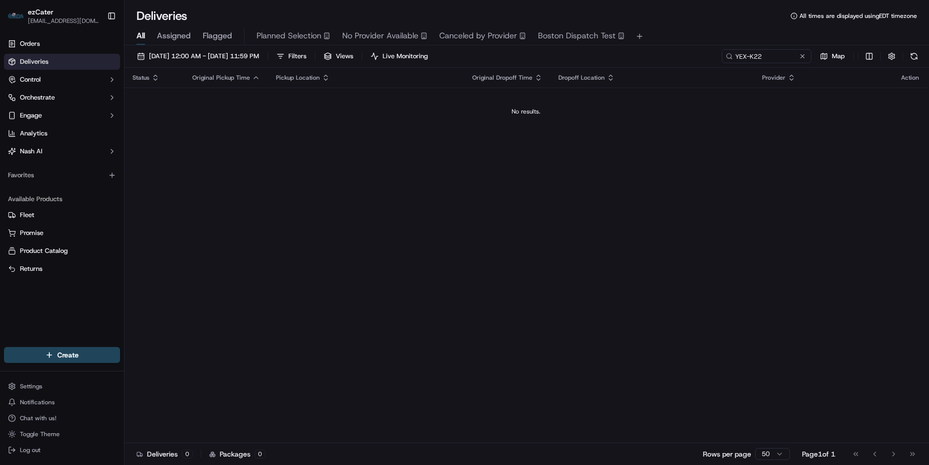
click at [735, 60] on input "YEX-K22" at bounding box center [767, 56] width 90 height 14
type input "QRJ177"
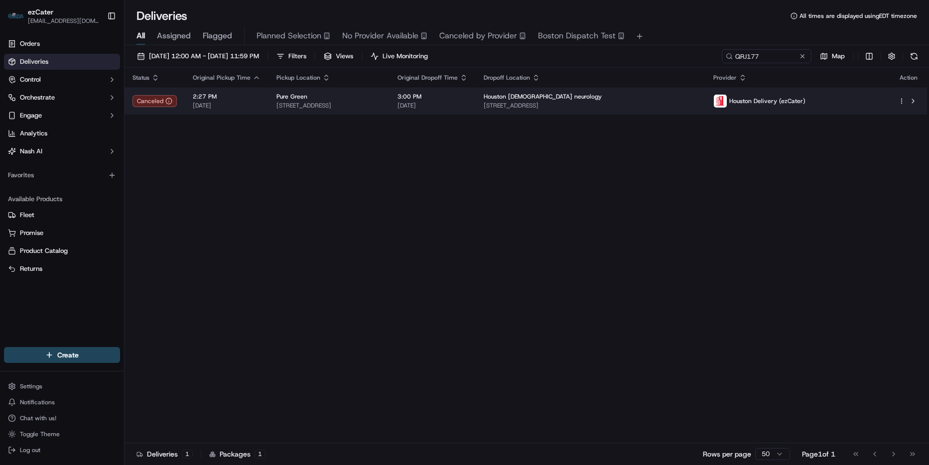
click at [468, 98] on span "3:00 PM" at bounding box center [433, 97] width 70 height 8
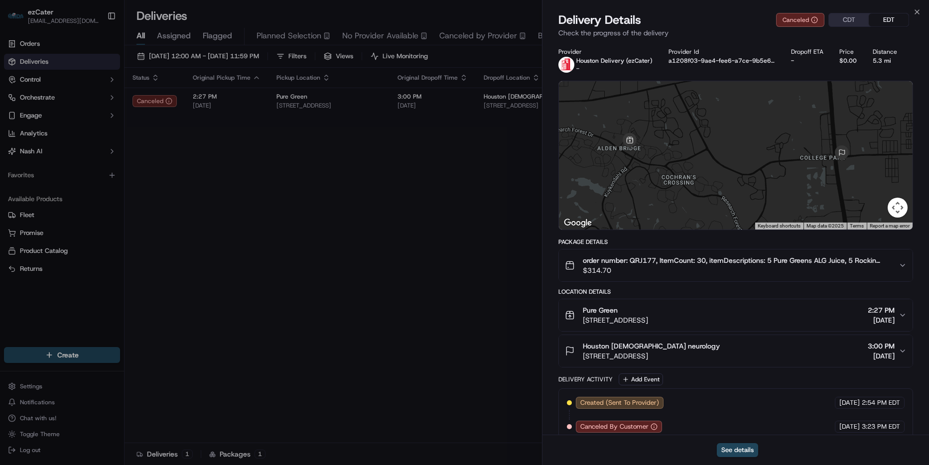
scroll to position [12, 0]
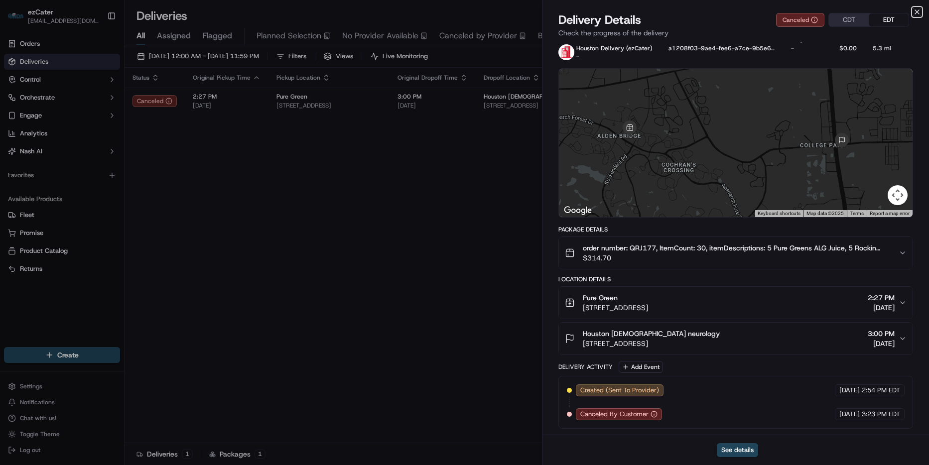
click at [916, 11] on icon "button" at bounding box center [917, 12] width 4 height 4
